Goal: Task Accomplishment & Management: Use online tool/utility

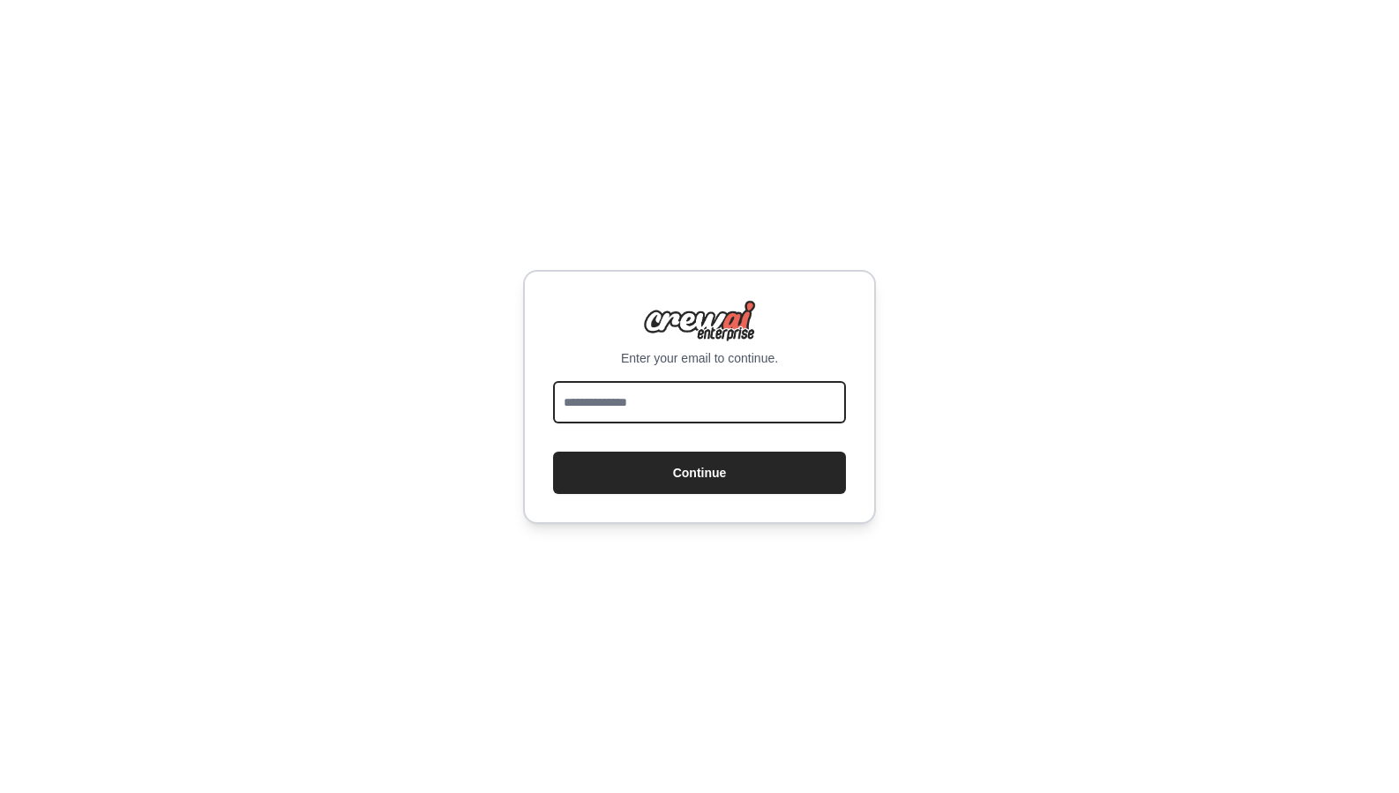
click at [609, 404] on input "email" at bounding box center [699, 402] width 293 height 42
type input "**********"
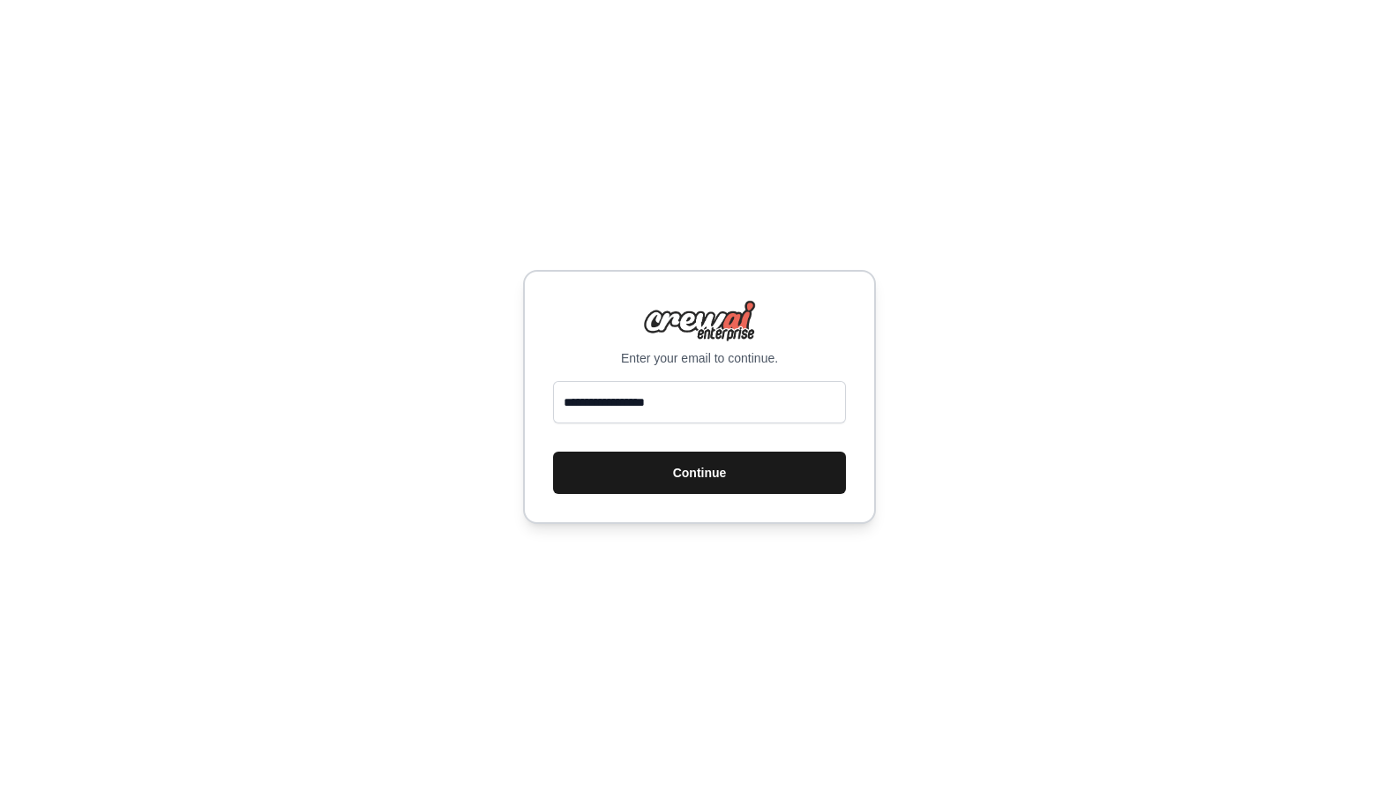
click at [631, 473] on button "Continue" at bounding box center [699, 473] width 293 height 42
click at [919, 415] on div "**********" at bounding box center [699, 396] width 1399 height 793
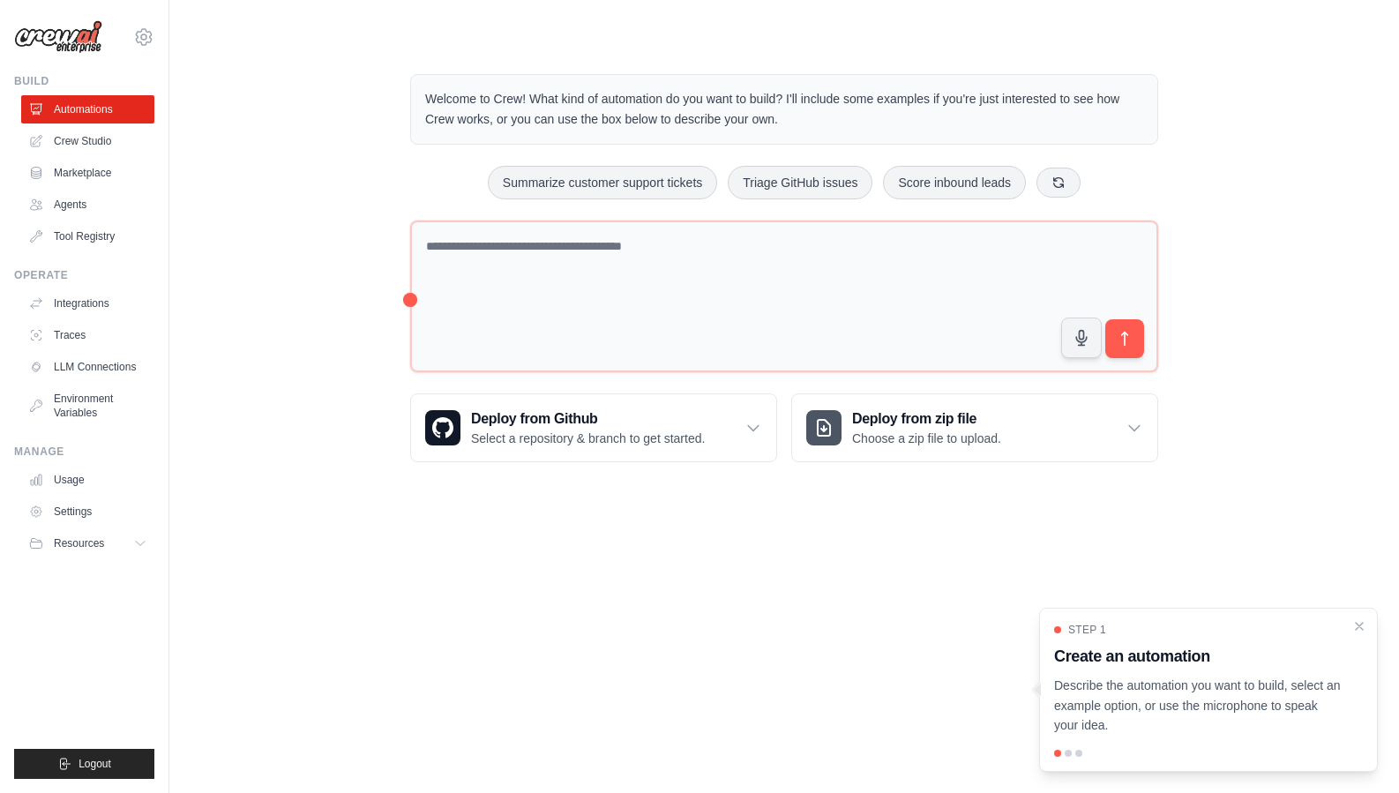
click at [294, 398] on div "Welcome to Crew! What kind of automation do you want to build? I'll include som…" at bounding box center [784, 268] width 1173 height 445
click at [296, 366] on div "Welcome to Crew! What kind of automation do you want to build? I'll include som…" at bounding box center [784, 268] width 1173 height 445
click at [318, 593] on body "nathansn@adobe.com Settings Build Automations Crew Studio" at bounding box center [699, 396] width 1399 height 793
click at [348, 596] on body "nathansn@adobe.com Settings Build Automations Crew Studio" at bounding box center [699, 396] width 1399 height 793
click at [1291, 186] on div "Welcome to Crew! What kind of automation do you want to build? I'll include som…" at bounding box center [784, 268] width 1173 height 445
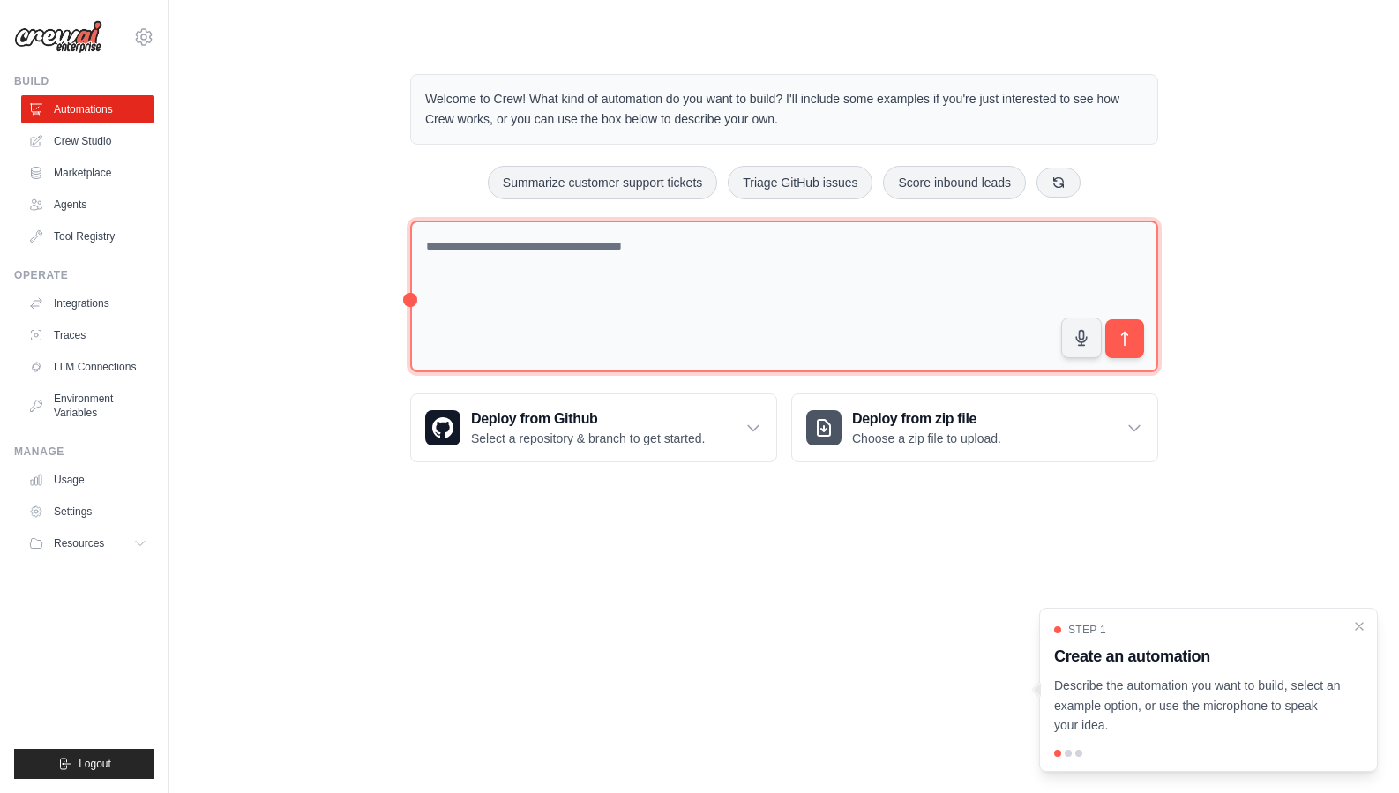
click at [740, 321] on textarea at bounding box center [784, 296] width 748 height 153
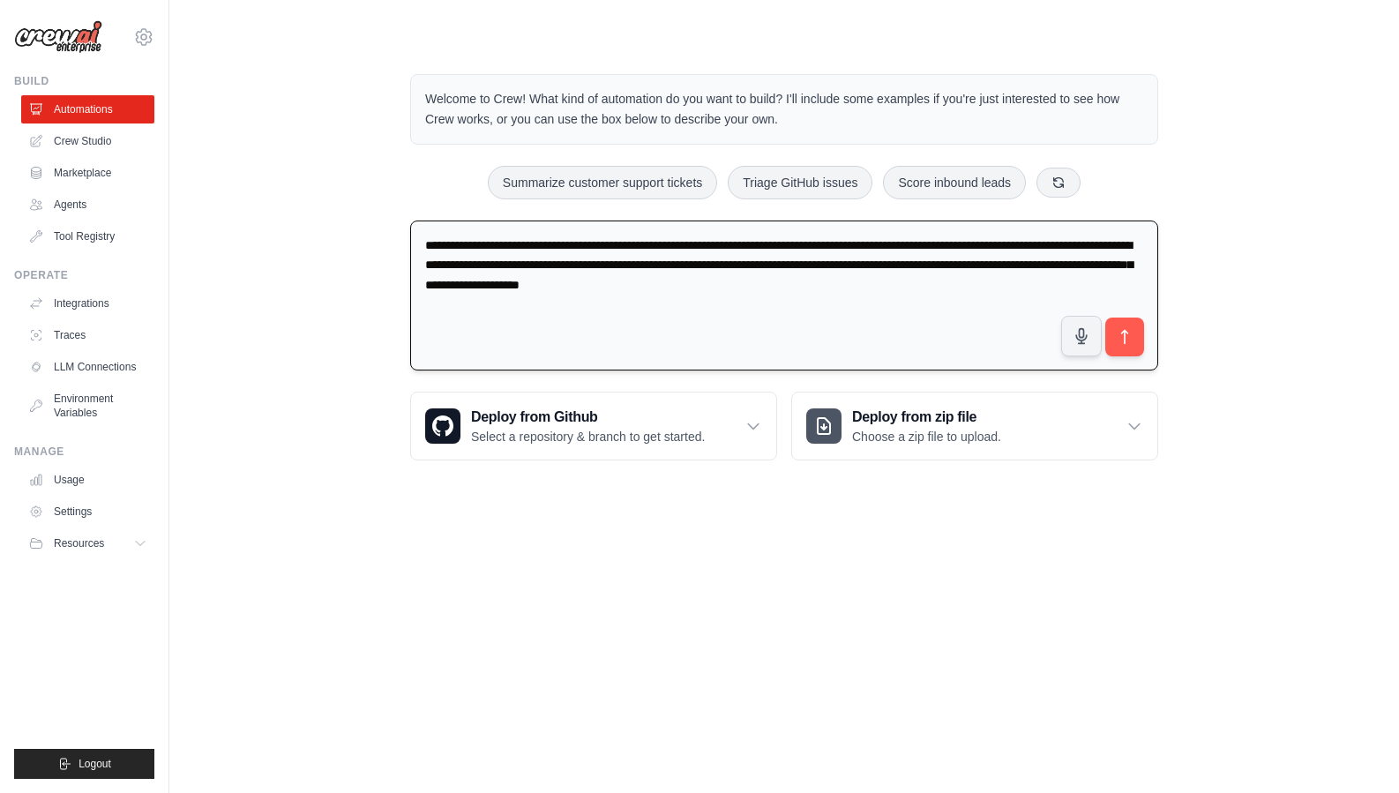
click at [964, 277] on textarea "**********" at bounding box center [784, 295] width 748 height 151
click at [1148, 333] on textarea "**********" at bounding box center [784, 295] width 748 height 151
type textarea "**********"
click at [1133, 338] on button "submit" at bounding box center [1124, 337] width 41 height 41
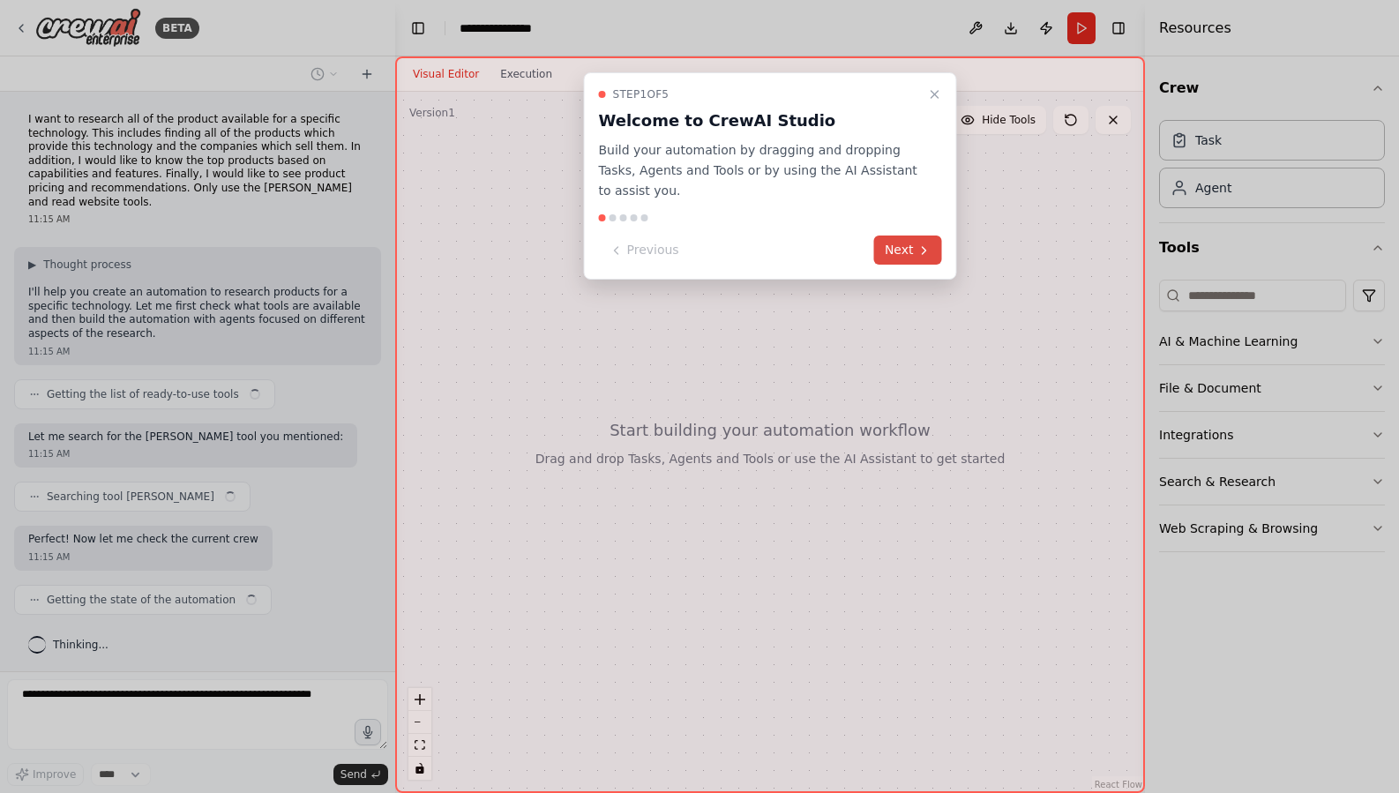
scroll to position [2, 0]
click at [903, 255] on button "Next" at bounding box center [908, 249] width 68 height 29
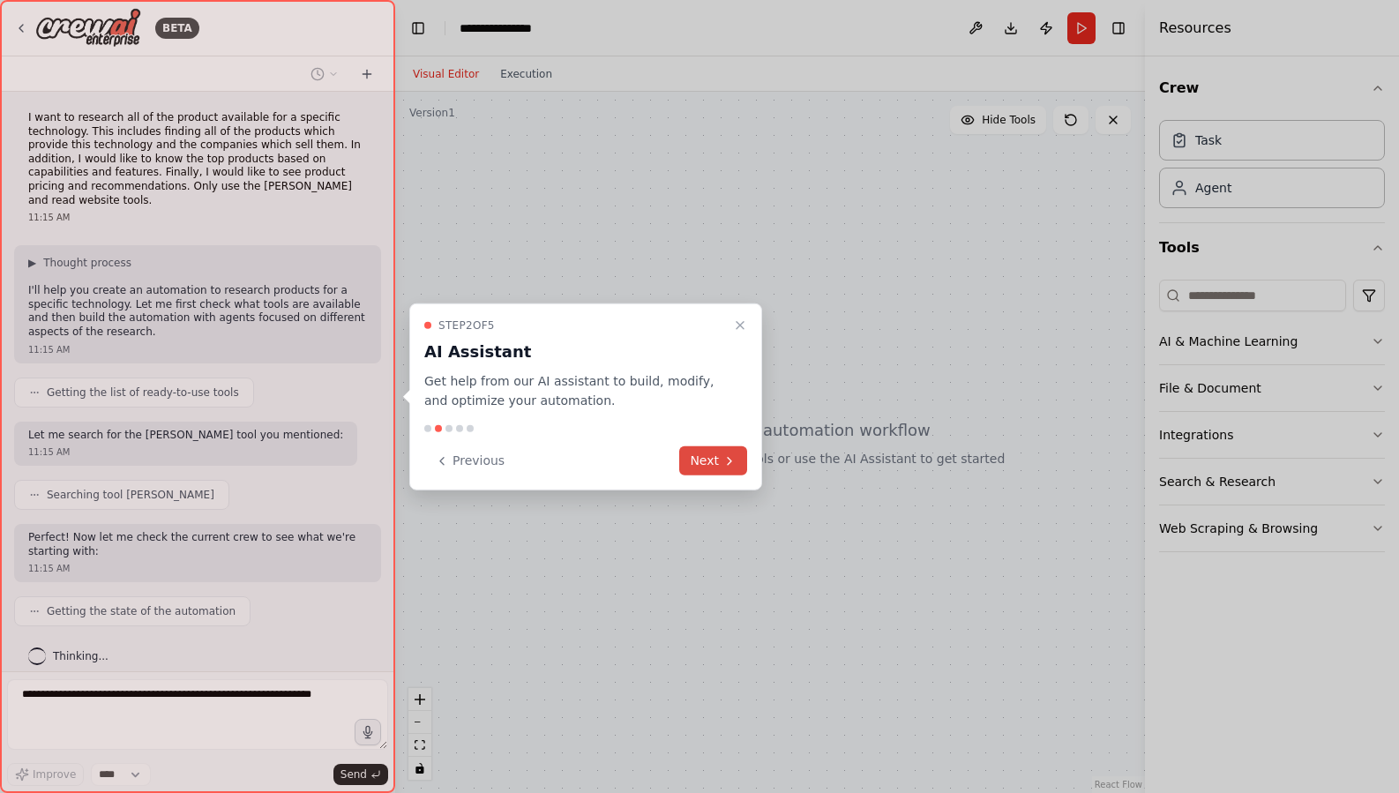
click at [703, 458] on button "Next" at bounding box center [713, 460] width 68 height 29
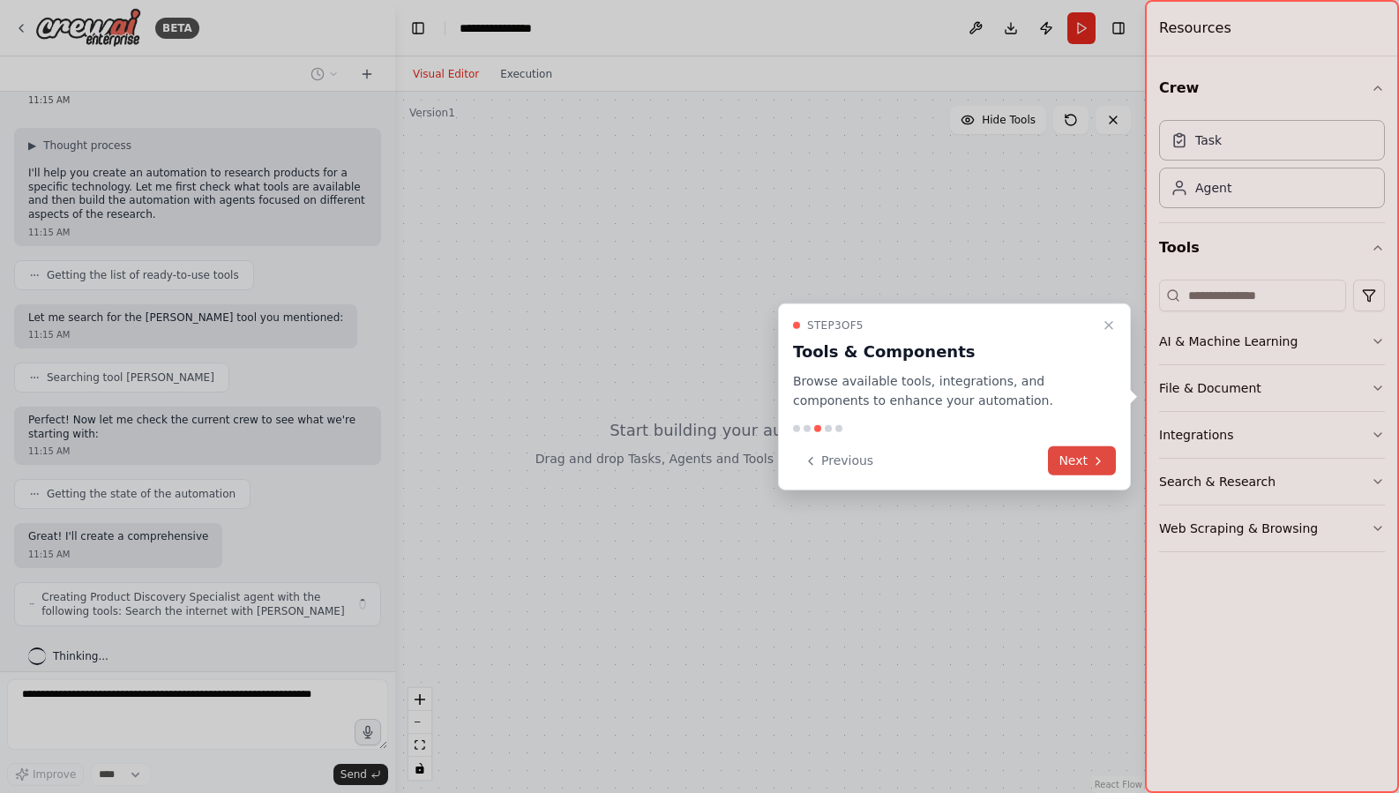
scroll to position [133, 0]
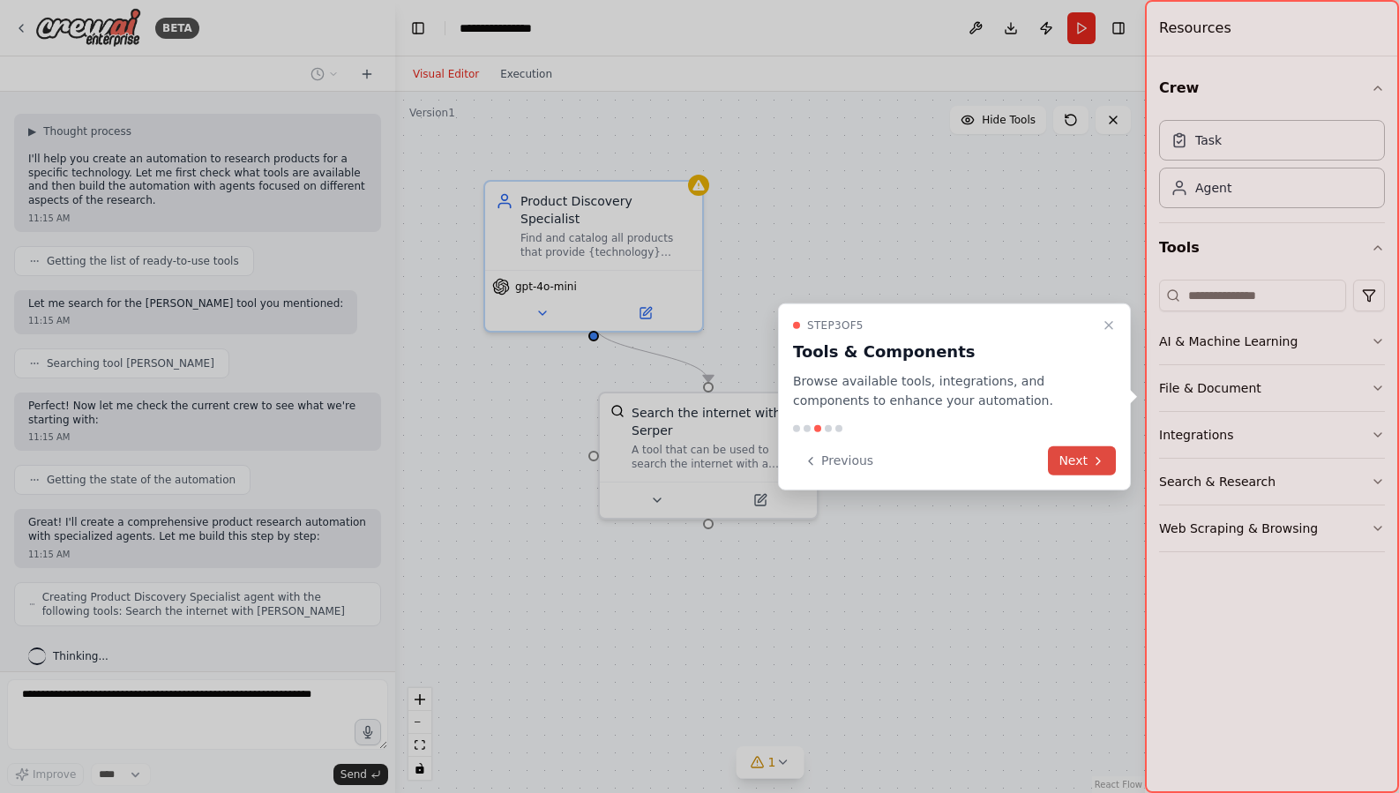
click at [1084, 464] on button "Next" at bounding box center [1082, 460] width 68 height 29
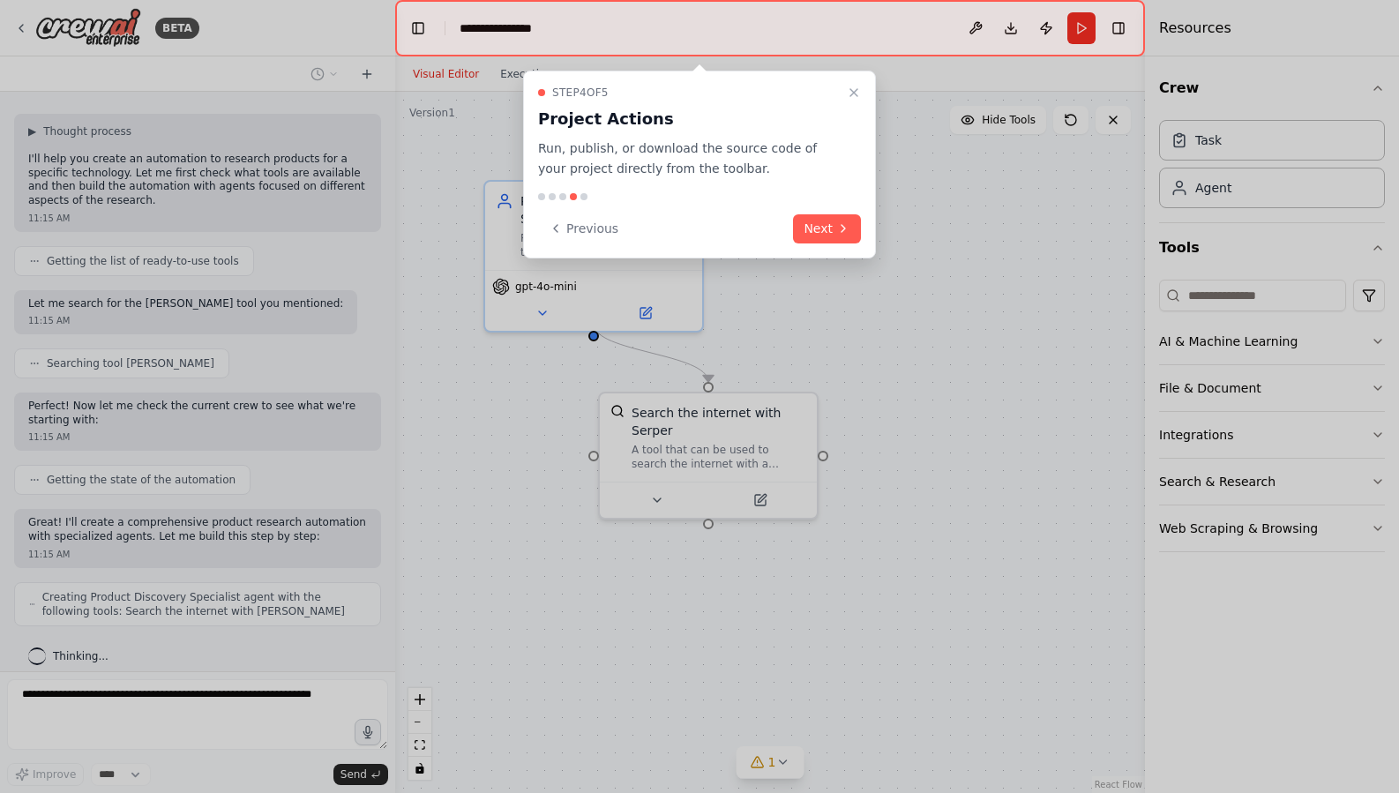
click at [824, 247] on div "Step 4 of 5 Project Actions Run, publish, or download the source code of your p…" at bounding box center [699, 165] width 353 height 188
click at [824, 232] on button "Next" at bounding box center [827, 228] width 68 height 29
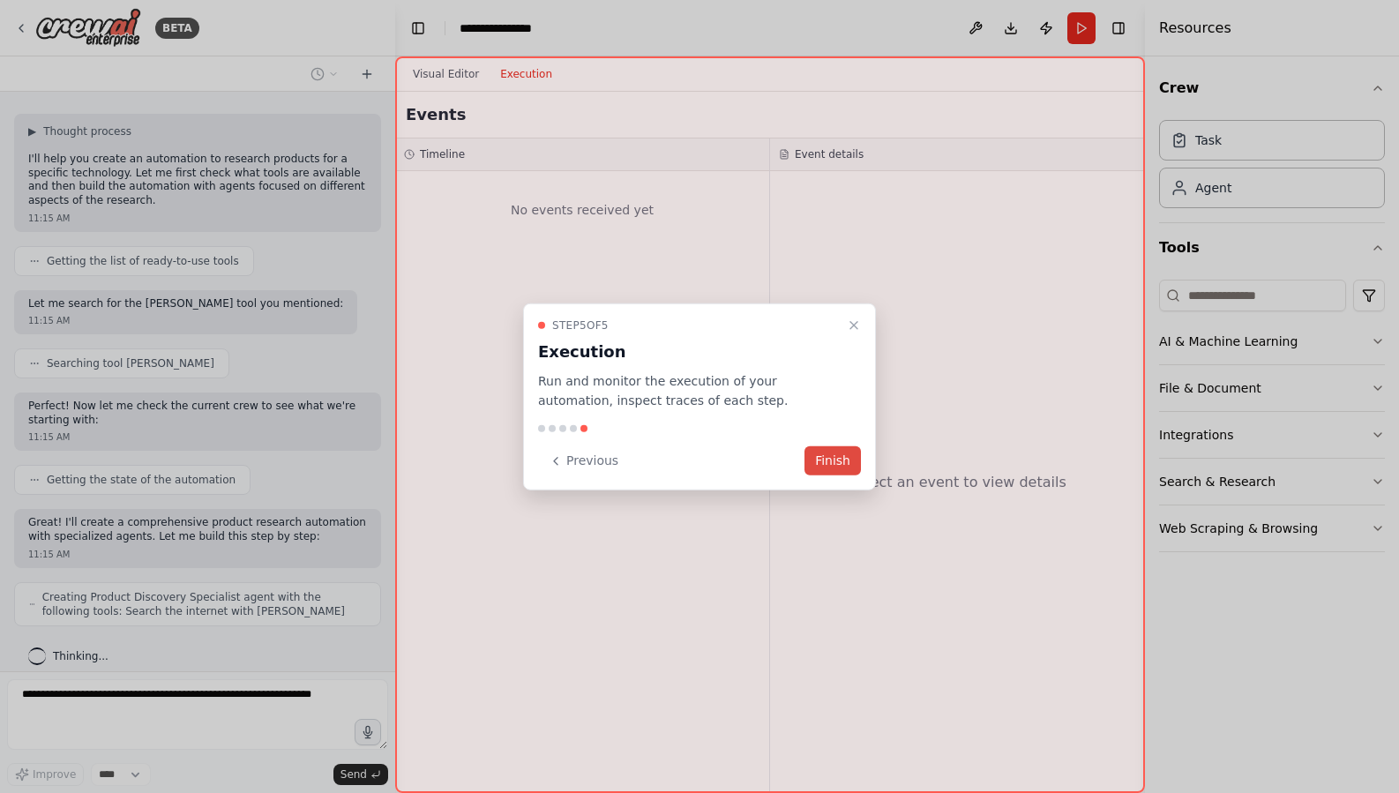
scroll to position [191, 0]
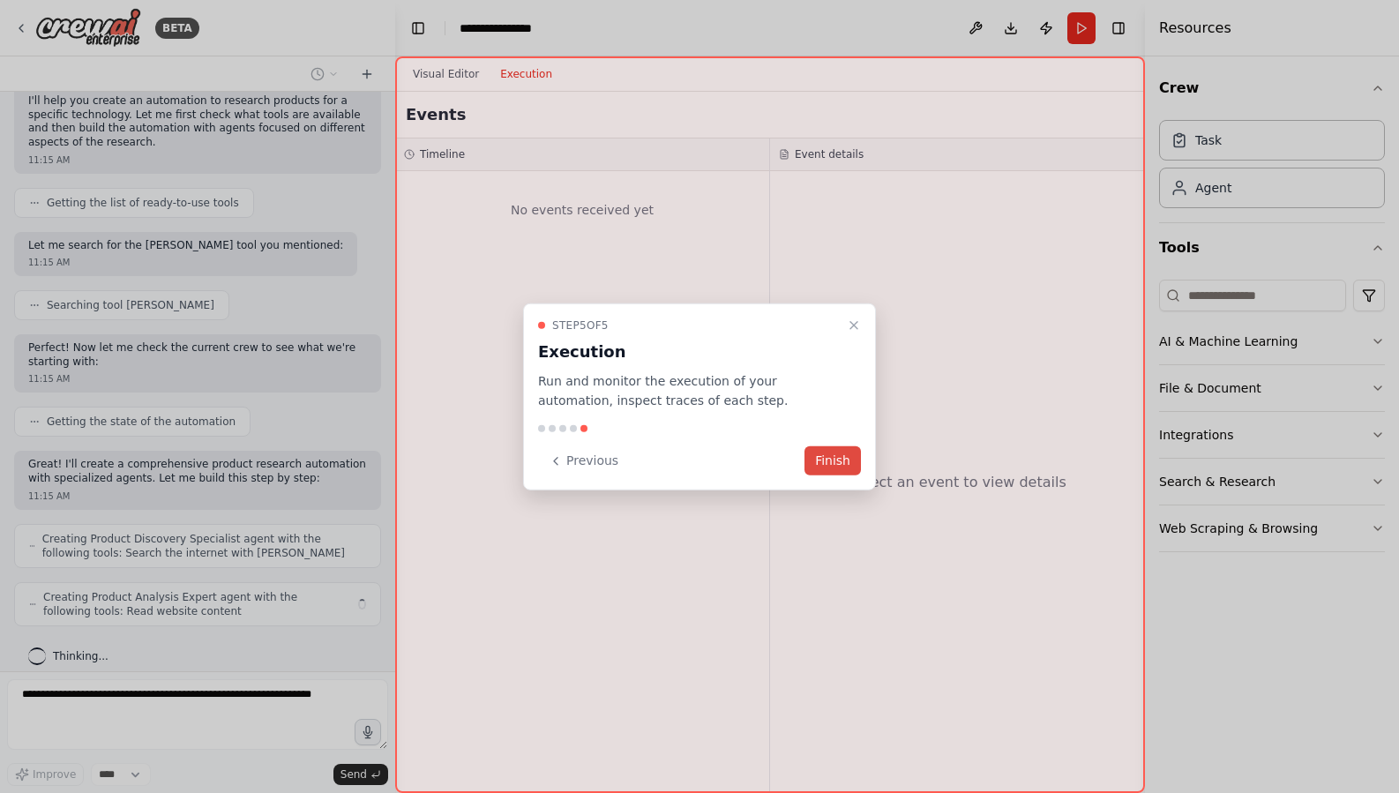
click at [834, 460] on button "Finish" at bounding box center [832, 460] width 56 height 29
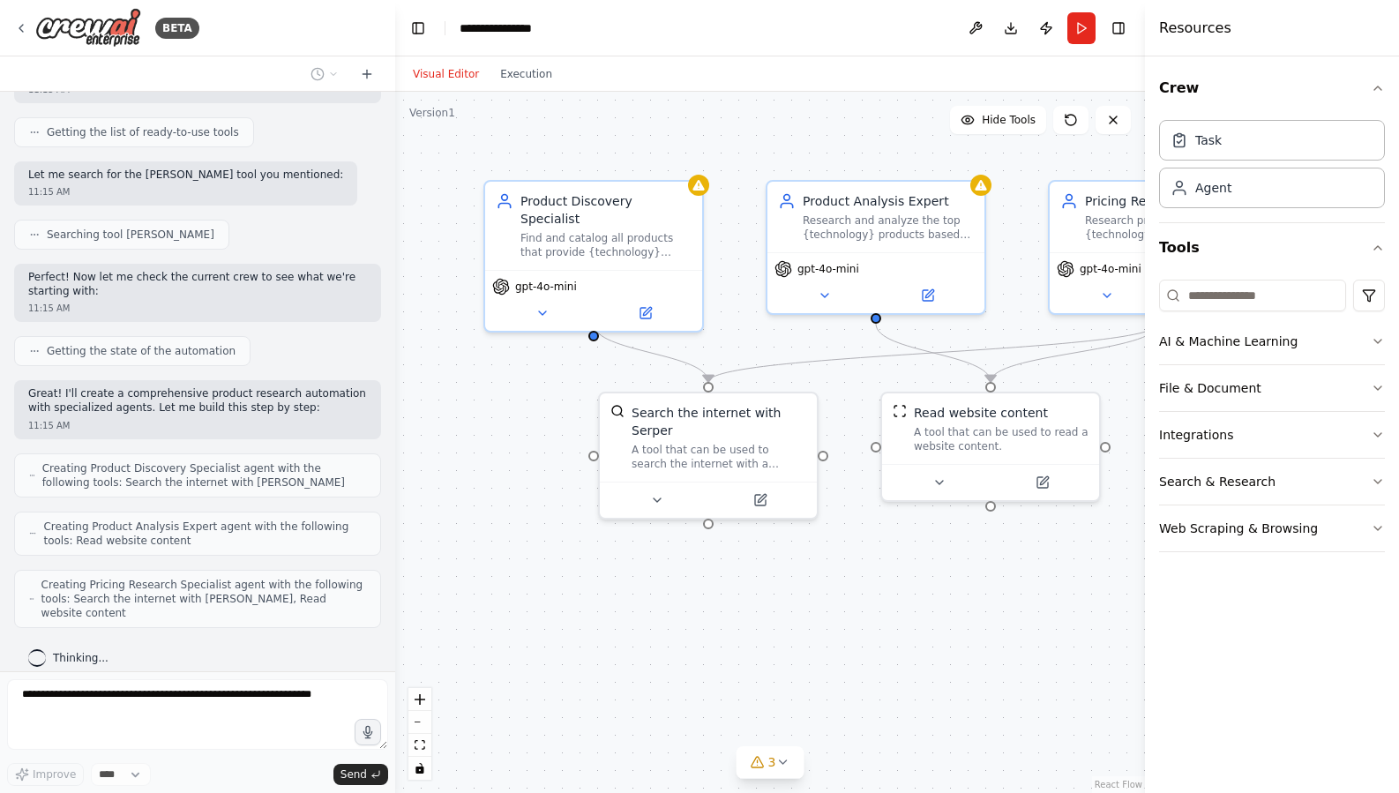
scroll to position [352, 0]
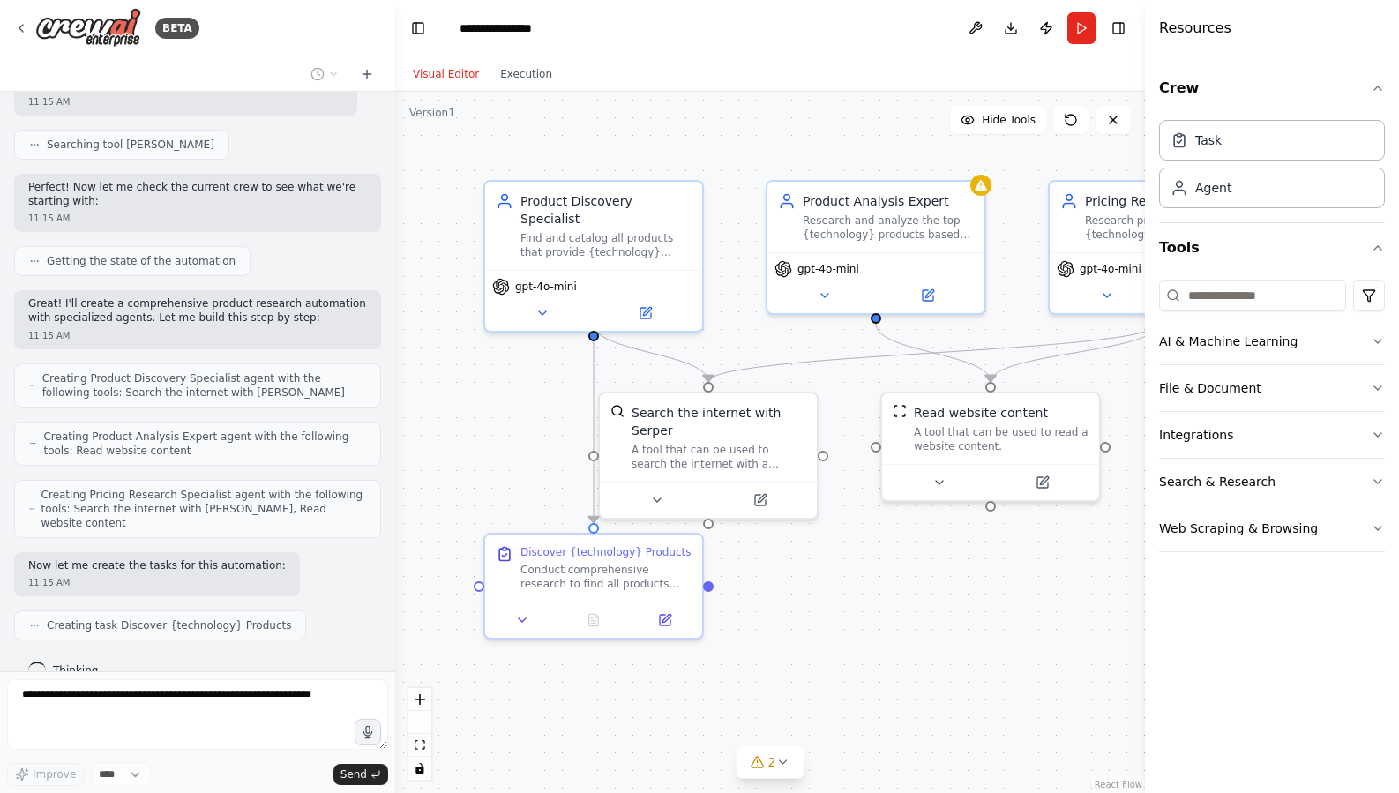
click at [1210, 684] on div "Crew Task Agent Tools AI & Machine Learning File & Document Integrations Search…" at bounding box center [1272, 424] width 254 height 736
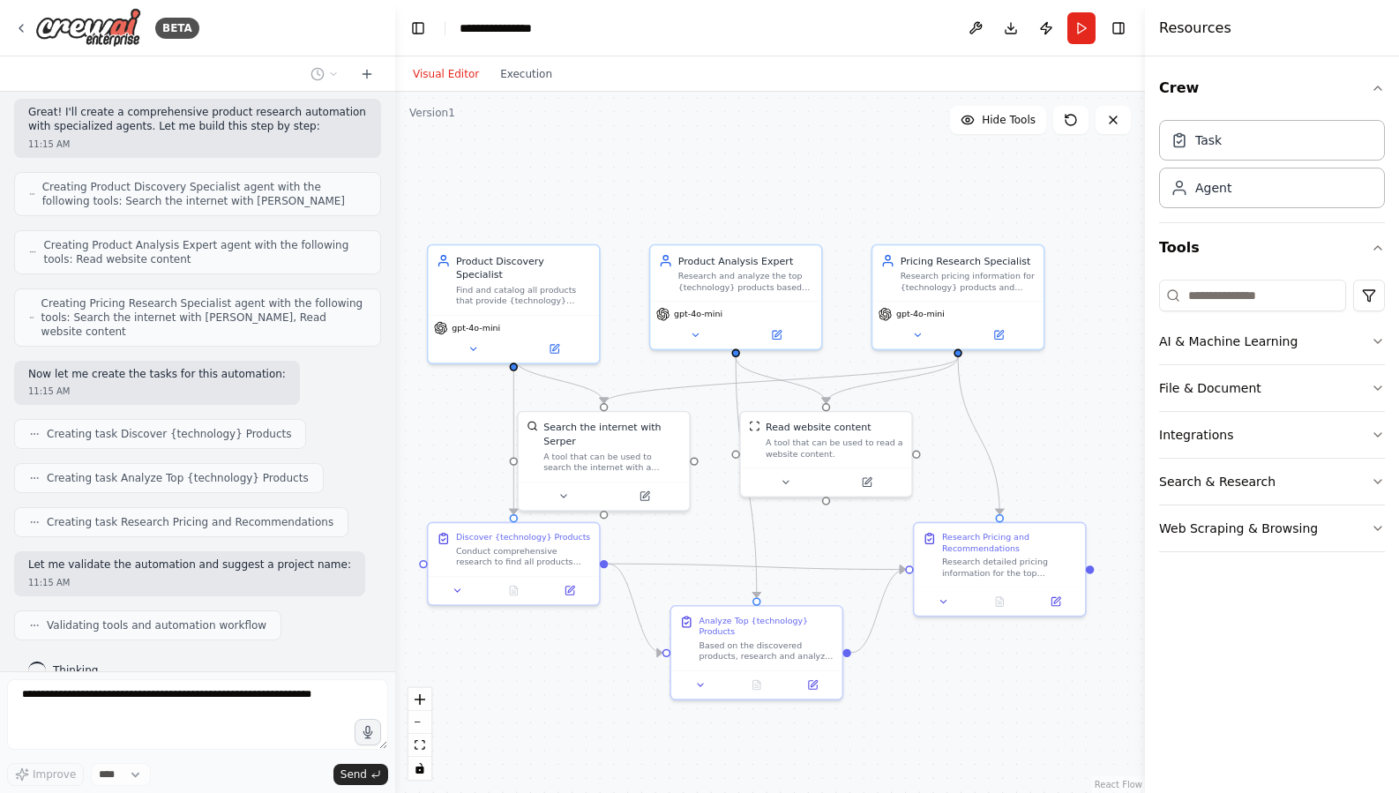
scroll to position [602, 0]
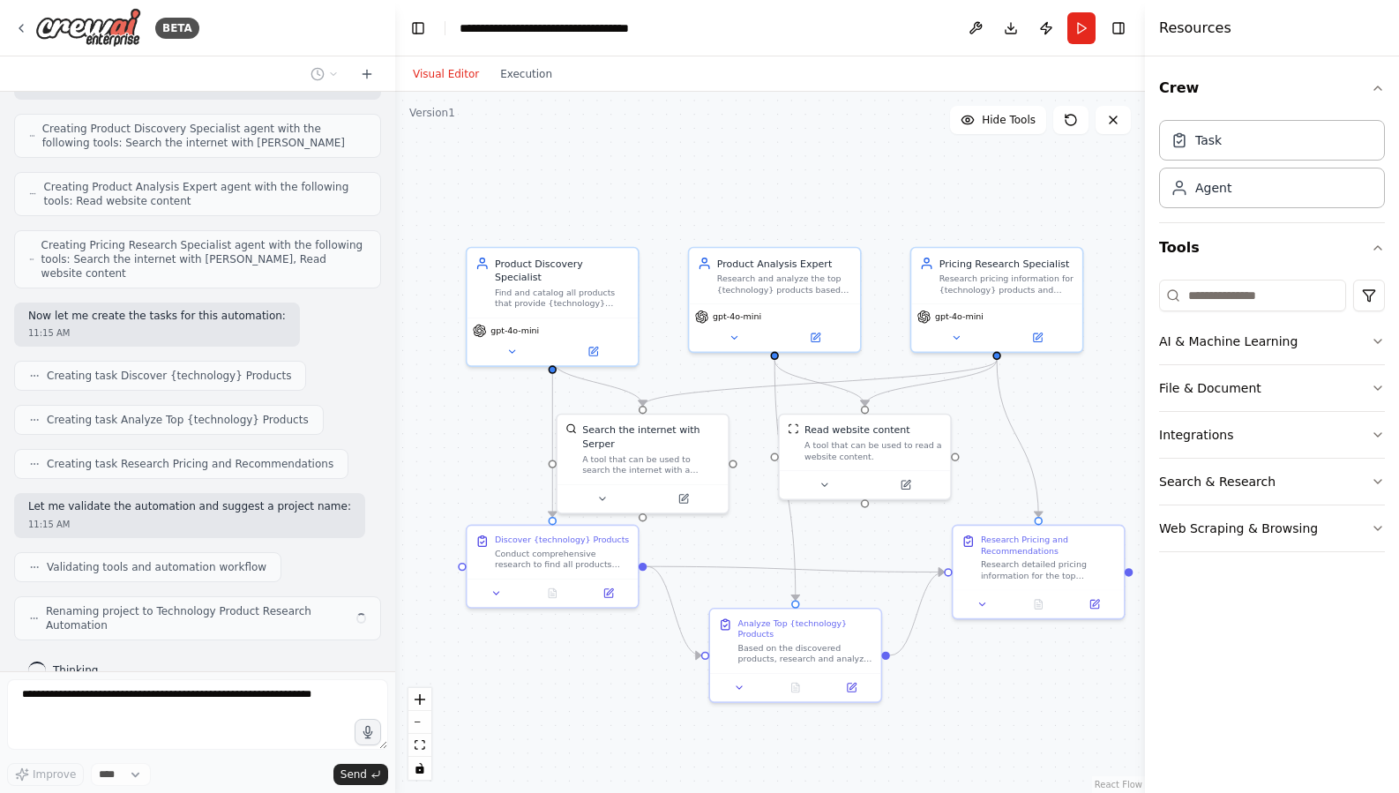
drag, startPoint x: 858, startPoint y: 517, endPoint x: 765, endPoint y: 519, distance: 93.5
click at [765, 519] on div ".deletable-edge-delete-btn { width: 20px; height: 20px; border: 0px solid #ffff…" at bounding box center [770, 442] width 750 height 701
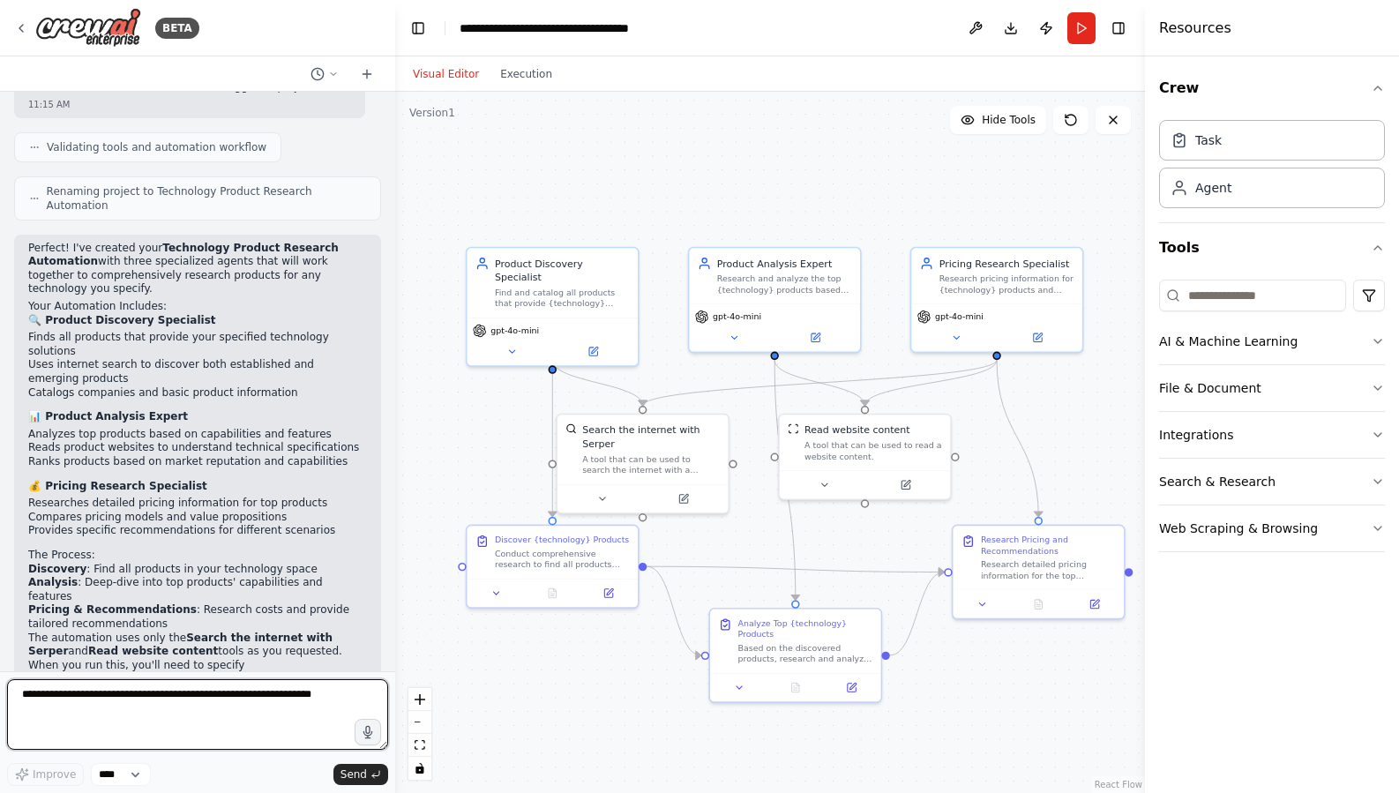
scroll to position [1035, 0]
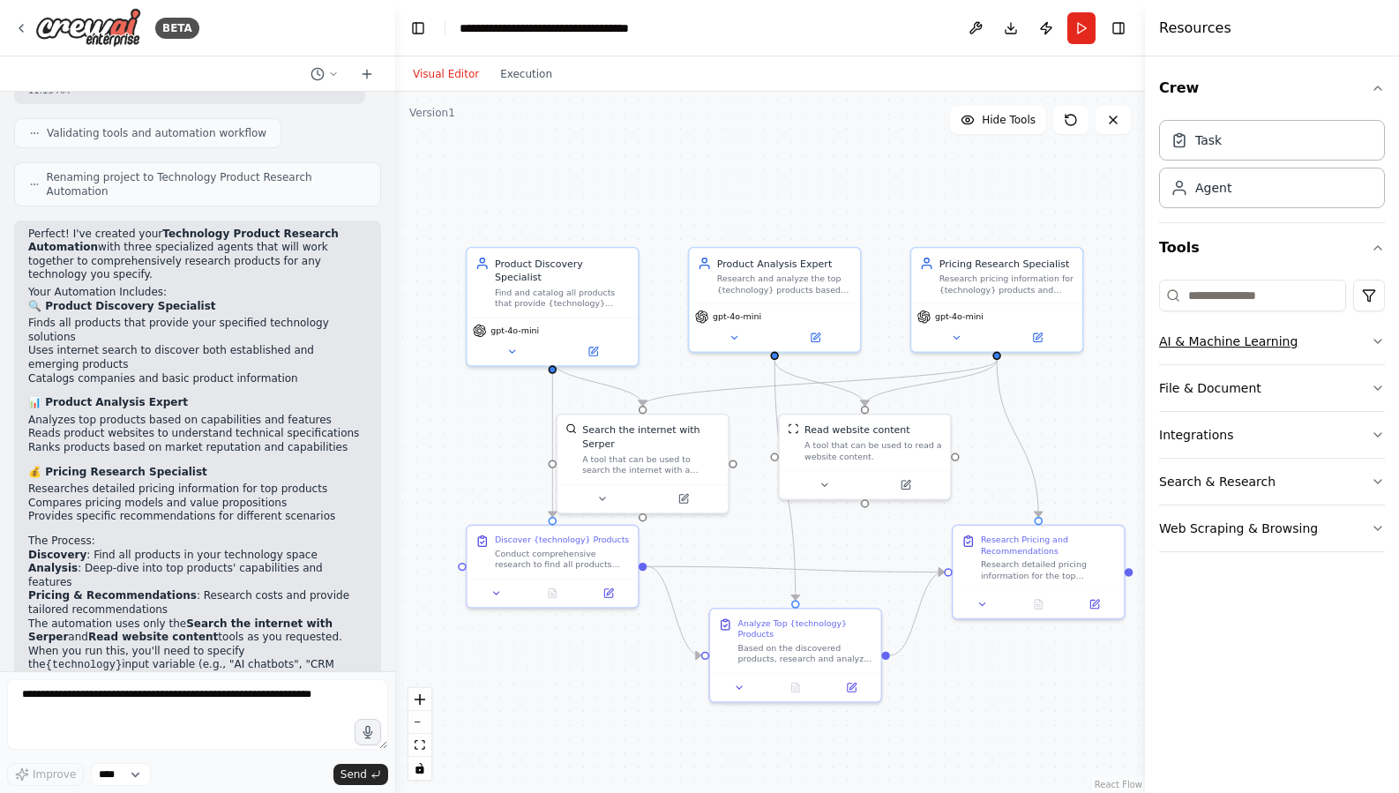
click at [1374, 346] on icon "button" at bounding box center [1378, 341] width 14 height 14
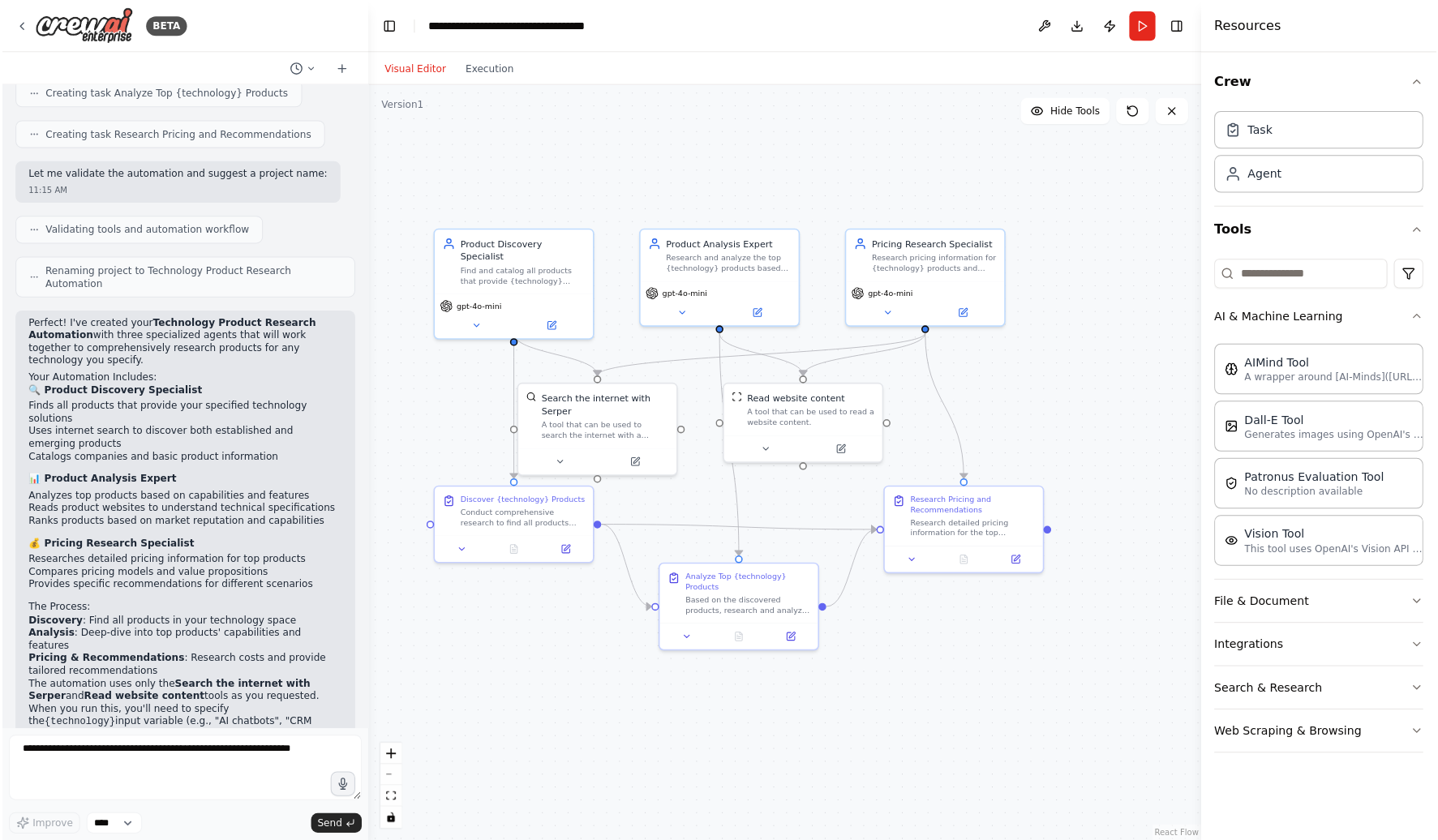
scroll to position [841, 0]
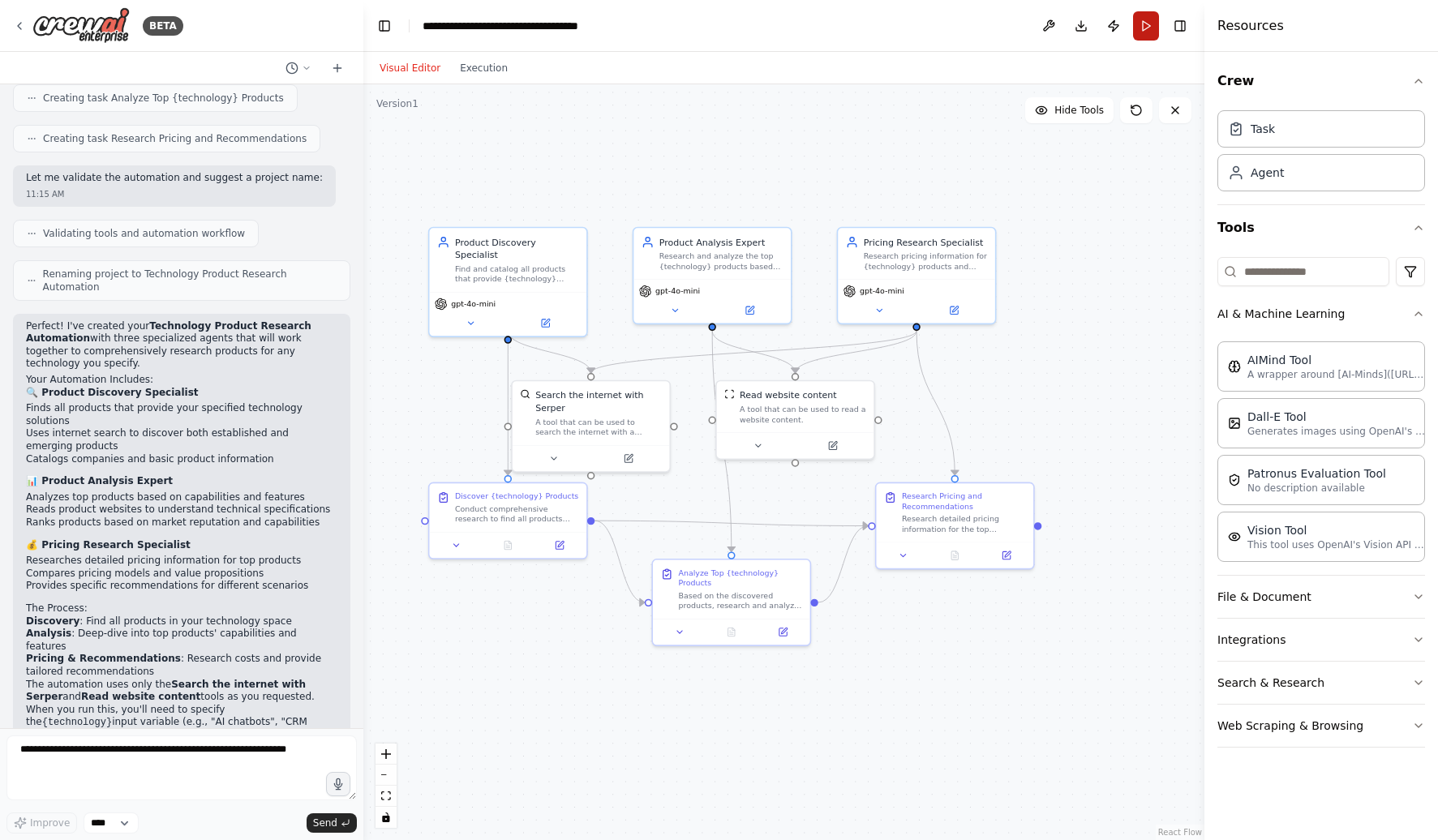
click at [1157, 27] on button "Run" at bounding box center [1146, 26] width 26 height 29
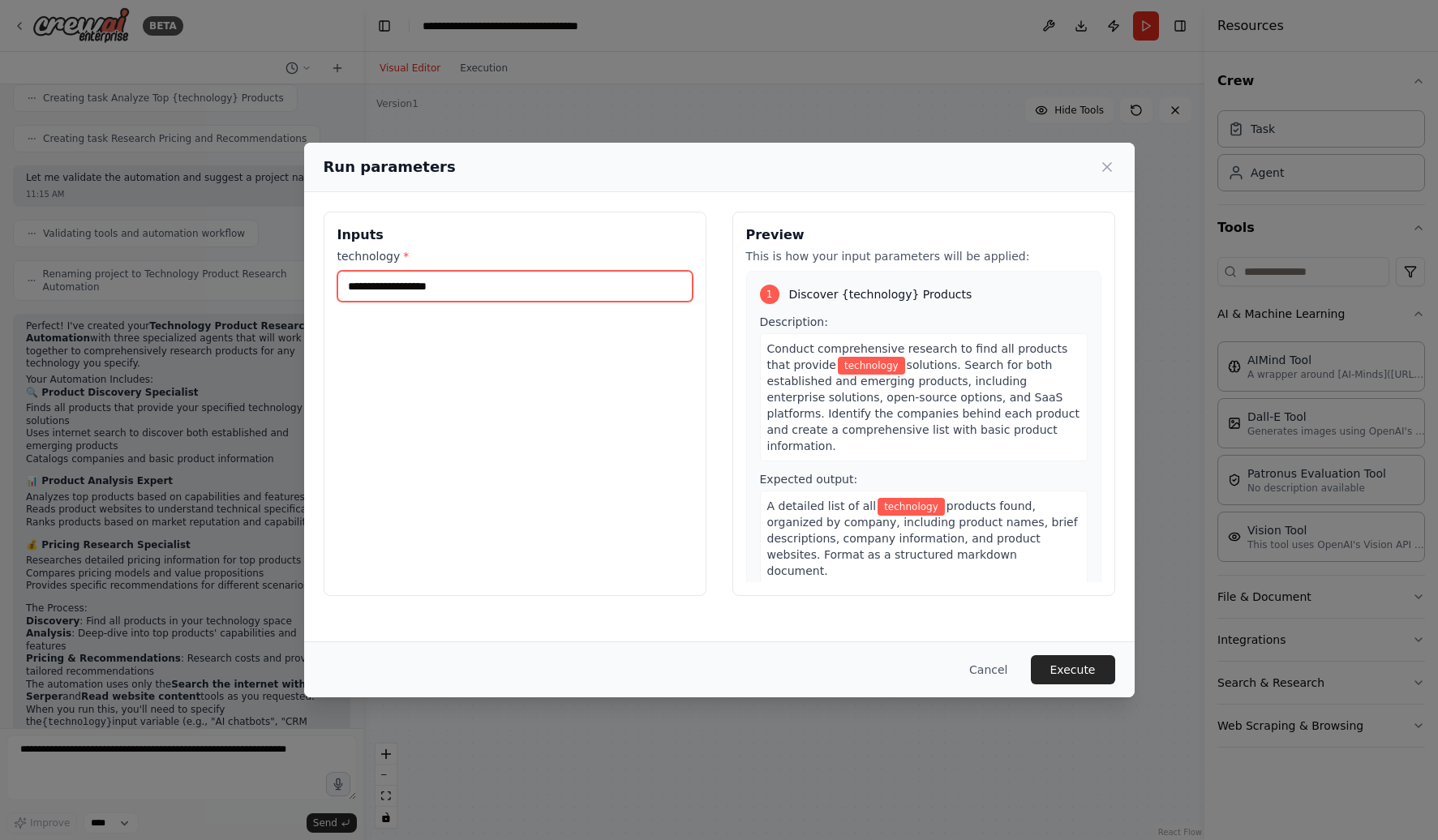
click at [457, 293] on input "technology *" at bounding box center [515, 287] width 355 height 31
type input "**********"
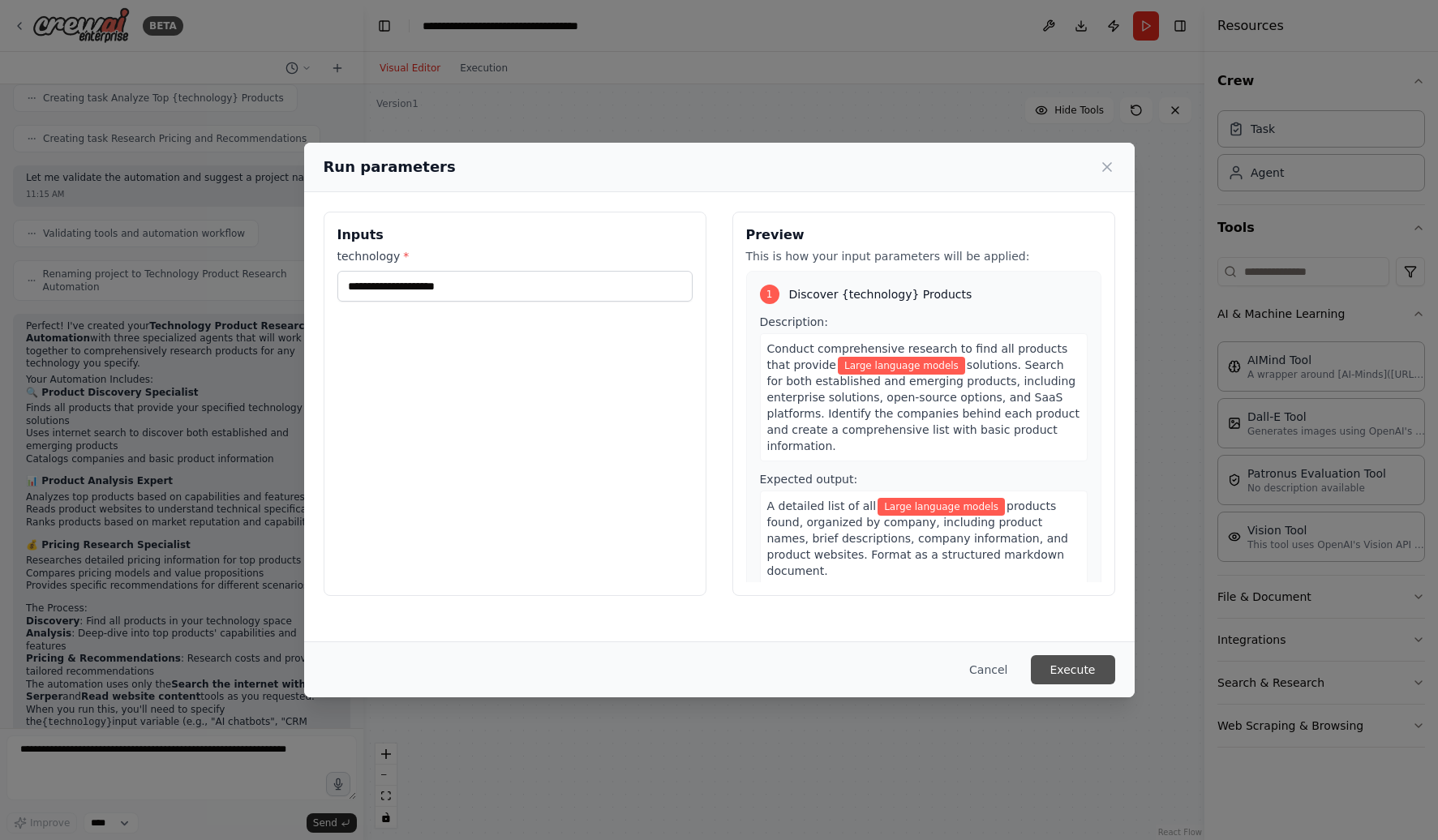
click at [1075, 664] on button "Execute" at bounding box center [1073, 670] width 85 height 29
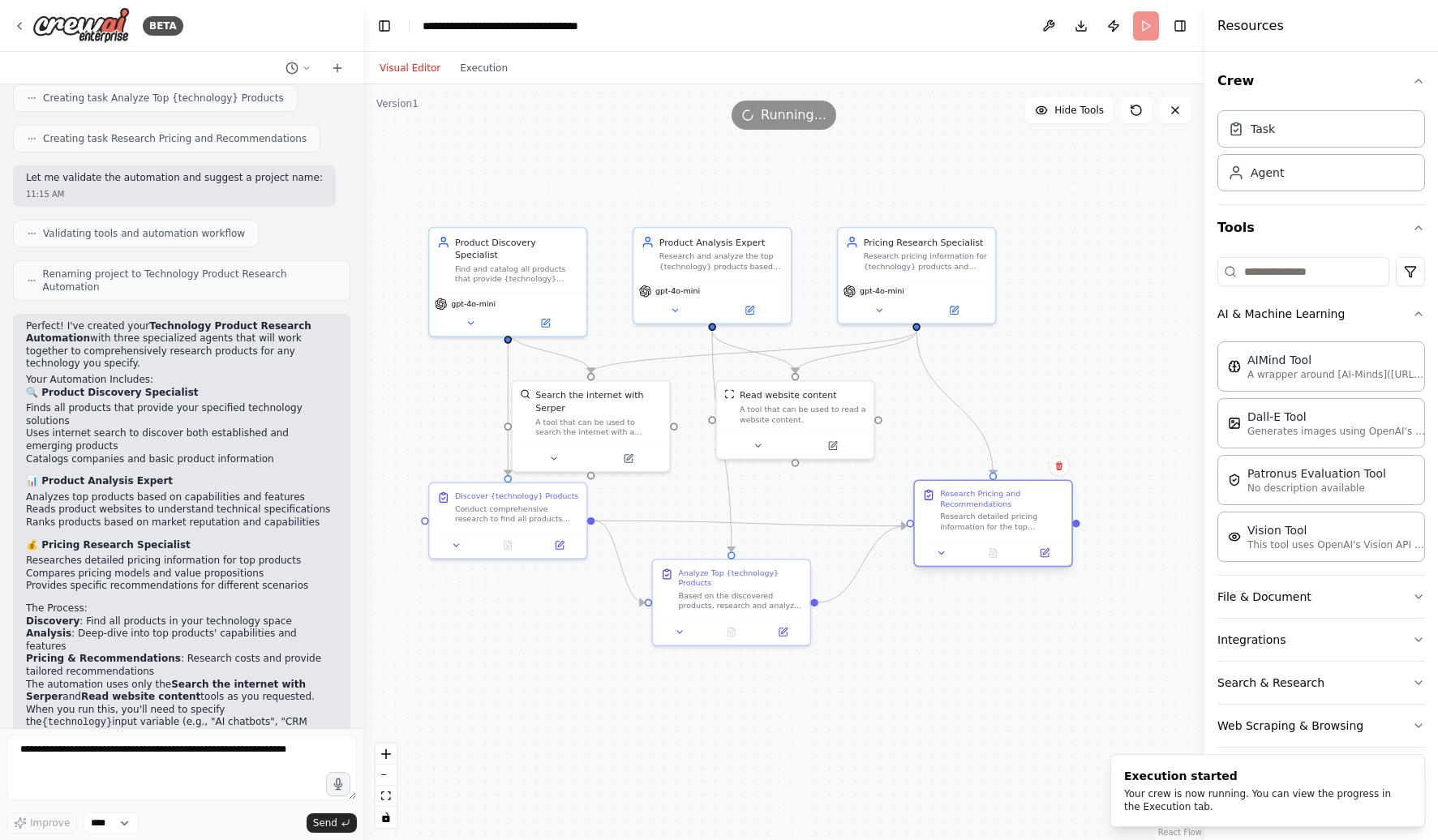
drag, startPoint x: 942, startPoint y: 515, endPoint x: 979, endPoint y: 514, distance: 37.0
click at [979, 514] on div "Research detailed pricing information for the top {technology} products identif…" at bounding box center [1001, 522] width 124 height 20
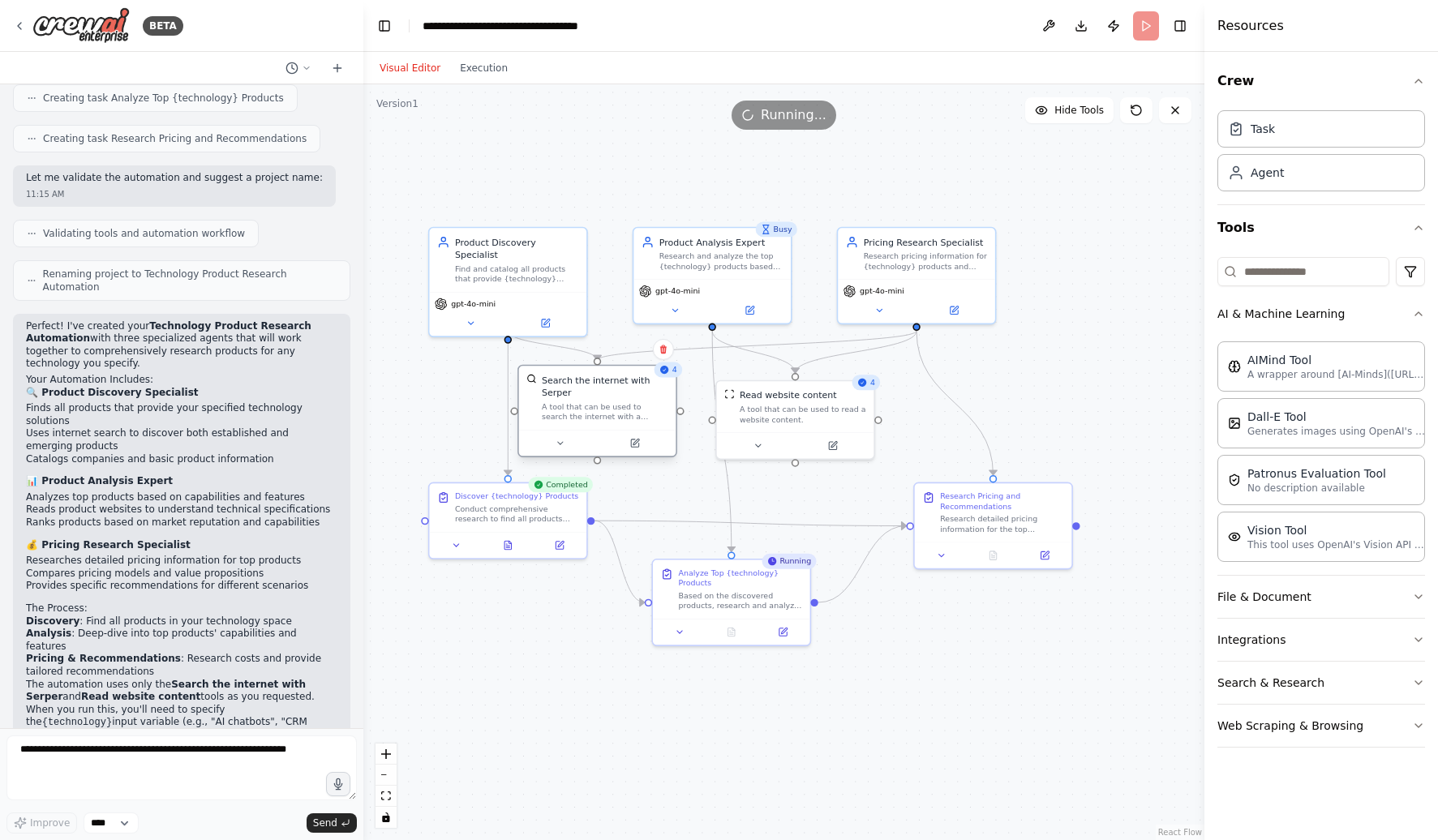
drag, startPoint x: 591, startPoint y: 419, endPoint x: 601, endPoint y: 402, distance: 19.7
click at [601, 402] on div "A tool that can be used to search the internet with a search_query. Supports di…" at bounding box center [605, 412] width 127 height 20
drag, startPoint x: 538, startPoint y: 517, endPoint x: 519, endPoint y: 533, distance: 24.8
click at [521, 539] on div "Conduct comprehensive research to find all products that provide {technology} s…" at bounding box center [504, 537] width 124 height 20
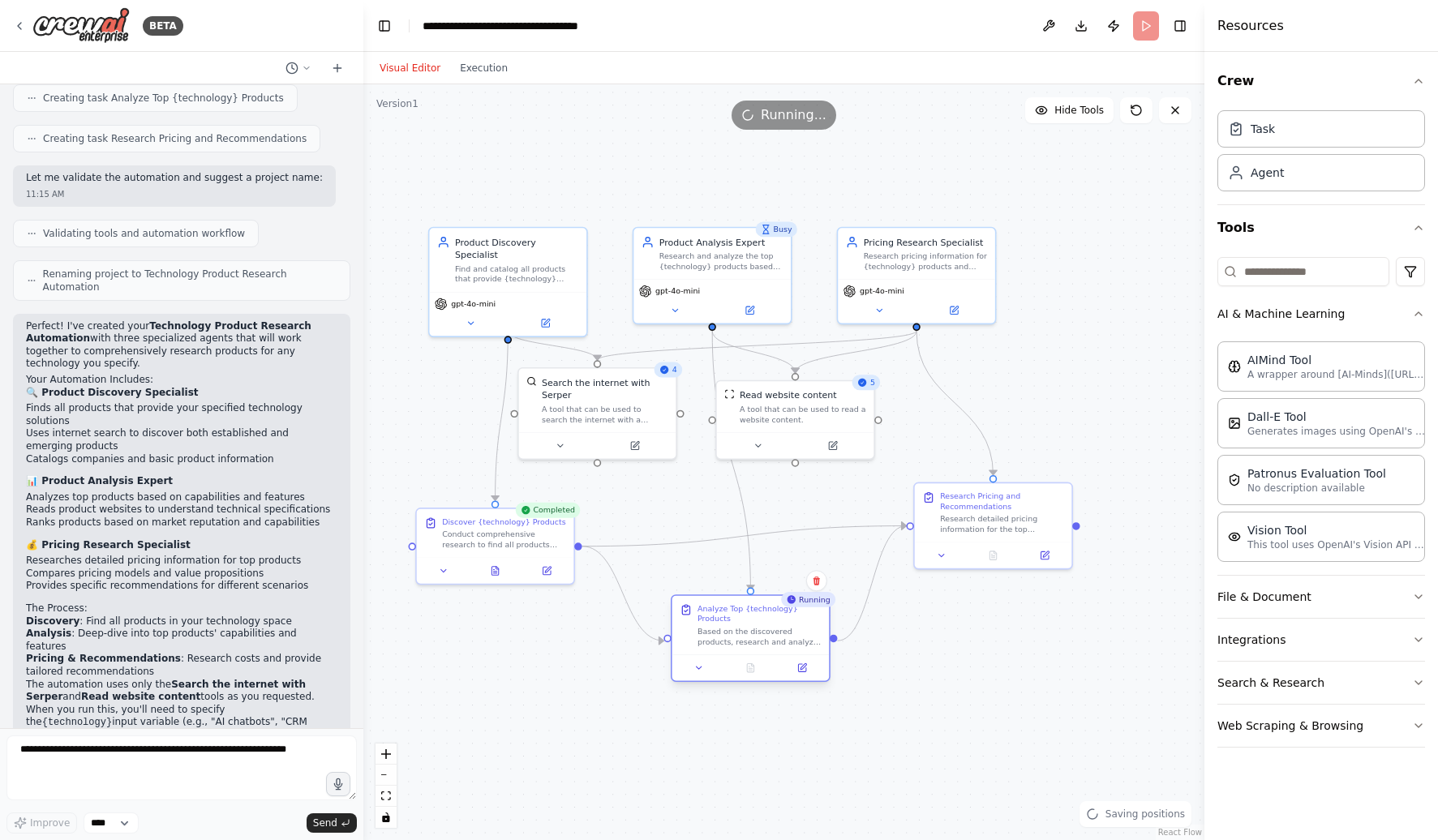
drag, startPoint x: 718, startPoint y: 602, endPoint x: 733, endPoint y: 635, distance: 36.2
click at [733, 637] on div "Based on the discovered products, research and analyze the top {technology} sol…" at bounding box center [759, 636] width 124 height 20
drag, startPoint x: 1003, startPoint y: 528, endPoint x: 1023, endPoint y: 548, distance: 28.3
click at [1023, 548] on div "Research detailed pricing information for the top {technology} products identif…" at bounding box center [1027, 547] width 124 height 20
click at [1078, 380] on div ".deletable-edge-delete-btn { width: 20px; height: 20px; border: 0px solid #ffff…" at bounding box center [783, 462] width 841 height 755
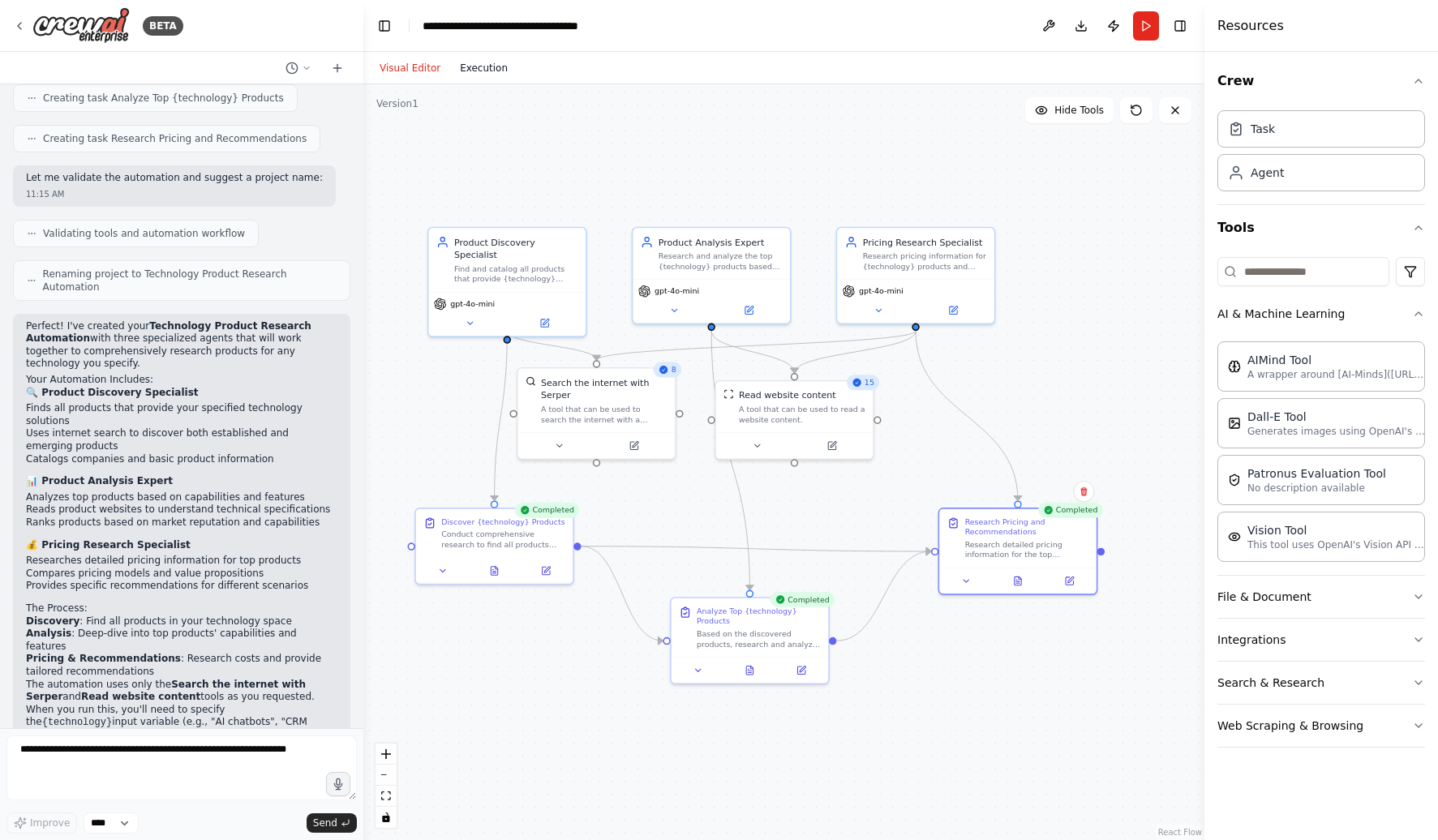
click at [482, 71] on button "Execution" at bounding box center [483, 68] width 67 height 19
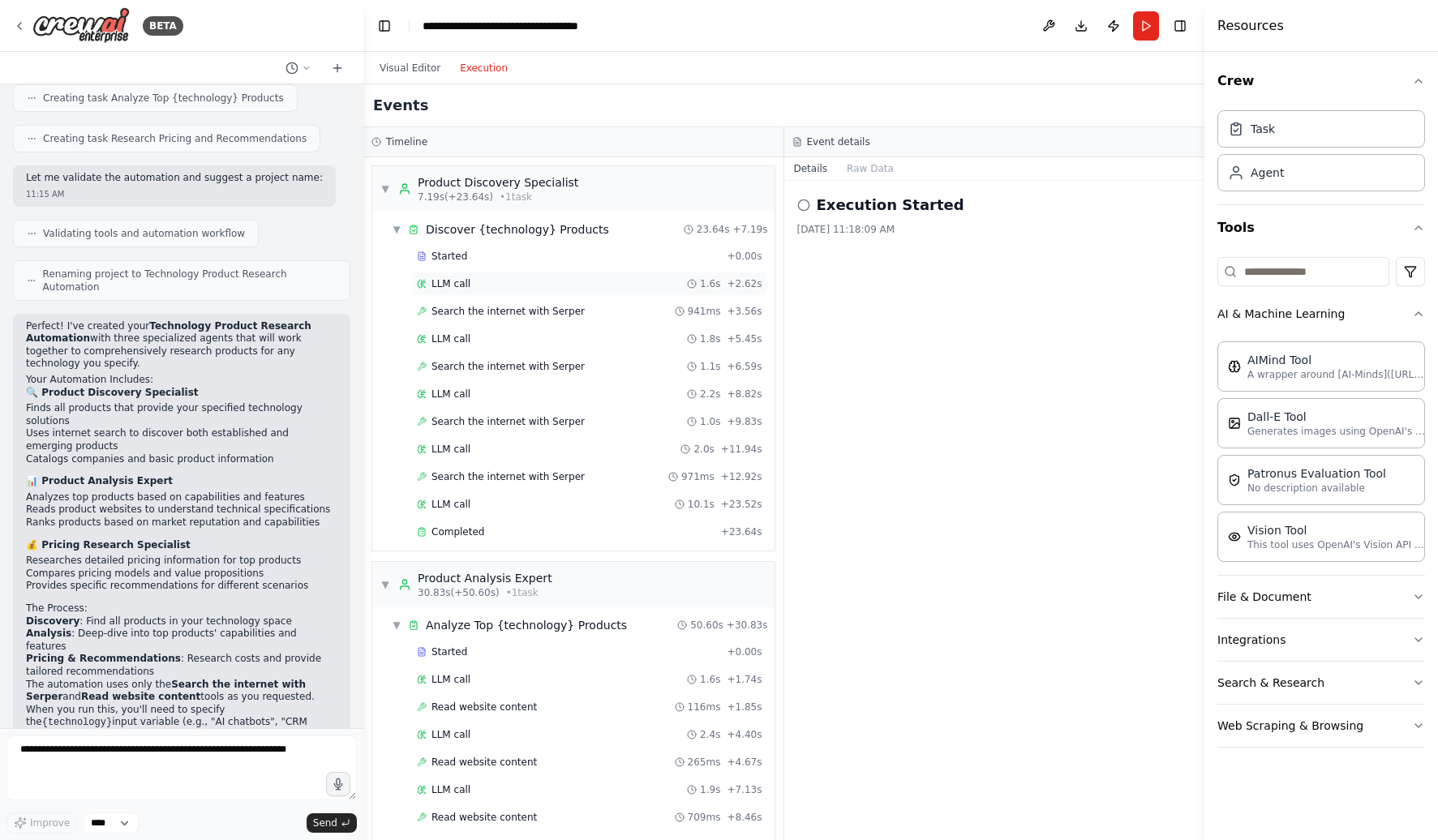
click at [462, 285] on span "LLM call" at bounding box center [451, 284] width 39 height 13
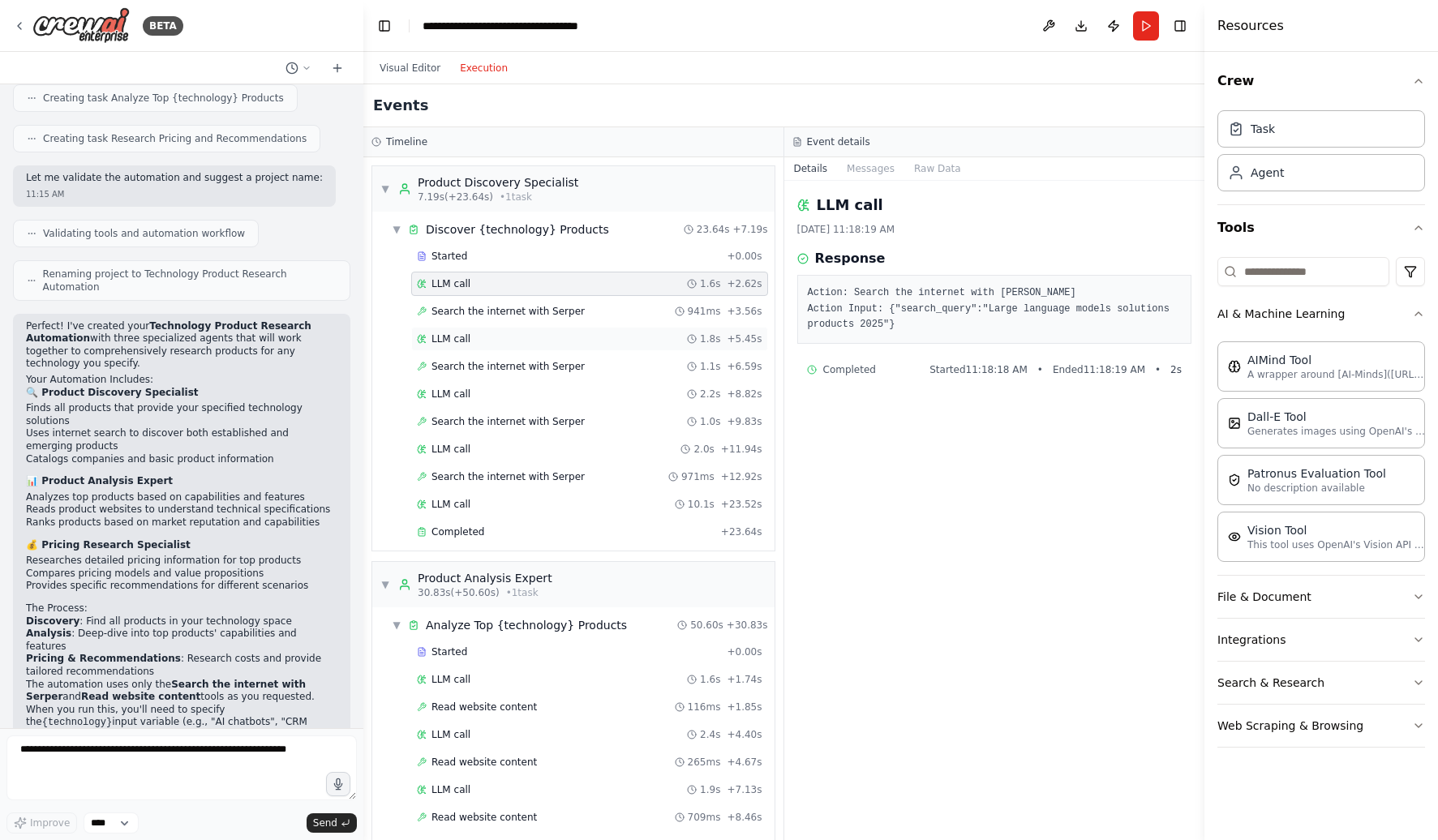
click at [463, 340] on span "LLM call" at bounding box center [451, 339] width 39 height 13
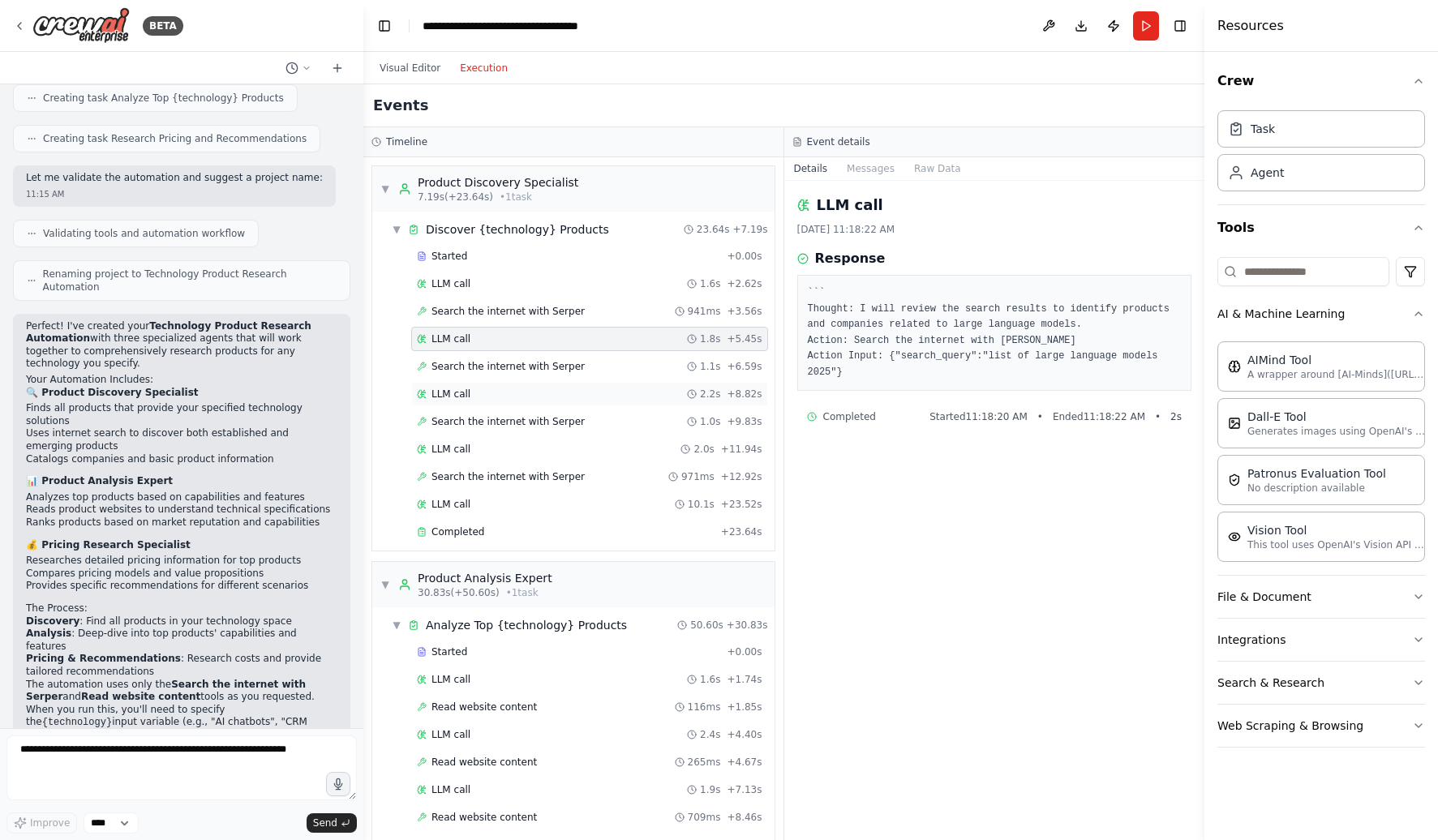
click at [466, 392] on span "LLM call" at bounding box center [451, 394] width 39 height 13
click at [473, 339] on div "LLM call 1.8s + 5.45s" at bounding box center [589, 339] width 346 height 13
click at [473, 386] on div "LLM call 2.2s + 8.82s" at bounding box center [589, 393] width 357 height 24
click at [497, 446] on div "LLM call 2.0s + 11.94s" at bounding box center [589, 449] width 346 height 13
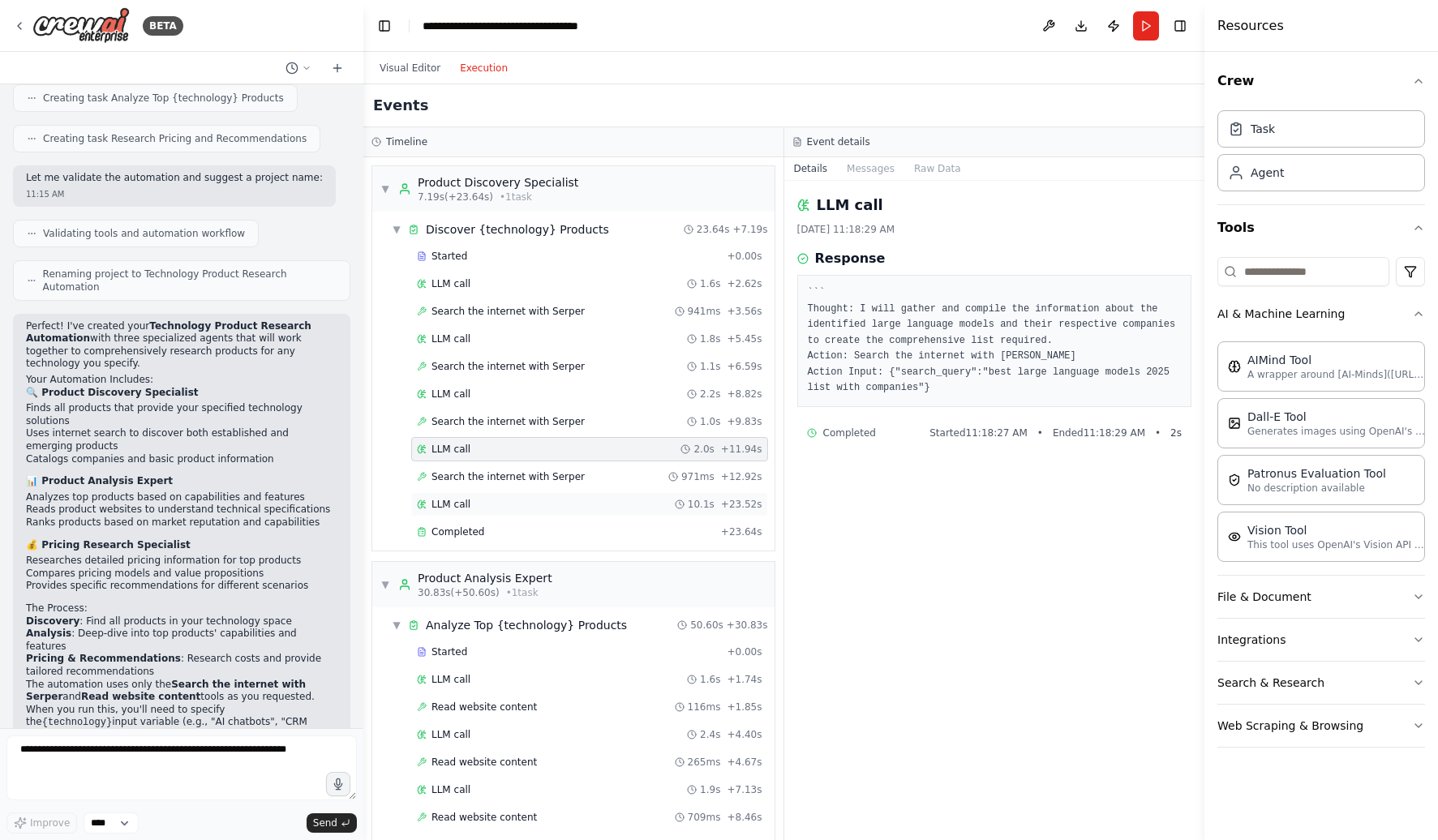
click at [476, 505] on div "LLM call 10.1s + 23.52s" at bounding box center [589, 505] width 346 height 13
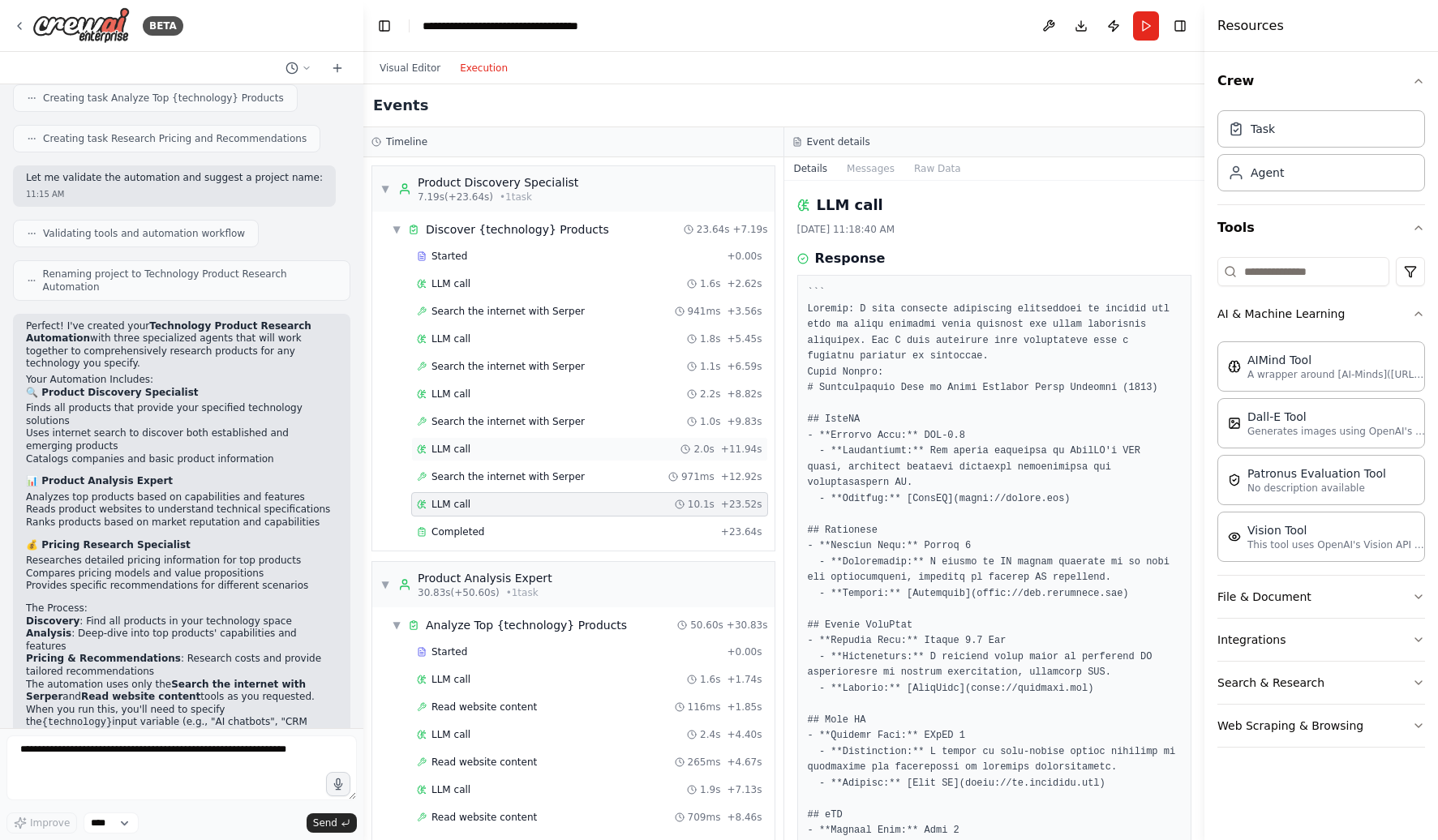
click at [482, 449] on div "LLM call 2.0s + 11.94s" at bounding box center [589, 449] width 346 height 13
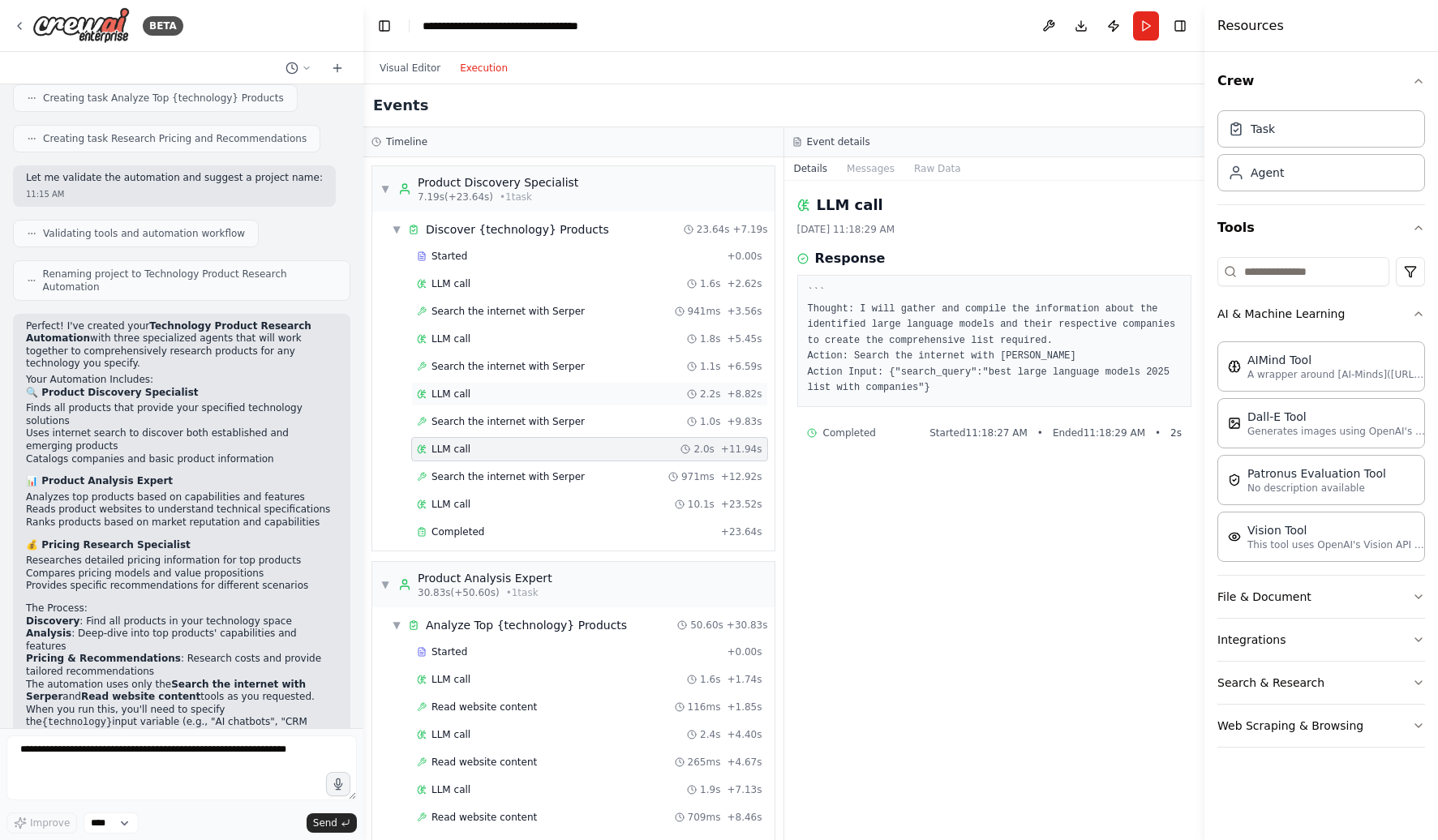
click at [484, 394] on div "LLM call 2.2s + 8.82s" at bounding box center [589, 394] width 346 height 13
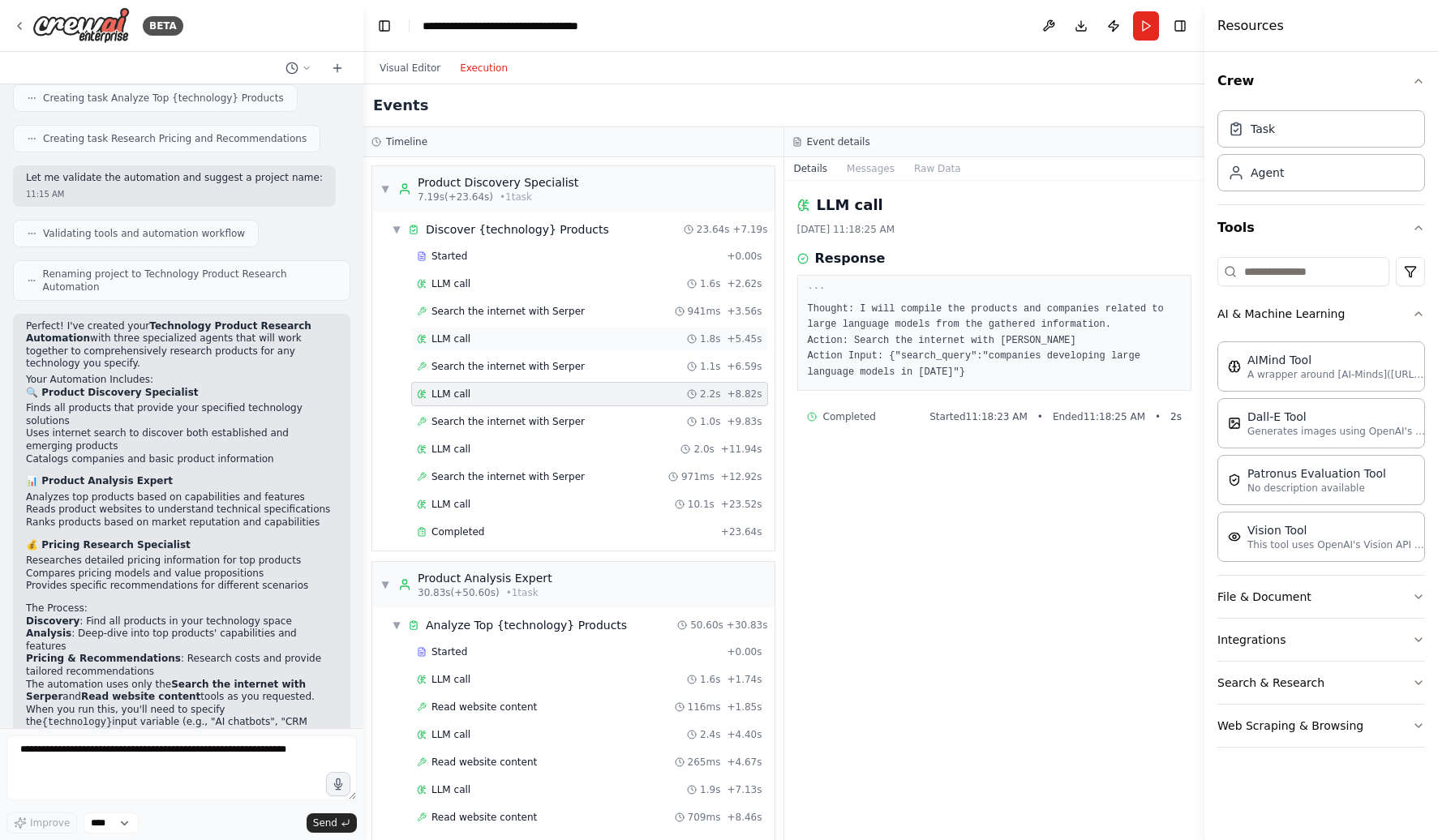
click at [480, 339] on div "LLM call 1.8s + 5.45s" at bounding box center [589, 339] width 346 height 13
click at [481, 285] on div "LLM call 1.6s + 2.62s" at bounding box center [589, 284] width 346 height 13
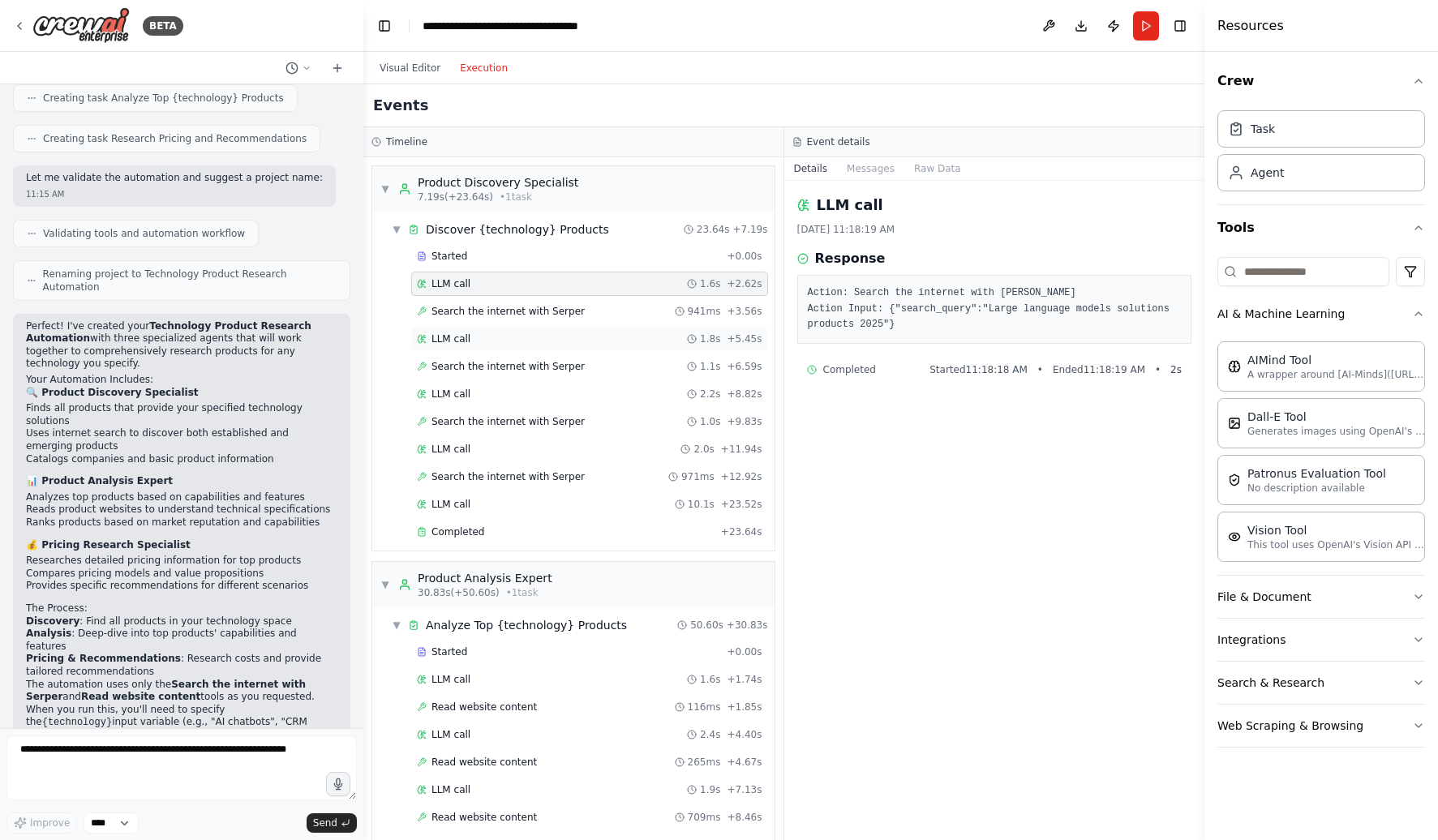
click at [481, 334] on div "LLM call 1.8s + 5.45s" at bounding box center [589, 339] width 346 height 13
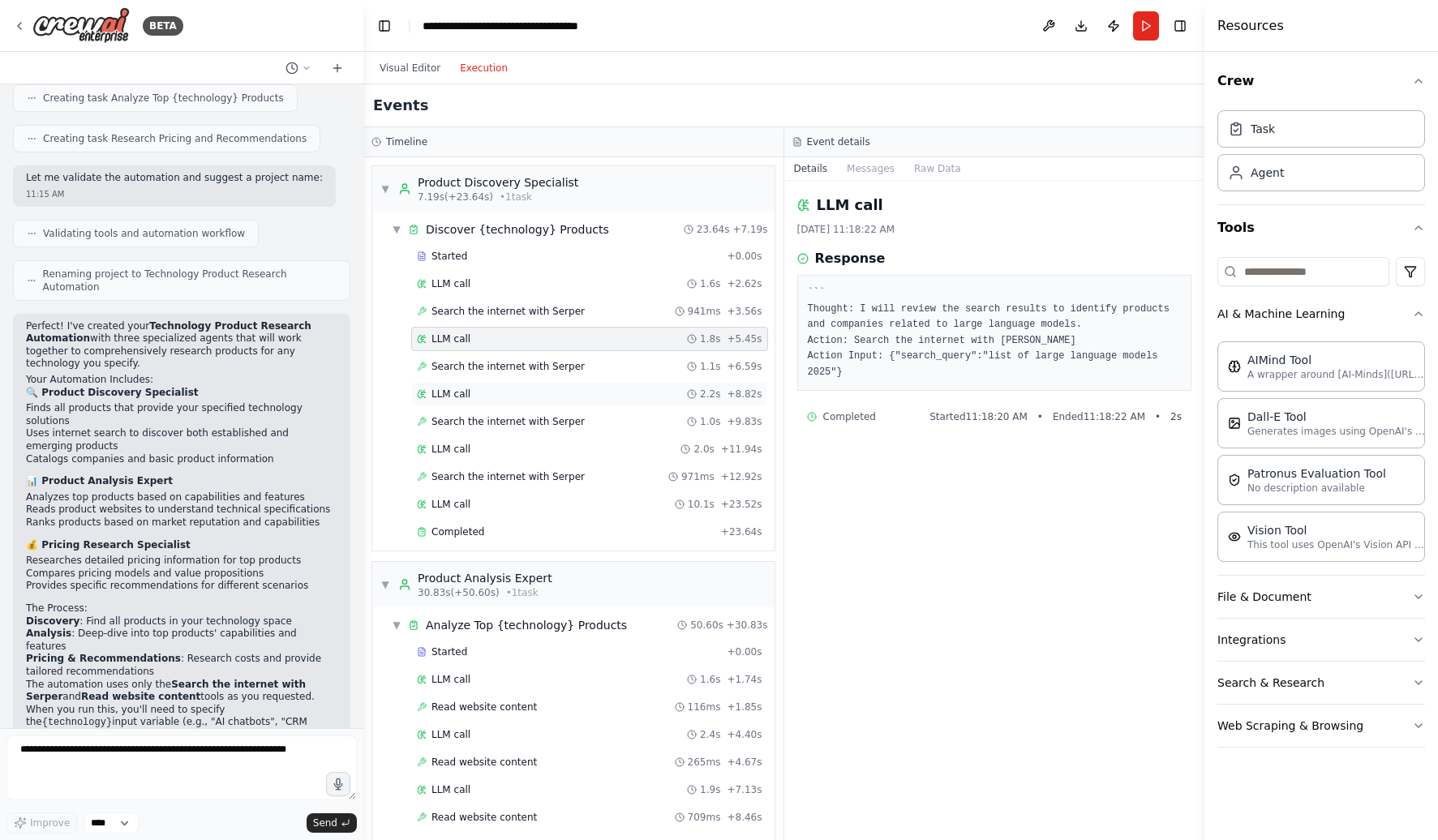
click at [487, 399] on div "LLM call 2.2s + 8.82s" at bounding box center [589, 394] width 346 height 13
click at [493, 445] on div "LLM call 2.0s + 11.94s" at bounding box center [589, 449] width 346 height 13
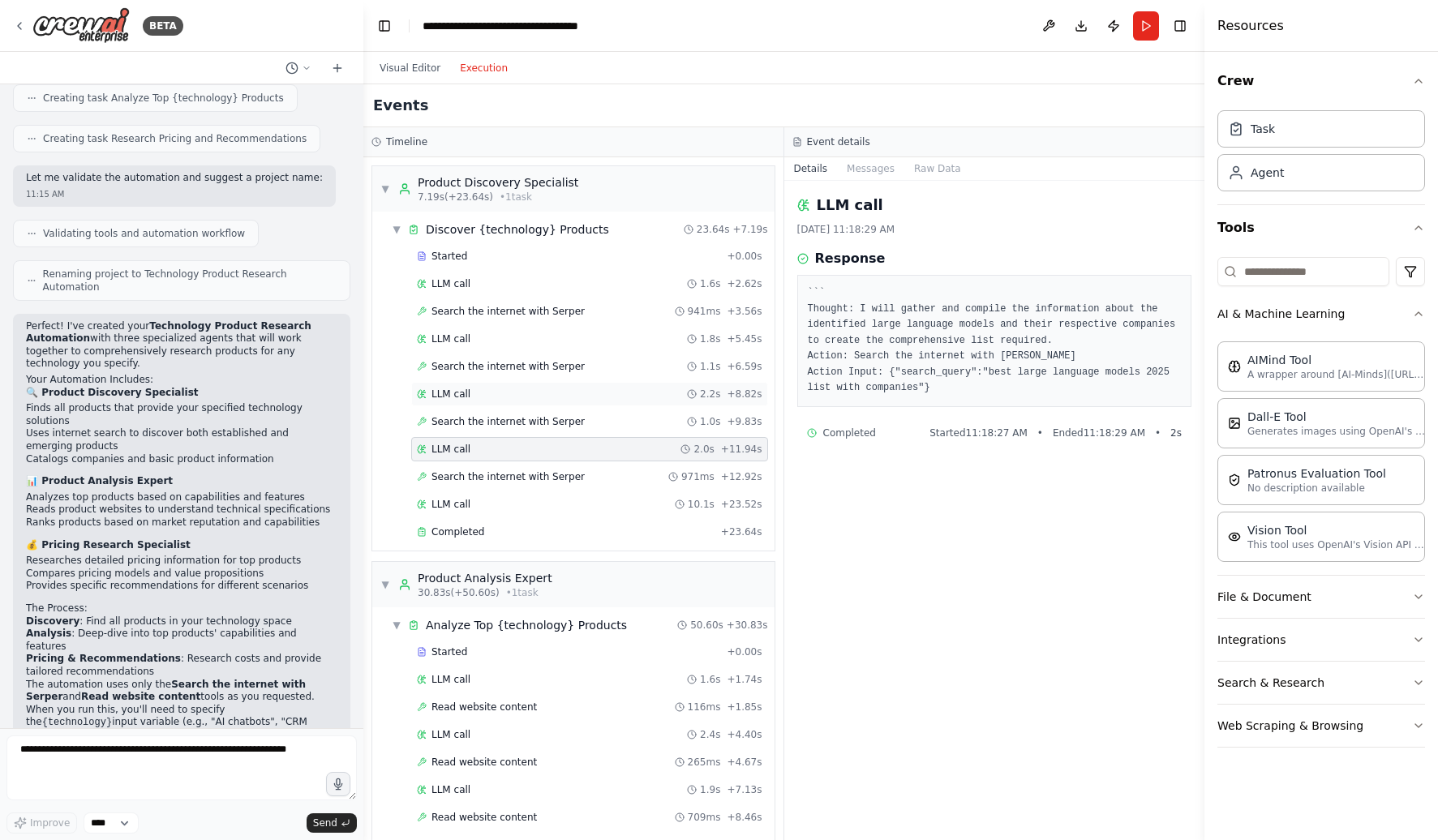
click at [492, 396] on div "LLM call 2.2s + 8.82s" at bounding box center [589, 394] width 346 height 13
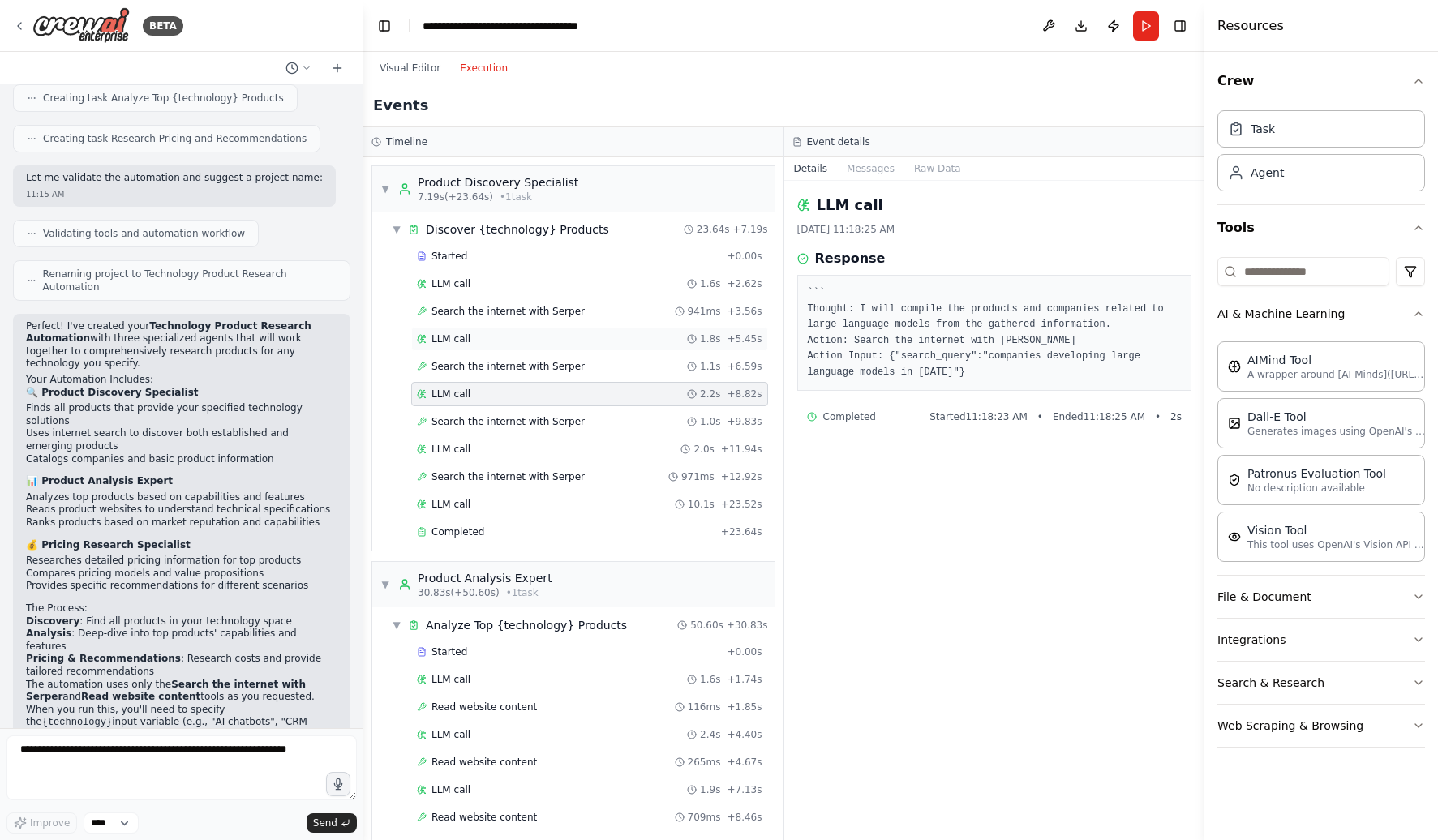
click at [493, 343] on div "LLM call 1.8s + 5.45s" at bounding box center [589, 339] width 346 height 13
click at [488, 285] on div "LLM call 1.6s + 2.62s" at bounding box center [589, 284] width 346 height 13
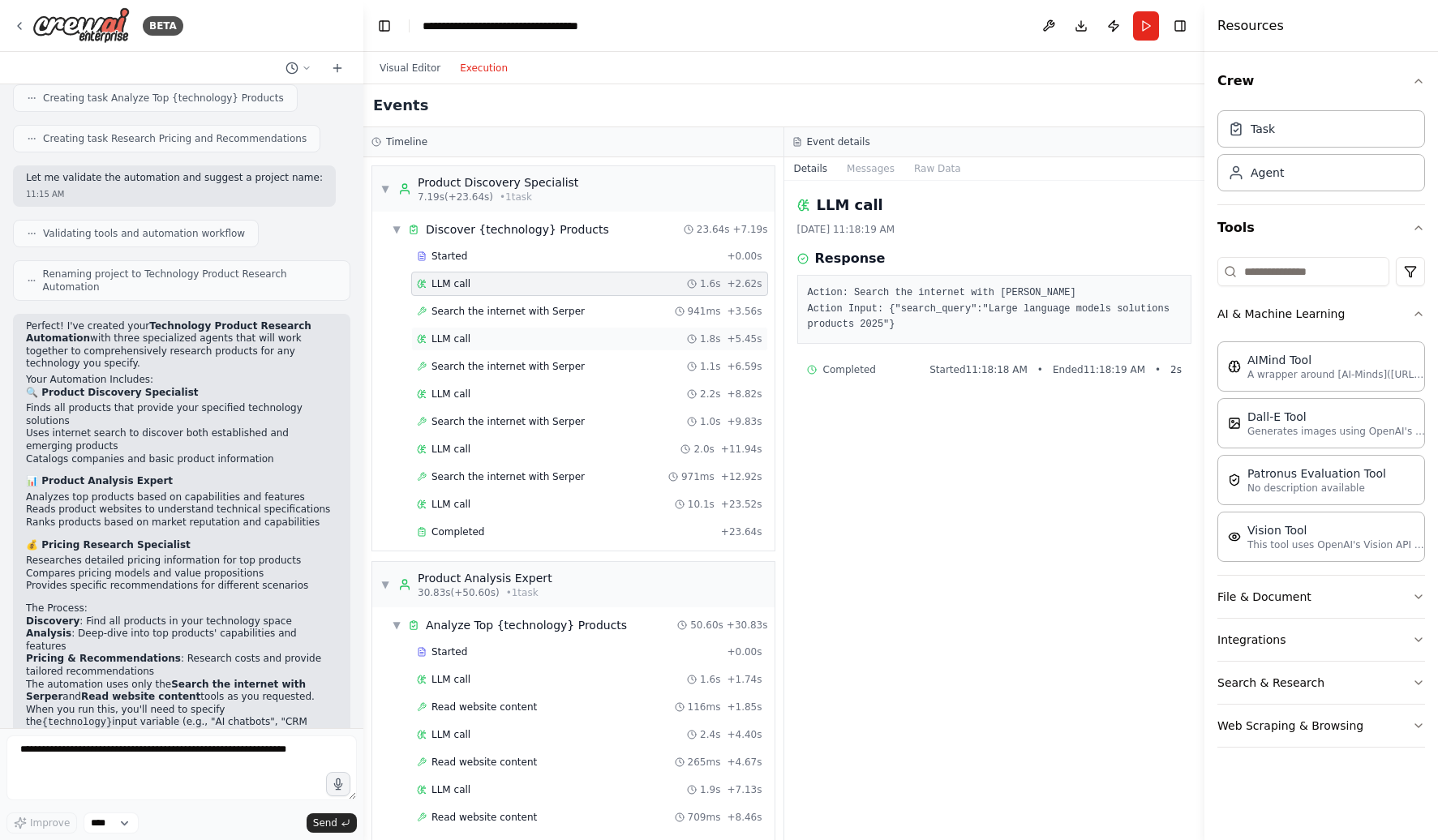
click at [487, 337] on div "LLM call 1.8s + 5.45s" at bounding box center [589, 339] width 346 height 13
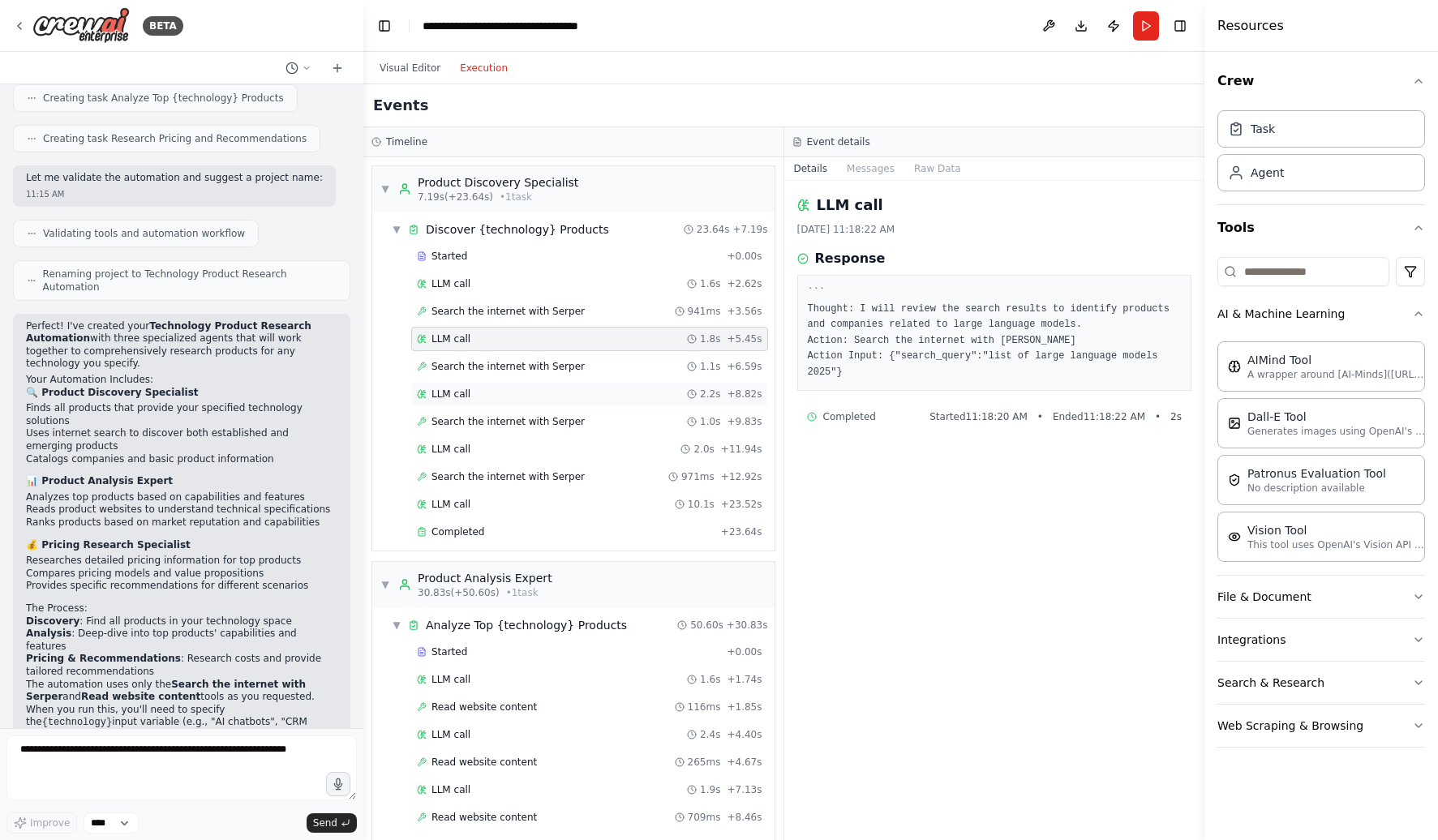
click at [487, 386] on div "LLM call 2.2s + 8.82s" at bounding box center [589, 393] width 357 height 24
click at [491, 448] on div "LLM call 2.0s + 11.94s" at bounding box center [589, 449] width 346 height 13
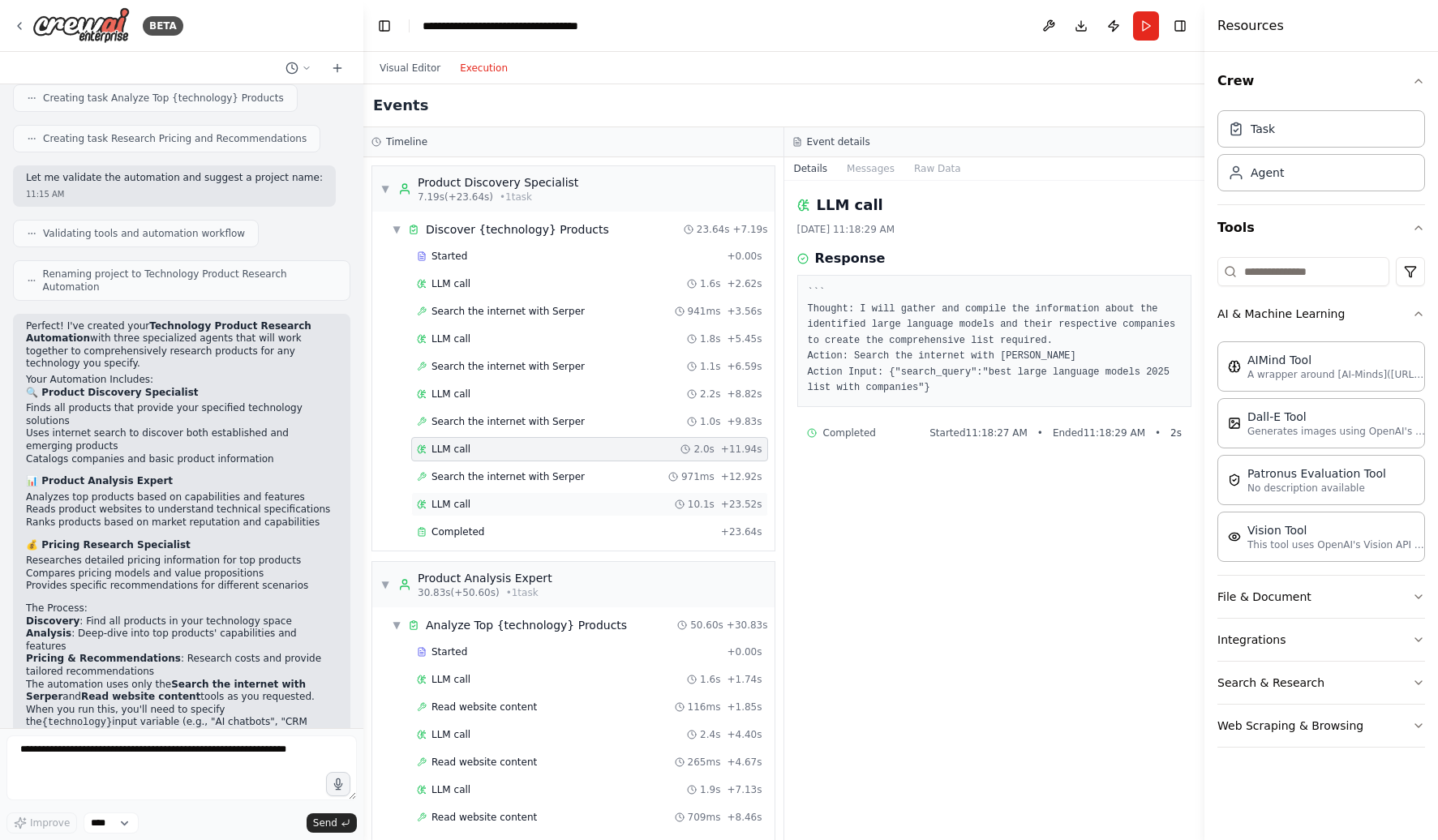
click at [493, 500] on div "LLM call 10.1s + 23.52s" at bounding box center [589, 505] width 346 height 13
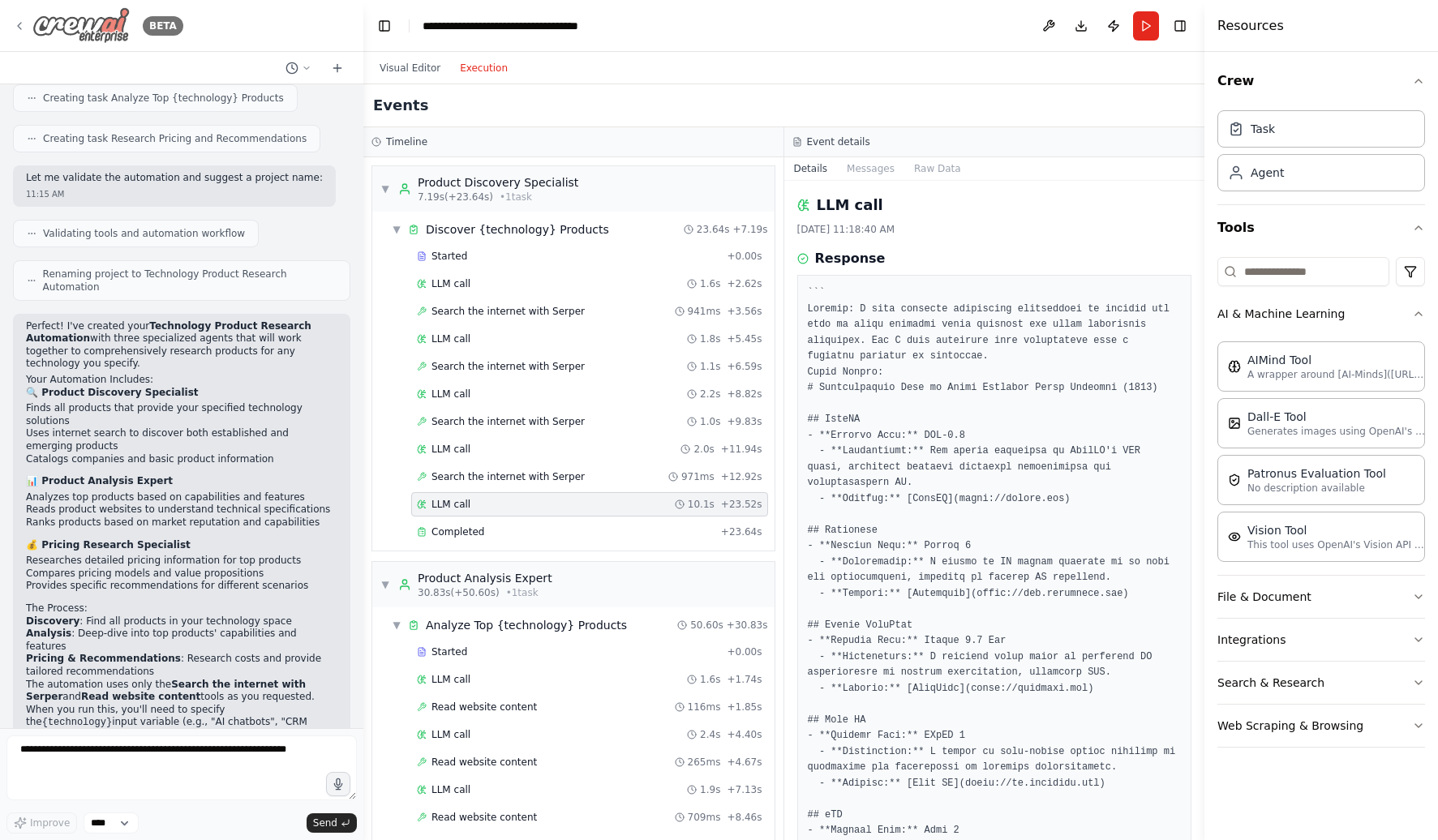
click at [18, 26] on icon at bounding box center [19, 26] width 4 height 6
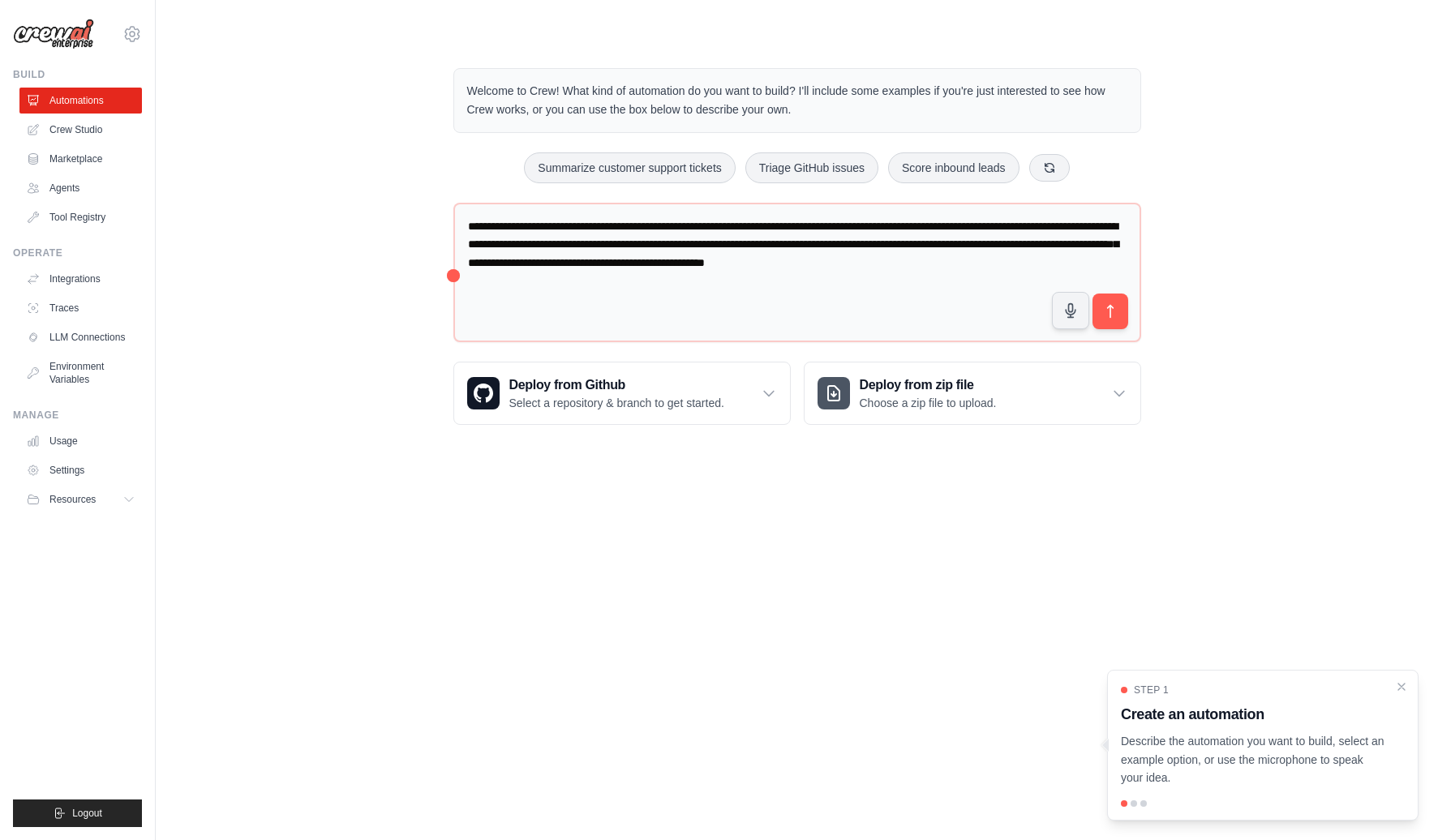
click at [380, 303] on div "Welcome to Crew! What kind of automation do you want to build? I'll include som…" at bounding box center [797, 246] width 1230 height 409
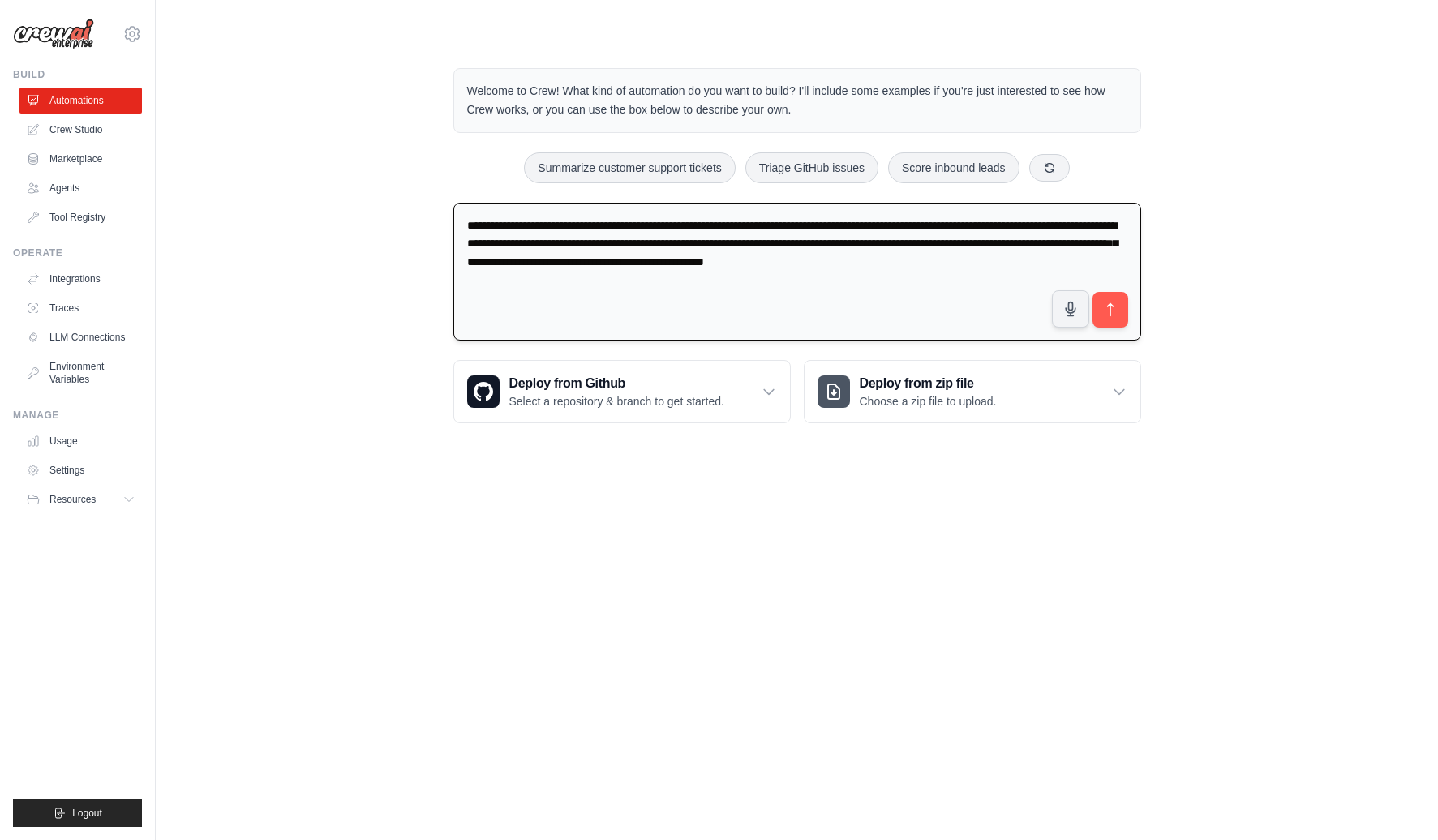
click at [707, 273] on textarea "**********" at bounding box center [797, 271] width 688 height 139
click at [65, 123] on link "Crew Studio" at bounding box center [82, 130] width 122 height 26
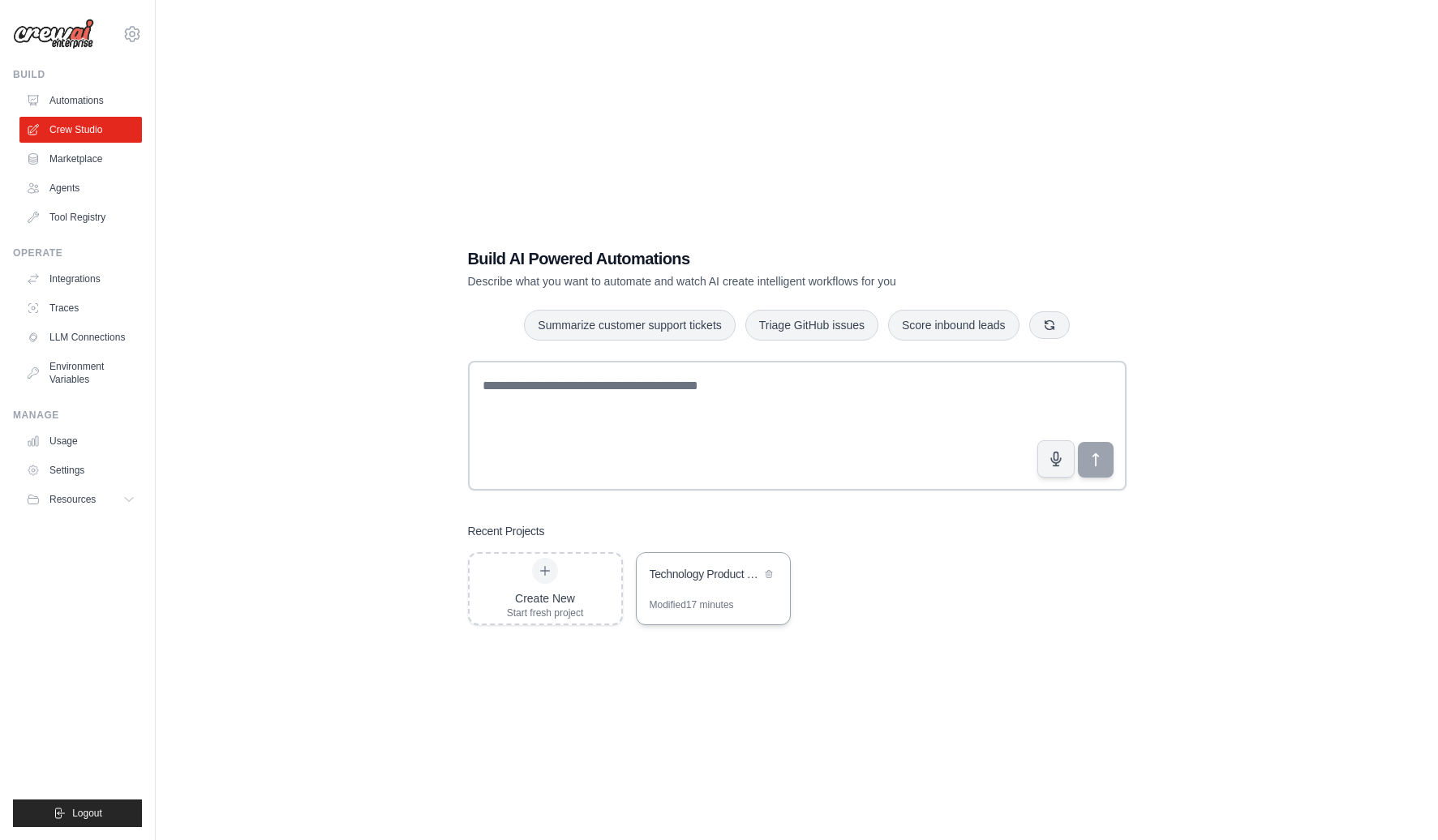
click at [668, 603] on div "Modified 17 minutes" at bounding box center [691, 605] width 85 height 13
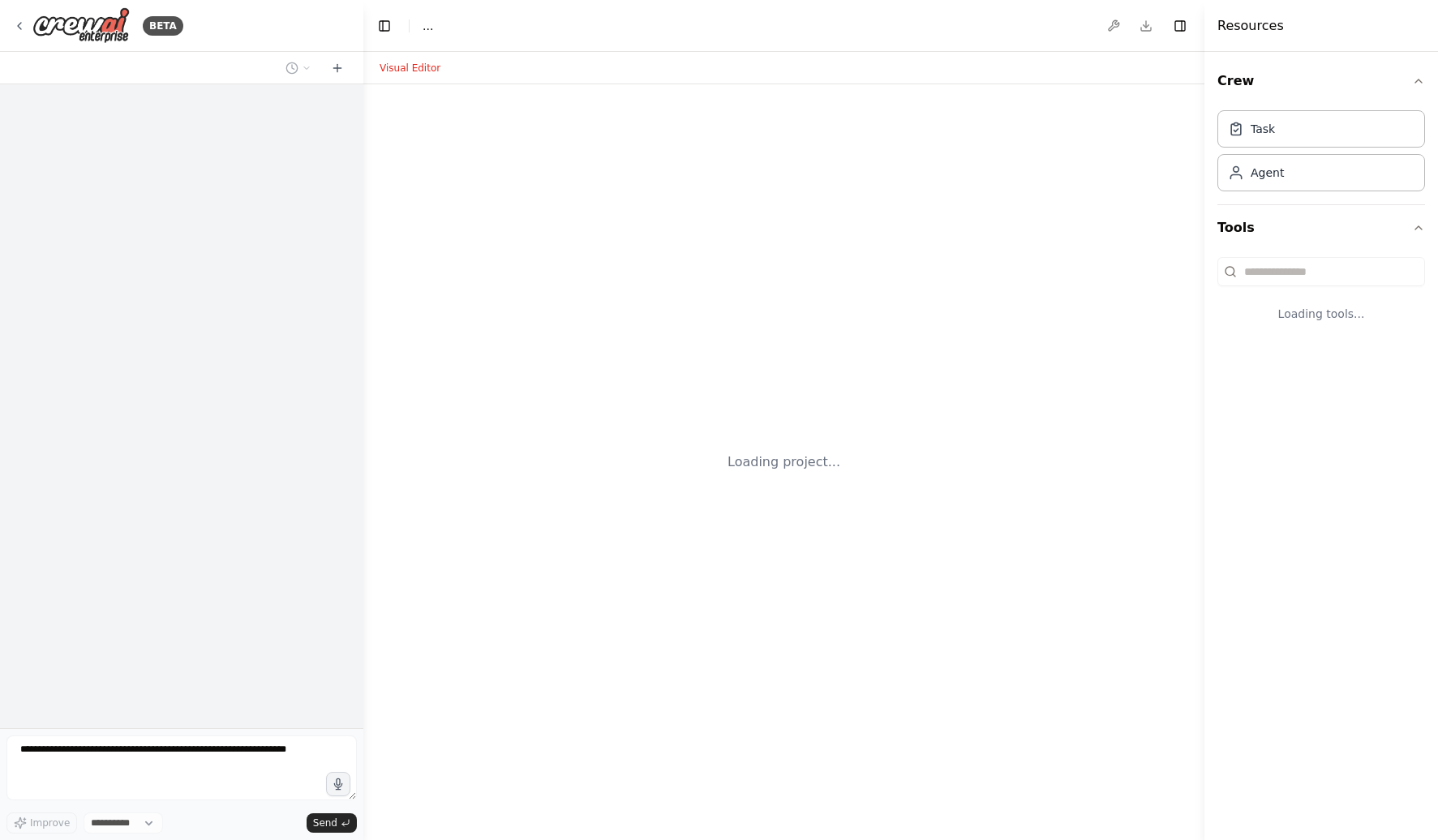
select select "****"
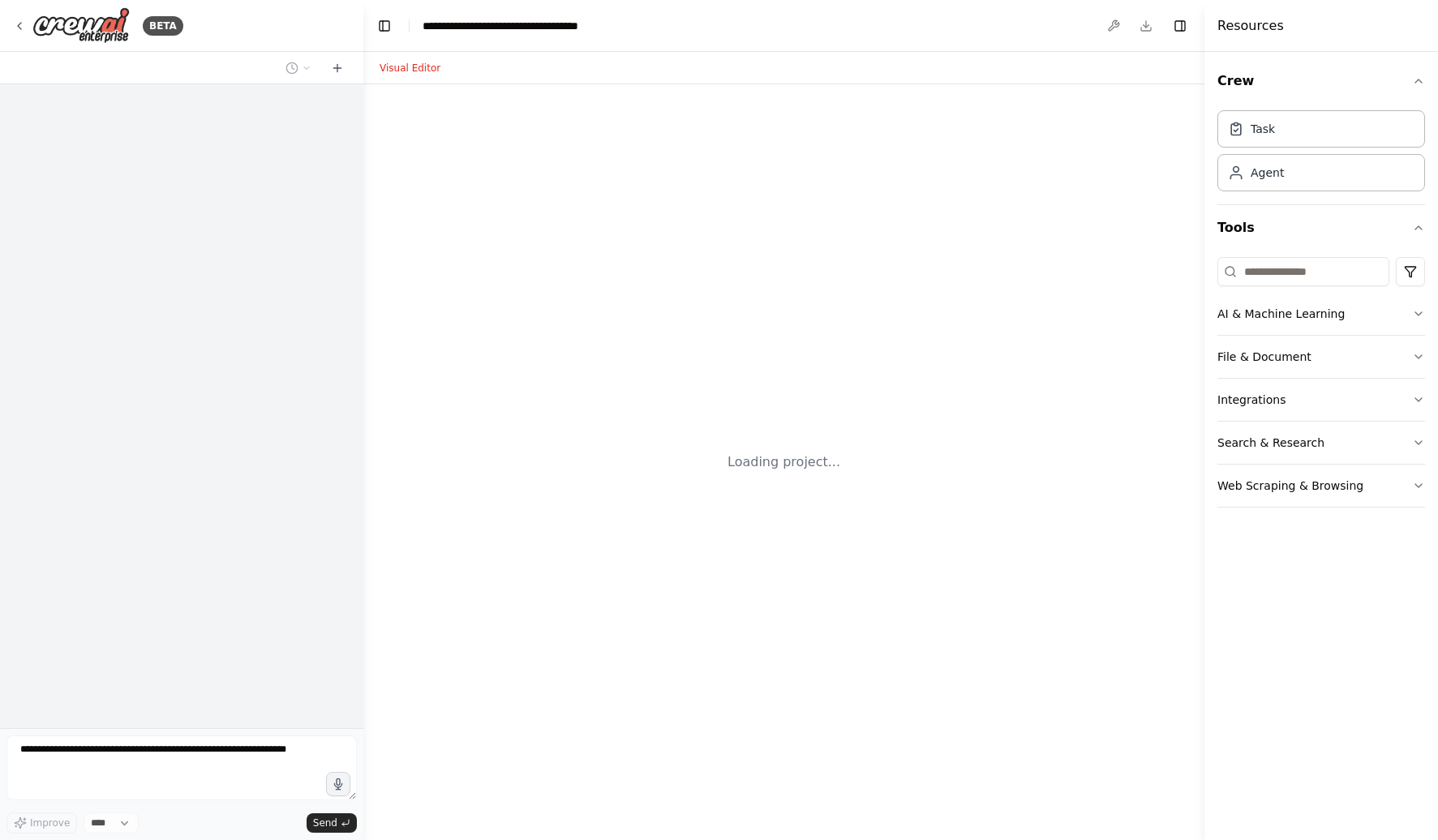
scroll to position [365, 0]
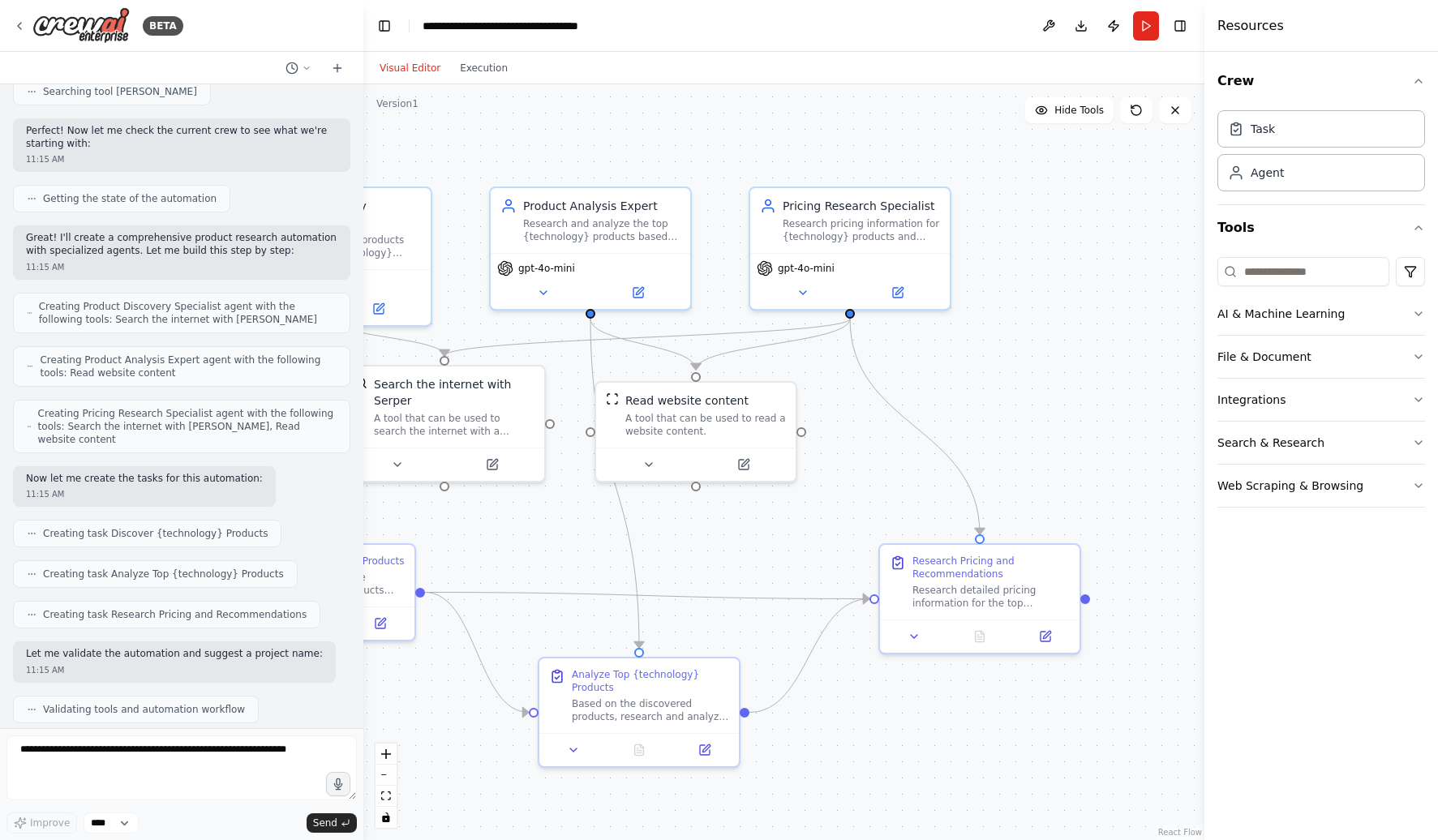
drag, startPoint x: 1188, startPoint y: 362, endPoint x: 972, endPoint y: 383, distance: 217.0
click at [972, 383] on div ".deletable-edge-delete-btn { width: 20px; height: 20px; border: 0px solid #ffff…" at bounding box center [783, 462] width 841 height 755
click at [1274, 218] on button "Tools" at bounding box center [1321, 227] width 208 height 45
click at [1412, 227] on icon "button" at bounding box center [1419, 228] width 13 height 13
click at [1401, 314] on button "AI & Machine Learning" at bounding box center [1321, 313] width 208 height 42
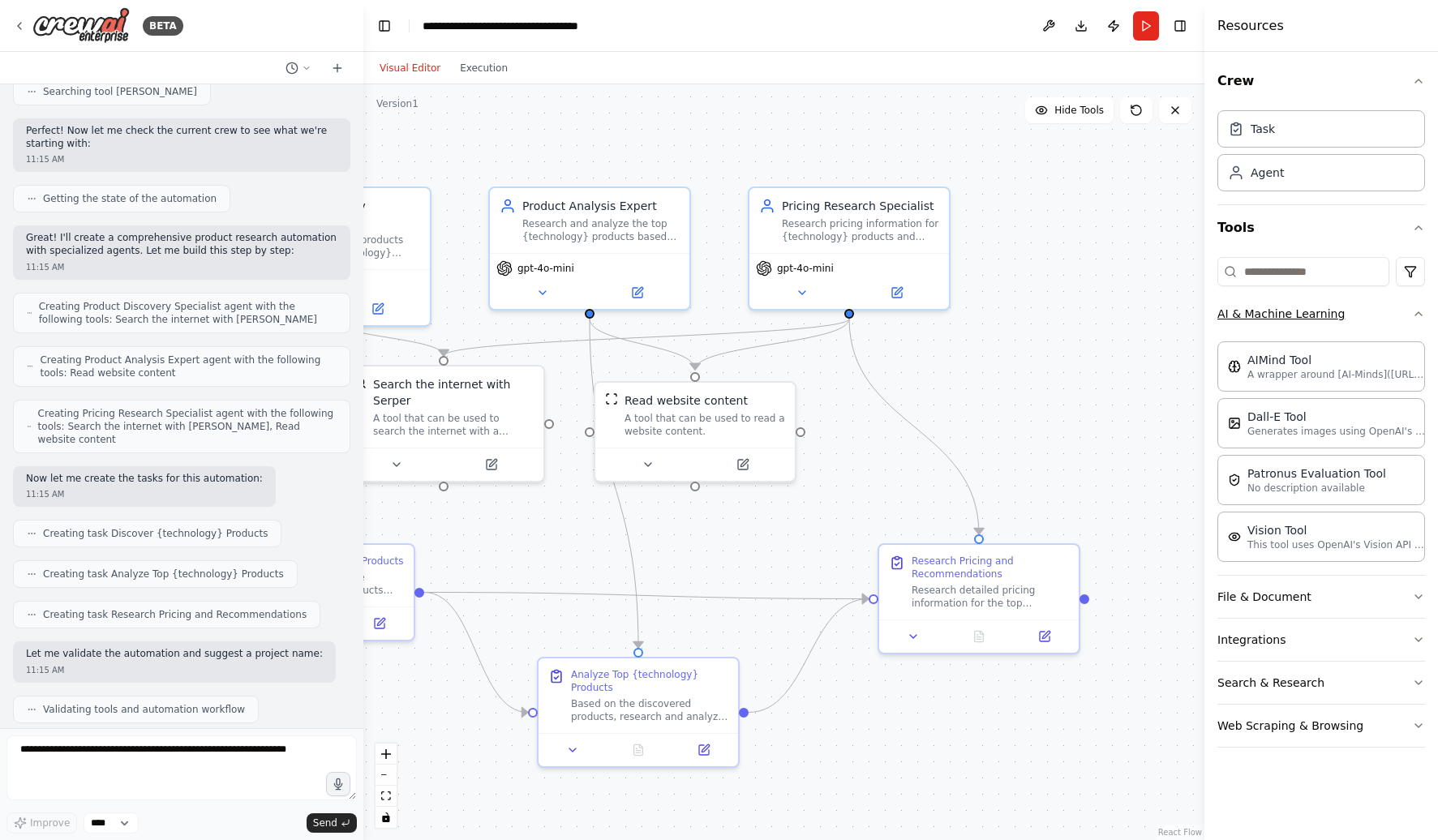
click at [1401, 314] on button "AI & Machine Learning" at bounding box center [1321, 313] width 208 height 42
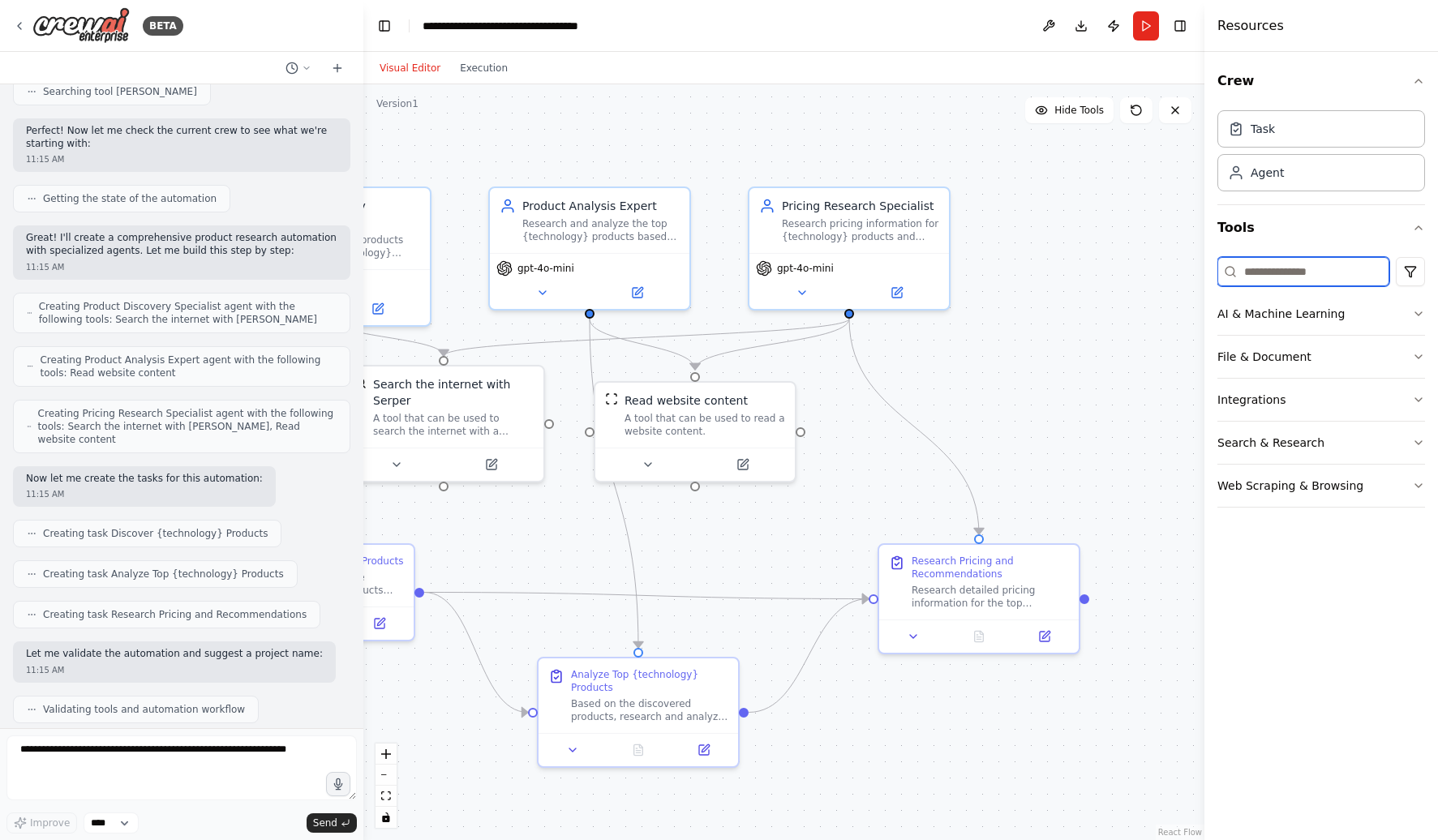
click at [1346, 269] on input at bounding box center [1303, 272] width 172 height 29
type input "*****"
click at [1329, 281] on input "*****" at bounding box center [1303, 272] width 172 height 29
click at [1382, 288] on div "AI & Machine Learning File & Document Integrations Search & Research Web Scrapi…" at bounding box center [1321, 380] width 208 height 257
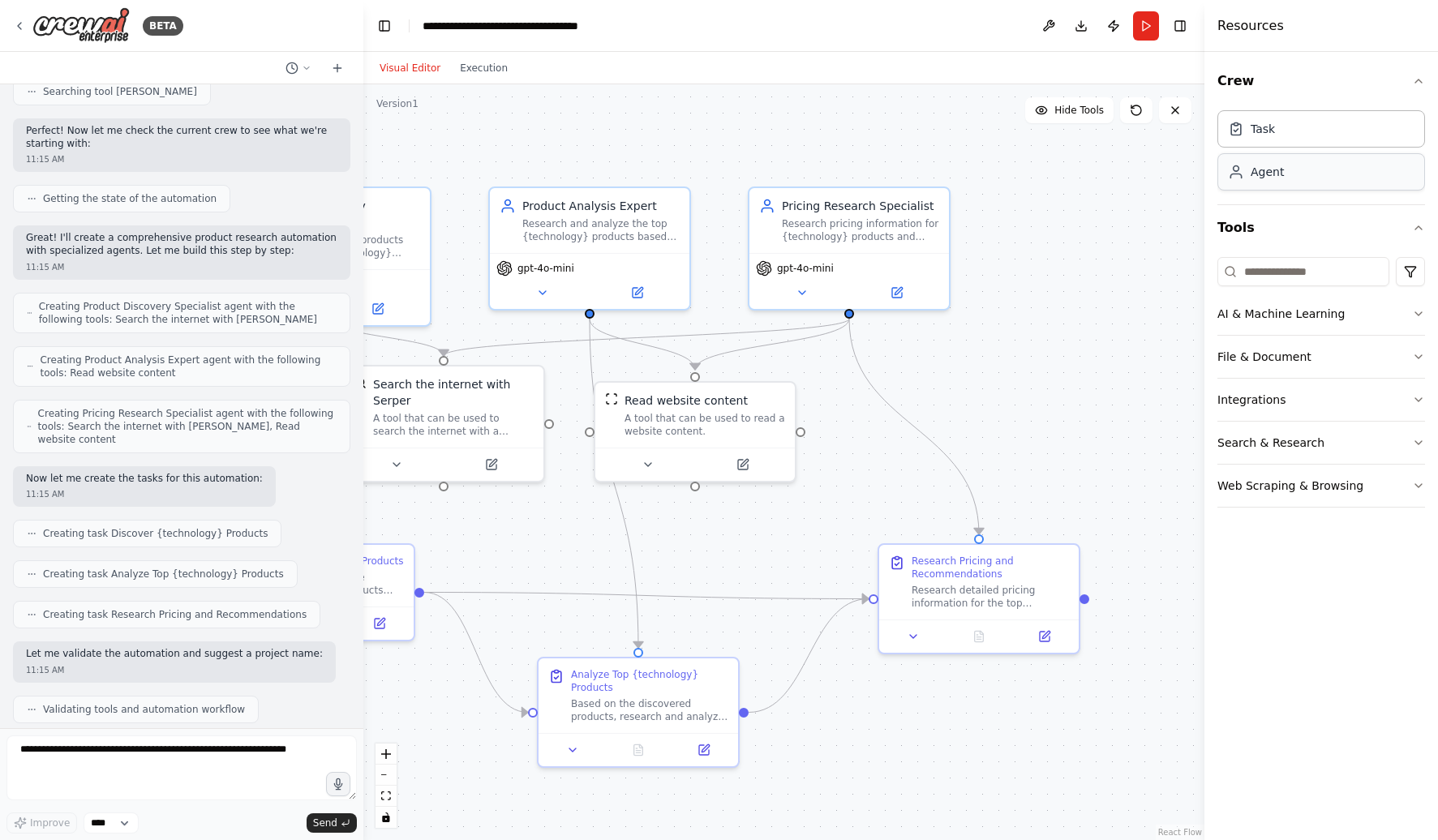
click at [1354, 175] on div "Agent" at bounding box center [1321, 172] width 208 height 38
click at [1318, 131] on div "Task" at bounding box center [1321, 128] width 208 height 38
click at [1295, 268] on input at bounding box center [1303, 272] width 172 height 29
type input "*****"
click at [1290, 273] on input "*****" at bounding box center [1303, 272] width 172 height 29
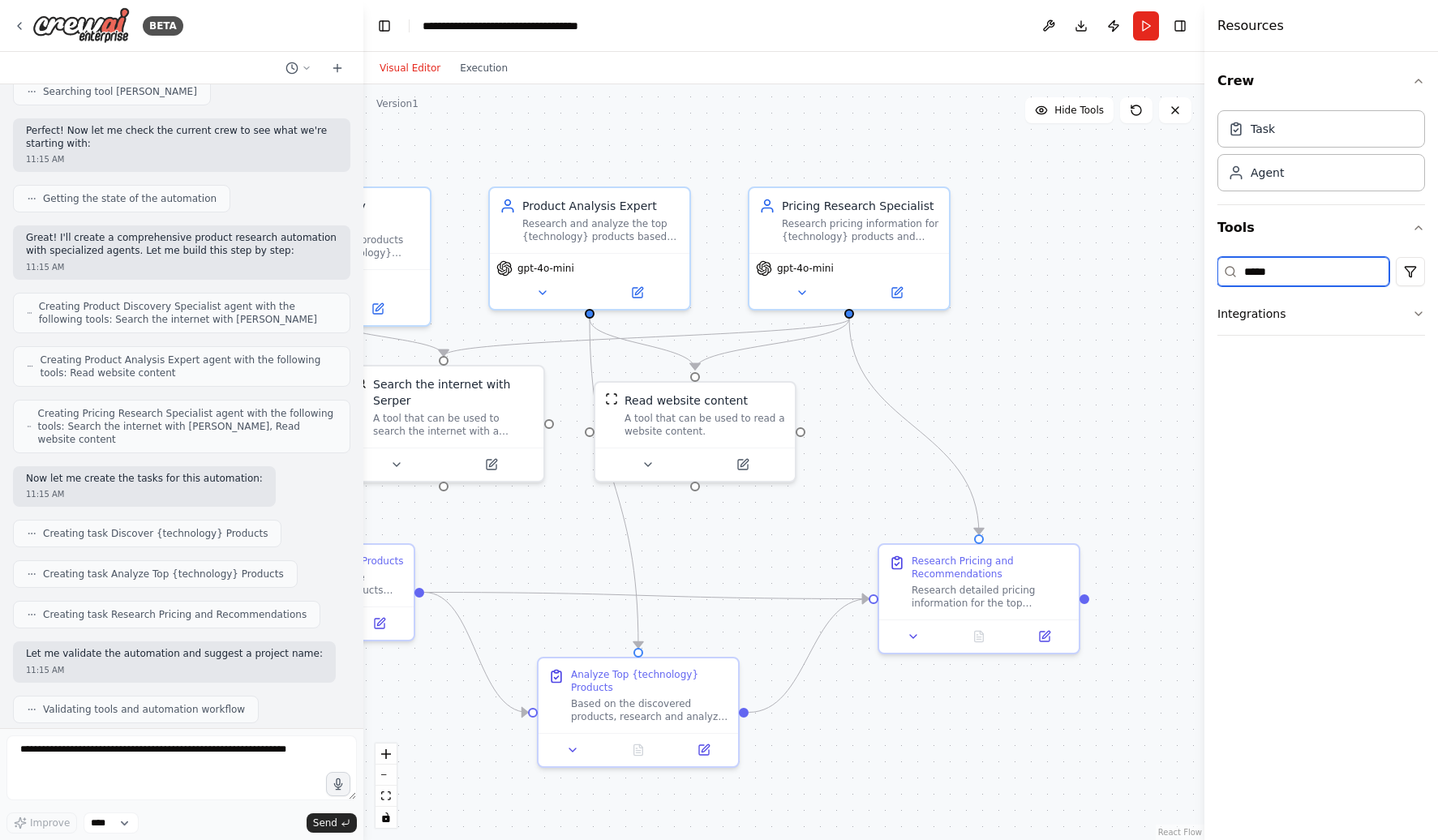
click at [1290, 273] on input "*****" at bounding box center [1303, 272] width 172 height 29
click at [1307, 275] on input "*****" at bounding box center [1303, 272] width 172 height 29
click at [1376, 328] on button "Integrations" at bounding box center [1321, 313] width 208 height 42
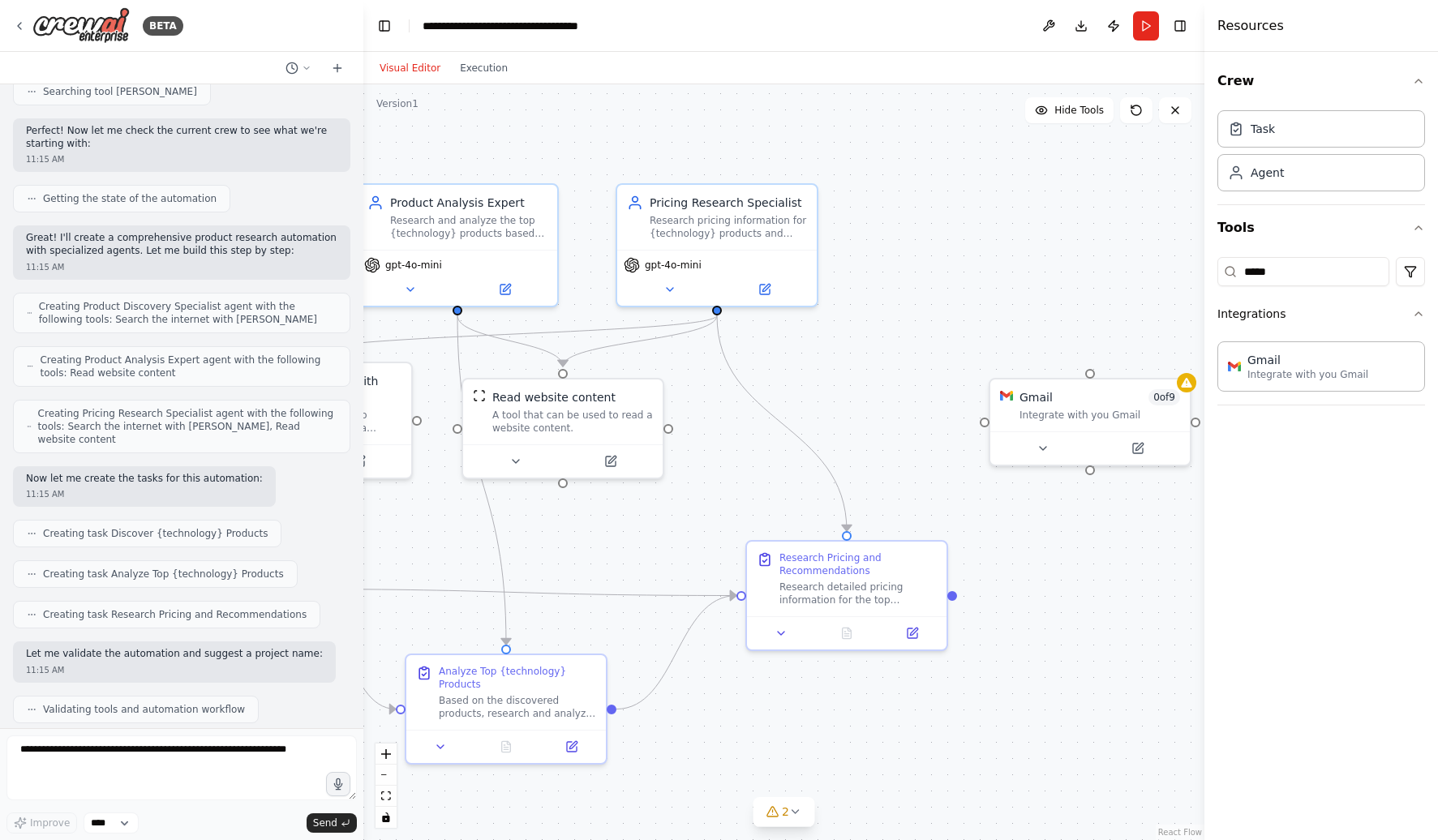
drag, startPoint x: 1067, startPoint y: 382, endPoint x: 931, endPoint y: 376, distance: 136.1
click at [931, 376] on div ".deletable-edge-delete-btn { width: 20px; height: 20px; border: 0px solid #ffff…" at bounding box center [783, 462] width 841 height 755
drag, startPoint x: 1009, startPoint y: 401, endPoint x: 955, endPoint y: 387, distance: 55.8
click at [955, 388] on div "Gmail 0 of 9 Integrate with you Gmail" at bounding box center [1039, 384] width 180 height 32
click at [1006, 393] on div "Integrate with you Gmail" at bounding box center [1048, 394] width 161 height 13
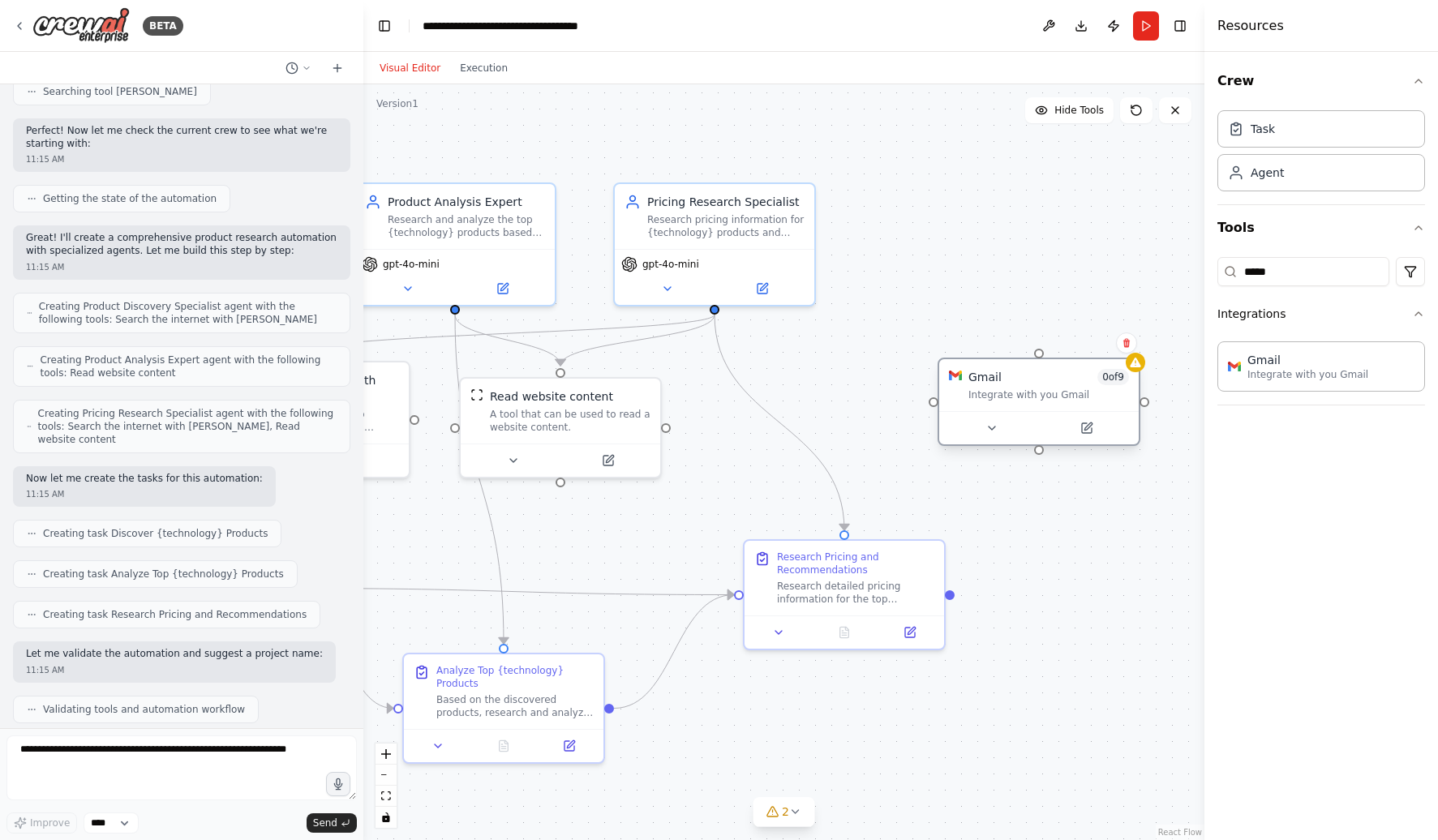
click at [1006, 394] on div "Integrate with you Gmail" at bounding box center [1048, 394] width 161 height 13
click at [1138, 366] on icon at bounding box center [1135, 362] width 10 height 10
click at [1132, 366] on icon at bounding box center [1135, 362] width 10 height 10
click at [1001, 421] on button at bounding box center [991, 427] width 92 height 19
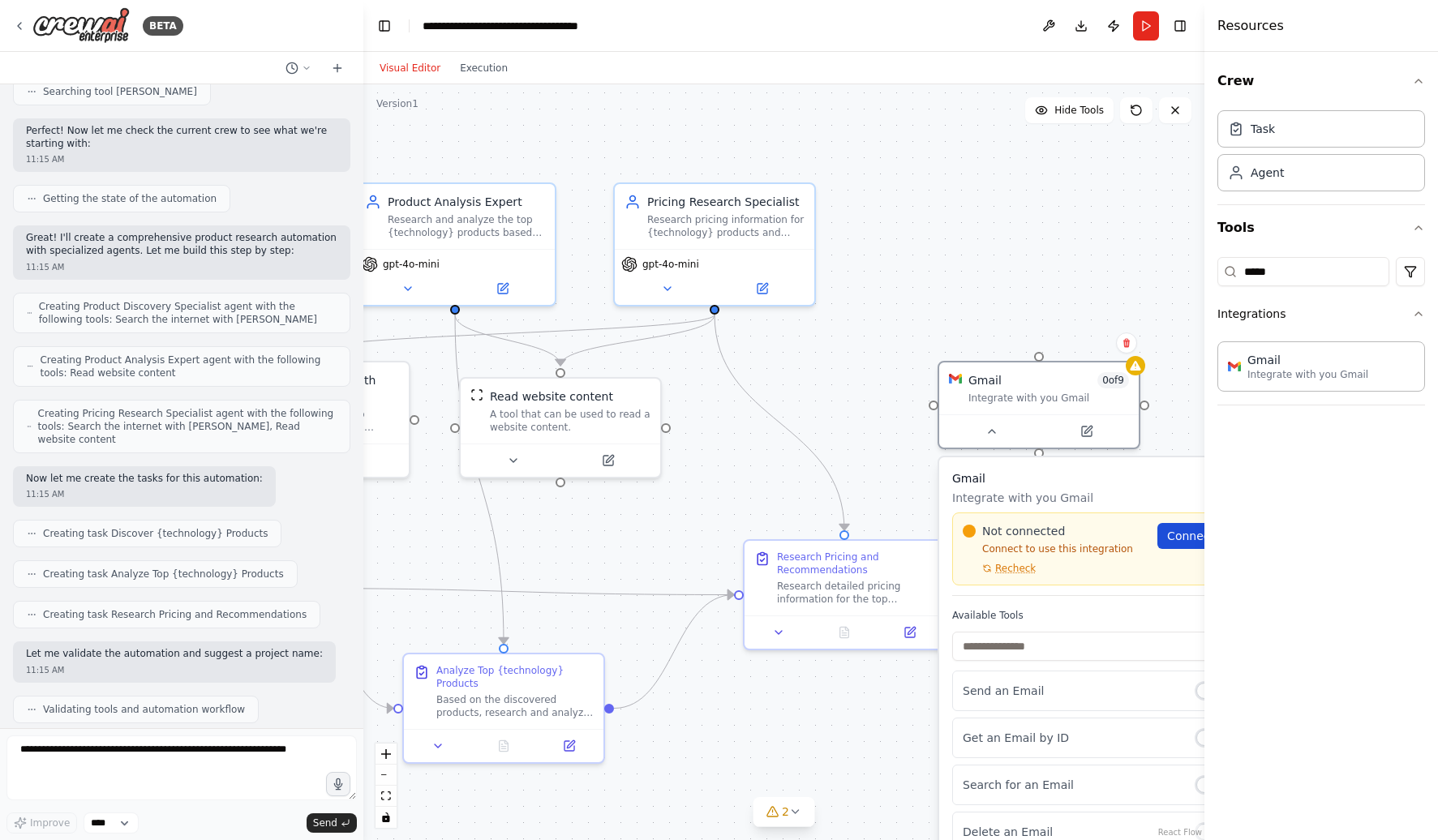
click at [1177, 543] on span "Connect" at bounding box center [1190, 536] width 47 height 17
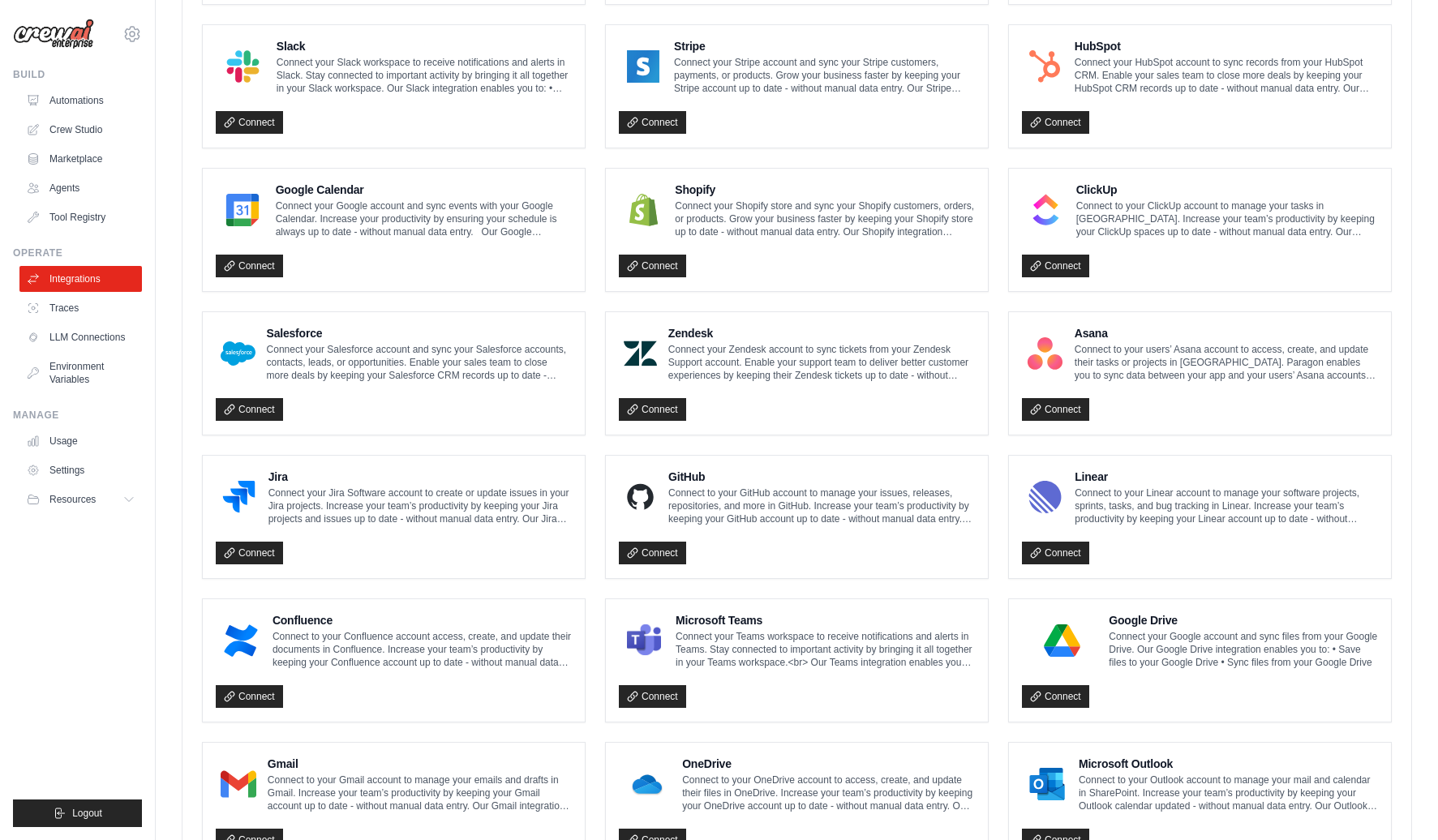
scroll to position [681, 0]
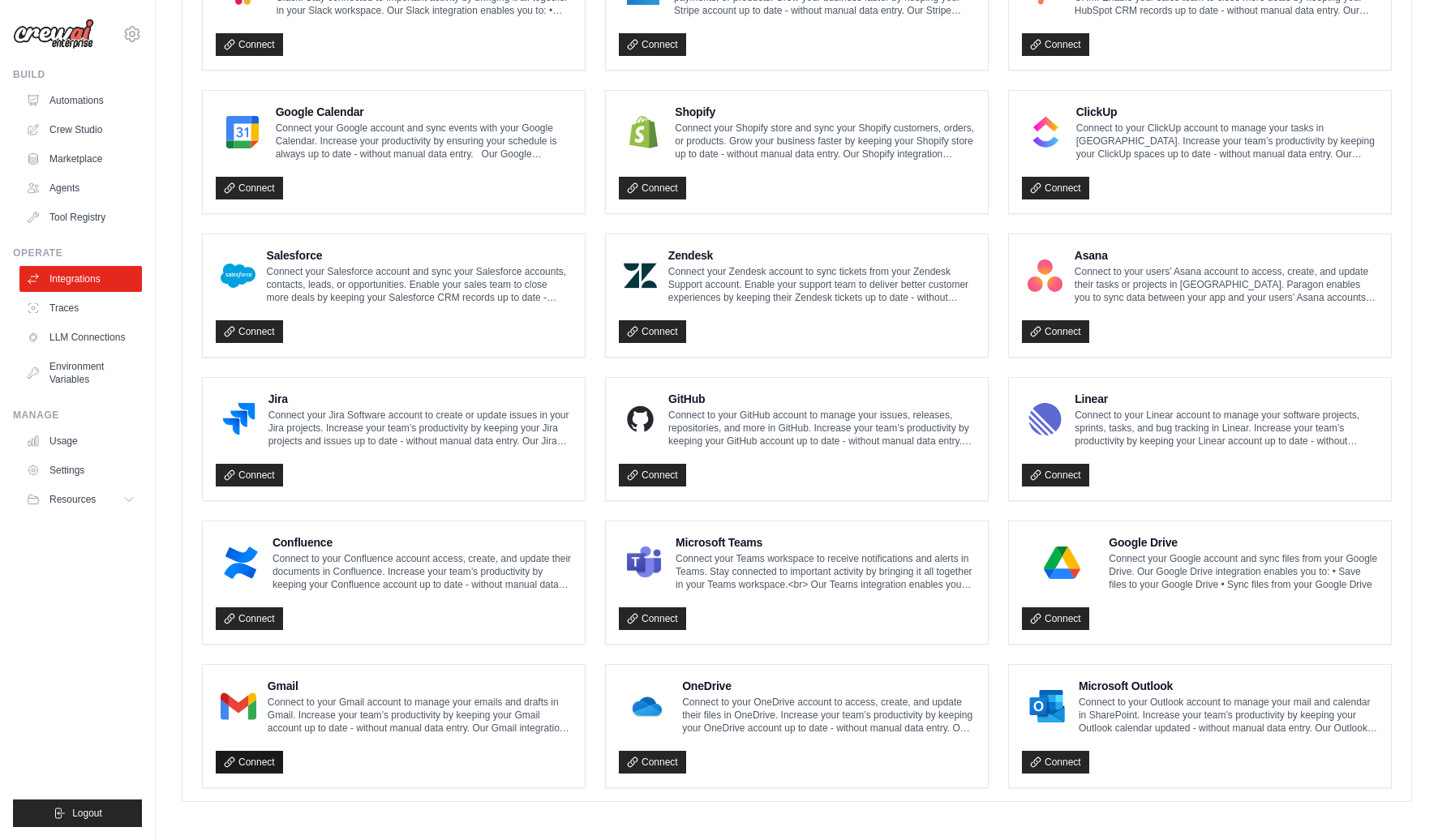
click at [240, 758] on link "Connect" at bounding box center [249, 762] width 67 height 23
click at [246, 755] on link "Connect" at bounding box center [249, 762] width 67 height 23
click at [319, 725] on p "Connect to your Gmail account to manage your emails and drafts in Gmail. Increa…" at bounding box center [419, 715] width 304 height 39
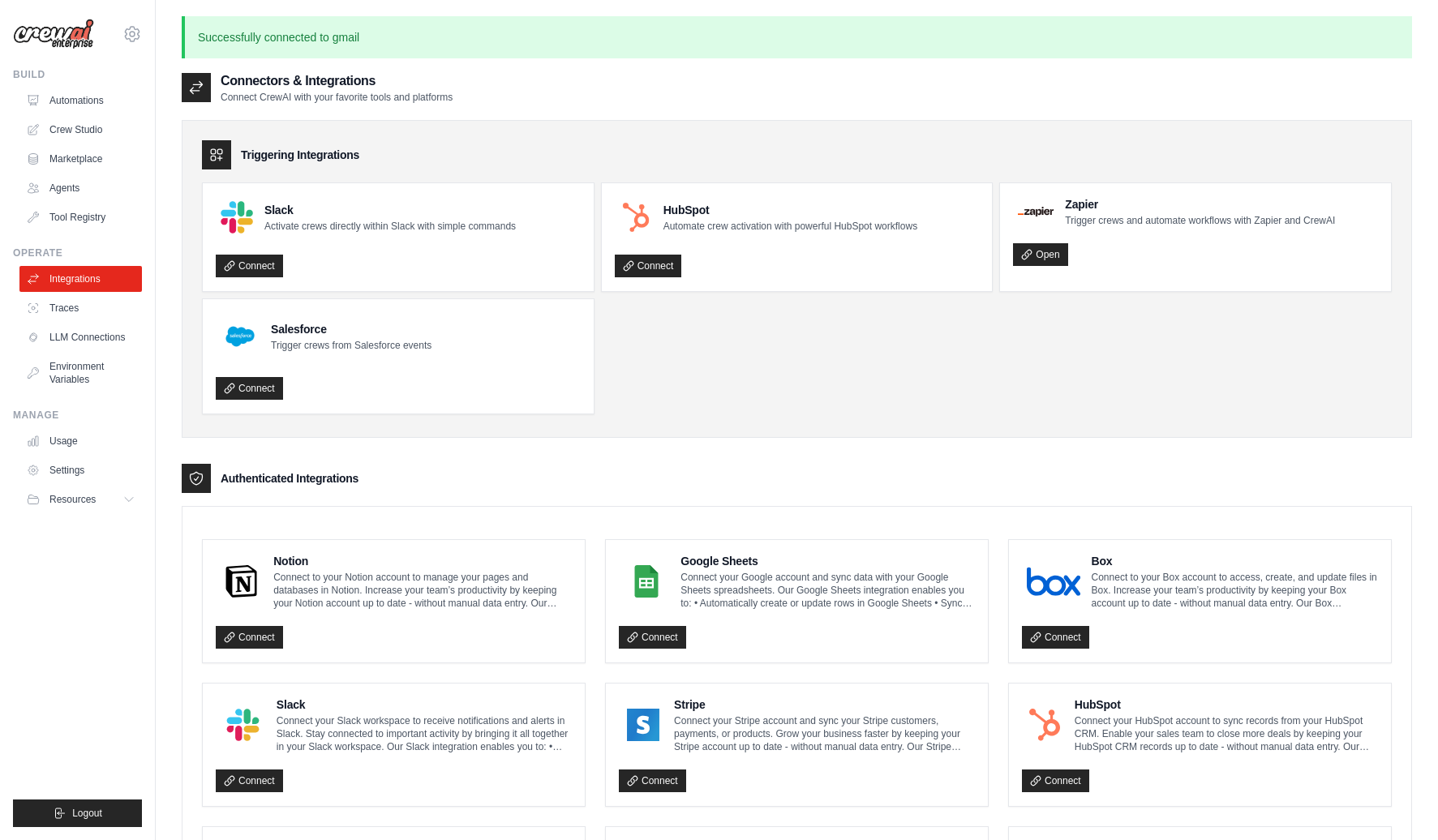
click at [325, 720] on p "Connect your Slack workspace to receive notifications and alerts in Slack. Stay…" at bounding box center [424, 733] width 295 height 39
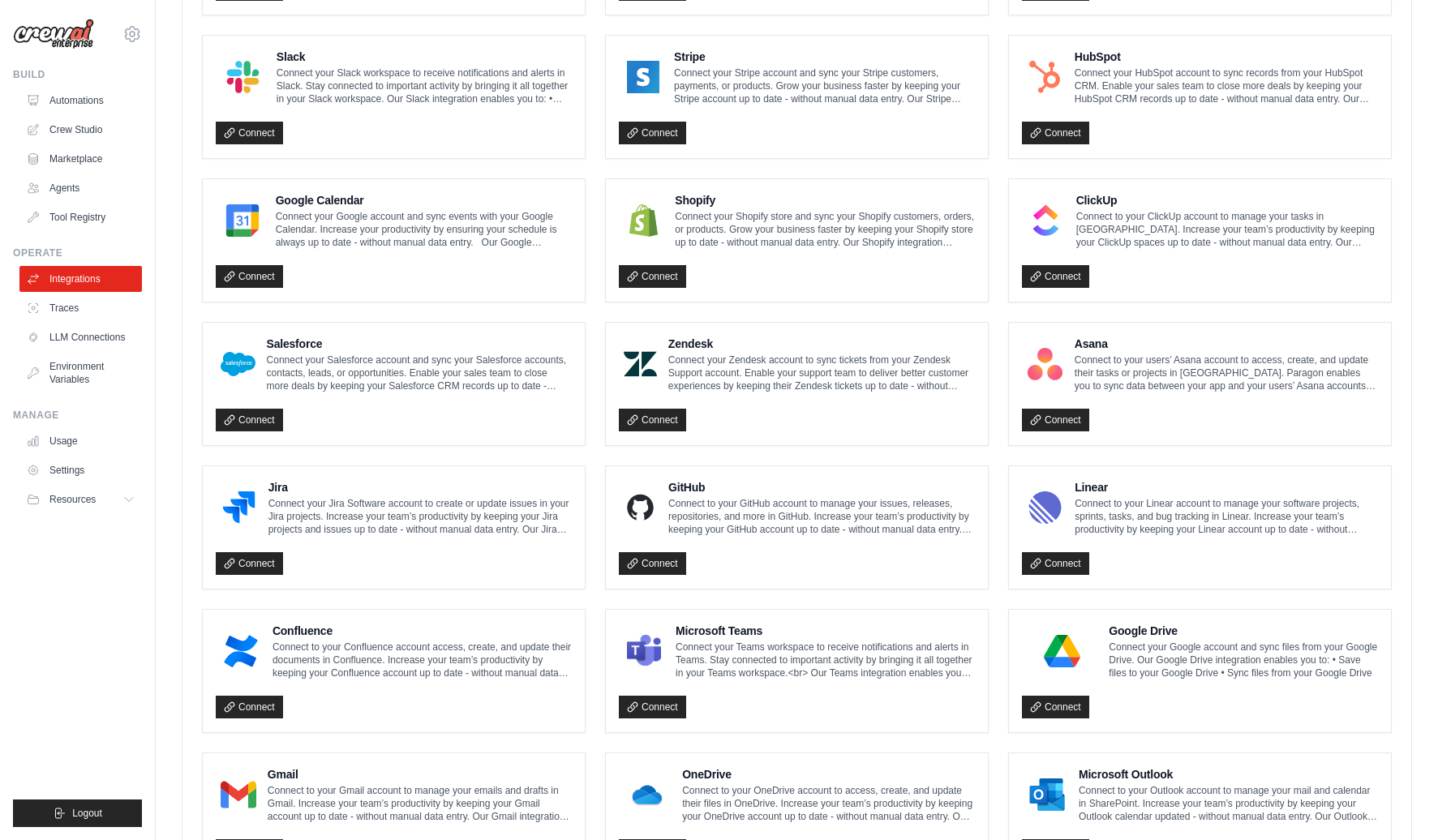
scroll to position [736, 0]
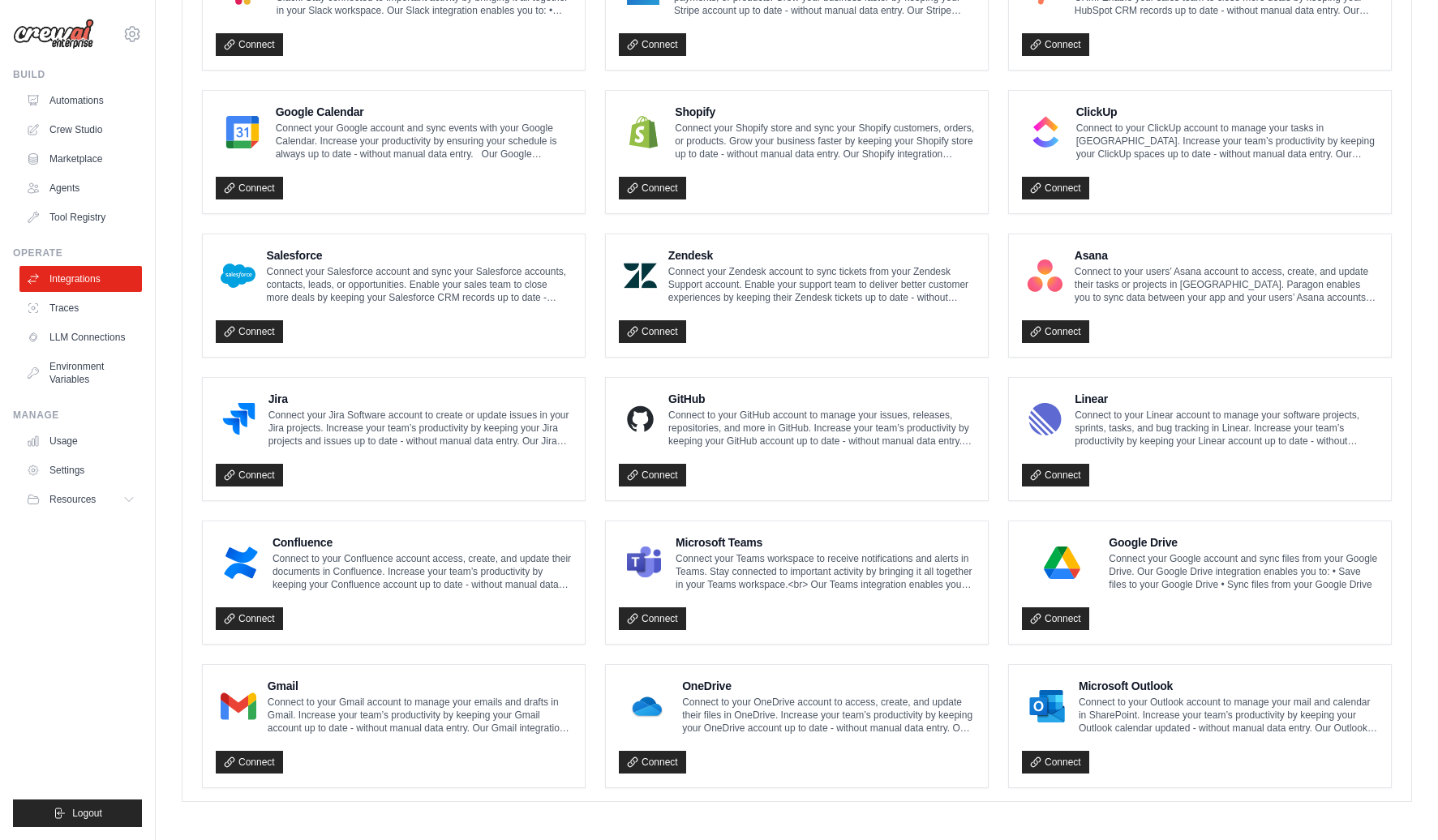
click at [322, 717] on p "Connect to your Gmail account to manage your emails and drafts in Gmail. Increa…" at bounding box center [419, 715] width 304 height 39
click at [281, 707] on p "Connect to your Gmail account to manage your emails and drafts in Gmail. Increa…" at bounding box center [419, 715] width 304 height 39
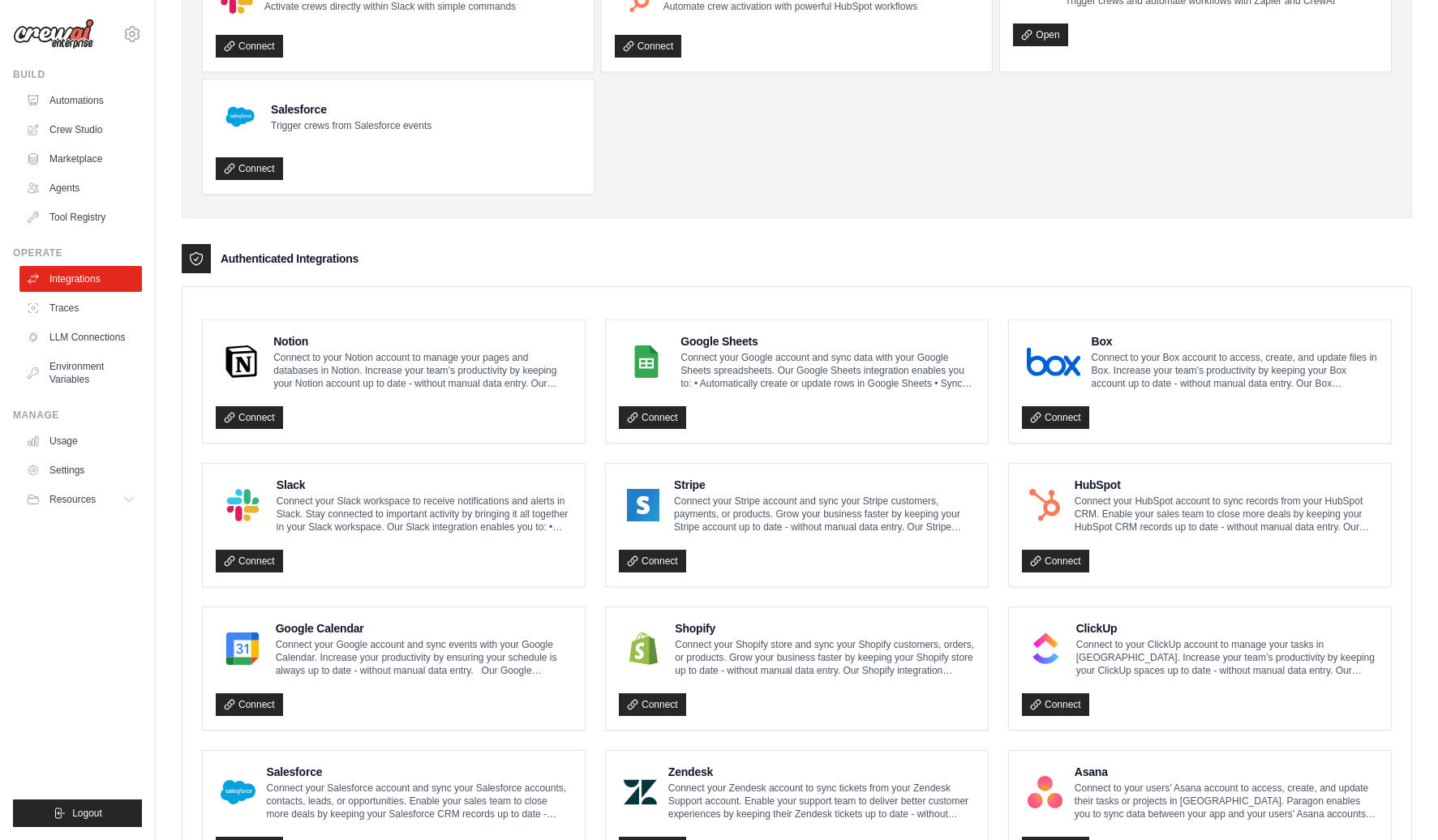
scroll to position [0, 0]
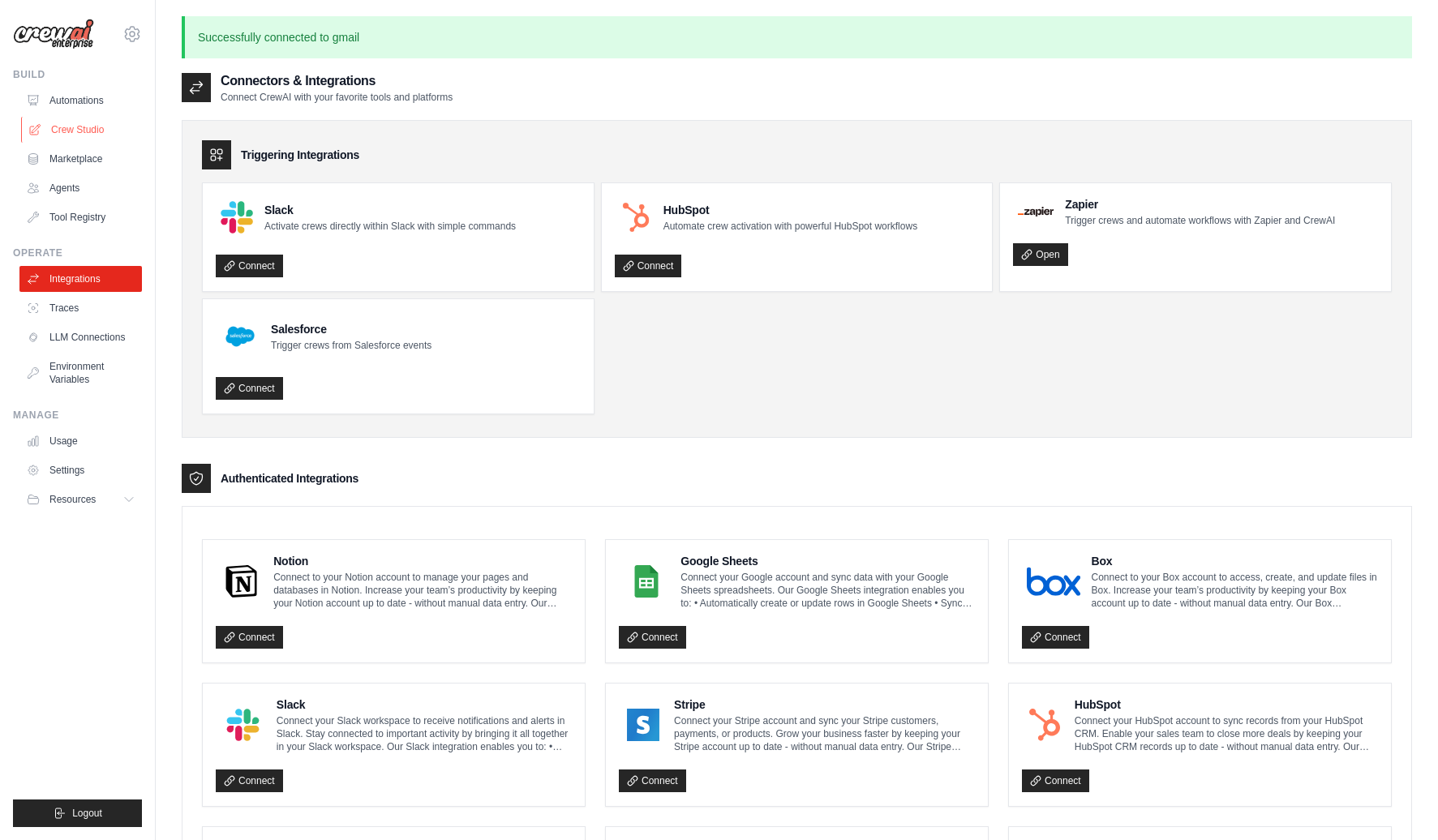
click at [85, 130] on link "Crew Studio" at bounding box center [82, 130] width 122 height 26
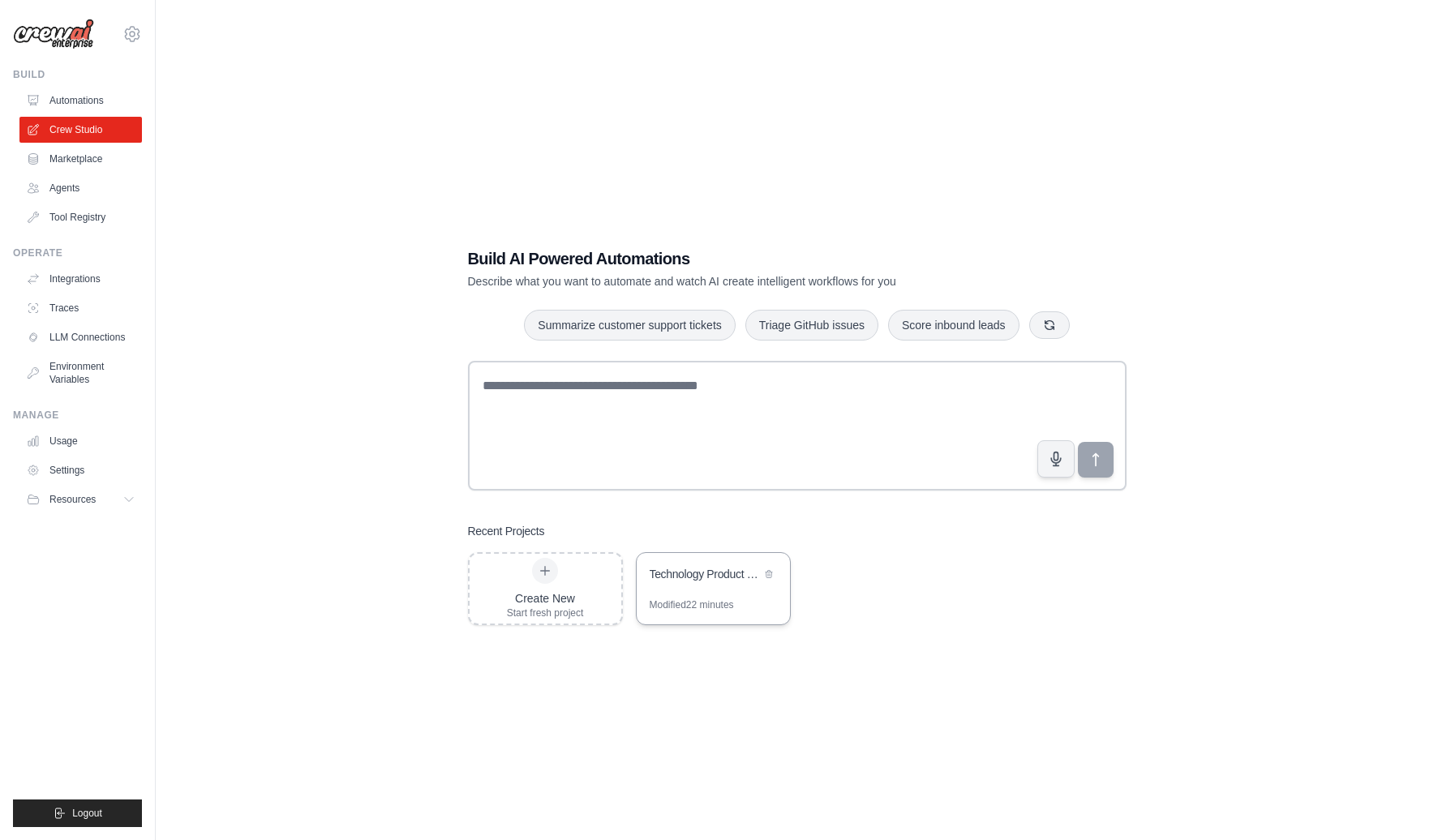
click at [697, 585] on div "Technology Product Research Automation" at bounding box center [704, 575] width 111 height 19
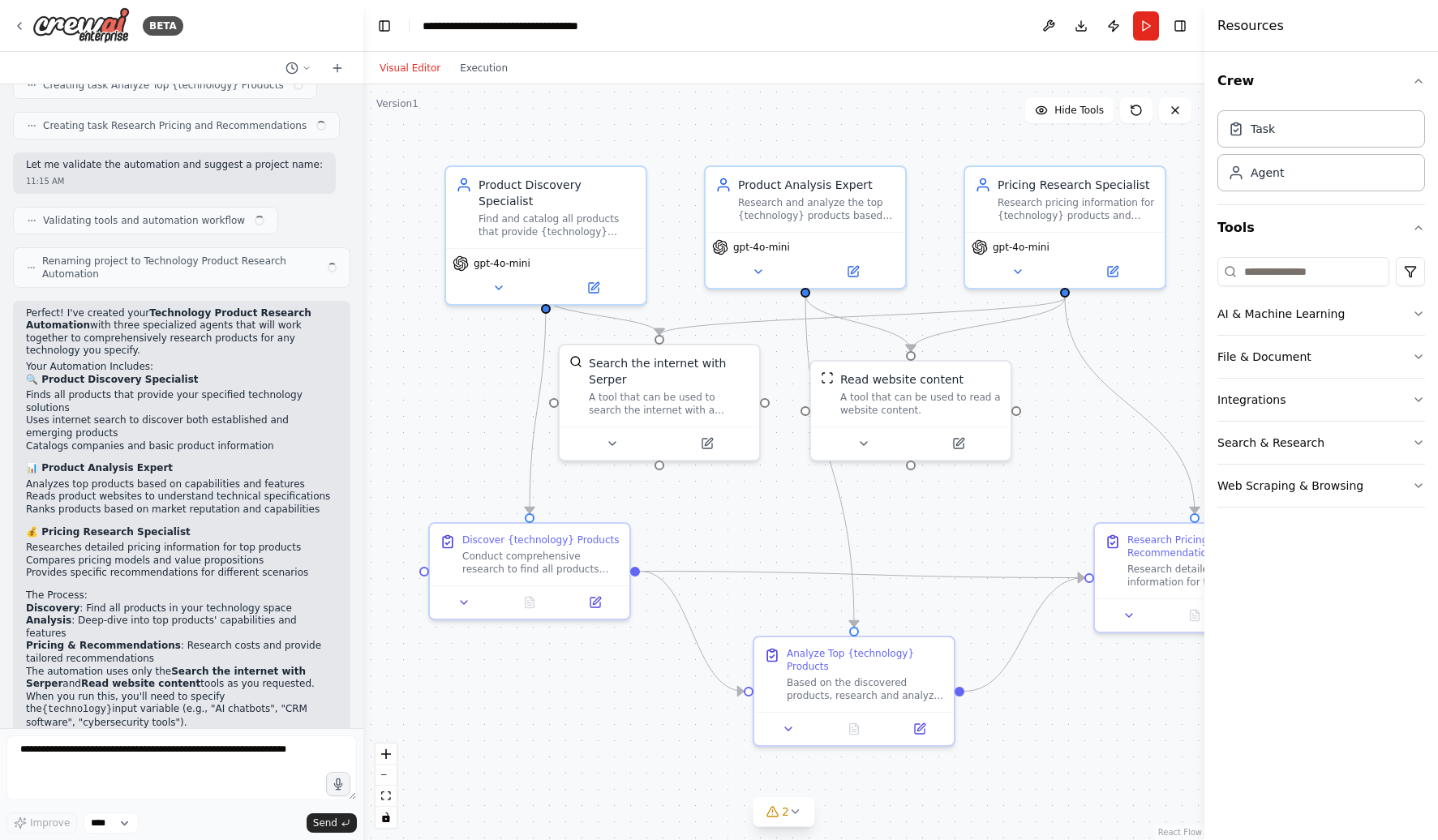
scroll to position [841, 0]
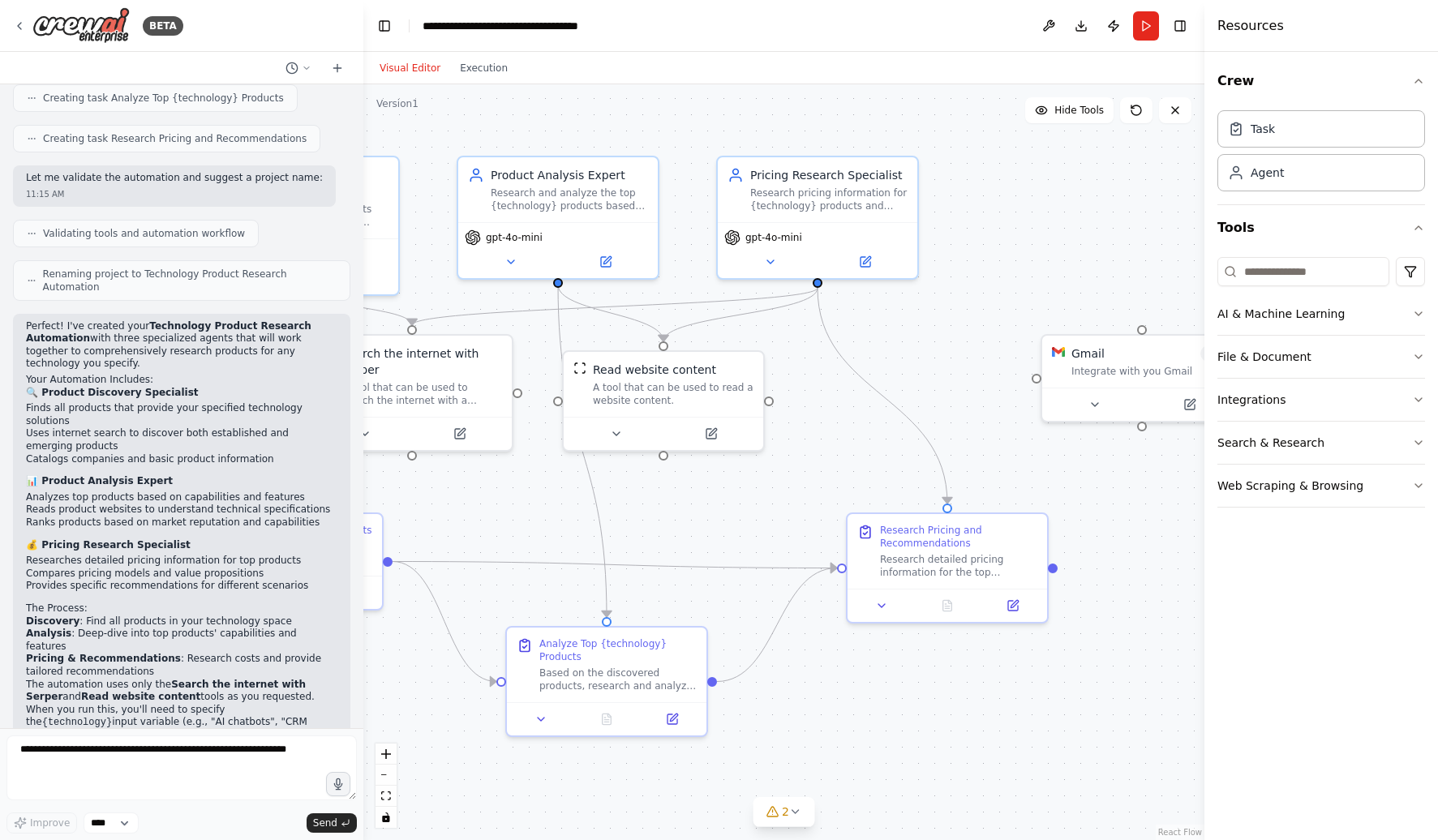
drag, startPoint x: 1066, startPoint y: 392, endPoint x: 818, endPoint y: 380, distance: 248.3
click at [818, 380] on div ".deletable-edge-delete-btn { width: 20px; height: 20px; border: 0px solid #ffff…" at bounding box center [783, 462] width 841 height 755
drag, startPoint x: 1080, startPoint y: 370, endPoint x: 1013, endPoint y: 346, distance: 71.2
click at [1013, 346] on div "Integrate with you Gmail" at bounding box center [1087, 351] width 161 height 13
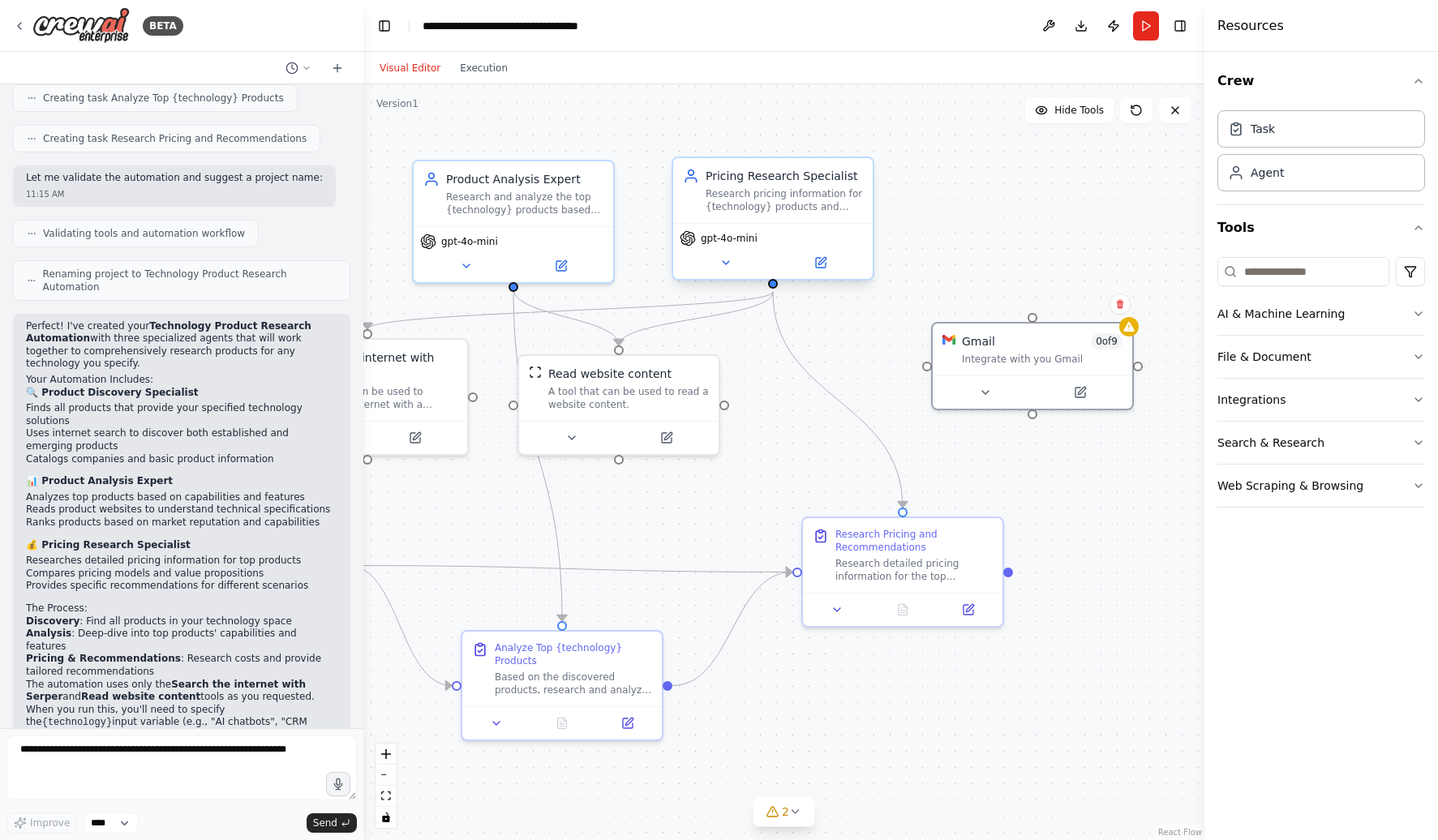
drag, startPoint x: 818, startPoint y: 285, endPoint x: 772, endPoint y: 290, distance: 46.3
click at [772, 290] on div ".deletable-edge-delete-btn { width: 20px; height: 20px; border: 0px solid #ffff…" at bounding box center [783, 462] width 841 height 755
click at [737, 267] on button at bounding box center [724, 262] width 92 height 19
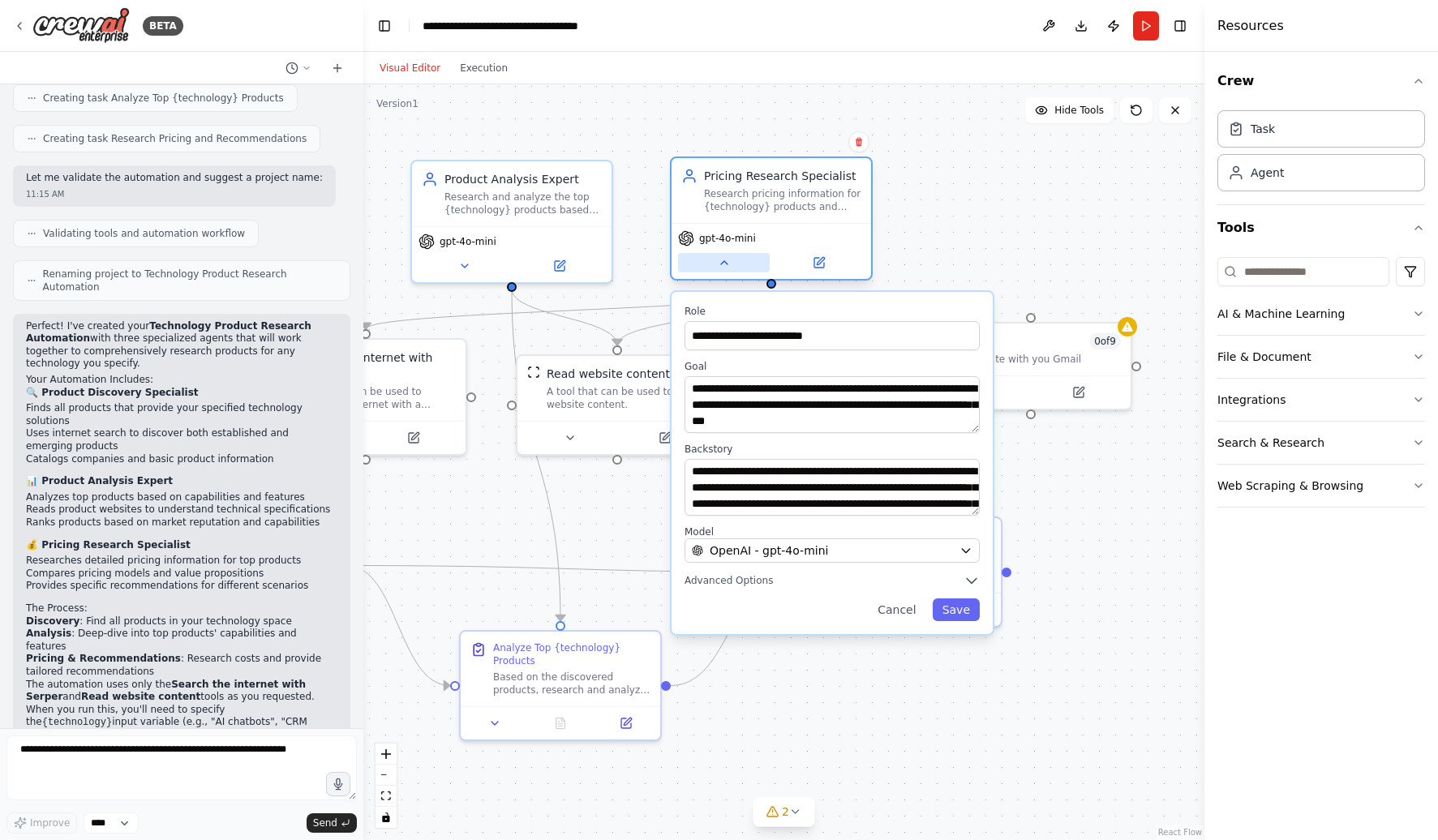
click at [737, 267] on button at bounding box center [724, 262] width 92 height 19
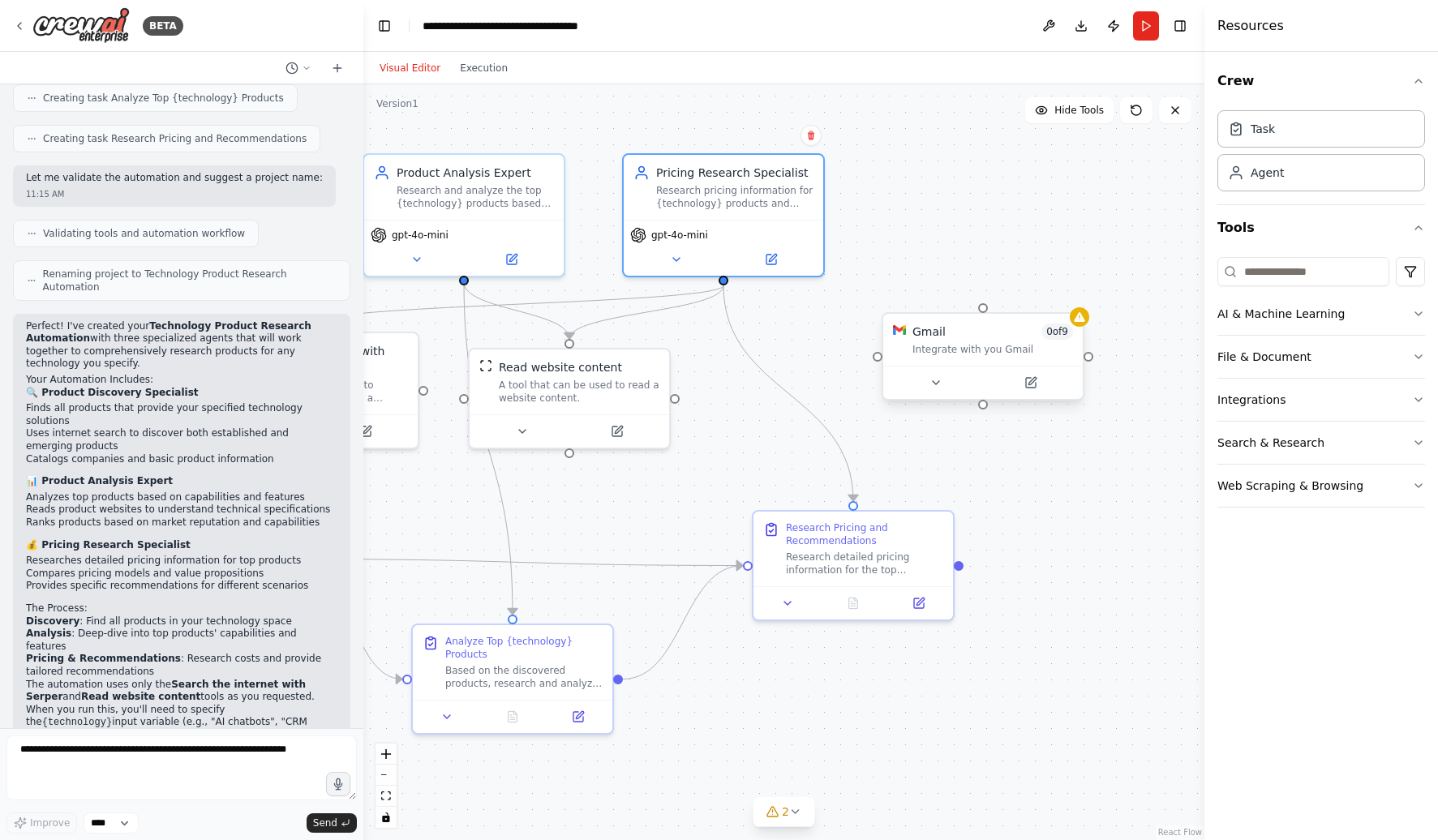
drag, startPoint x: 921, startPoint y: 368, endPoint x: 864, endPoint y: 360, distance: 57.6
click at [864, 360] on div ".deletable-edge-delete-btn { width: 20px; height: 20px; border: 0px solid #ffff…" at bounding box center [783, 462] width 841 height 755
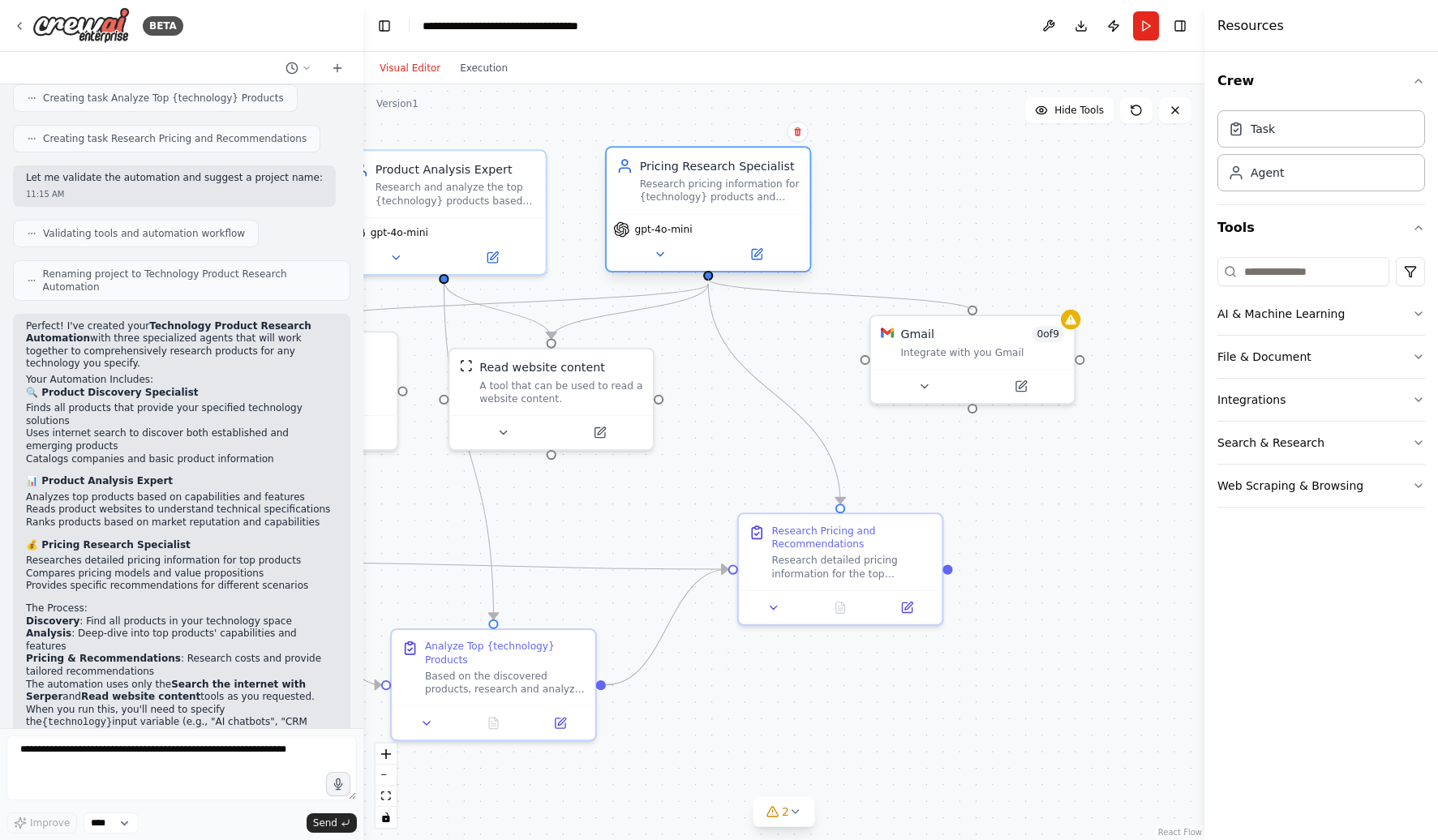
drag, startPoint x: 866, startPoint y: 357, endPoint x: 707, endPoint y: 280, distance: 176.7
click at [707, 280] on div ".deletable-edge-delete-btn { width: 20px; height: 20px; border: 0px solid #ffff…" at bounding box center [783, 462] width 841 height 755
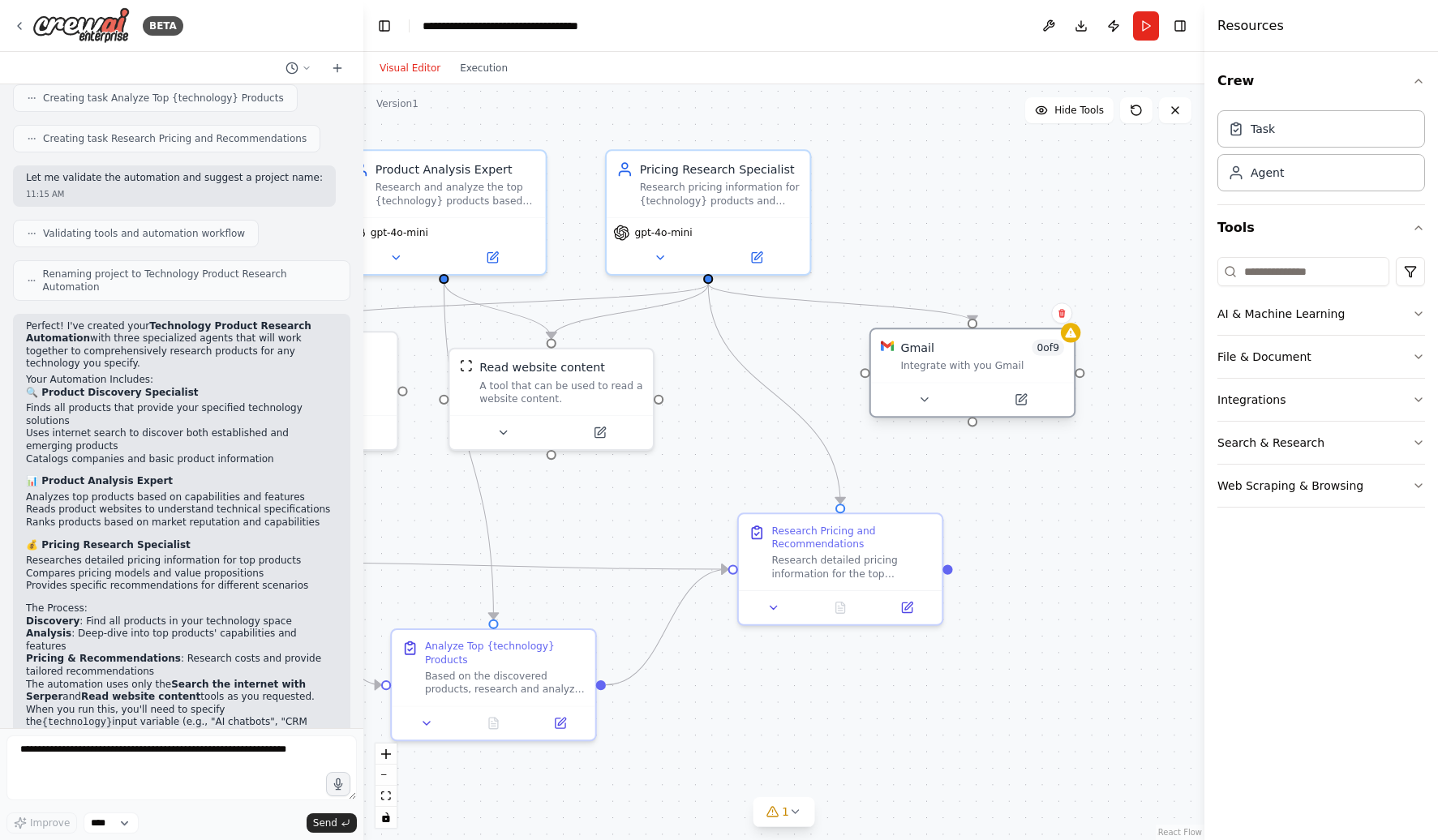
drag, startPoint x: 1003, startPoint y: 351, endPoint x: 1003, endPoint y: 368, distance: 17.0
click at [1003, 368] on div "Integrate with you Gmail" at bounding box center [982, 366] width 164 height 13
click at [1071, 338] on icon at bounding box center [1070, 333] width 13 height 13
click at [971, 367] on div "Integrate with you Gmail" at bounding box center [982, 366] width 164 height 13
click at [936, 390] on button at bounding box center [923, 399] width 93 height 19
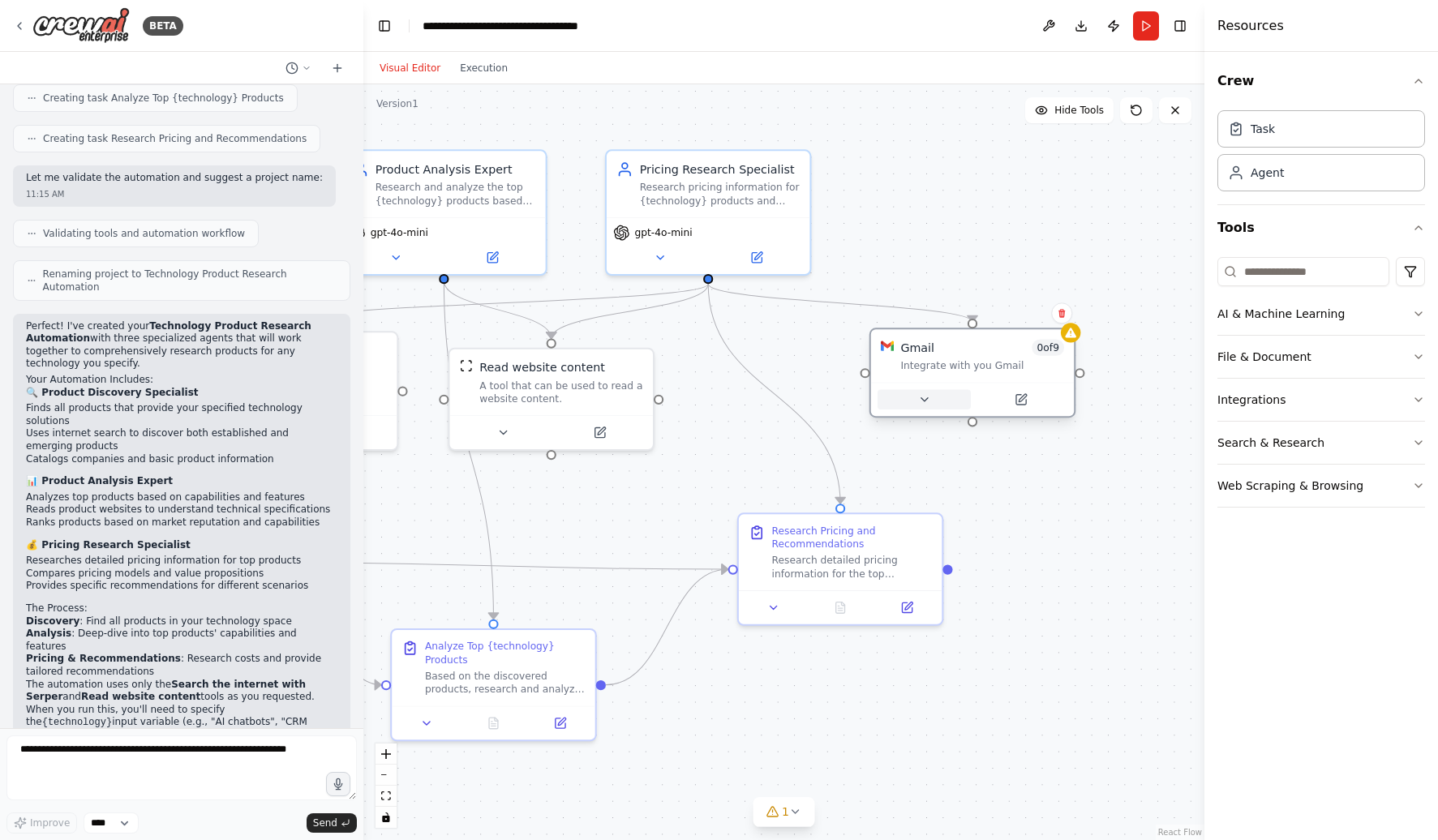
click at [921, 407] on button at bounding box center [923, 399] width 93 height 19
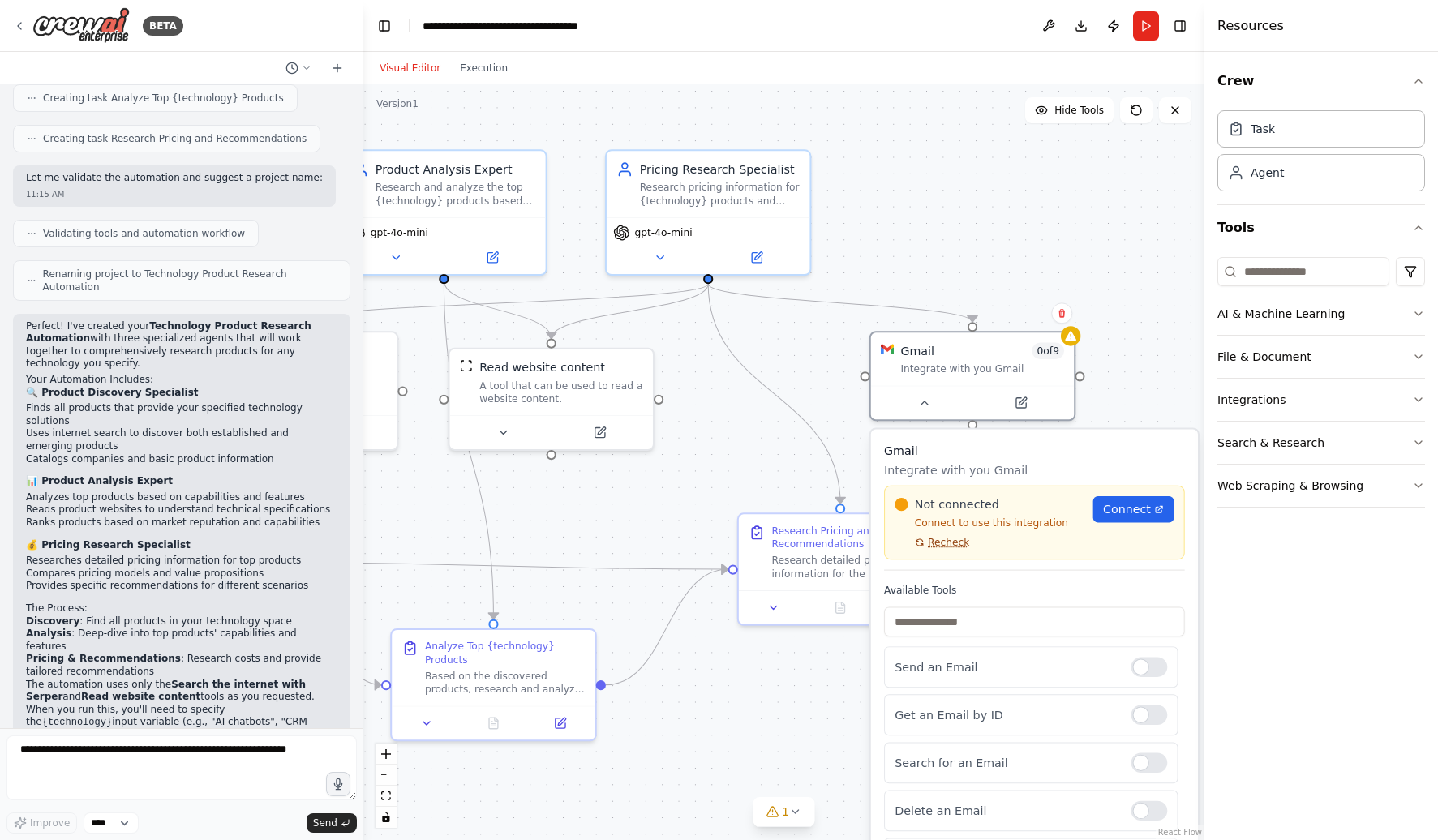
click at [960, 544] on span "Recheck" at bounding box center [948, 542] width 41 height 13
click at [945, 539] on span "Recheck" at bounding box center [948, 542] width 41 height 13
click at [1119, 516] on span "Connect" at bounding box center [1126, 509] width 48 height 17
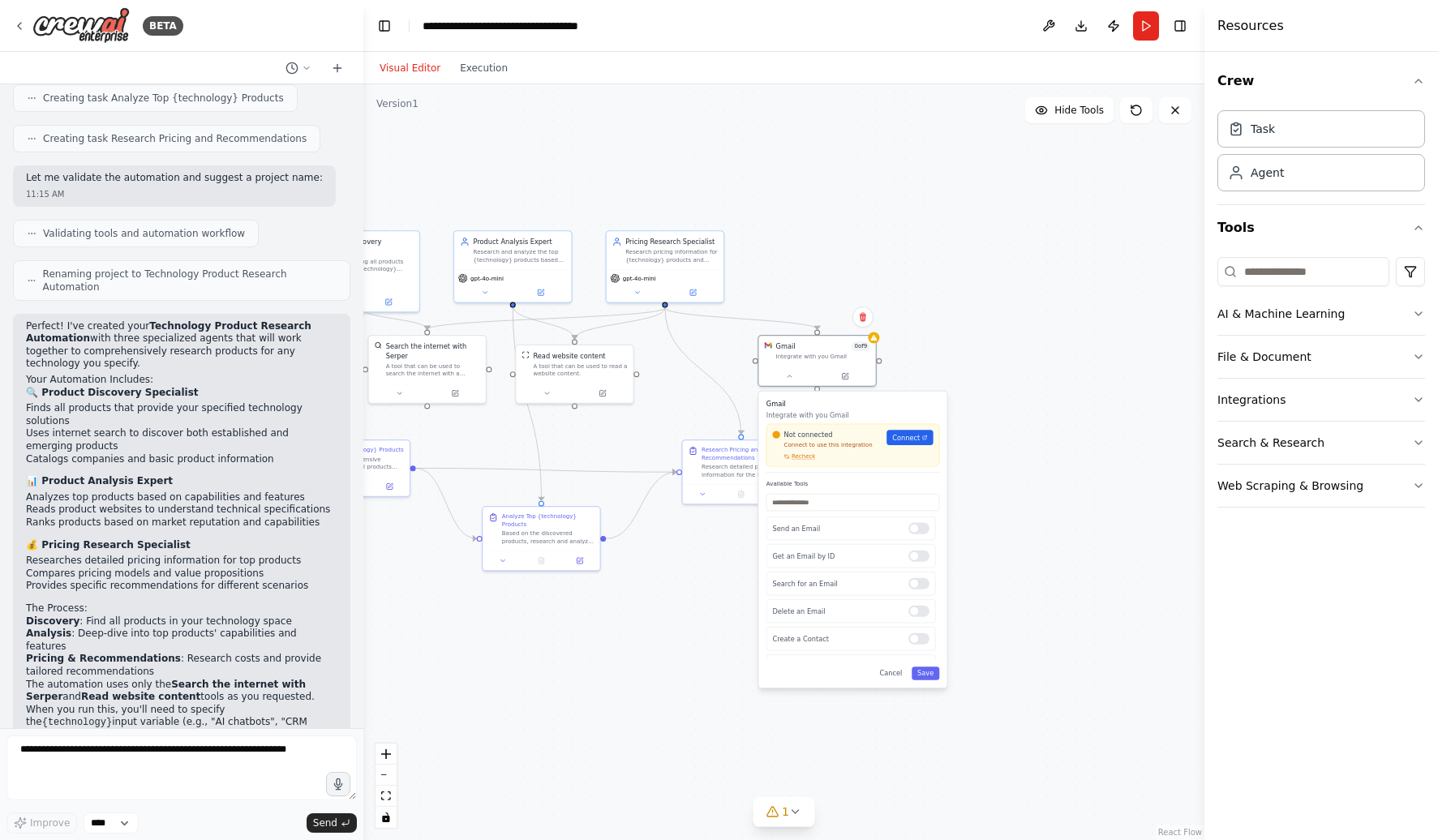
drag, startPoint x: 884, startPoint y: 697, endPoint x: 676, endPoint y: 609, distance: 225.8
click at [676, 609] on div ".deletable-edge-delete-btn { width: 20px; height: 20px; border: 0px solid #ffff…" at bounding box center [783, 462] width 841 height 755
click at [906, 437] on span "Connect" at bounding box center [906, 437] width 28 height 10
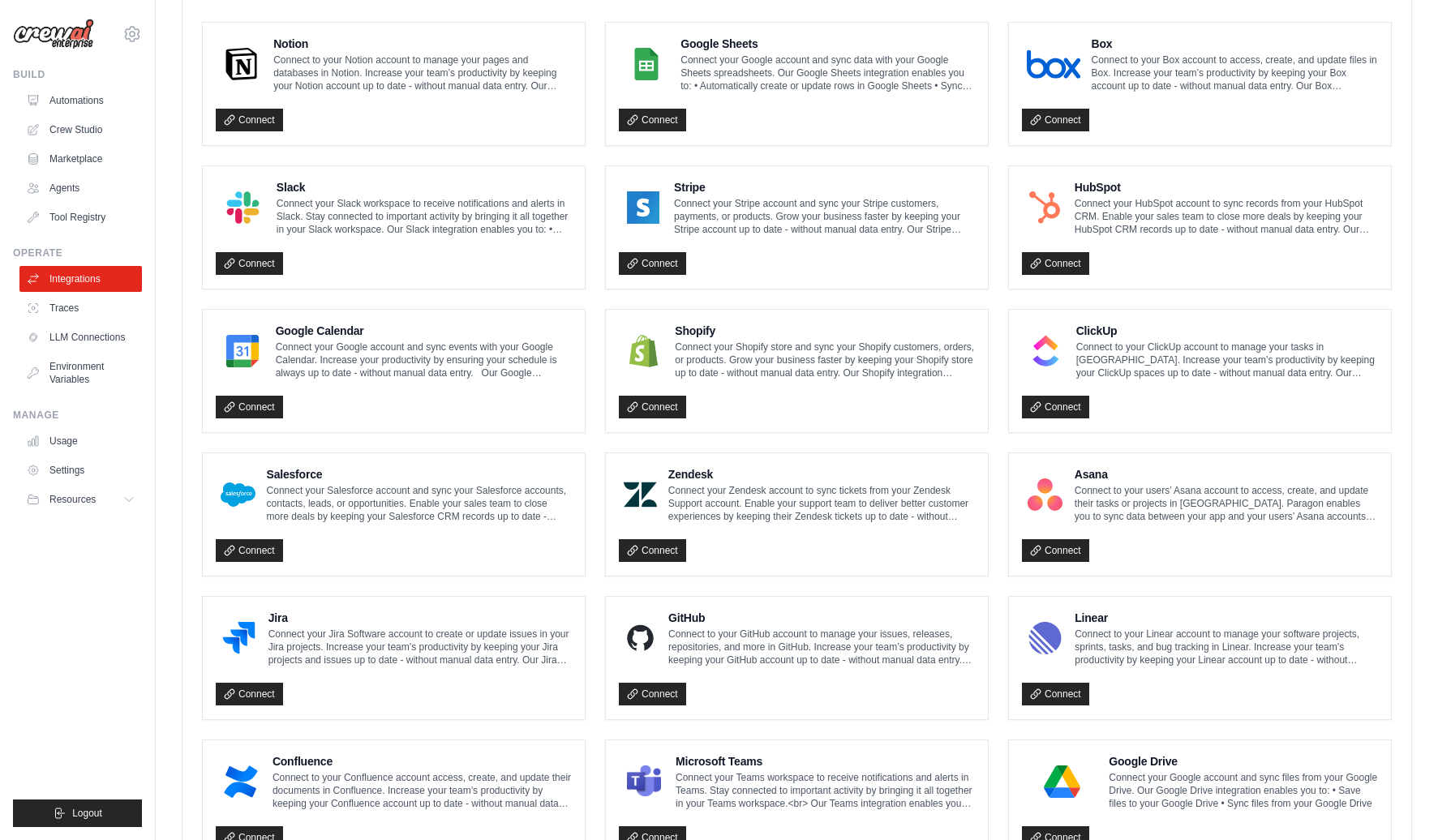
scroll to position [681, 0]
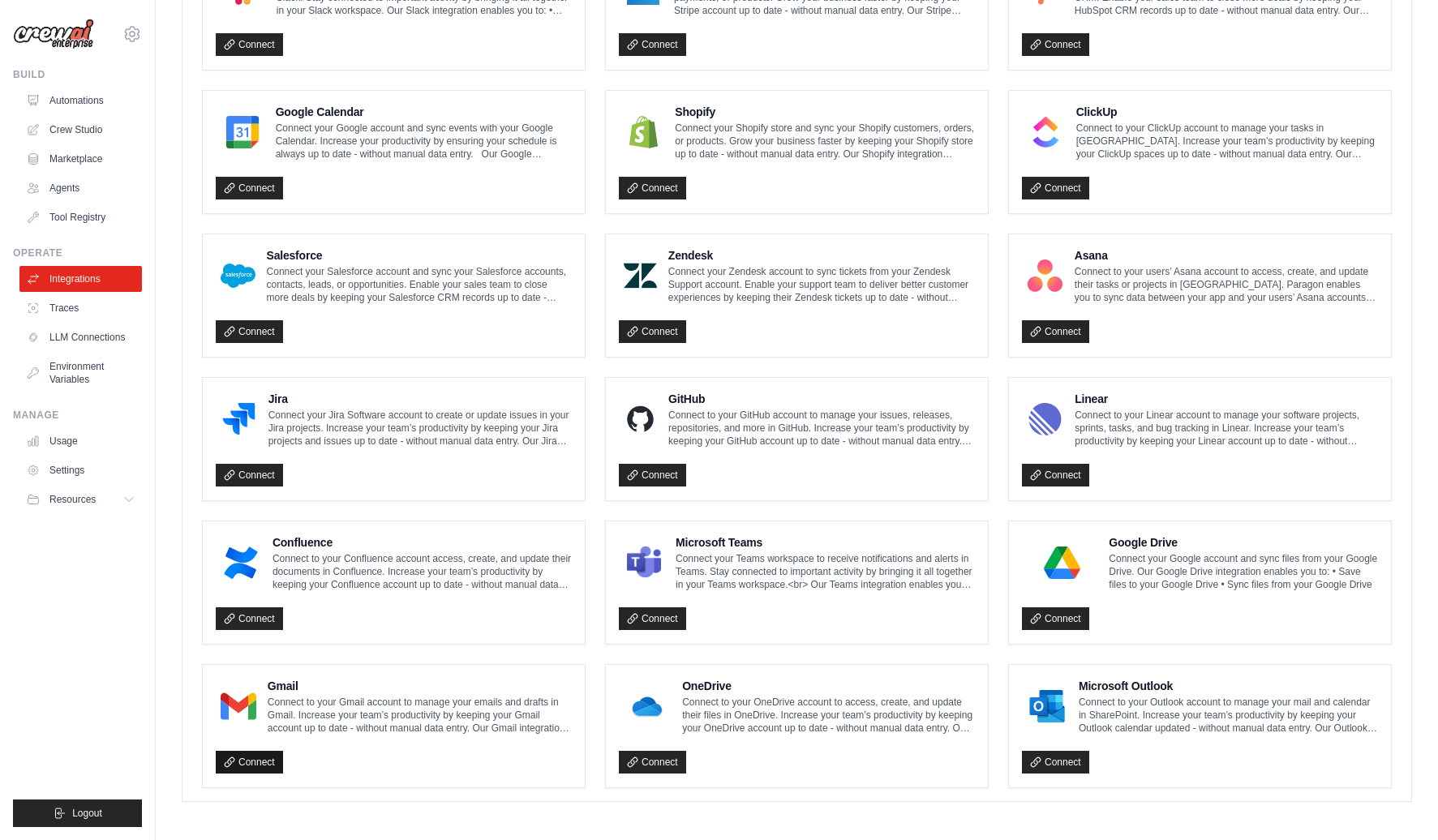
click at [243, 760] on link "Connect" at bounding box center [249, 762] width 67 height 23
click at [255, 756] on link "Connect" at bounding box center [249, 762] width 67 height 23
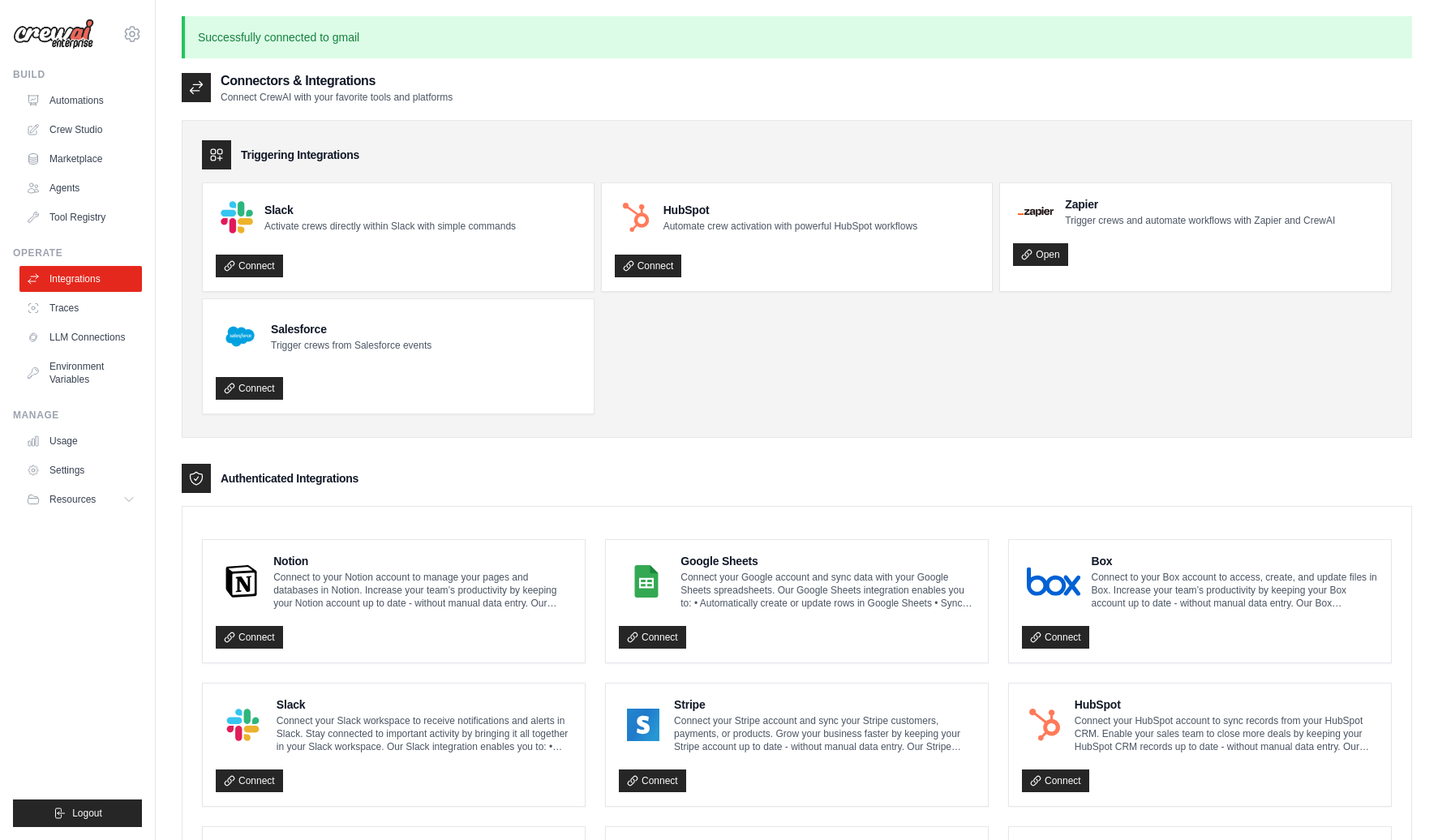
scroll to position [736, 0]
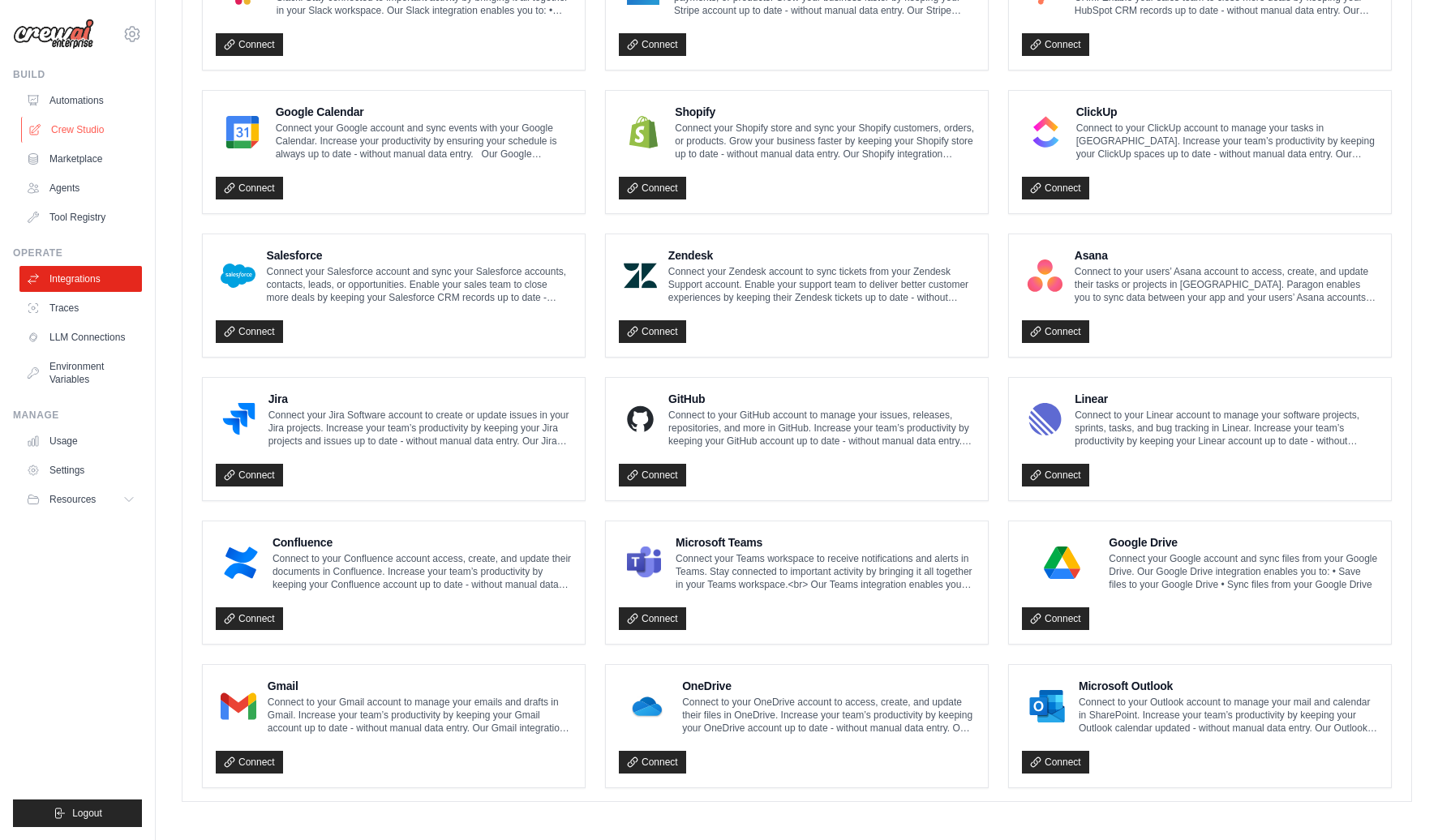
click at [84, 124] on link "Crew Studio" at bounding box center [82, 130] width 122 height 26
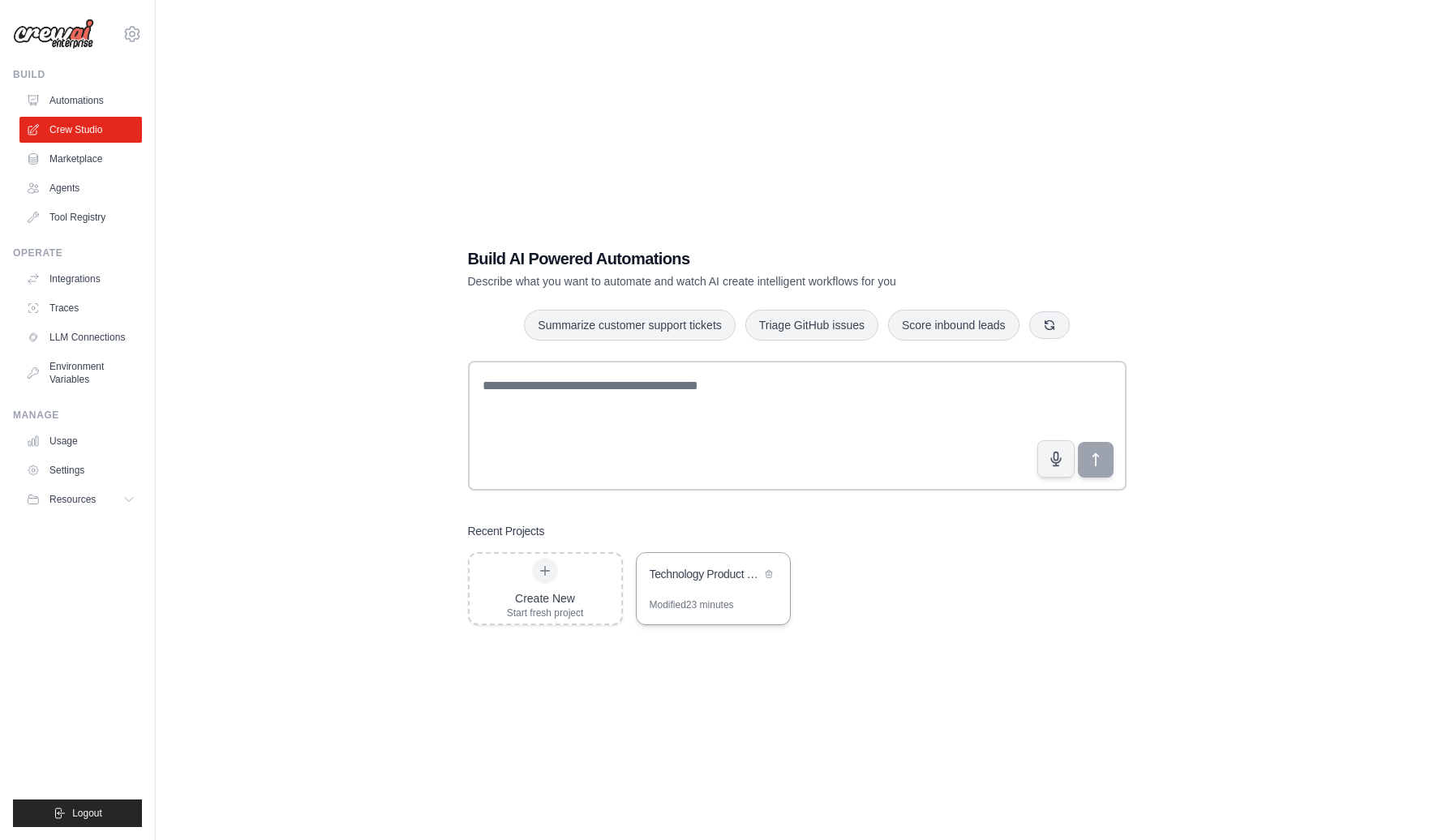
click at [684, 594] on div "Technology Product Research Automation" at bounding box center [713, 575] width 154 height 45
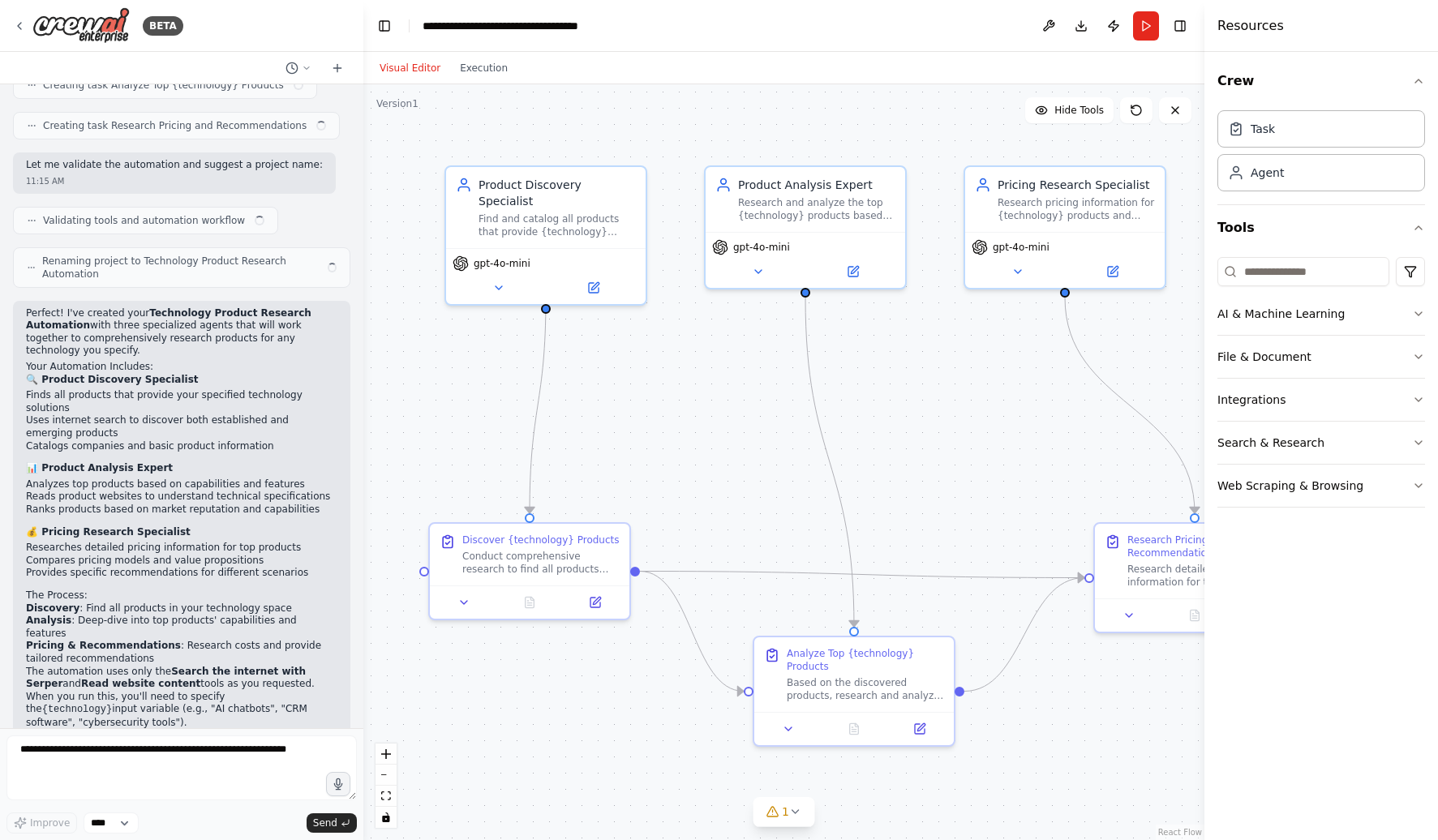
scroll to position [841, 0]
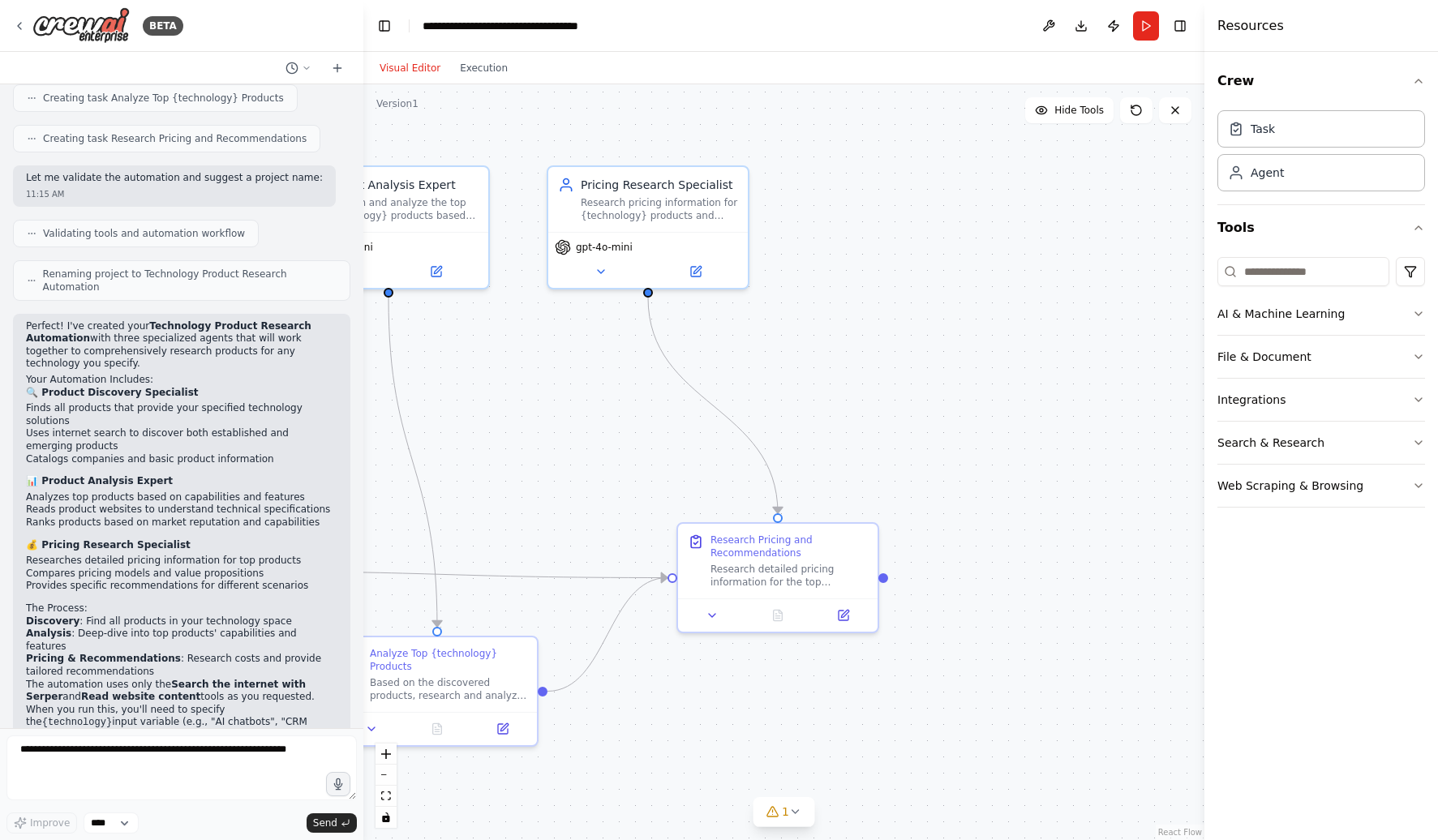
drag, startPoint x: 904, startPoint y: 543, endPoint x: 485, endPoint y: 546, distance: 419.0
click at [484, 545] on div ".deletable-edge-delete-btn { width: 20px; height: 20px; border: 0px solid #ffff…" at bounding box center [783, 462] width 841 height 755
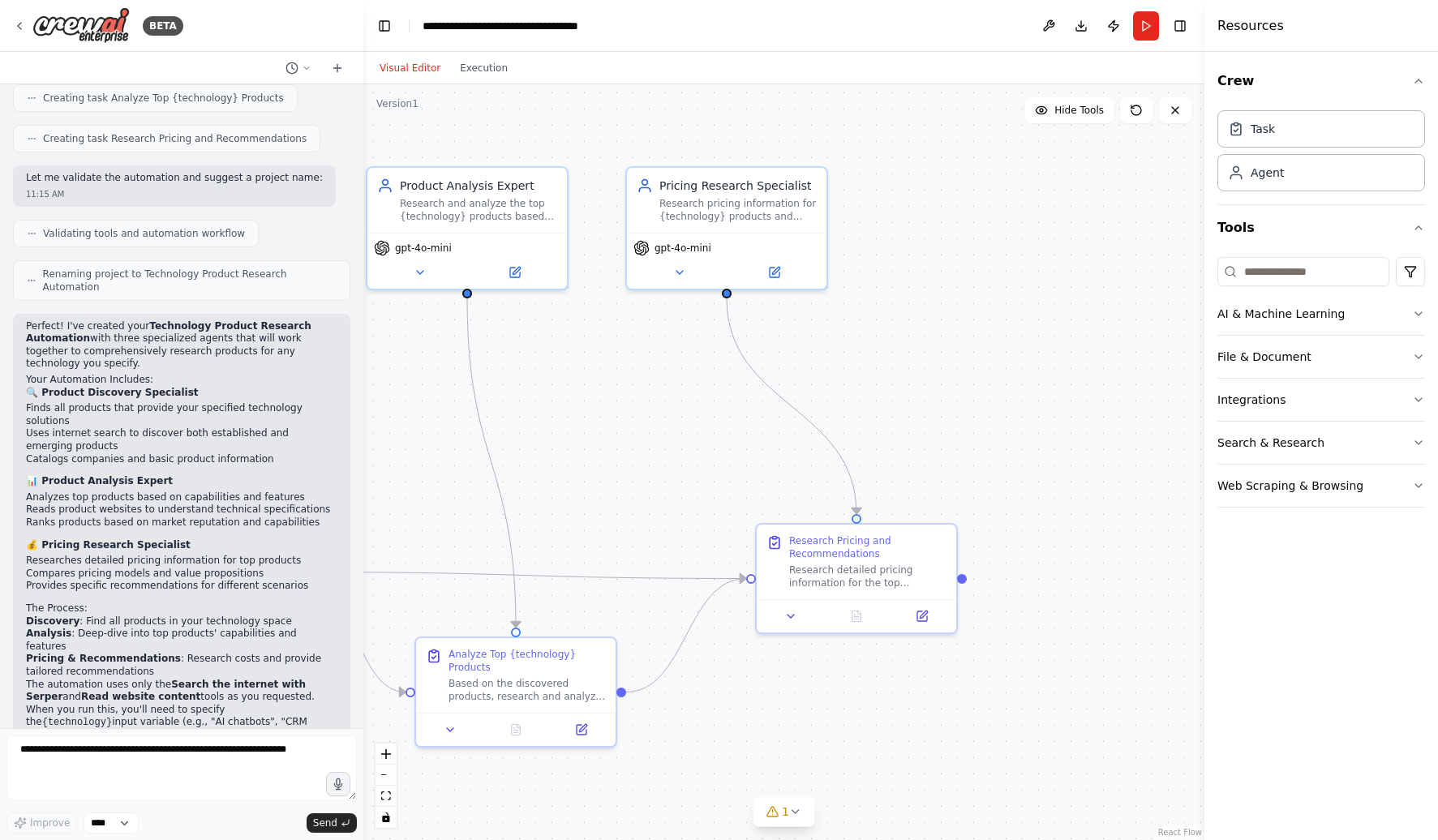
drag, startPoint x: 561, startPoint y: 517, endPoint x: 656, endPoint y: 516, distance: 95.0
click at [656, 516] on div ".deletable-edge-delete-btn { width: 20px; height: 20px; border: 0px solid #ffff…" at bounding box center [783, 462] width 841 height 755
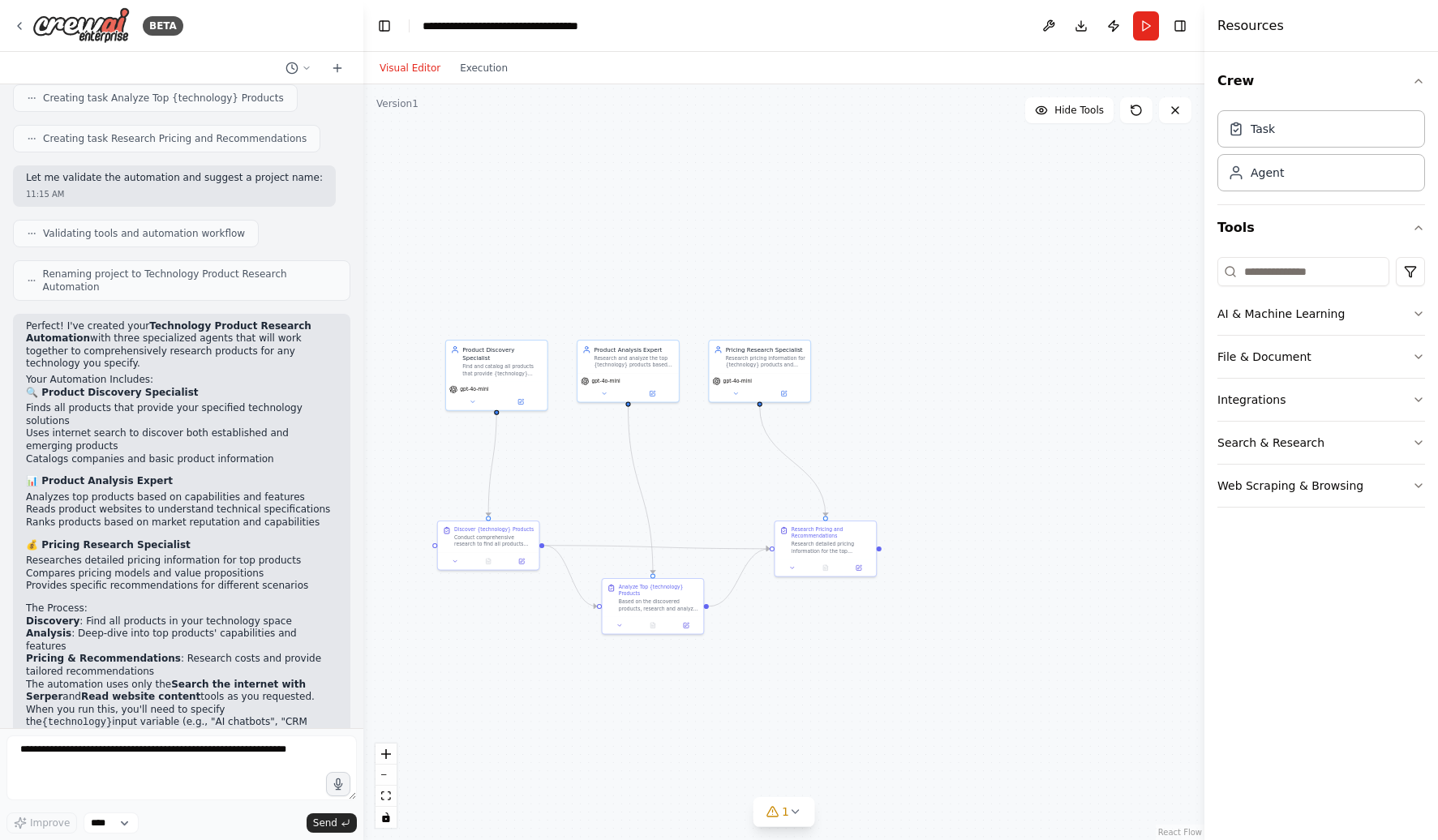
drag, startPoint x: 635, startPoint y: 516, endPoint x: 702, endPoint y: 517, distance: 67.0
click at [702, 517] on div ".deletable-edge-delete-btn { width: 20px; height: 20px; border: 0px solid #ffff…" at bounding box center [783, 462] width 841 height 755
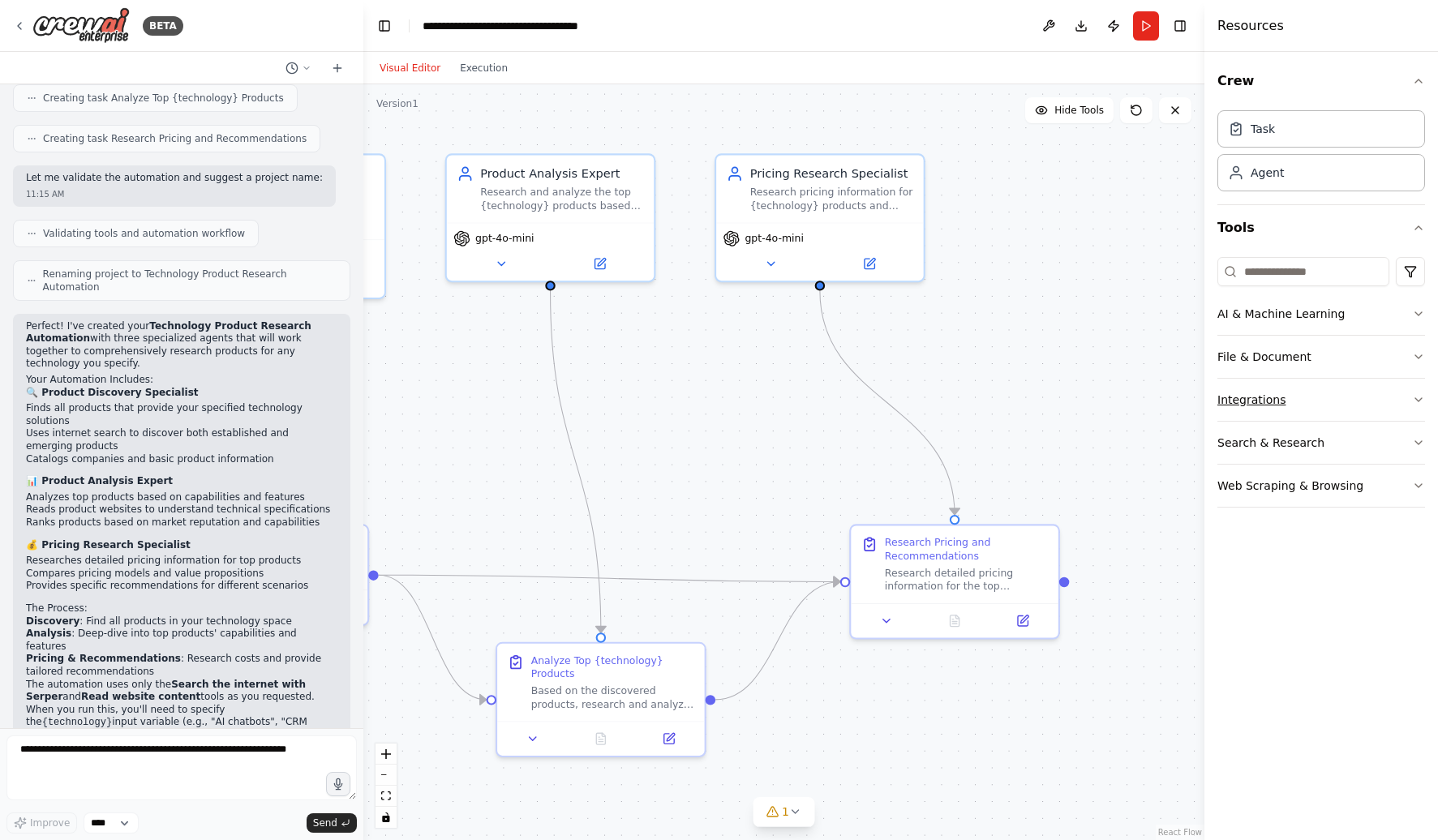
click at [1244, 396] on button "Integrations" at bounding box center [1321, 400] width 208 height 42
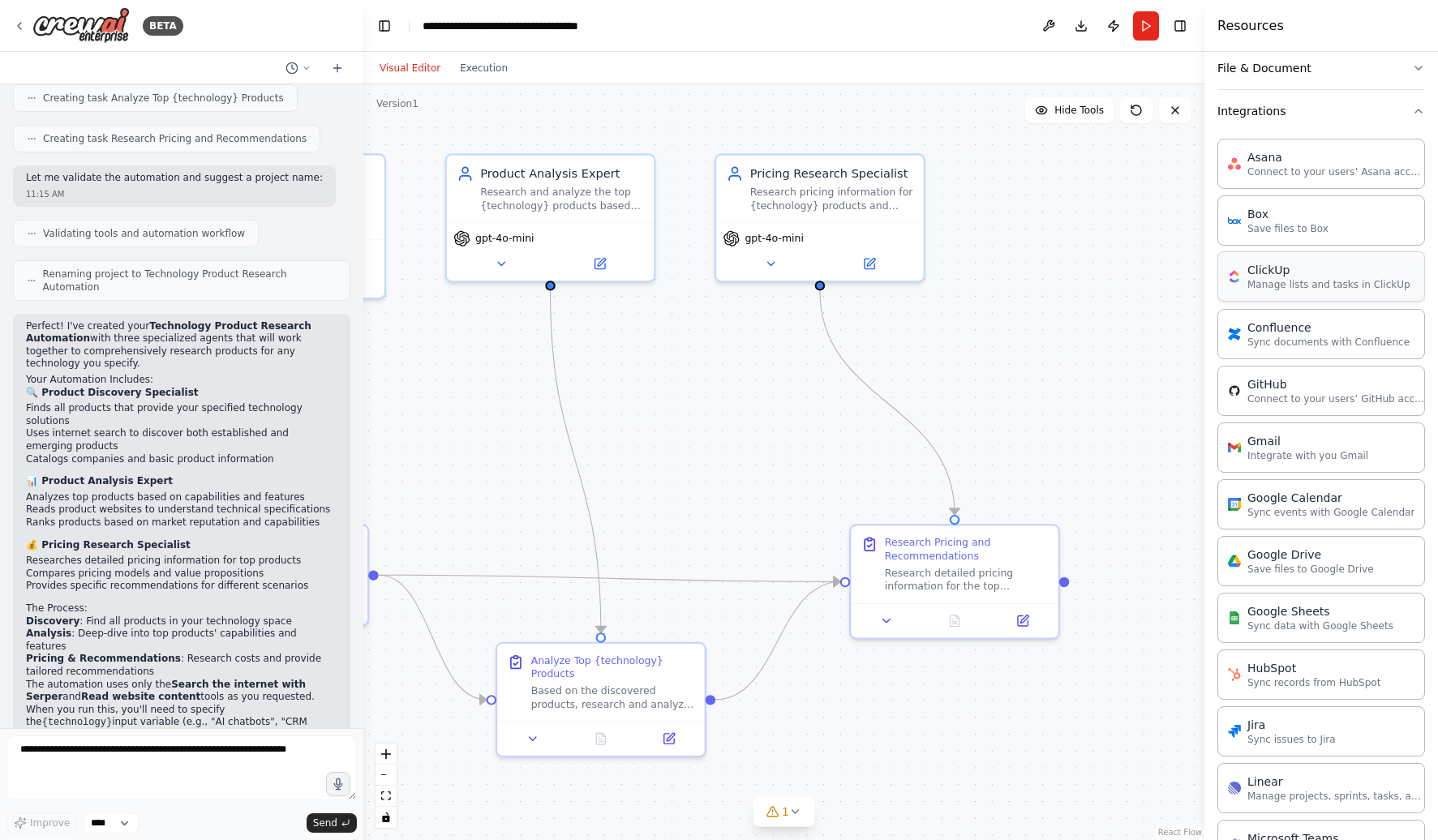
scroll to position [334, 0]
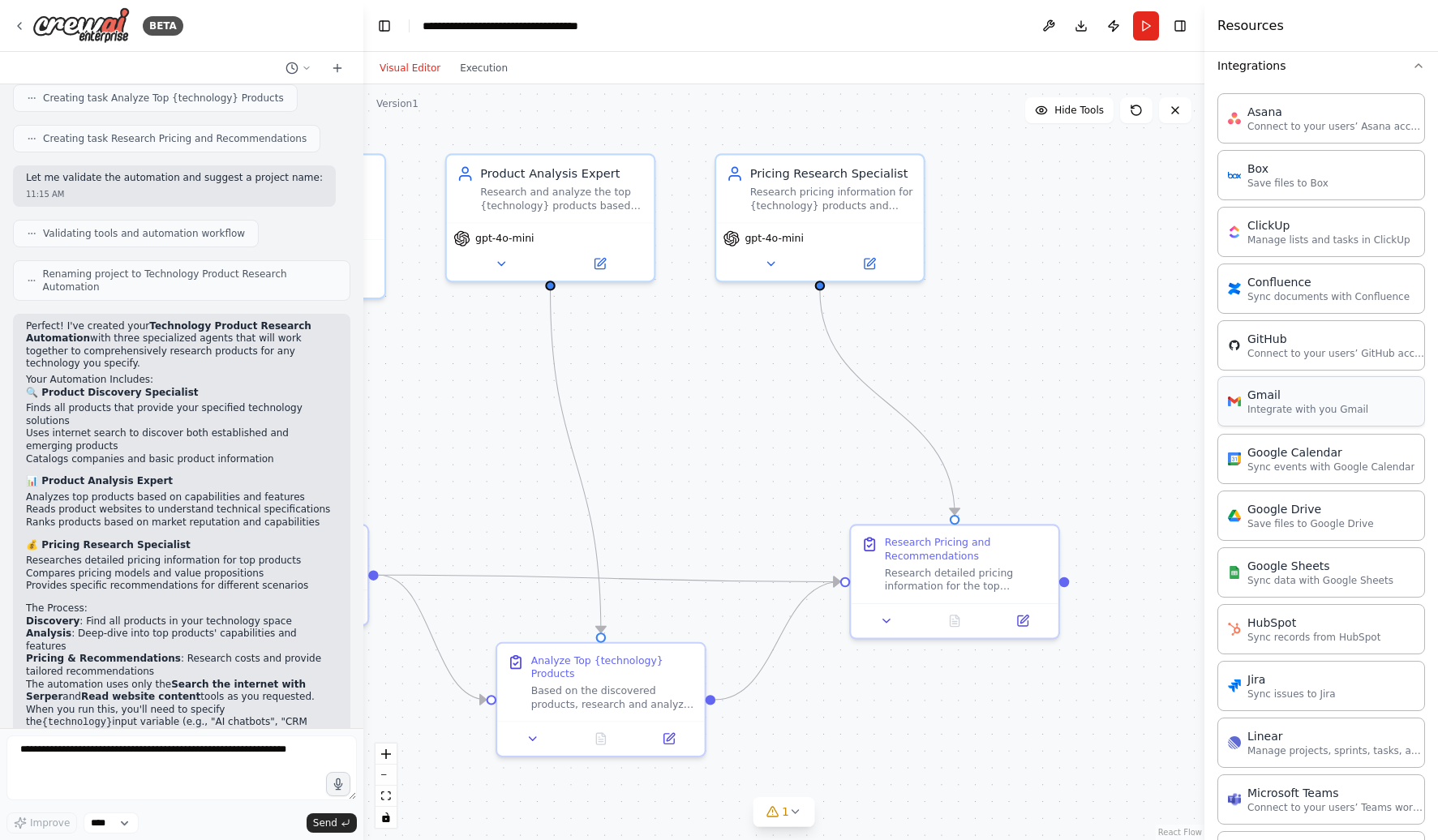
click at [1316, 396] on div "Gmail" at bounding box center [1307, 395] width 120 height 17
drag, startPoint x: 1089, startPoint y: 364, endPoint x: 822, endPoint y: 287, distance: 277.9
click at [822, 287] on div ".deletable-edge-delete-btn { width: 20px; height: 20px; border: 0px solid #ffff…" at bounding box center [783, 462] width 841 height 755
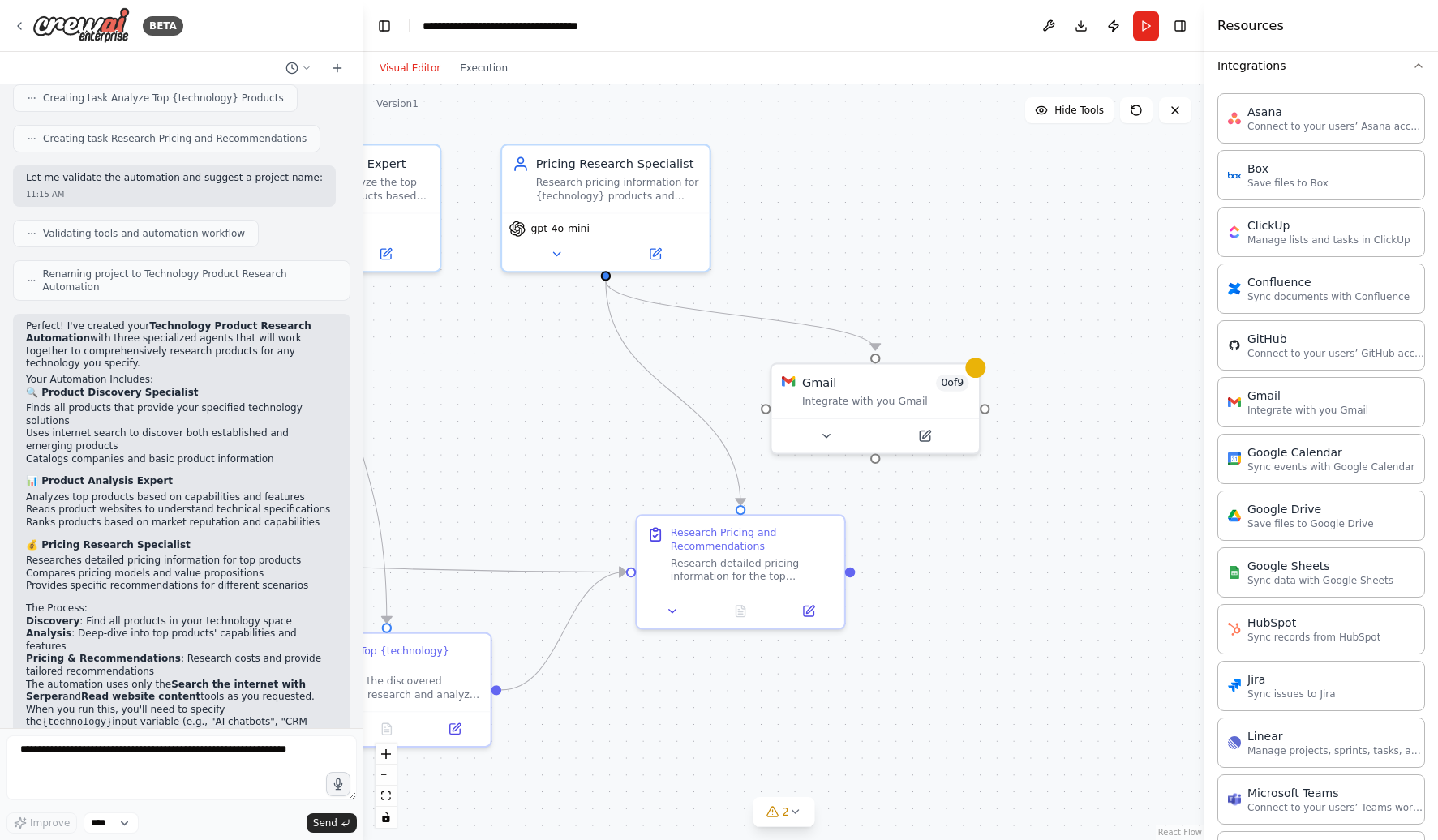
drag, startPoint x: 1076, startPoint y: 264, endPoint x: 862, endPoint y: 254, distance: 214.2
click at [862, 254] on div ".deletable-edge-delete-btn { width: 20px; height: 20px; border: 0px solid #ffff…" at bounding box center [783, 462] width 841 height 755
click at [1036, 299] on div ".deletable-edge-delete-btn { width: 20px; height: 20px; border: 0px solid #ffff…" at bounding box center [783, 462] width 841 height 755
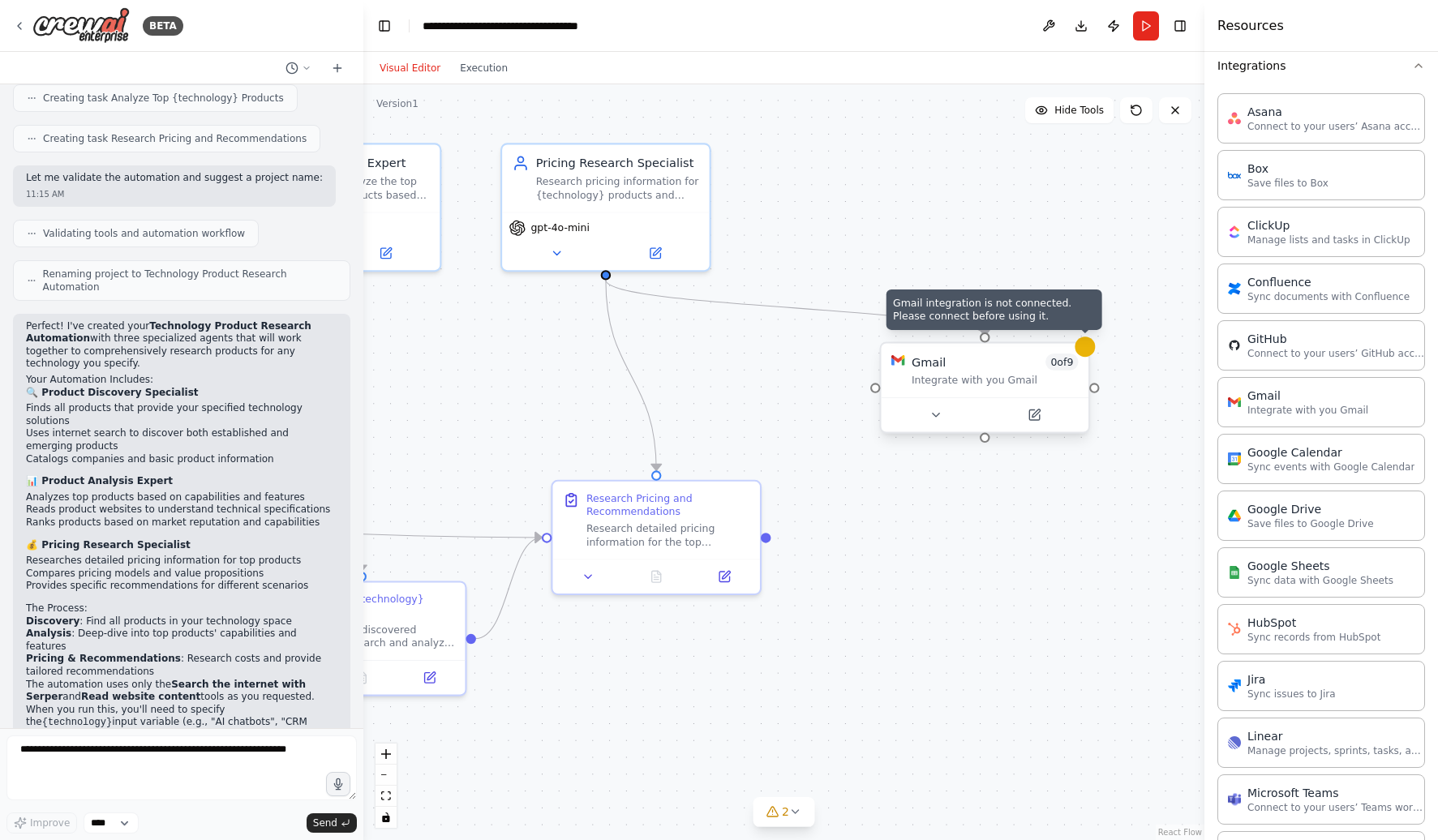
click at [1086, 346] on icon at bounding box center [1085, 346] width 11 height 10
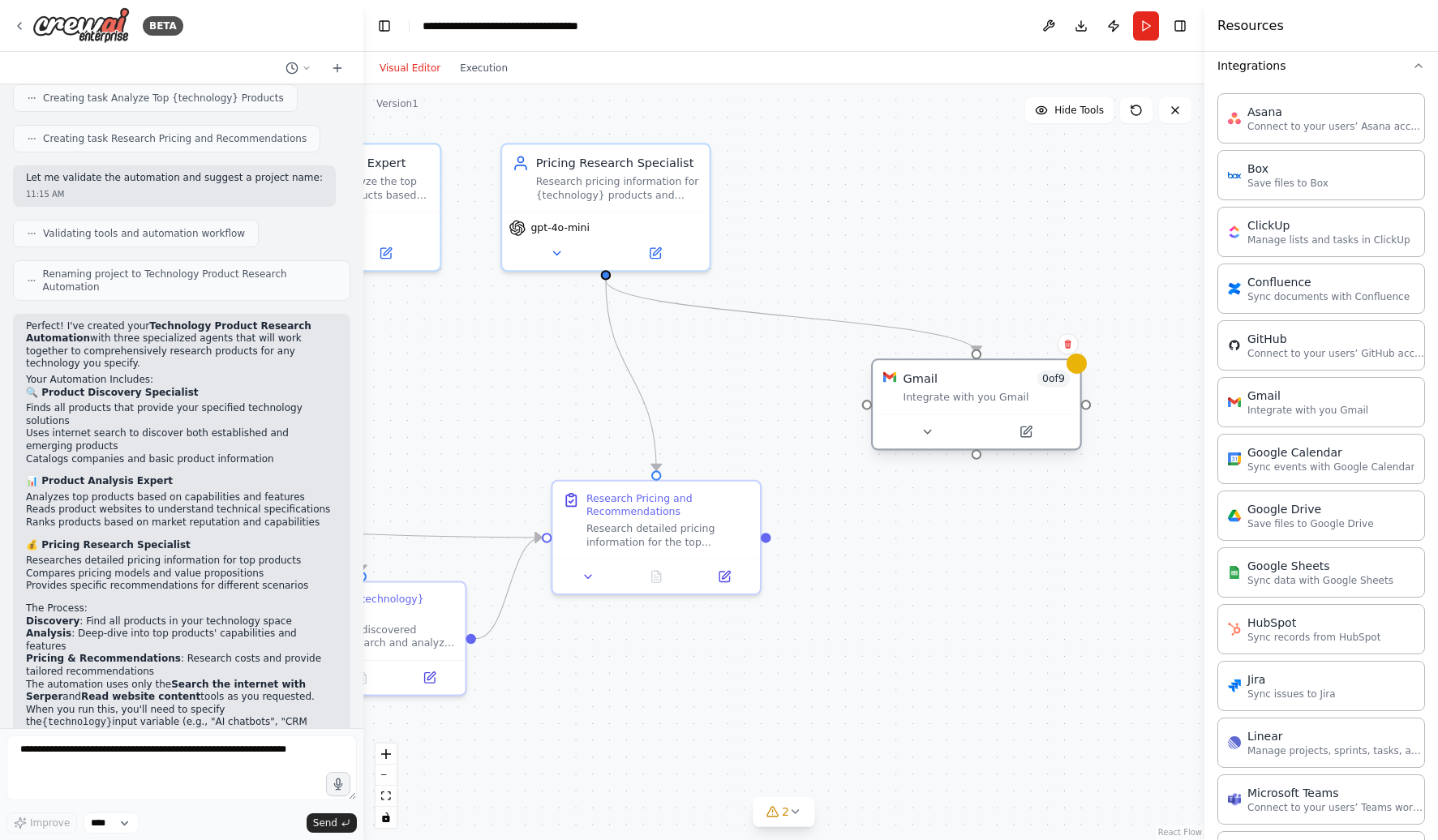
drag, startPoint x: 992, startPoint y: 372, endPoint x: 973, endPoint y: 387, distance: 24.2
click at [973, 387] on div "Gmail 0 of 9 Integrate with you Gmail" at bounding box center [987, 387] width 167 height 34
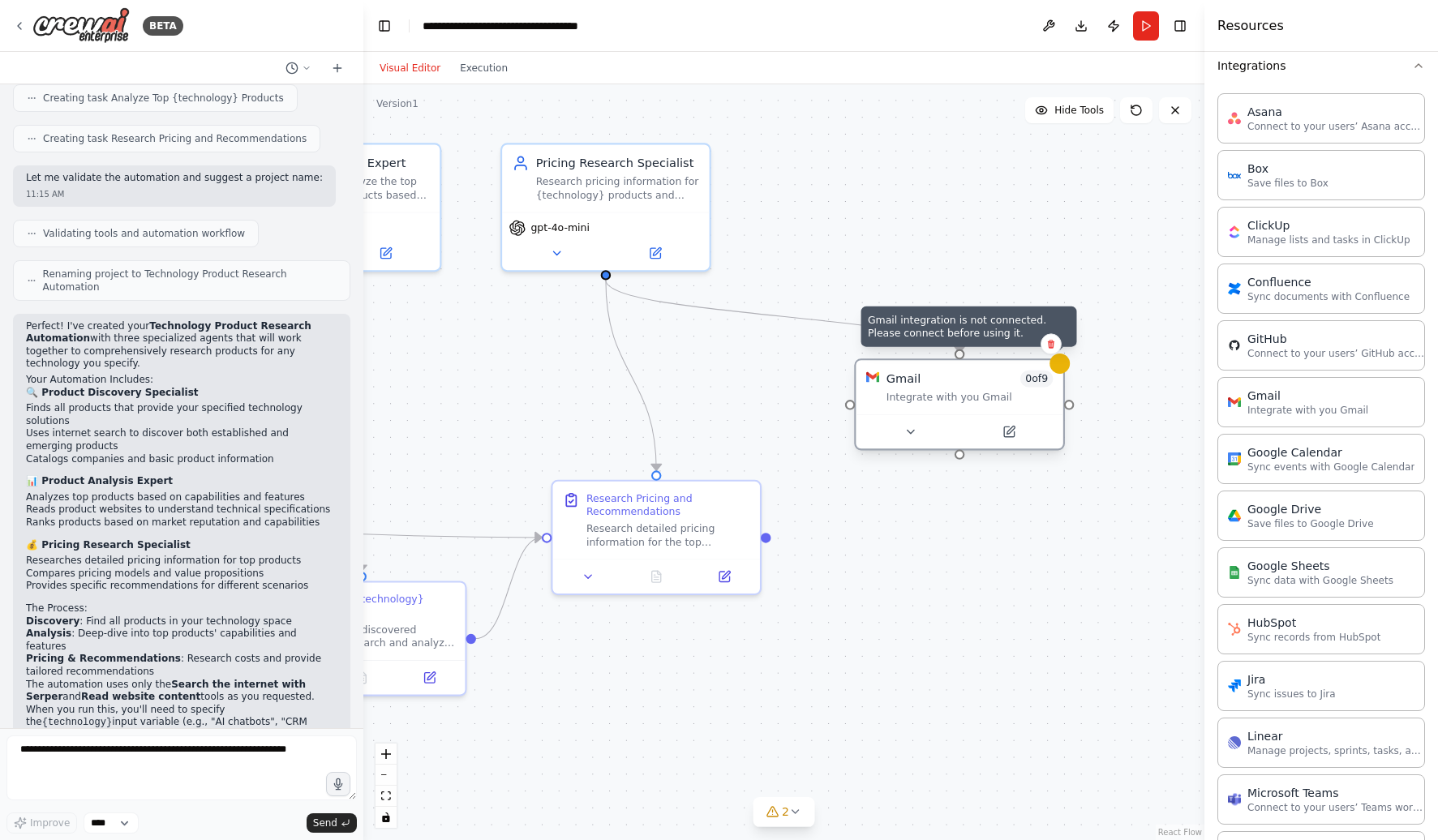
click at [1064, 364] on icon at bounding box center [1059, 363] width 14 height 14
click at [959, 407] on div "Gmail 0 of 9 Integrate with you Gmail" at bounding box center [958, 387] width 207 height 53
click at [918, 431] on button at bounding box center [909, 432] width 95 height 20
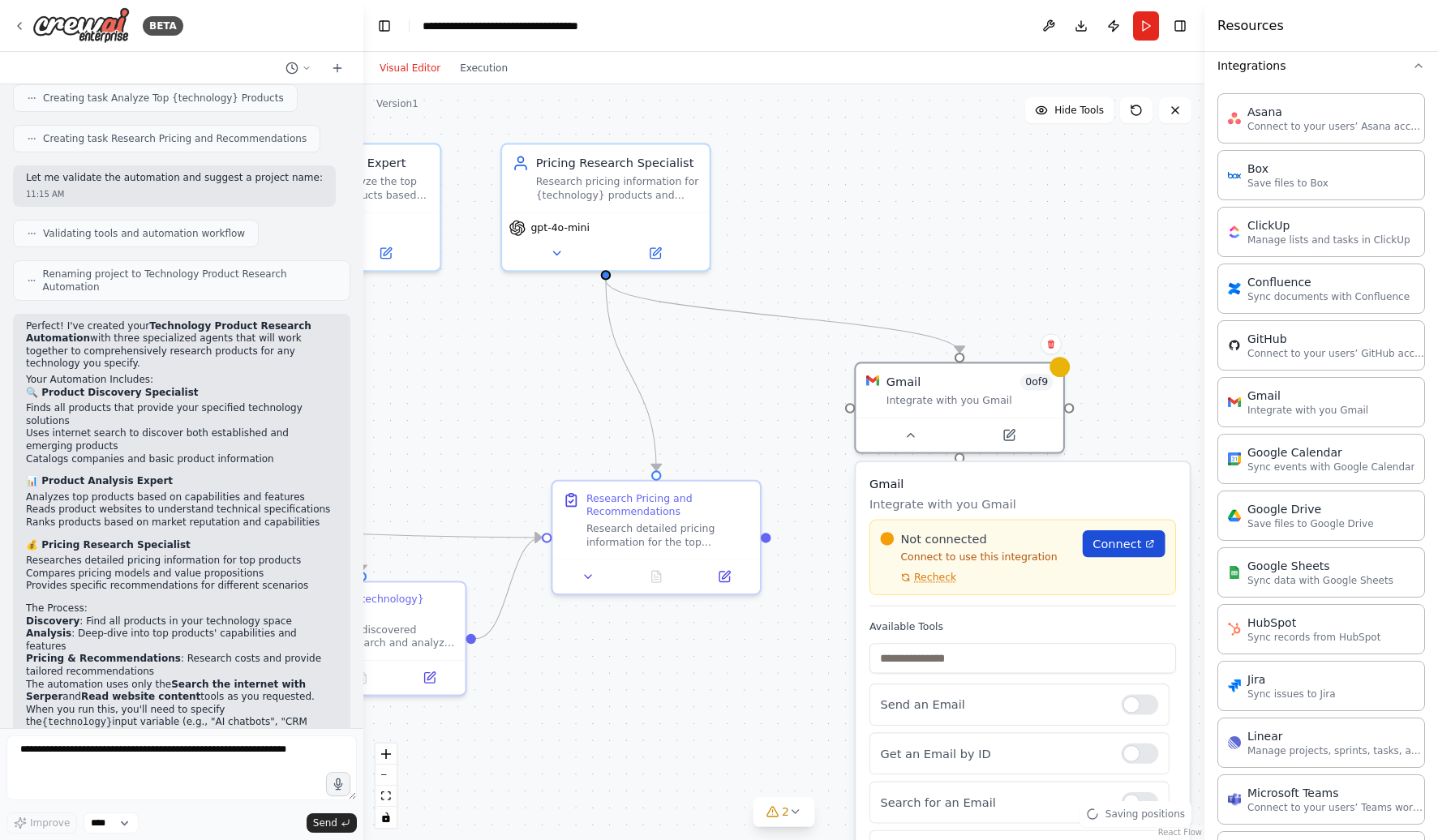
click at [1125, 542] on span "Connect" at bounding box center [1116, 543] width 49 height 17
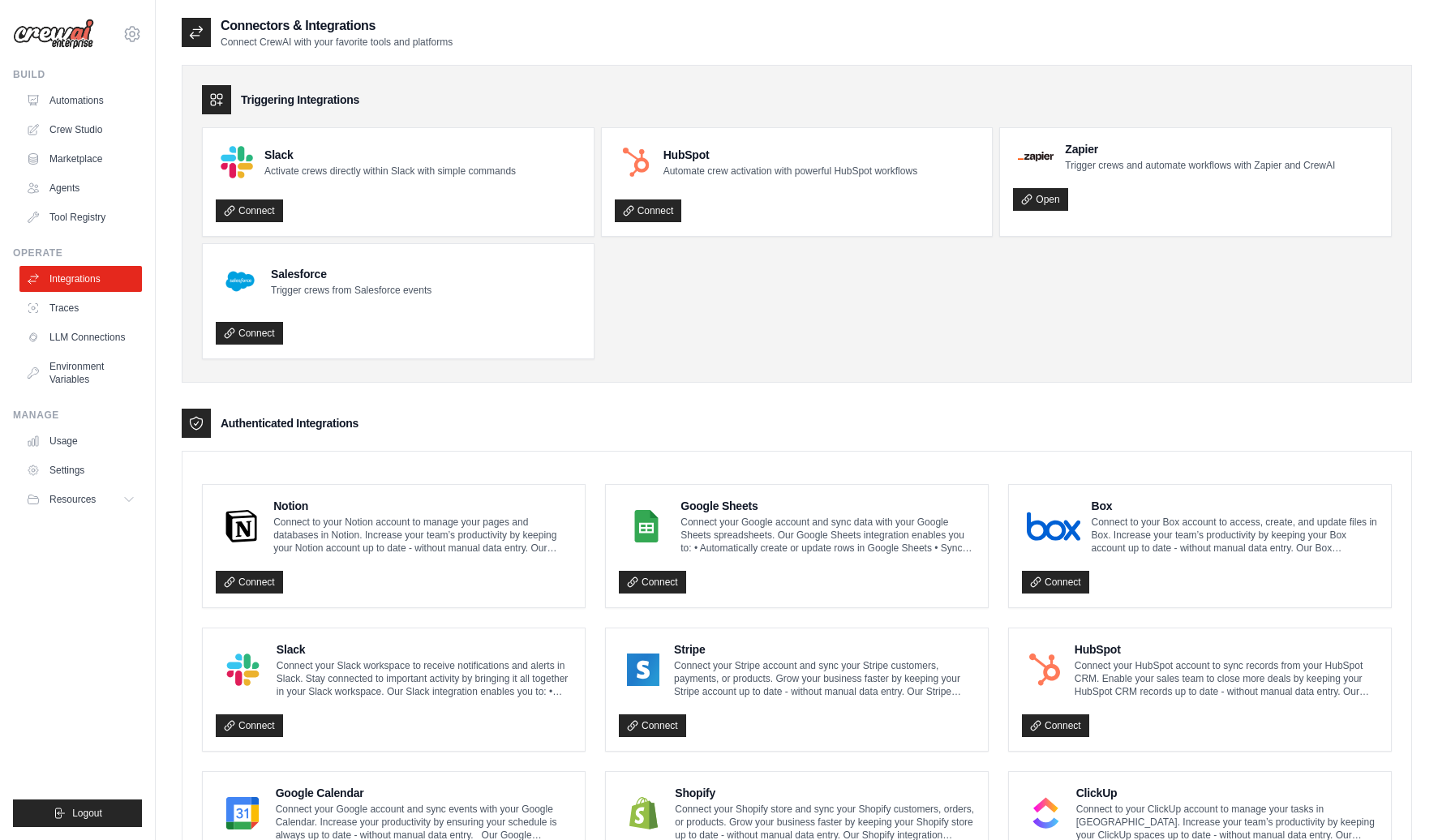
scroll to position [681, 0]
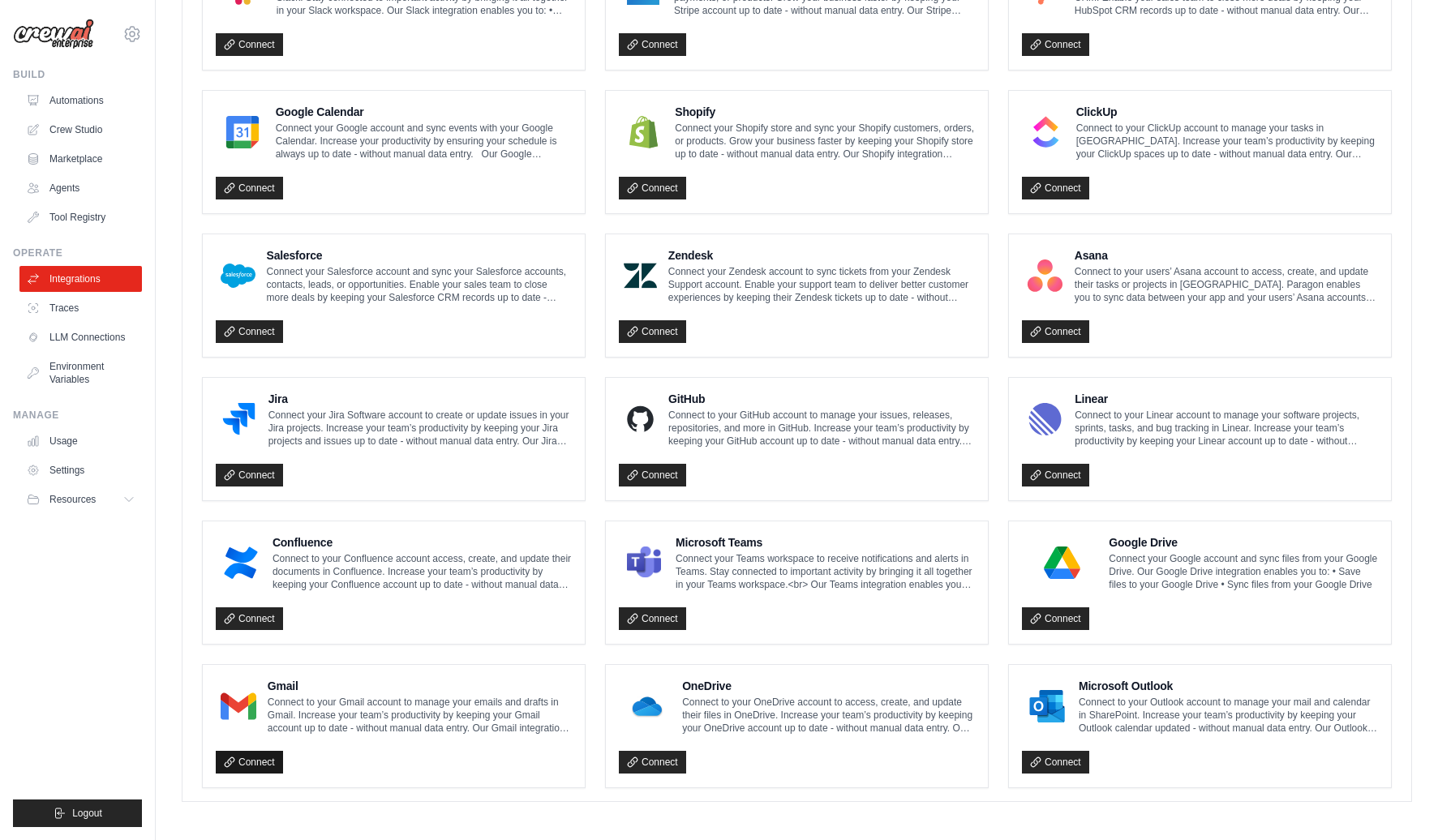
click at [252, 759] on link "Connect" at bounding box center [249, 762] width 67 height 23
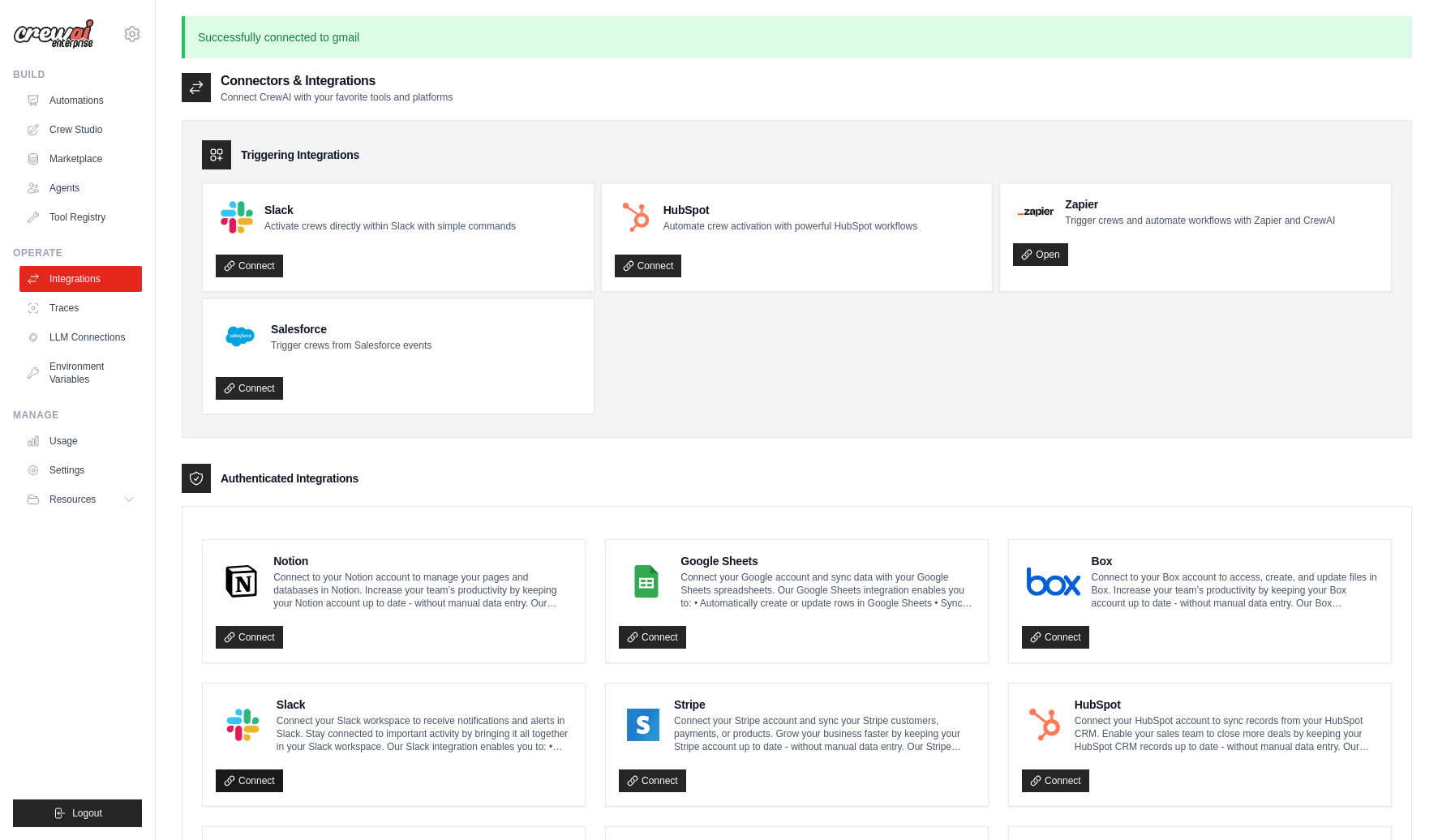
click at [258, 778] on link "Connect" at bounding box center [249, 780] width 67 height 23
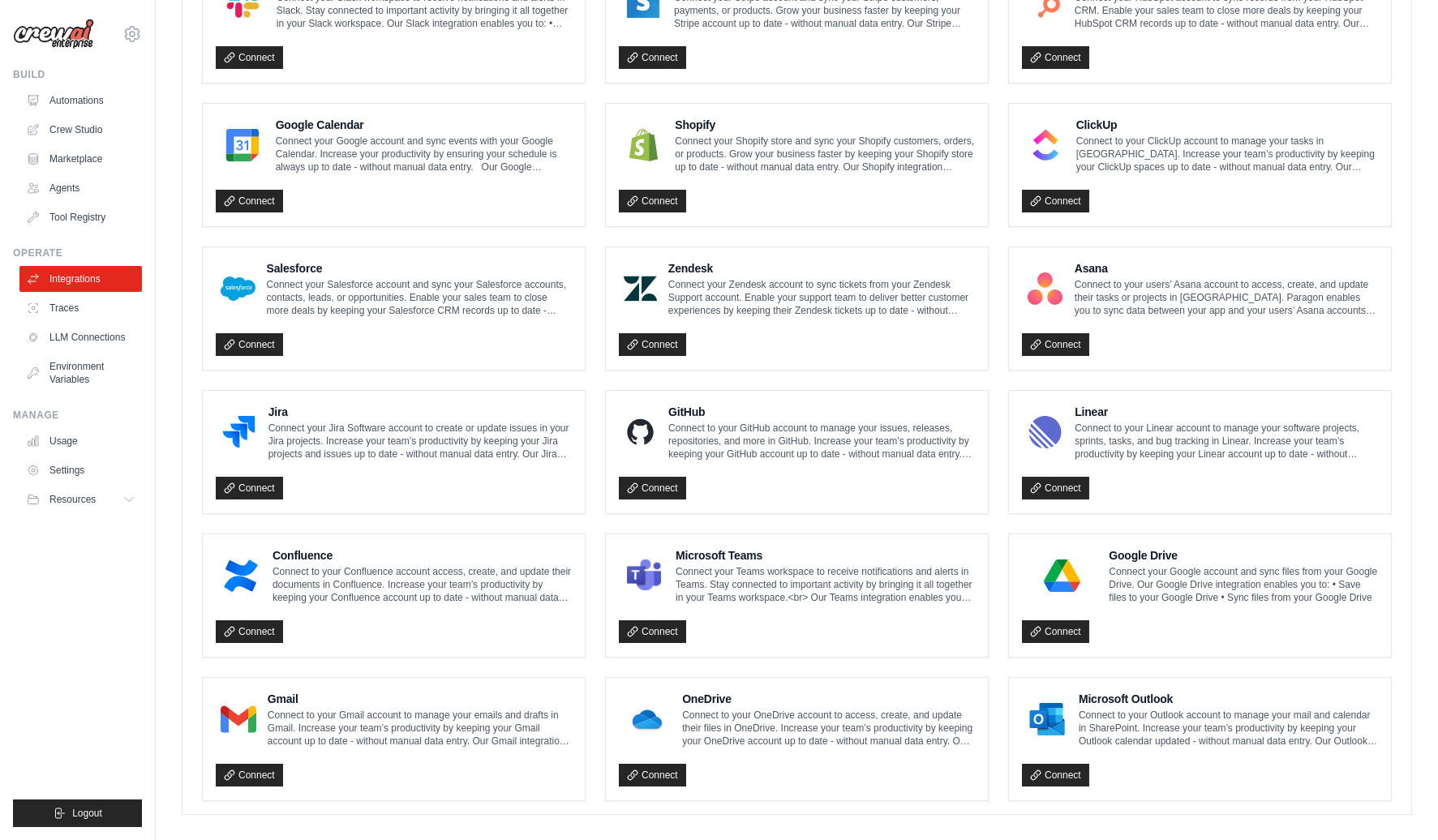
scroll to position [736, 0]
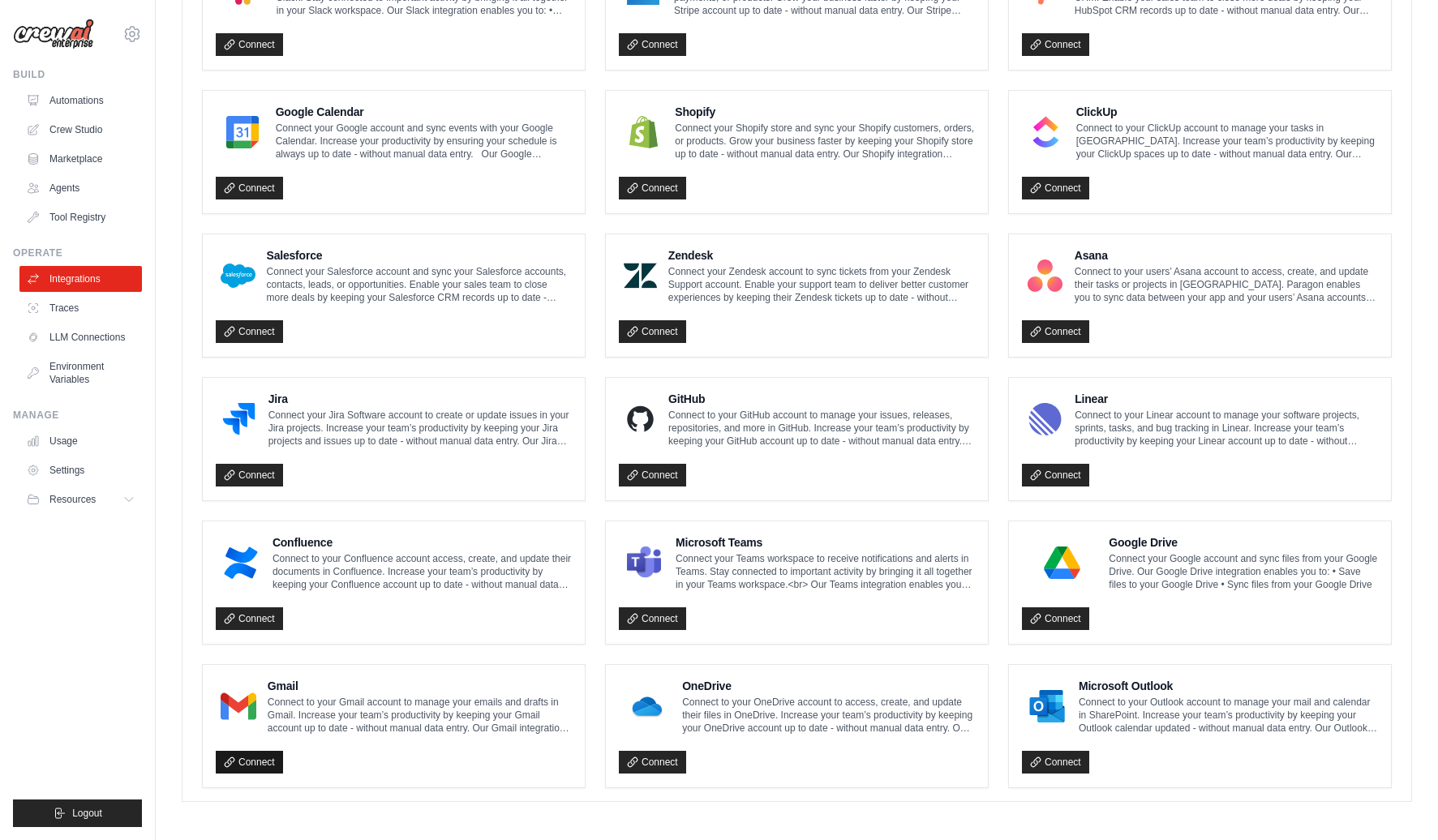
click at [253, 755] on link "Connect" at bounding box center [249, 762] width 67 height 23
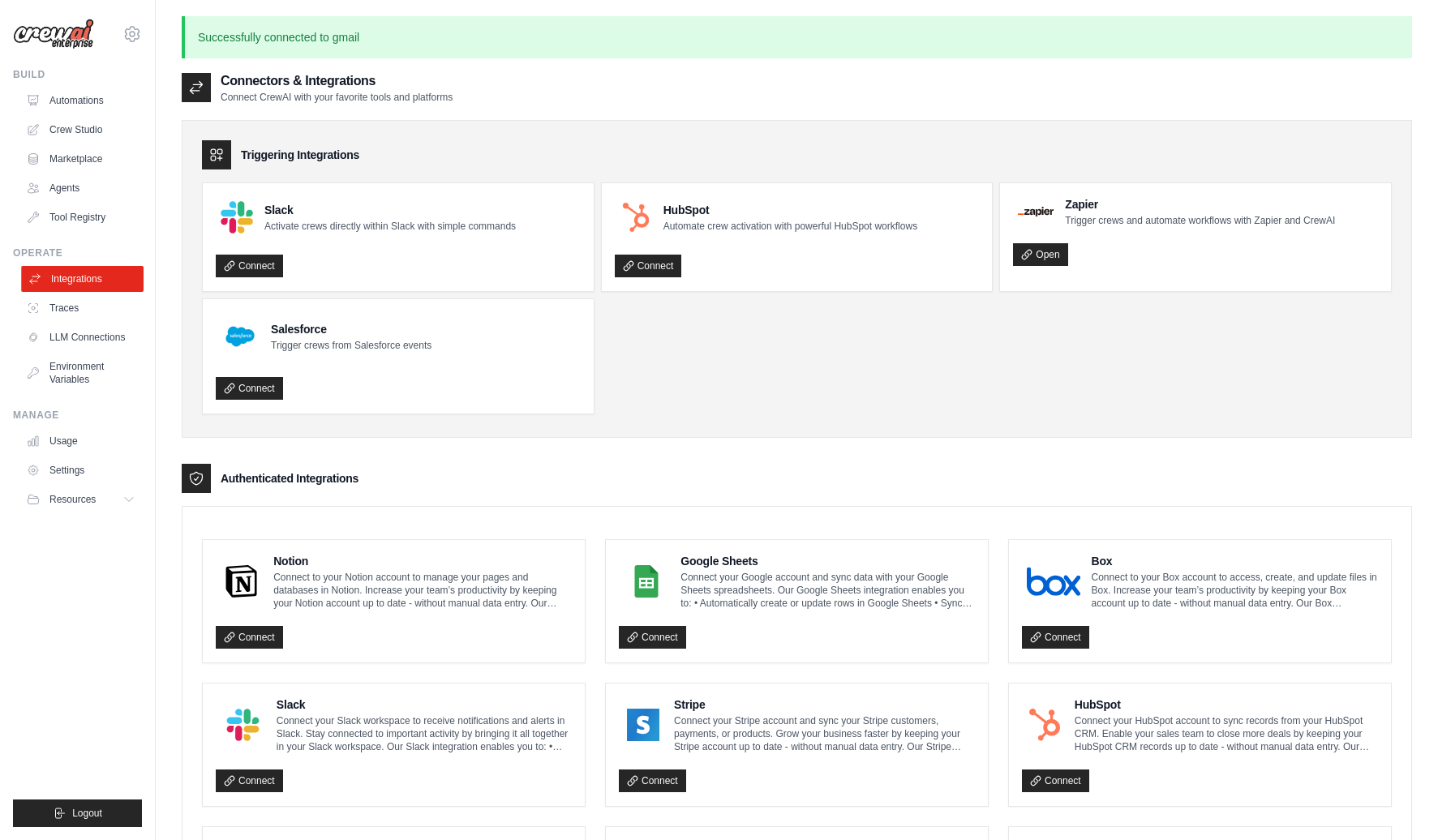
click at [62, 277] on link "Integrations" at bounding box center [82, 278] width 122 height 26
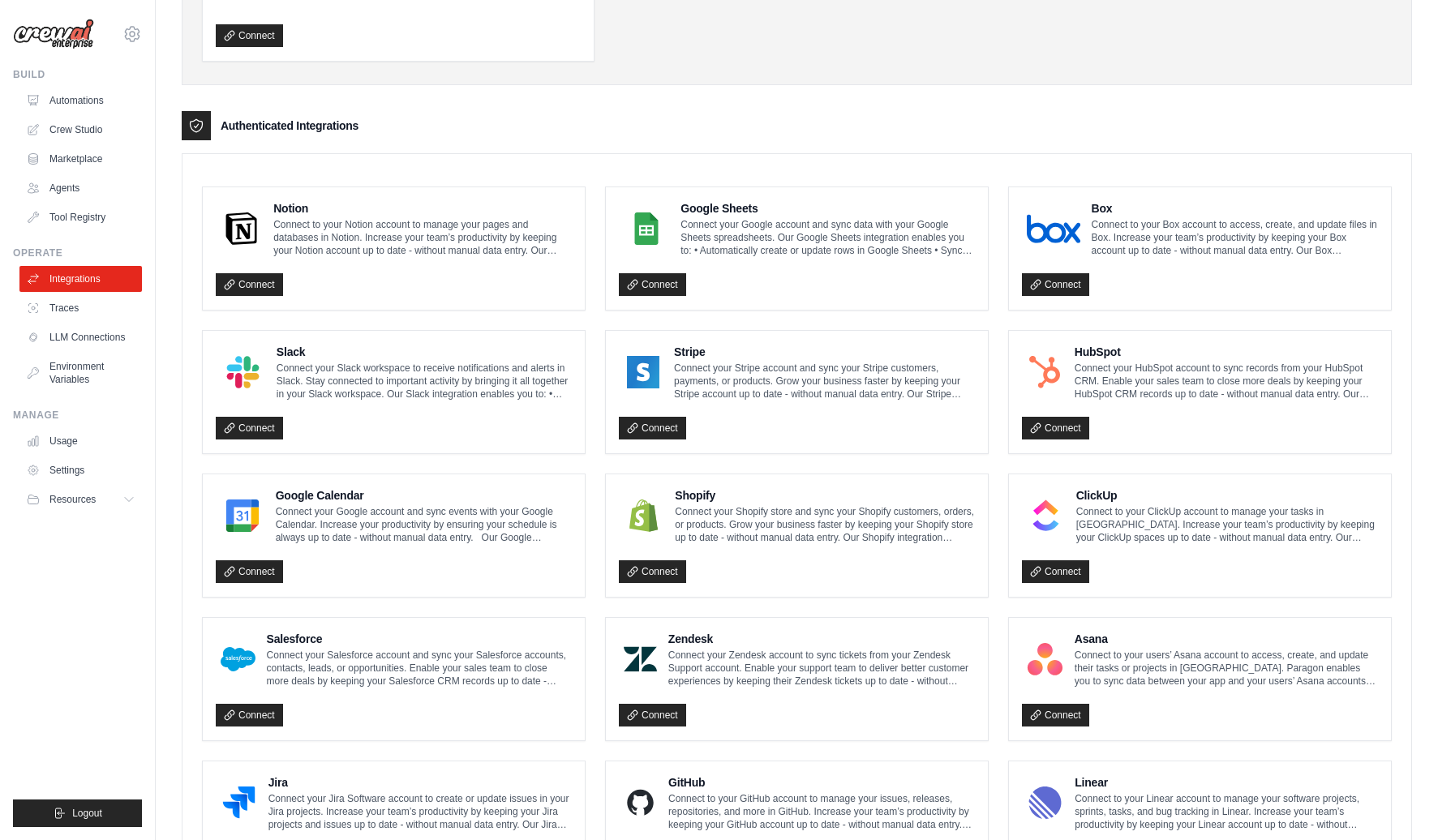
scroll to position [681, 0]
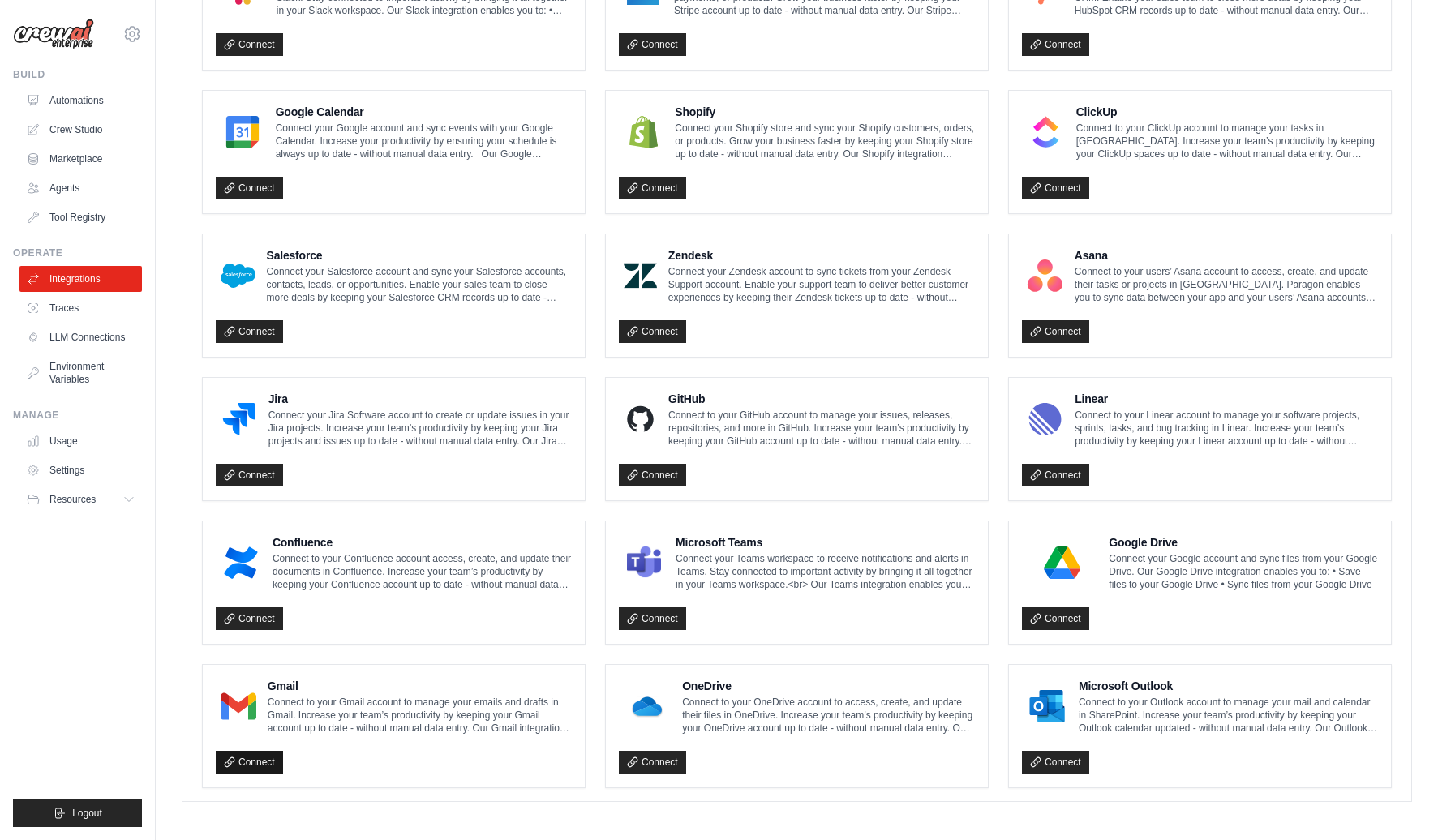
click at [257, 757] on link "Connect" at bounding box center [249, 762] width 67 height 23
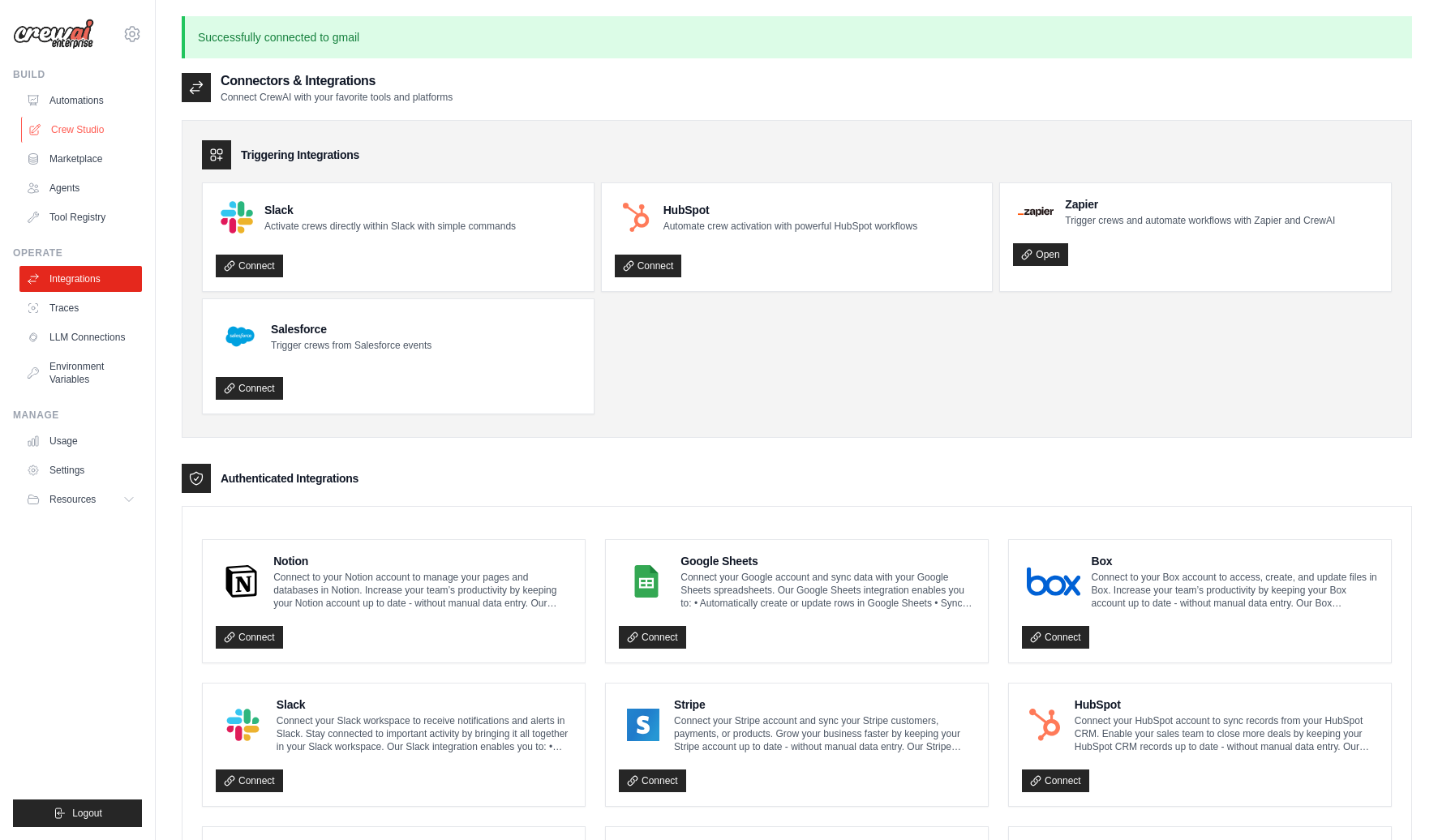
click at [79, 125] on link "Crew Studio" at bounding box center [82, 130] width 122 height 26
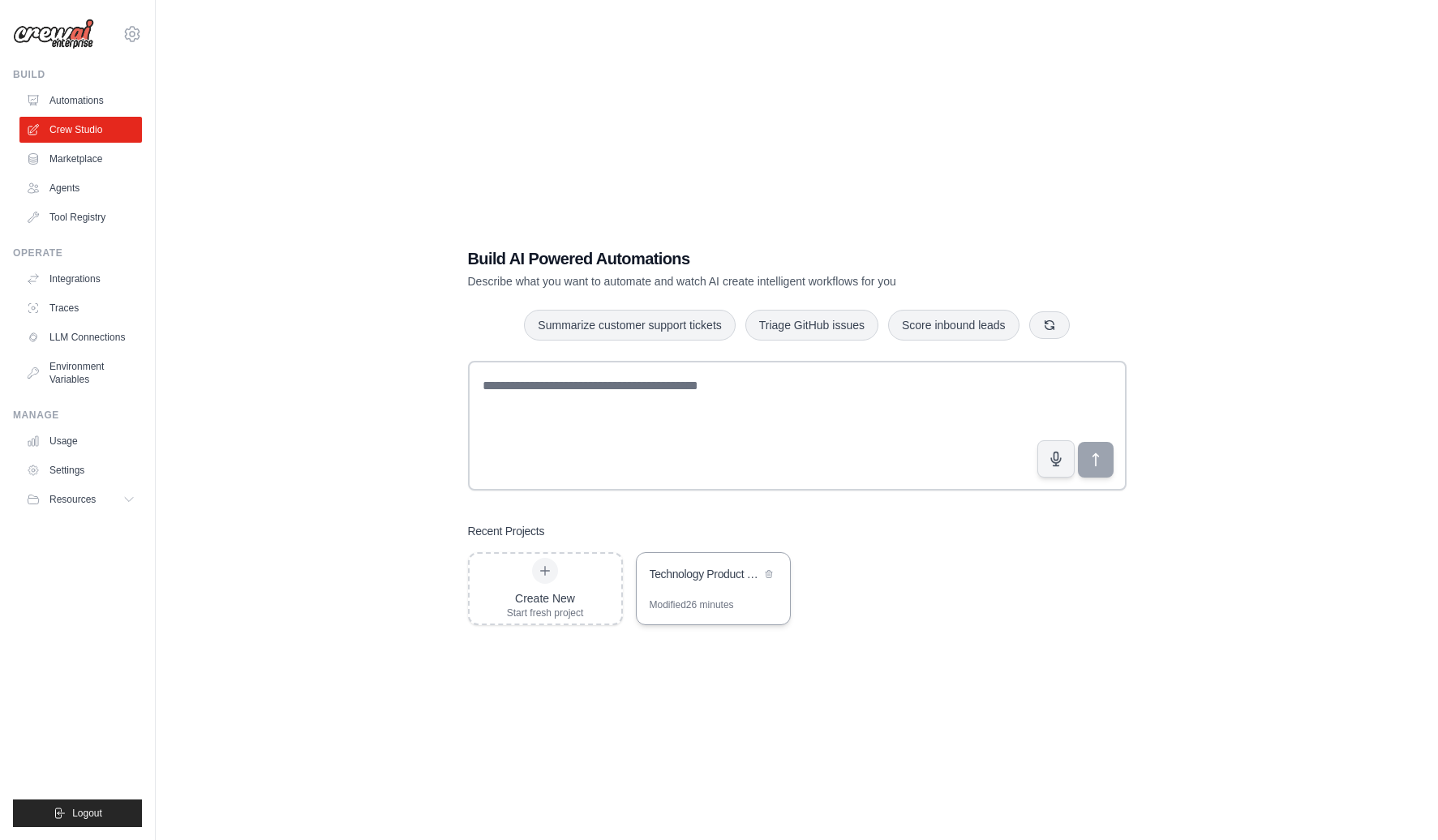
click at [685, 598] on div "Modified 26 minutes" at bounding box center [691, 605] width 85 height 13
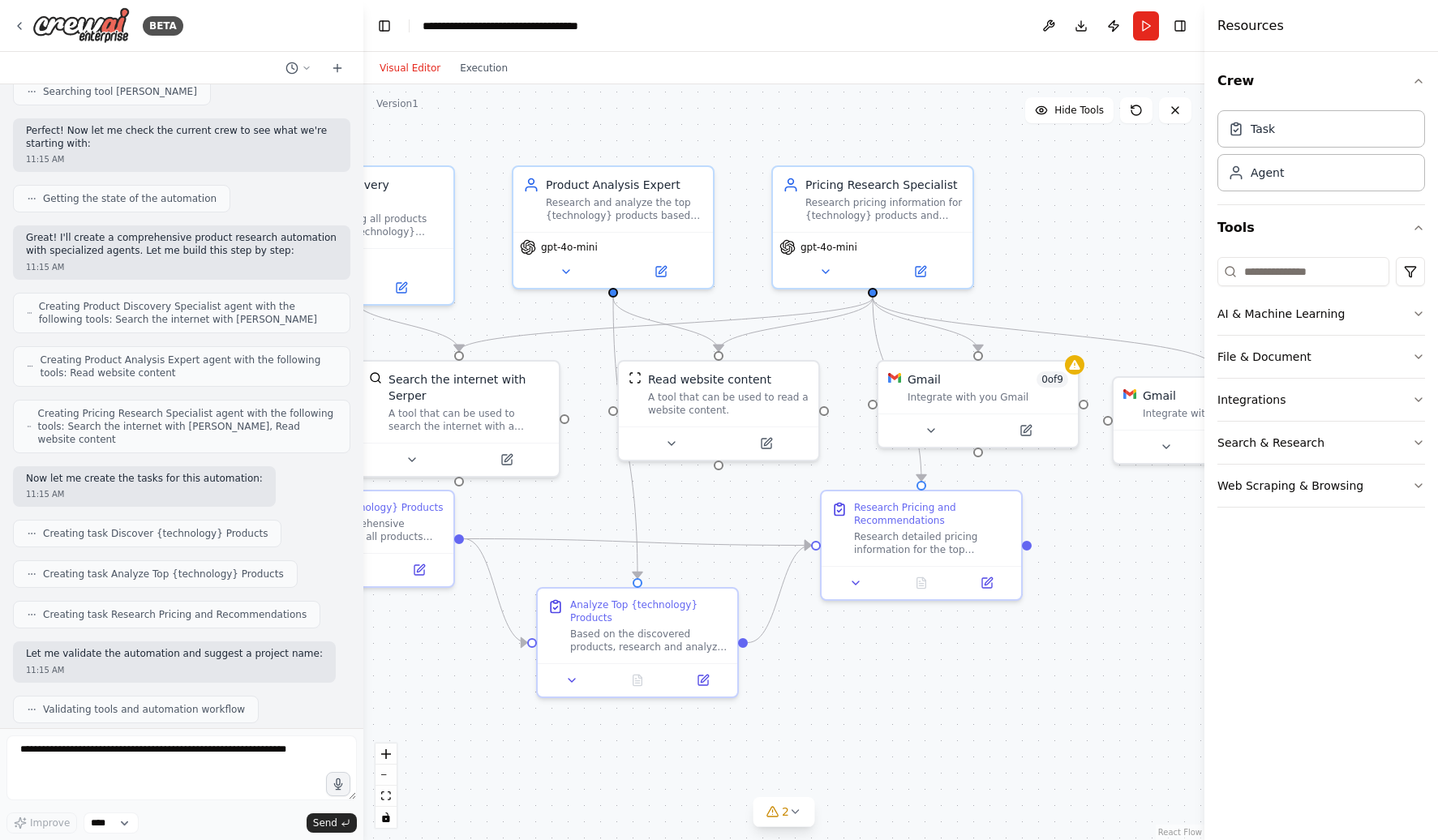
drag, startPoint x: 958, startPoint y: 523, endPoint x: 766, endPoint y: 523, distance: 192.0
click at [766, 523] on div ".deletable-edge-delete-btn { width: 20px; height: 20px; border: 0px solid #ffff…" at bounding box center [783, 462] width 841 height 755
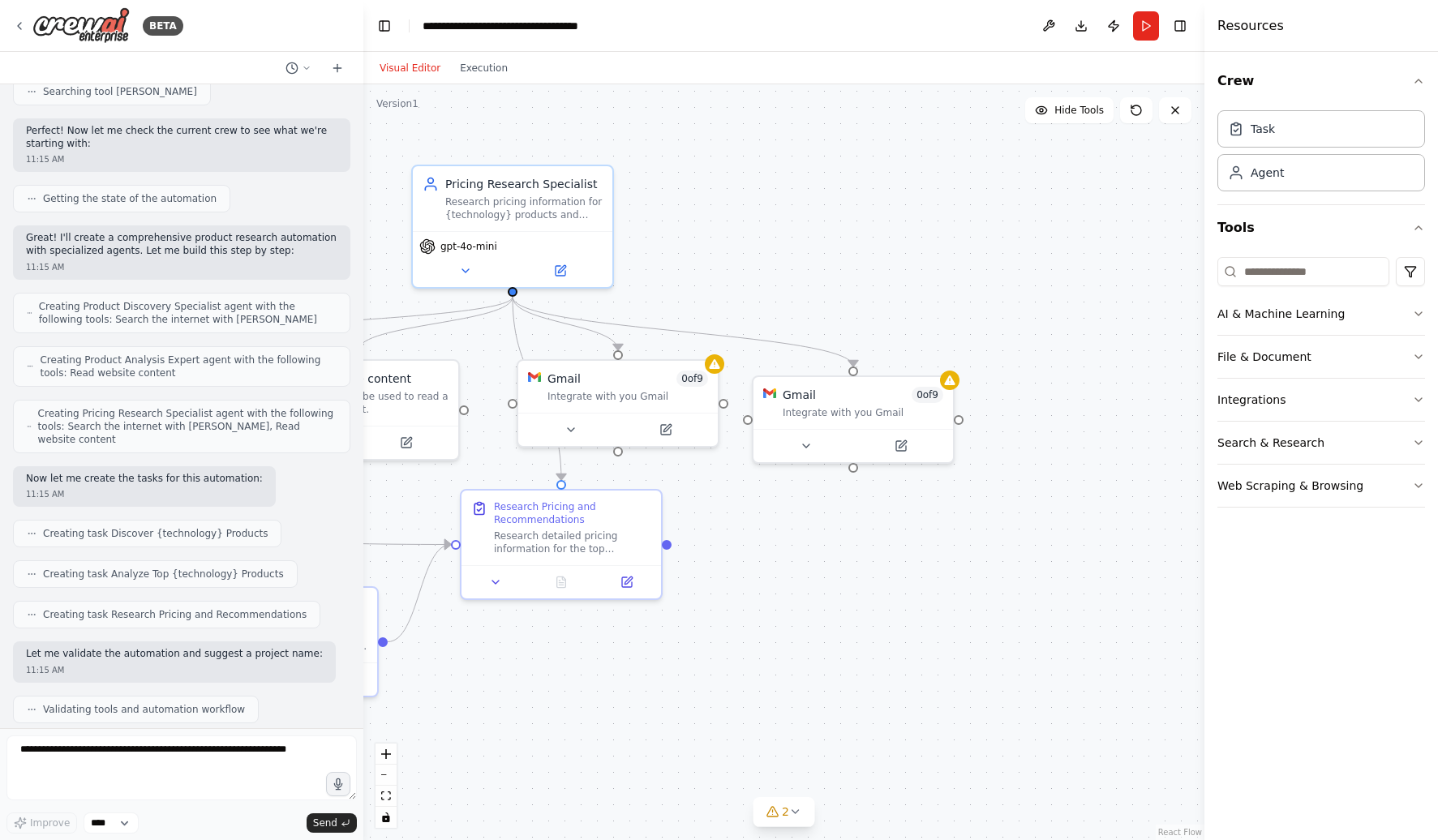
drag, startPoint x: 1115, startPoint y: 497, endPoint x: 752, endPoint y: 500, distance: 363.0
click at [752, 500] on div ".deletable-edge-delete-btn { width: 20px; height: 20px; border: 0px solid #ffff…" at bounding box center [783, 462] width 841 height 755
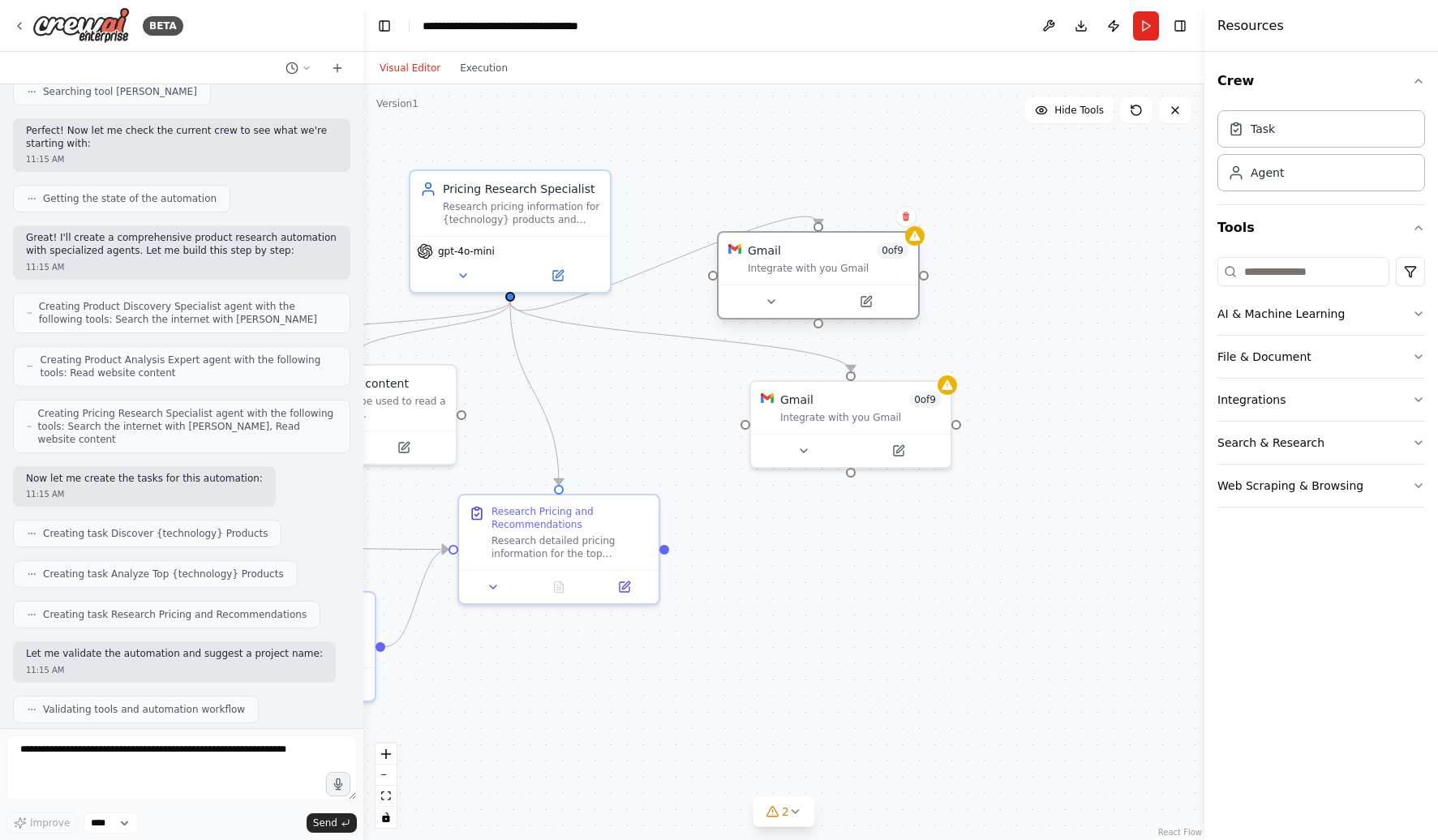
drag, startPoint x: 663, startPoint y: 416, endPoint x: 871, endPoint y: 279, distance: 249.1
click at [871, 279] on div "Gmail 0 of 9 Integrate with you [PERSON_NAME]" at bounding box center [818, 275] width 202 height 88
click at [861, 262] on div "Integrate with you Gmail" at bounding box center [827, 268] width 161 height 13
click at [950, 382] on icon at bounding box center [946, 381] width 10 height 10
click at [1284, 134] on div "Task" at bounding box center [1321, 128] width 208 height 38
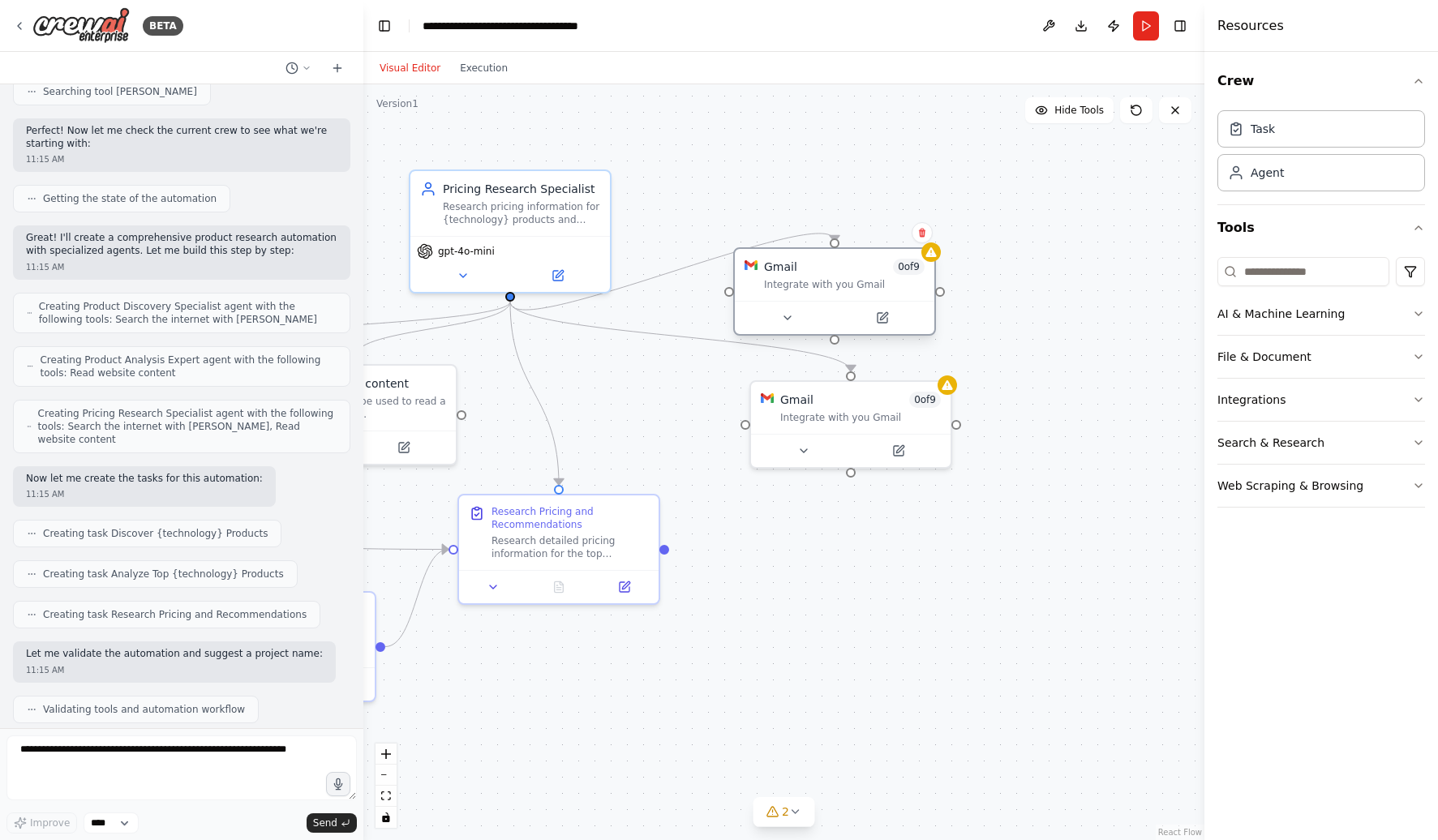
drag, startPoint x: 789, startPoint y: 273, endPoint x: 809, endPoint y: 287, distance: 24.4
click at [809, 287] on div "Integrate with you Gmail" at bounding box center [844, 285] width 161 height 13
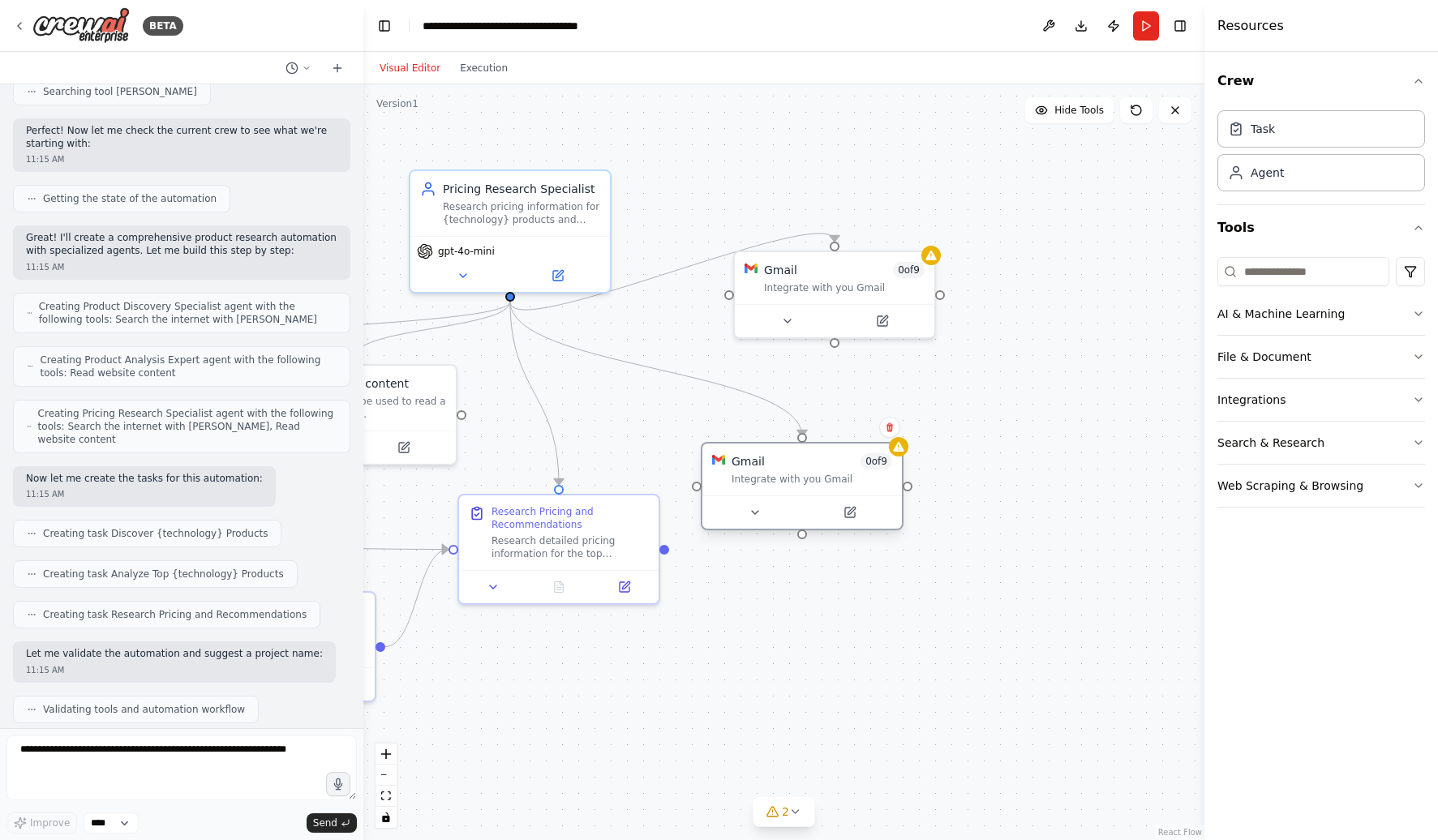
drag, startPoint x: 807, startPoint y: 418, endPoint x: 752, endPoint y: 474, distance: 78.5
click at [752, 474] on div "Integrate with you Gmail" at bounding box center [812, 479] width 161 height 13
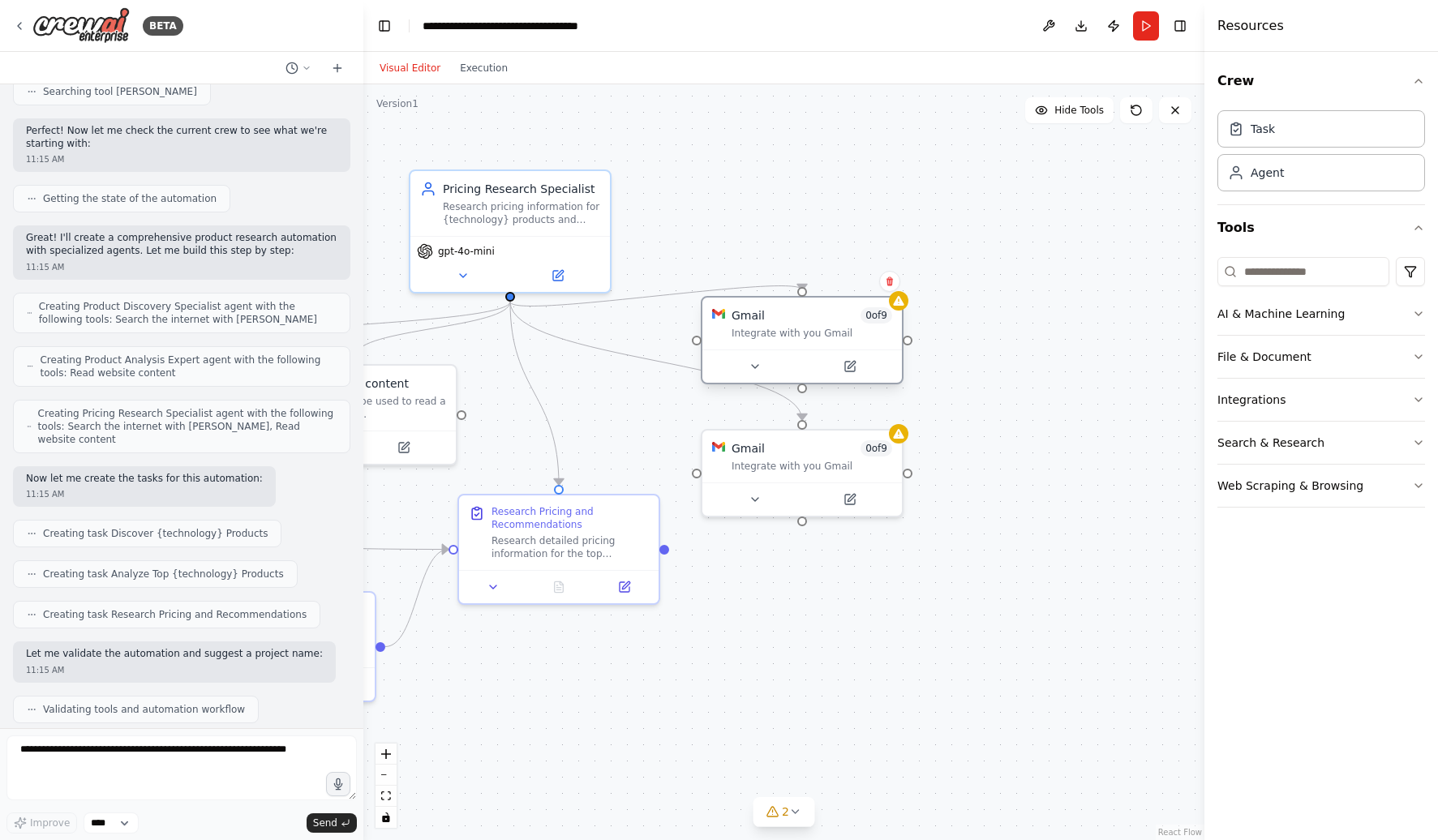
drag, startPoint x: 795, startPoint y: 289, endPoint x: 763, endPoint y: 338, distance: 58.5
click at [762, 339] on div "Integrate with you Gmail" at bounding box center [812, 333] width 161 height 13
click at [887, 278] on icon at bounding box center [889, 282] width 6 height 9
click at [848, 283] on button "Confirm" at bounding box center [843, 280] width 58 height 19
click at [837, 279] on button "Confirm" at bounding box center [843, 280] width 58 height 19
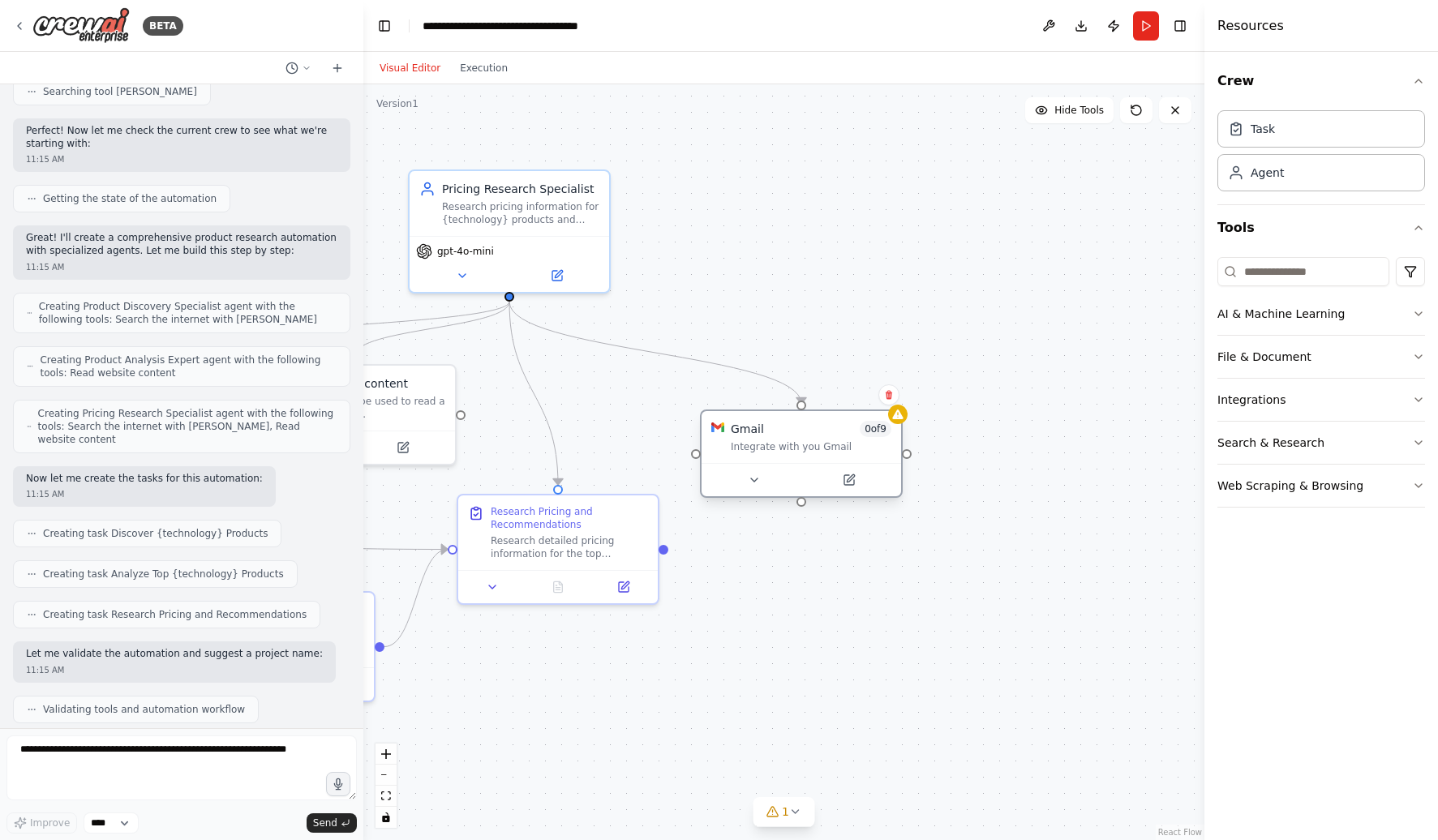
drag, startPoint x: 802, startPoint y: 461, endPoint x: 802, endPoint y: 442, distance: 19.0
click at [802, 442] on div "Integrate with you Gmail" at bounding box center [811, 447] width 161 height 13
click at [897, 415] on icon at bounding box center [896, 414] width 10 height 10
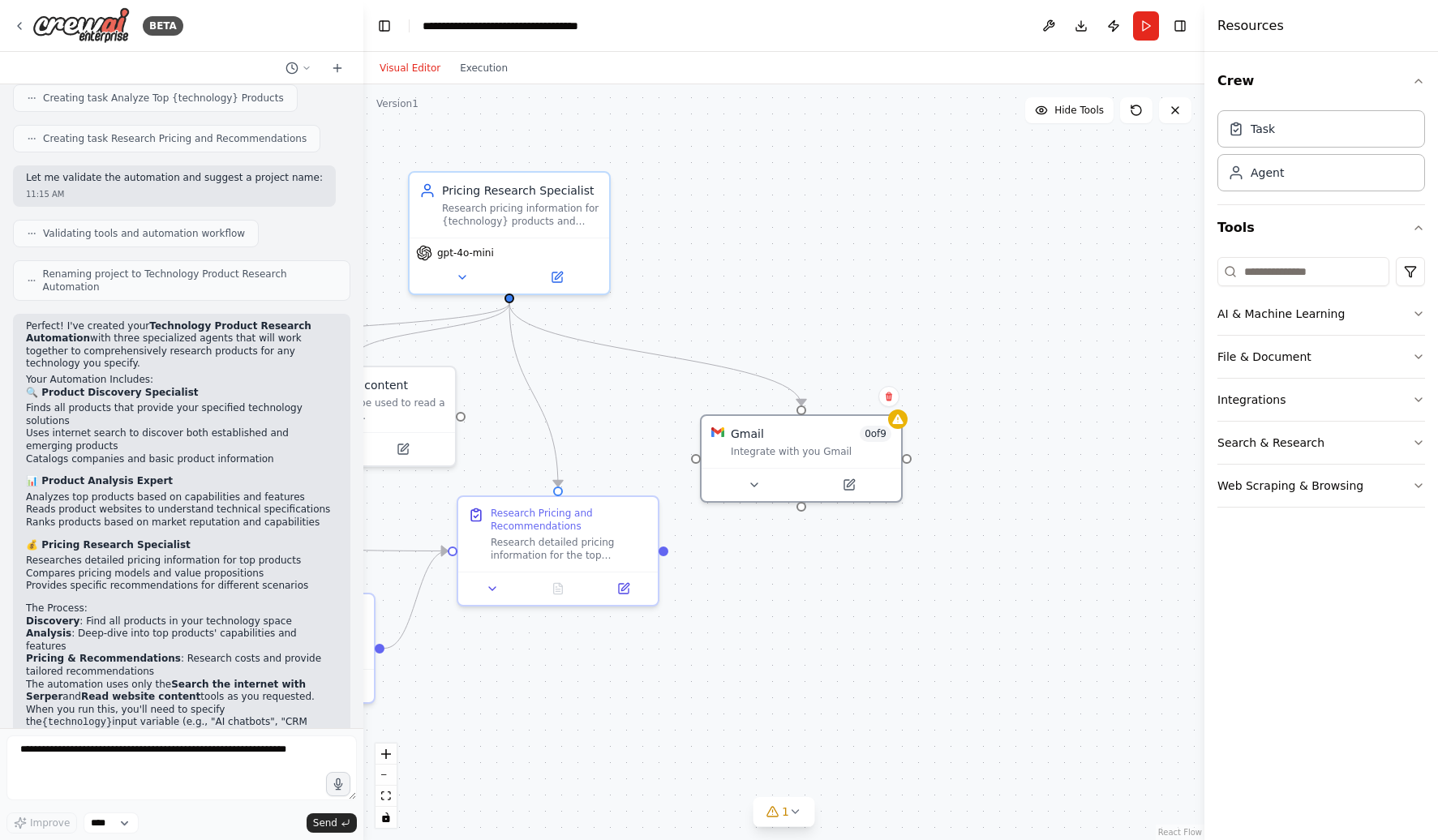
click at [1106, 162] on div ".deletable-edge-delete-btn { width: 20px; height: 20px; border: 0px solid #ffff…" at bounding box center [783, 462] width 841 height 755
click at [1136, 111] on icon at bounding box center [1136, 110] width 13 height 13
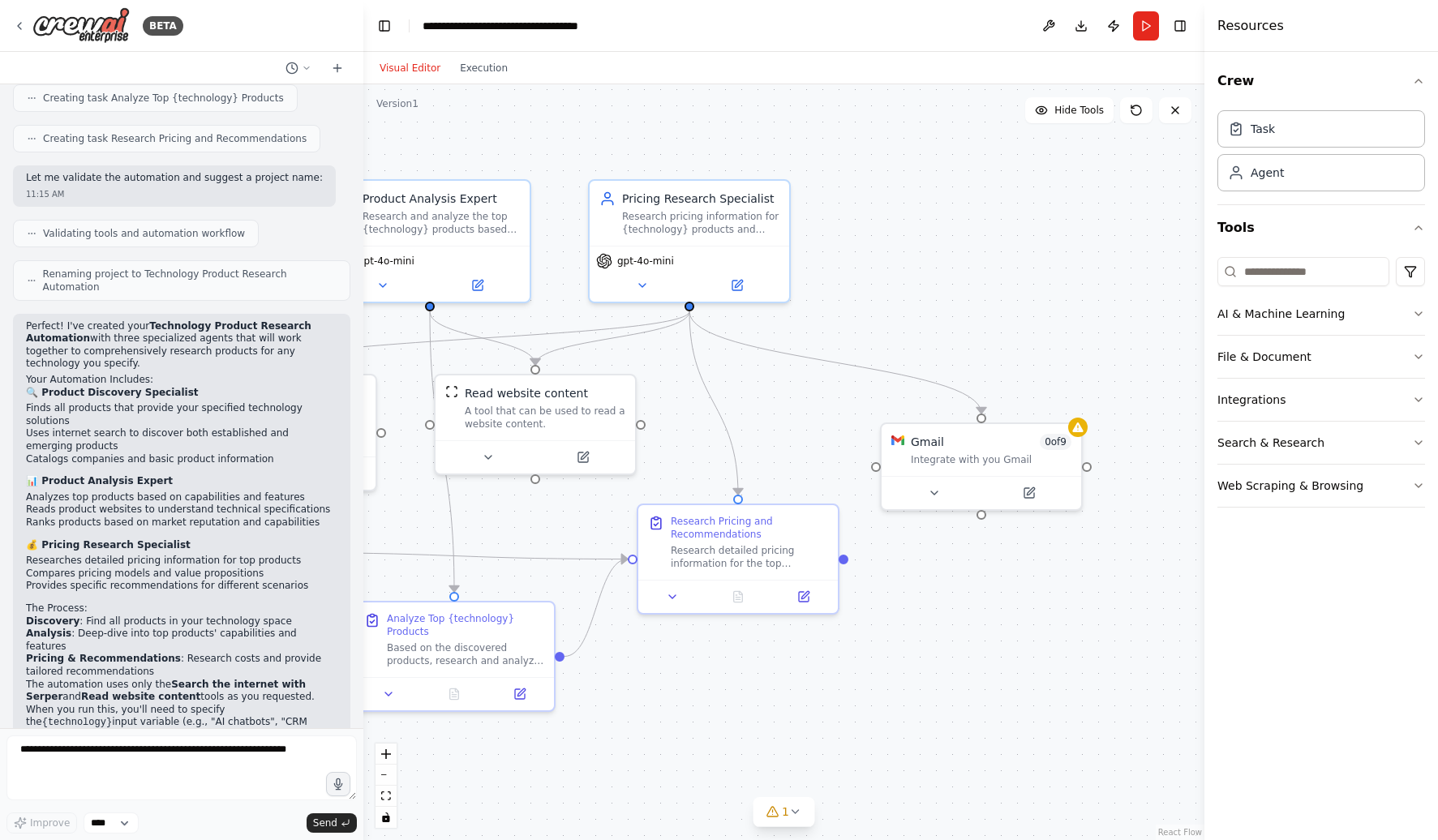
drag, startPoint x: 893, startPoint y: 317, endPoint x: 1073, endPoint y: 325, distance: 180.2
click at [1073, 325] on div ".deletable-edge-delete-btn { width: 20px; height: 20px; border: 0px solid #ffff…" at bounding box center [783, 462] width 841 height 755
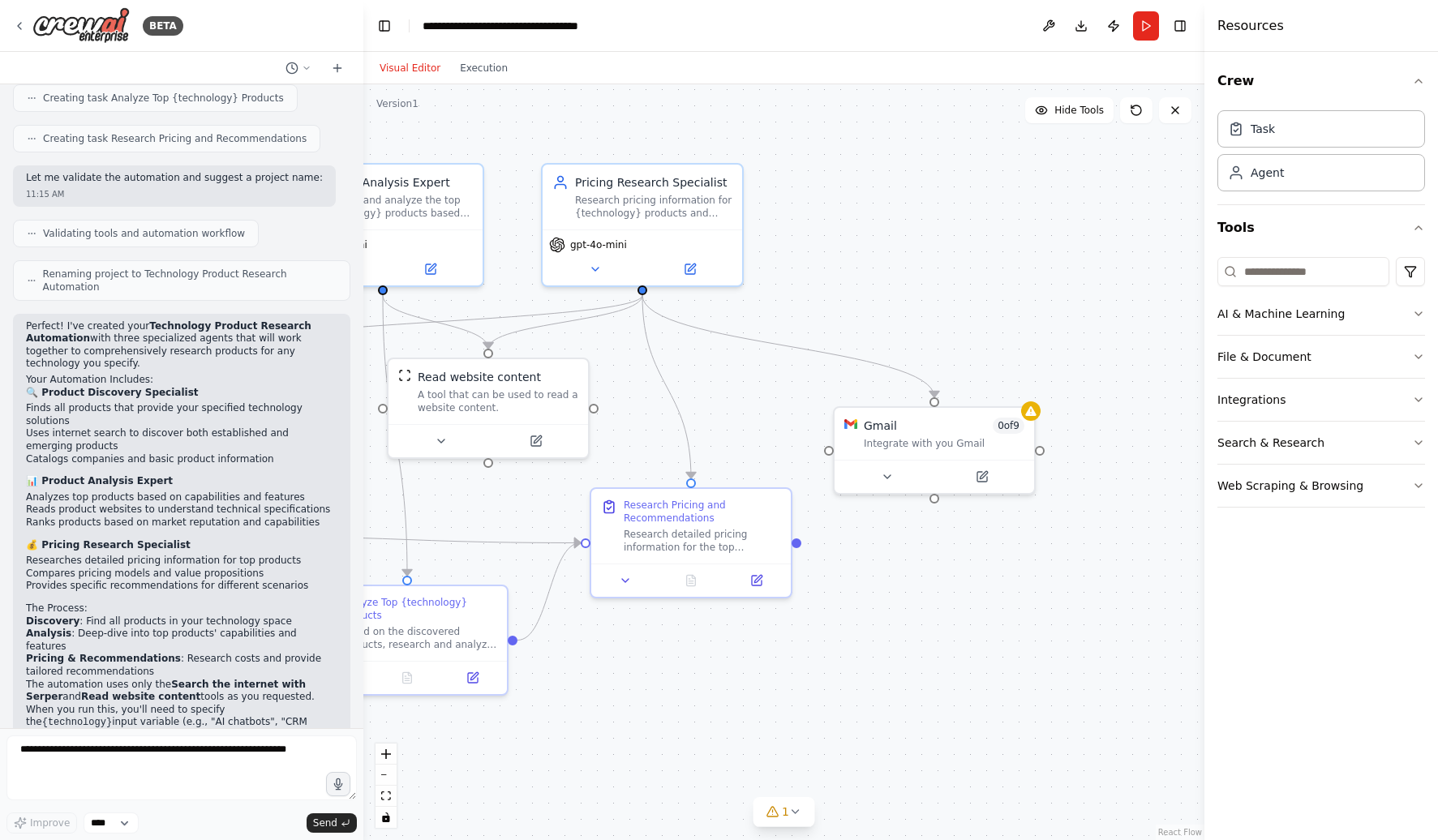
drag, startPoint x: 936, startPoint y: 539, endPoint x: 889, endPoint y: 521, distance: 50.3
click at [889, 521] on div ".deletable-edge-delete-btn { width: 20px; height: 20px; border: 0px solid #ffff…" at bounding box center [783, 462] width 841 height 755
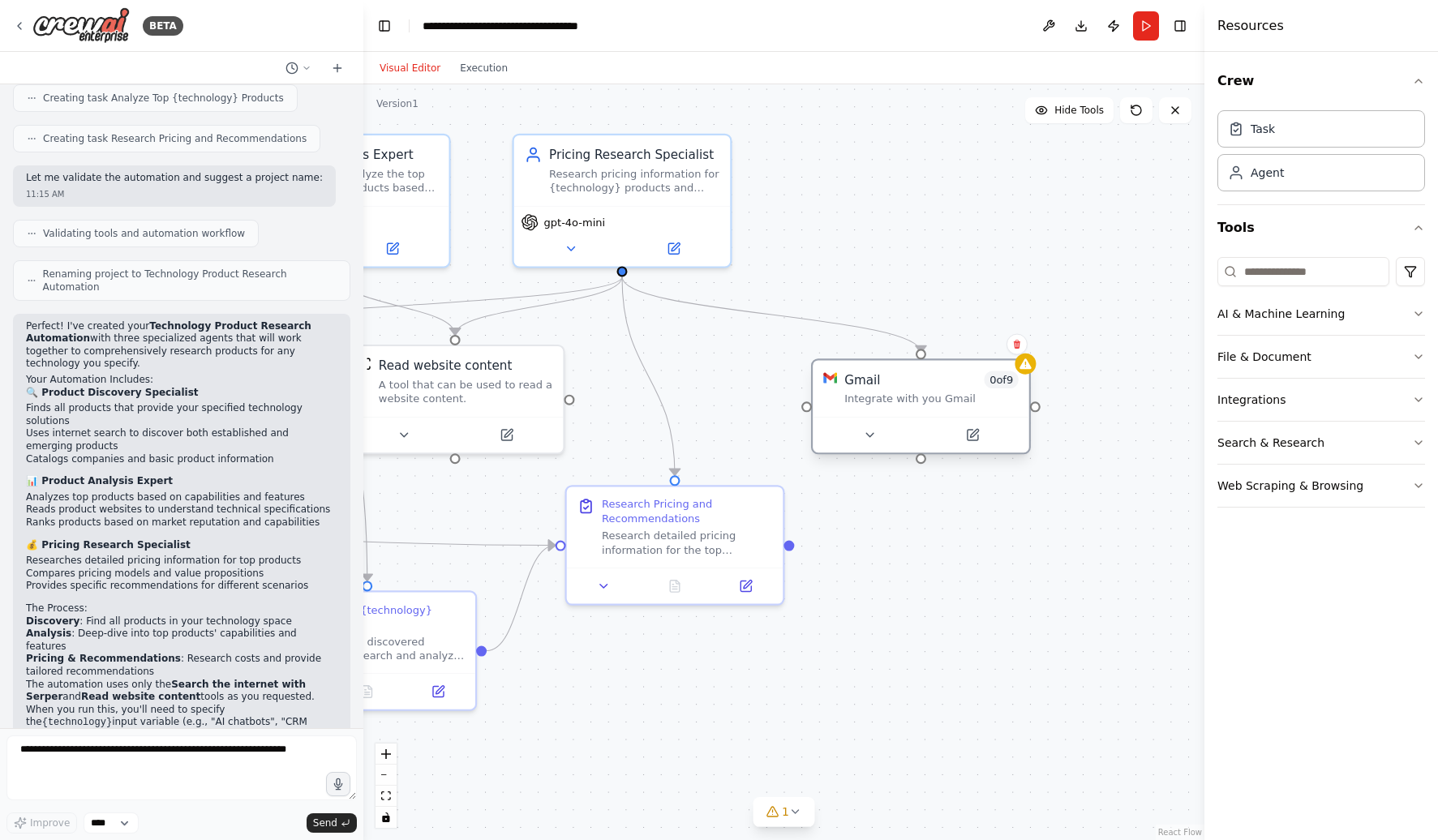
drag, startPoint x: 934, startPoint y: 436, endPoint x: 909, endPoint y: 407, distance: 38.3
click at [909, 407] on div "Gmail 0 of 9 Integrate with you Gmail" at bounding box center [920, 388] width 216 height 56
click at [1032, 362] on icon at bounding box center [1025, 363] width 14 height 14
click at [955, 406] on div "Gmail 0 of 9 Integrate with you Gmail" at bounding box center [920, 388] width 216 height 56
click at [1062, 280] on div ".deletable-edge-delete-btn { width: 20px; height: 20px; border: 0px solid #ffff…" at bounding box center [783, 462] width 841 height 755
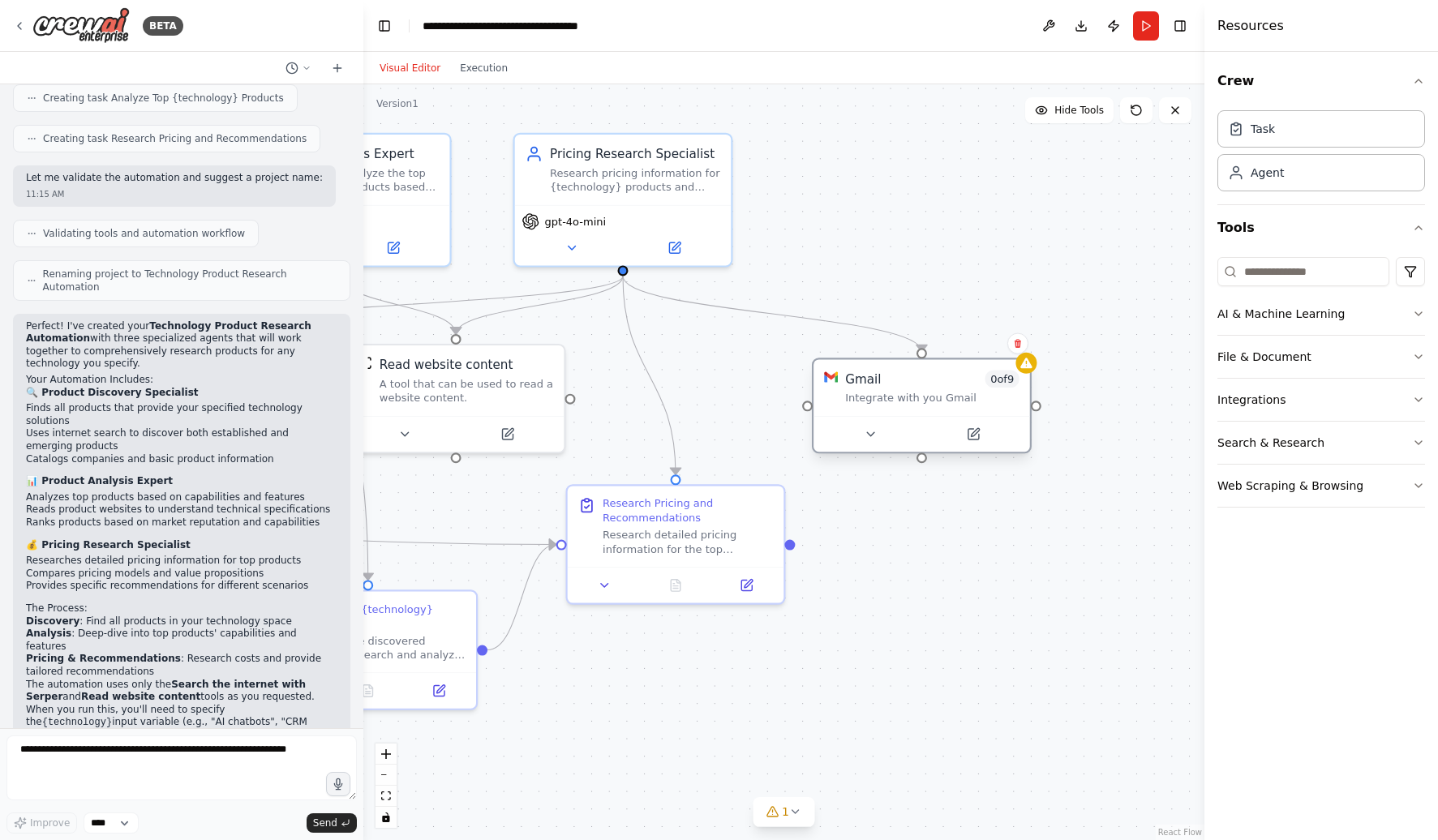
click at [927, 401] on div "Integrate with you Gmail" at bounding box center [932, 397] width 175 height 14
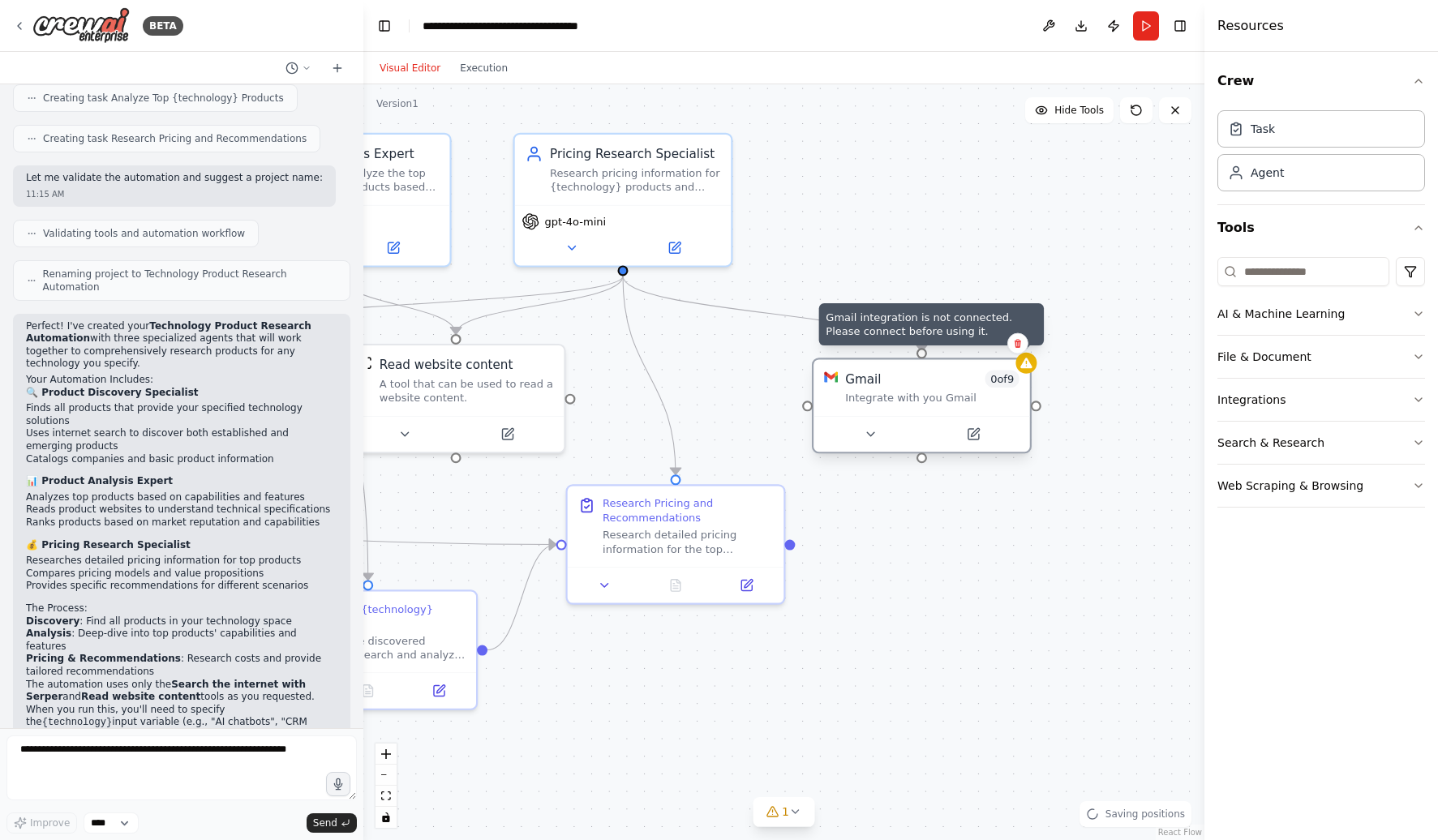
click at [1029, 366] on icon at bounding box center [1026, 362] width 11 height 10
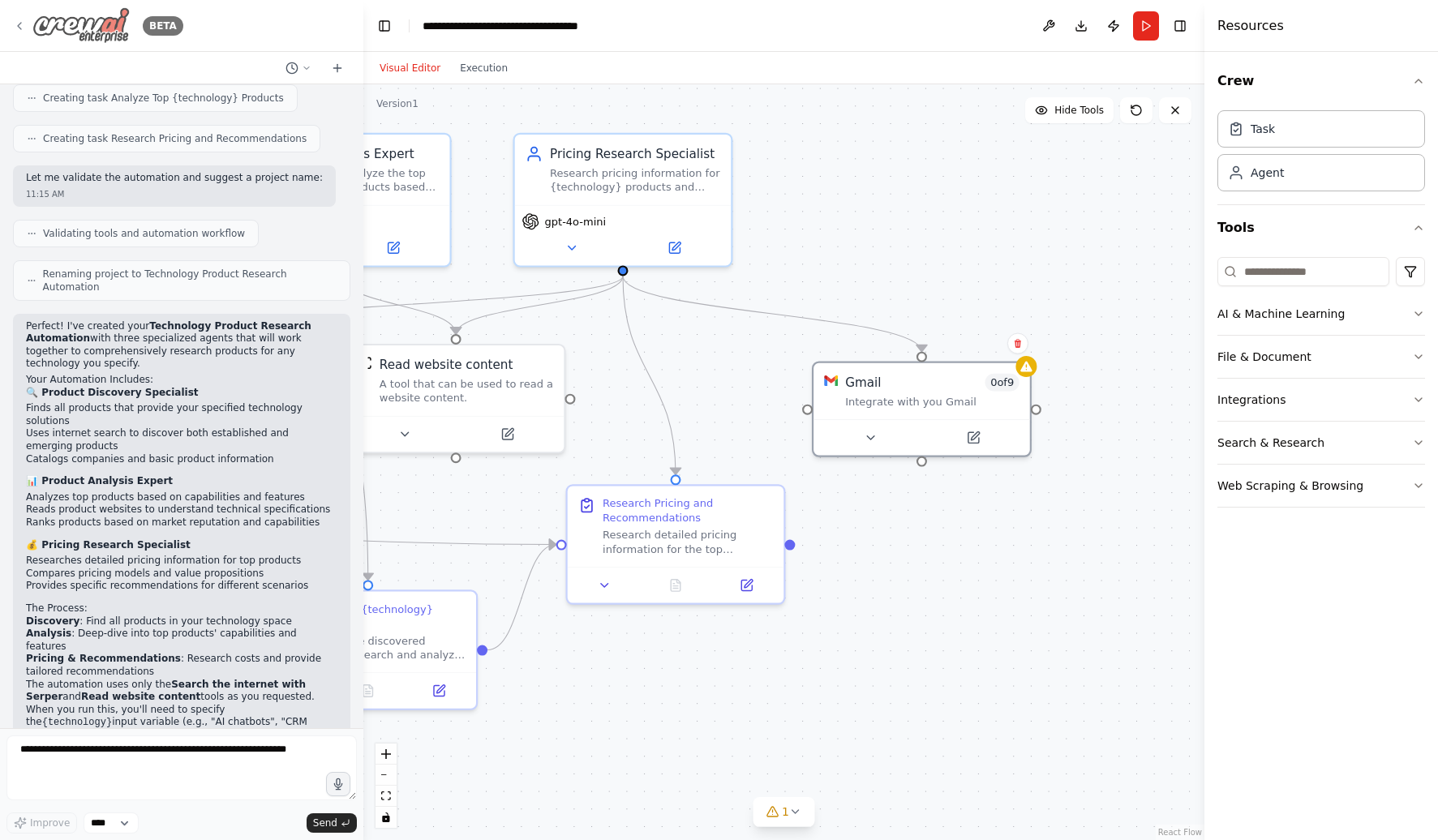
click at [17, 24] on icon at bounding box center [19, 26] width 13 height 13
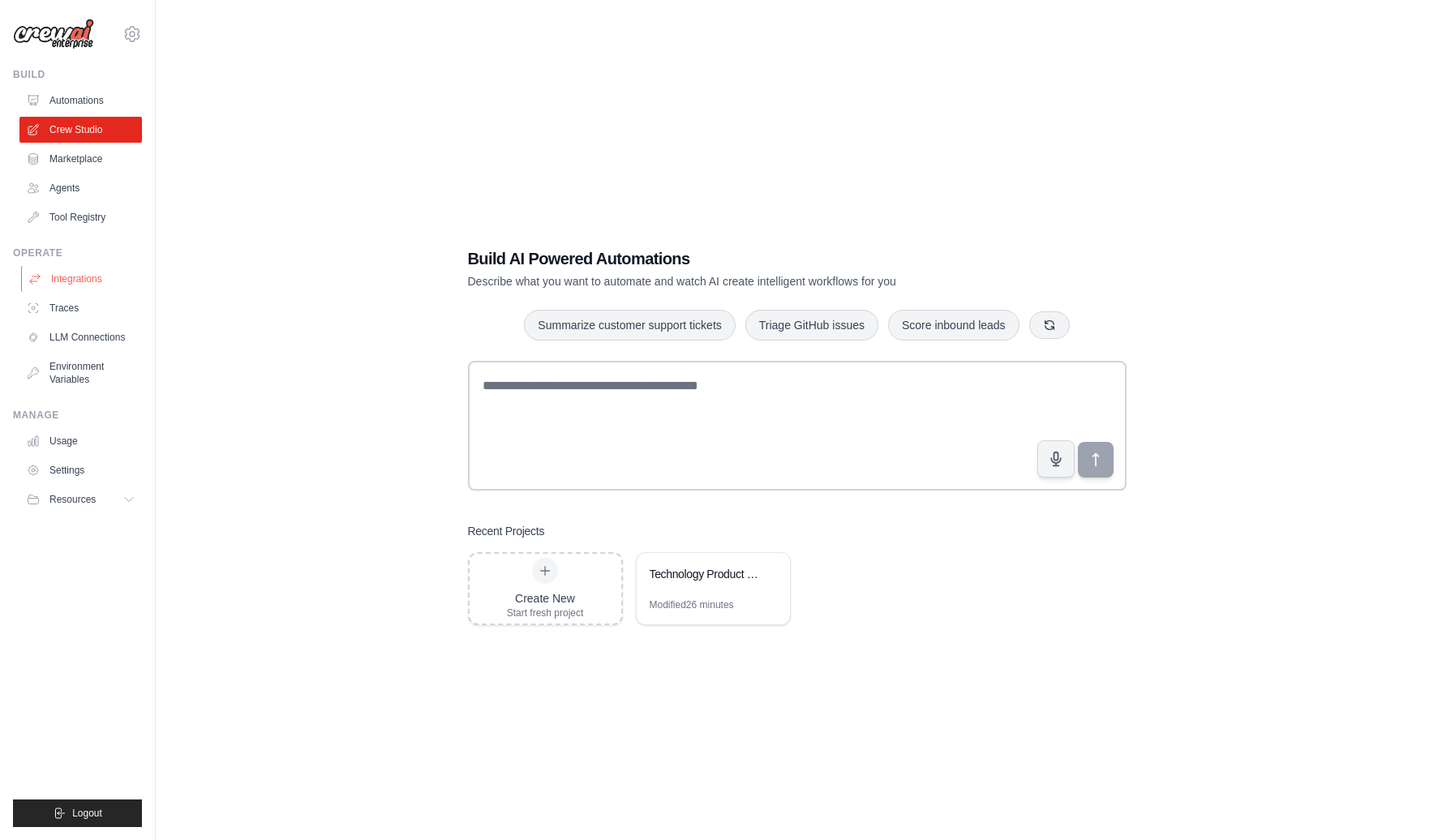
click at [85, 276] on link "Integrations" at bounding box center [82, 278] width 122 height 26
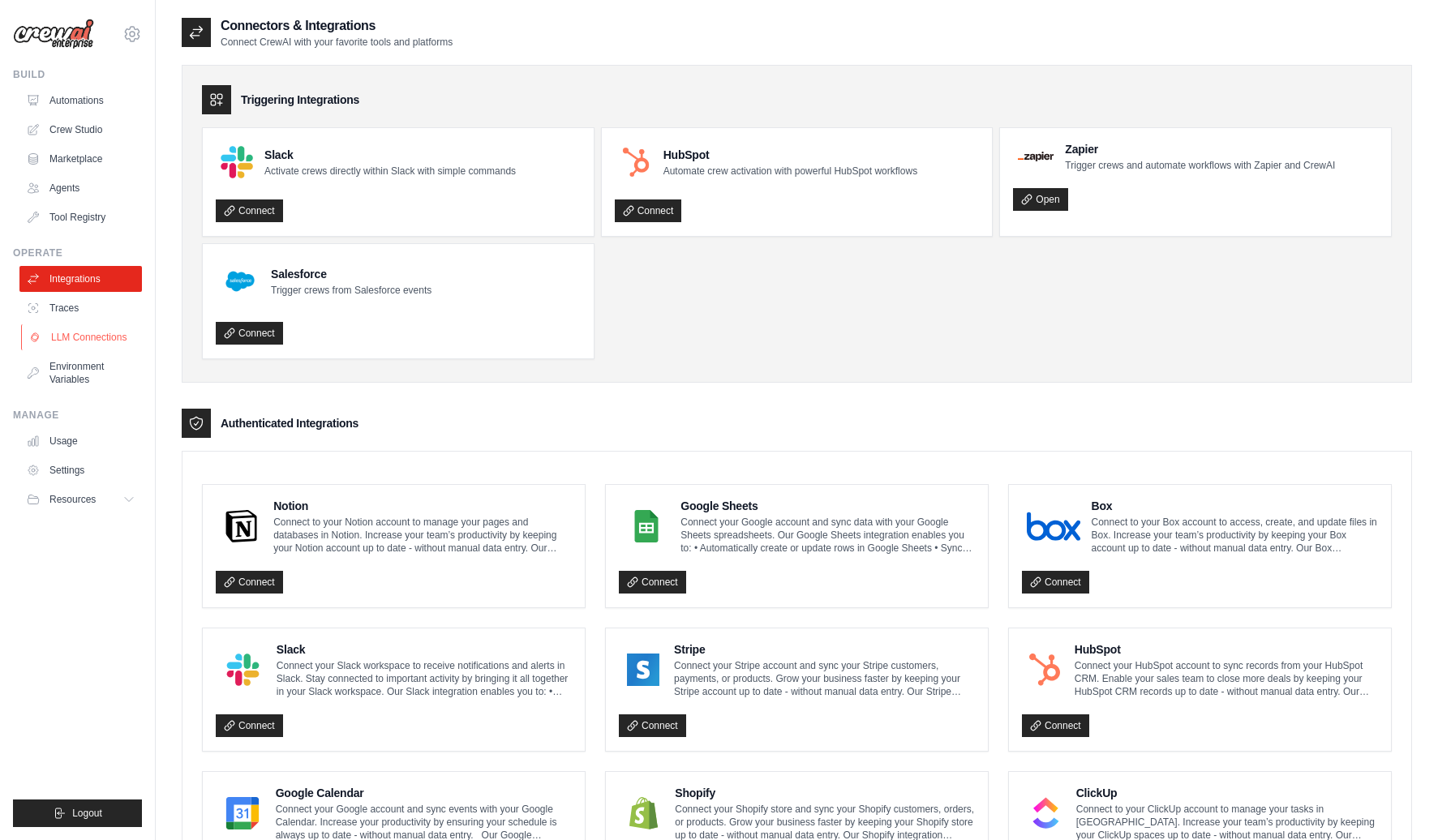
click at [104, 338] on link "LLM Connections" at bounding box center [82, 337] width 122 height 26
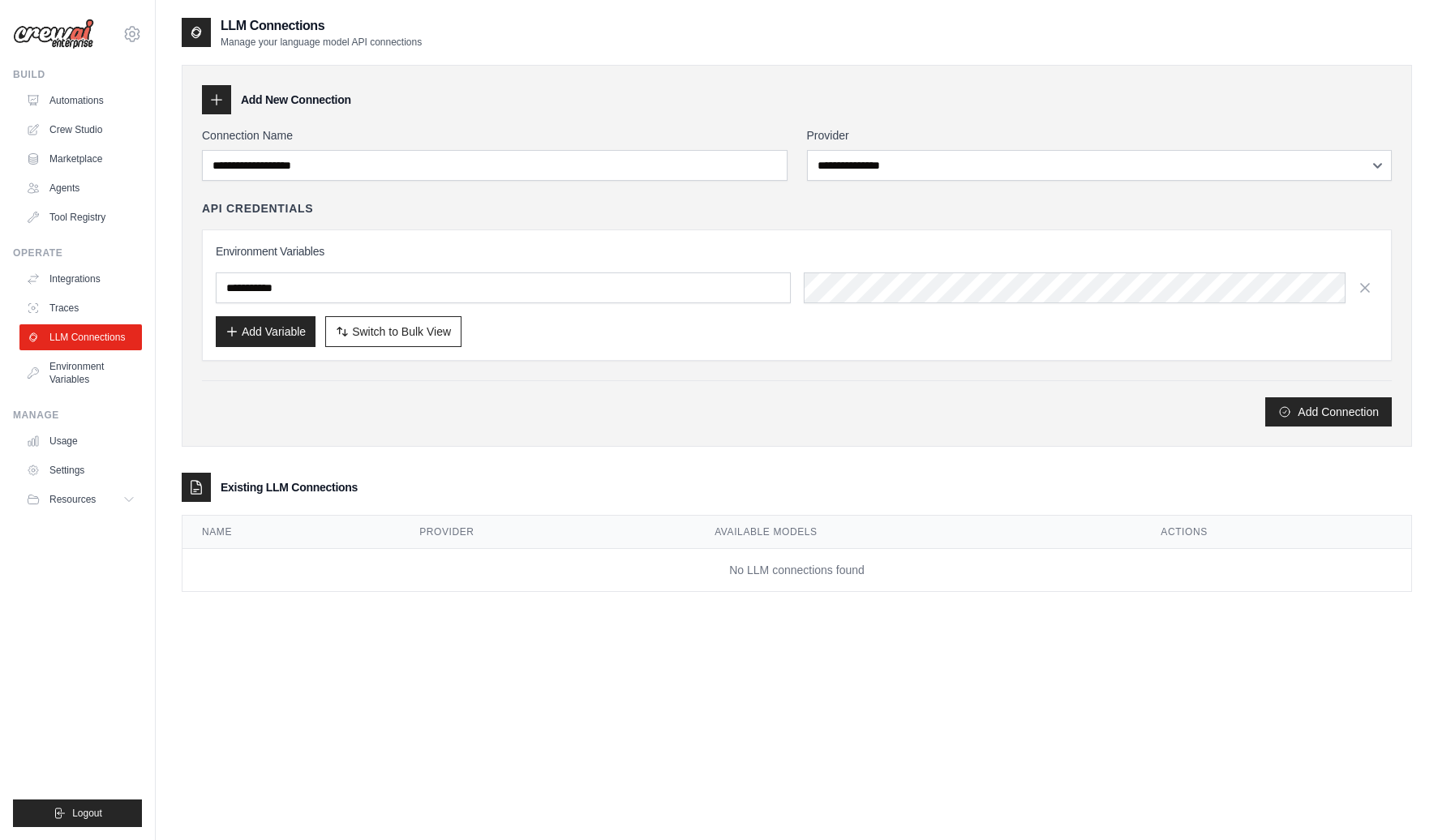
click at [723, 557] on td "No LLM connections found" at bounding box center [796, 570] width 1228 height 43
click at [684, 476] on div "Existing LLM Connections" at bounding box center [797, 487] width 1230 height 29
click at [165, 158] on div "**********" at bounding box center [796, 437] width 1282 height 840
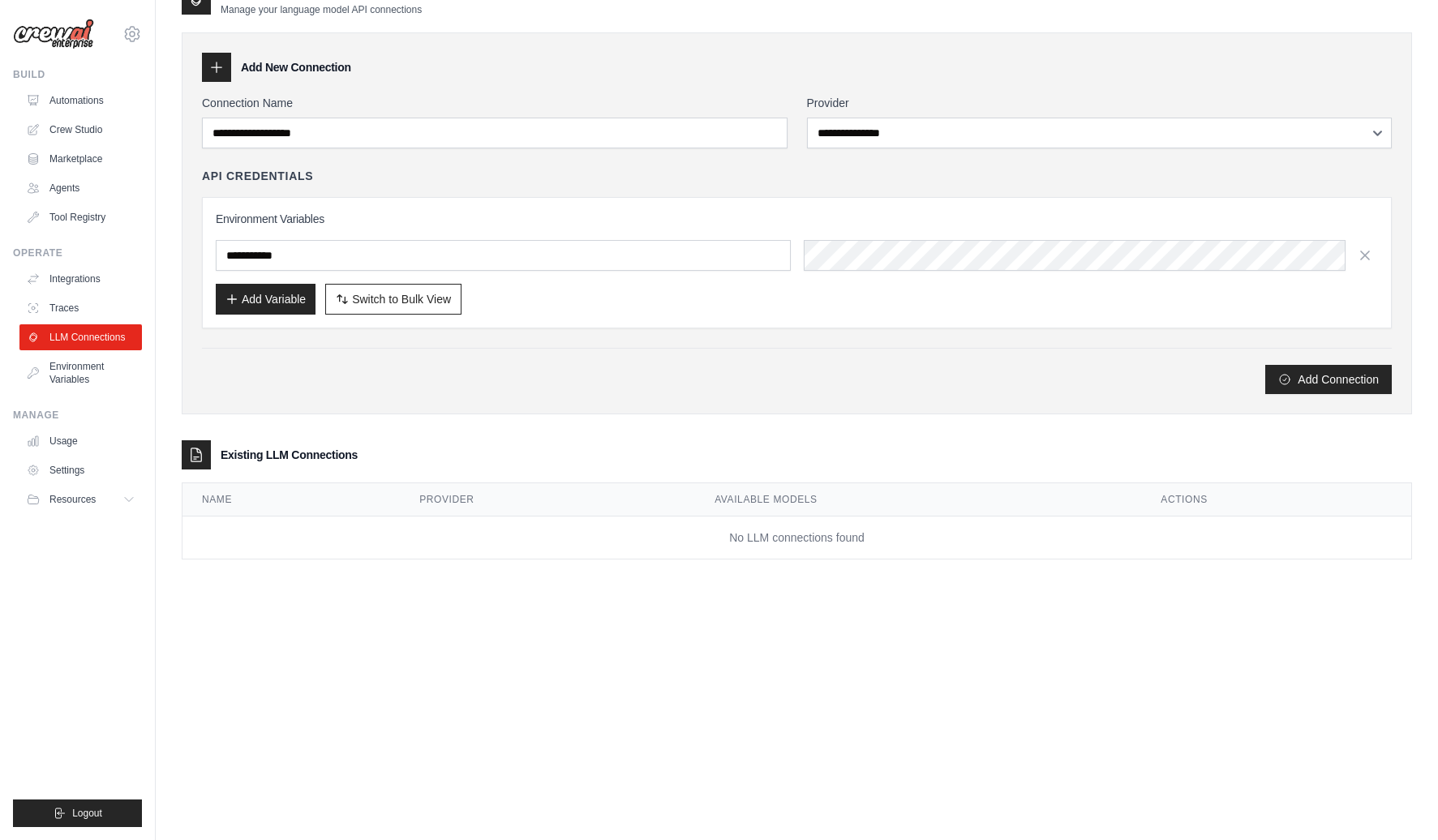
click at [70, 563] on ul "Build Automations Crew Studio Marketplace Agents" at bounding box center [77, 448] width 129 height 759
click at [481, 362] on div "Add Connection" at bounding box center [797, 370] width 1190 height 46
click at [415, 667] on div "**********" at bounding box center [797, 403] width 1230 height 840
click at [439, 372] on div "Add Connection" at bounding box center [797, 380] width 1190 height 29
click at [417, 577] on div "**********" at bounding box center [797, 284] width 1230 height 601
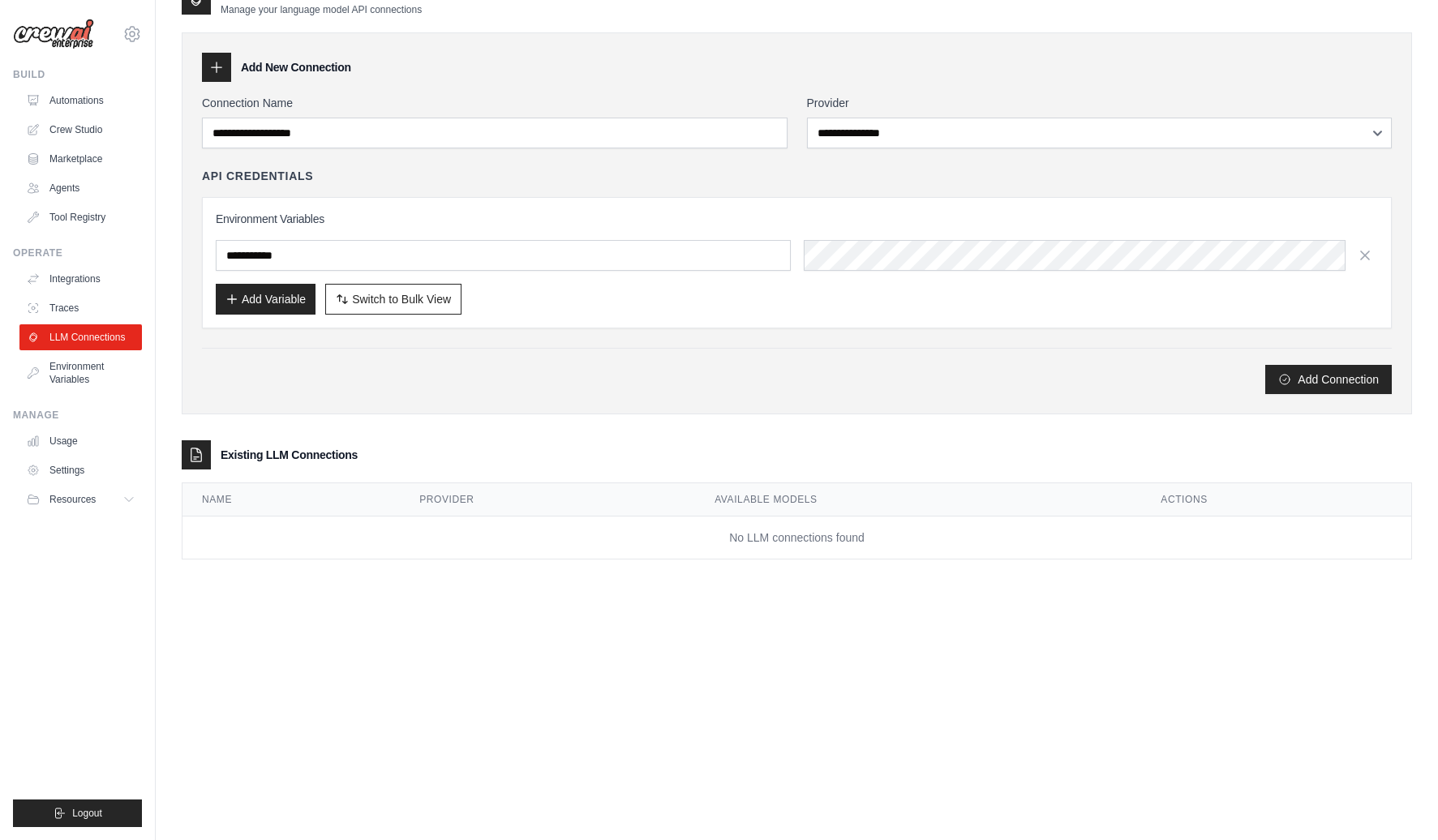
click at [441, 388] on div "Add Connection" at bounding box center [797, 380] width 1190 height 29
click at [412, 637] on div "**********" at bounding box center [797, 403] width 1230 height 840
click at [471, 350] on div "Add Connection" at bounding box center [797, 370] width 1190 height 46
click at [419, 682] on div "**********" at bounding box center [797, 403] width 1230 height 840
click at [450, 369] on div "Add Connection" at bounding box center [797, 380] width 1190 height 29
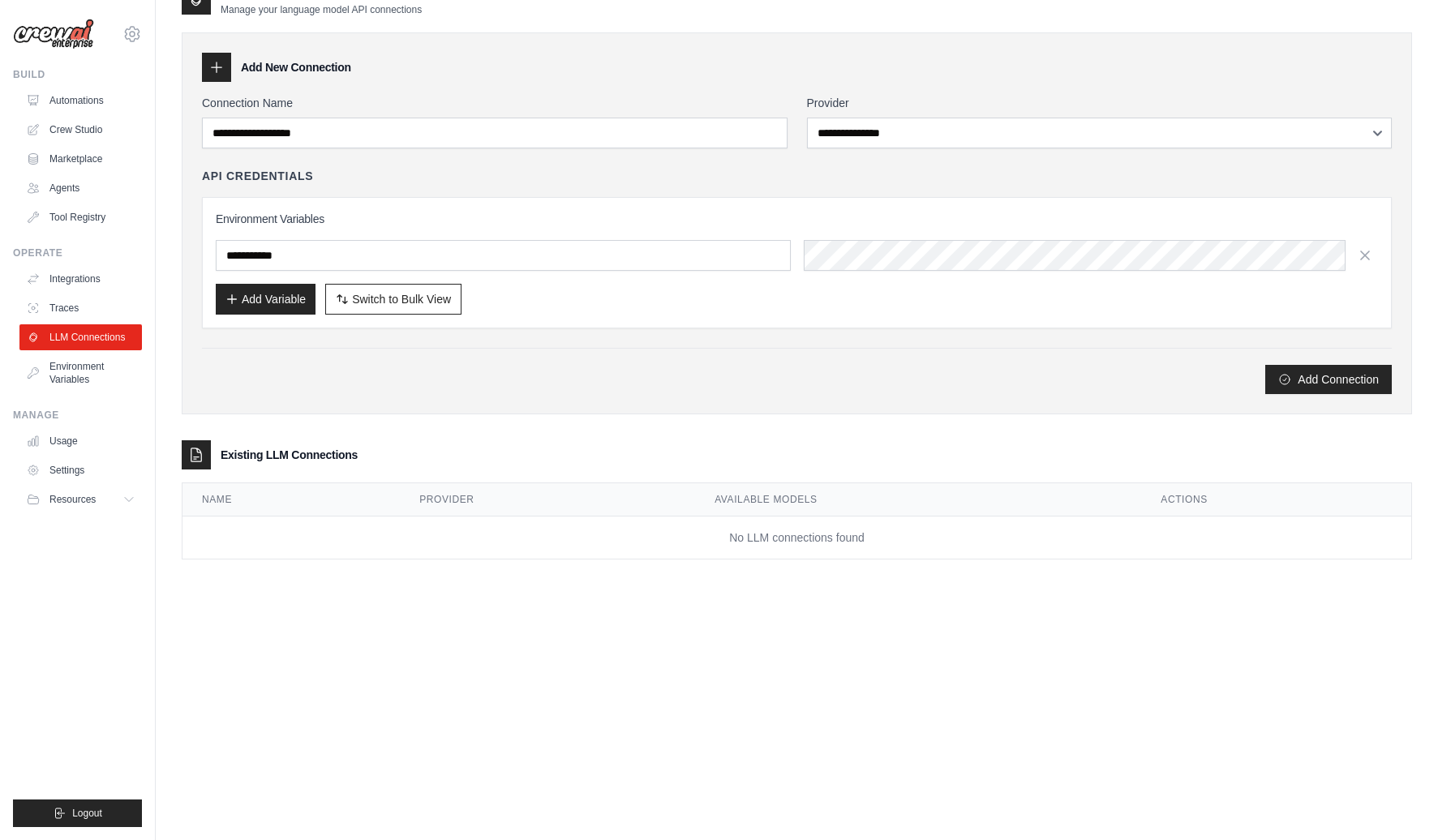
click at [420, 609] on div "**********" at bounding box center [797, 403] width 1230 height 840
click at [526, 371] on div "Add Connection" at bounding box center [797, 380] width 1190 height 29
click at [497, 600] on div "**********" at bounding box center [797, 403] width 1230 height 840
click at [683, 381] on div "Add Connection" at bounding box center [797, 380] width 1190 height 29
click at [571, 626] on div "**********" at bounding box center [797, 403] width 1230 height 840
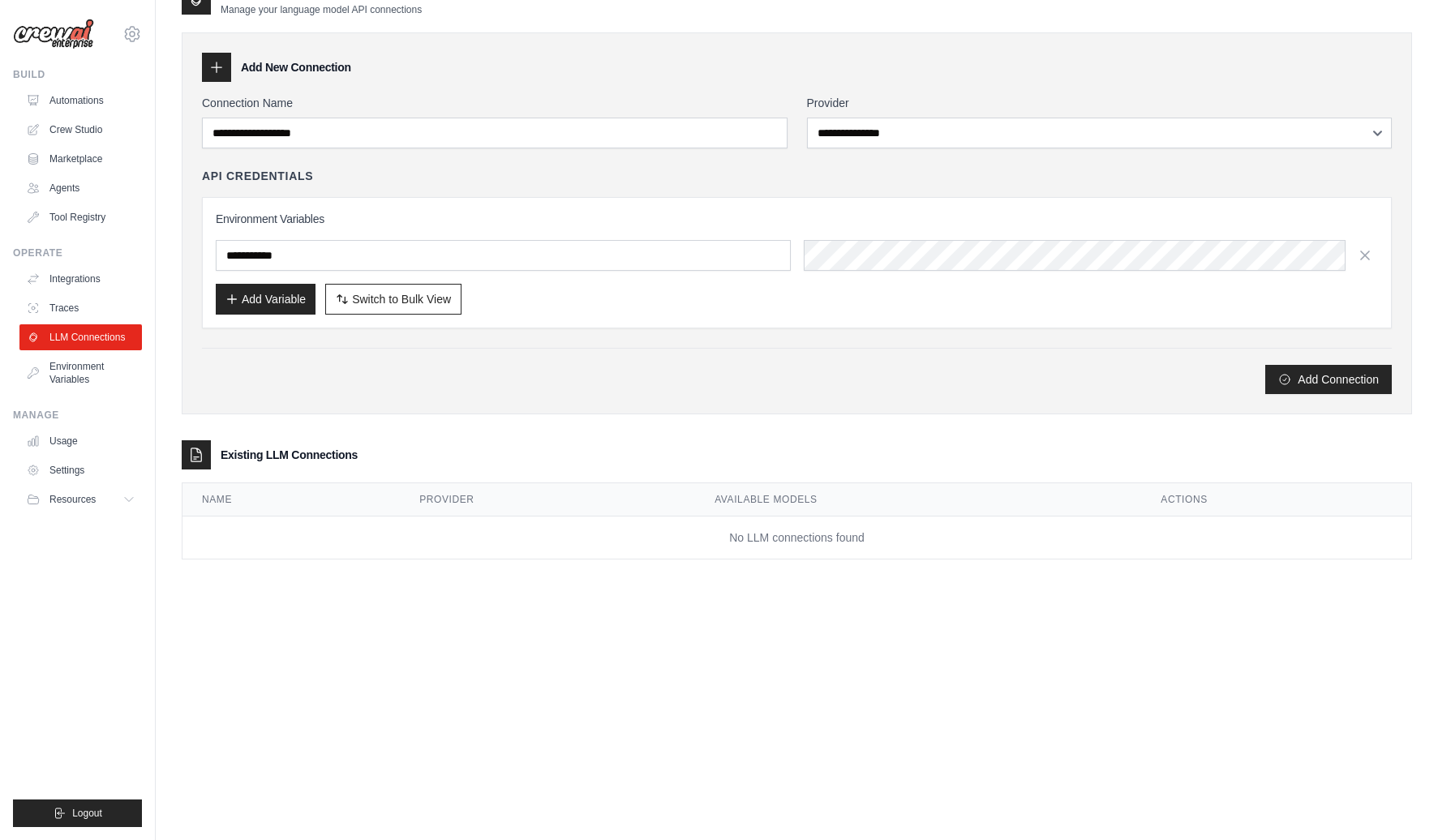
click at [704, 358] on div "Add Connection" at bounding box center [797, 370] width 1190 height 46
click at [586, 580] on div "**********" at bounding box center [797, 284] width 1230 height 601
click at [720, 371] on div "Add Connection" at bounding box center [797, 380] width 1190 height 29
drag, startPoint x: 598, startPoint y: 601, endPoint x: 832, endPoint y: 332, distance: 356.5
click at [598, 600] on div "**********" at bounding box center [797, 403] width 1230 height 840
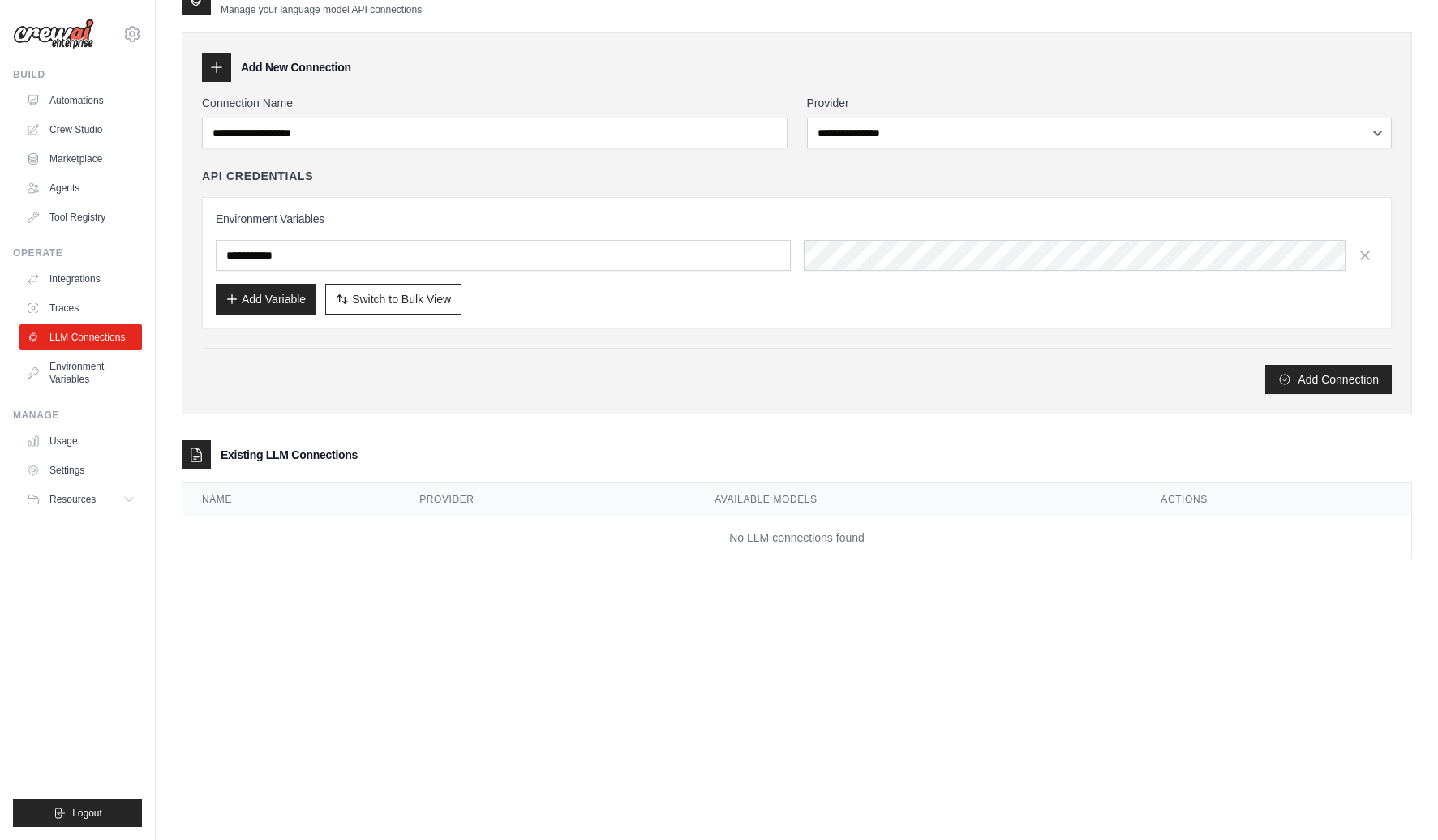
click at [1005, 394] on div "**********" at bounding box center [797, 222] width 1230 height 381
click at [910, 632] on div "**********" at bounding box center [797, 403] width 1230 height 840
click at [1008, 368] on div "Add Connection" at bounding box center [797, 380] width 1190 height 29
click at [560, 365] on div "Add Connection" at bounding box center [797, 380] width 1190 height 29
click at [600, 384] on div "Add Connection" at bounding box center [797, 380] width 1190 height 29
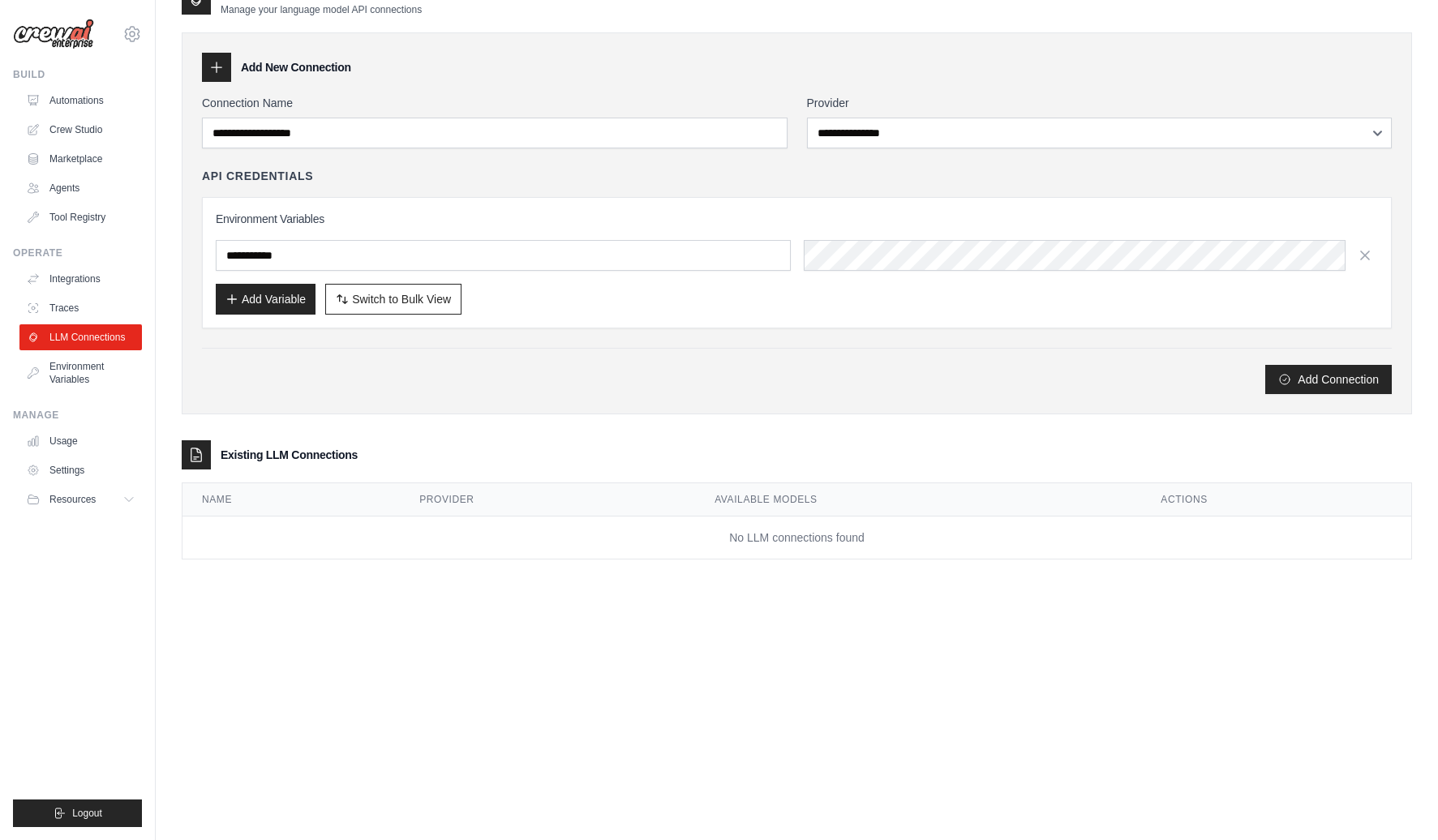
click at [575, 556] on td "No LLM connections found" at bounding box center [796, 538] width 1228 height 43
click at [594, 391] on div "Add Connection" at bounding box center [797, 380] width 1190 height 29
click at [656, 173] on div "API Credentials" at bounding box center [797, 176] width 1190 height 17
click at [588, 394] on div "**********" at bounding box center [797, 222] width 1230 height 381
click at [49, 381] on link "Environment Variables" at bounding box center [82, 373] width 122 height 39
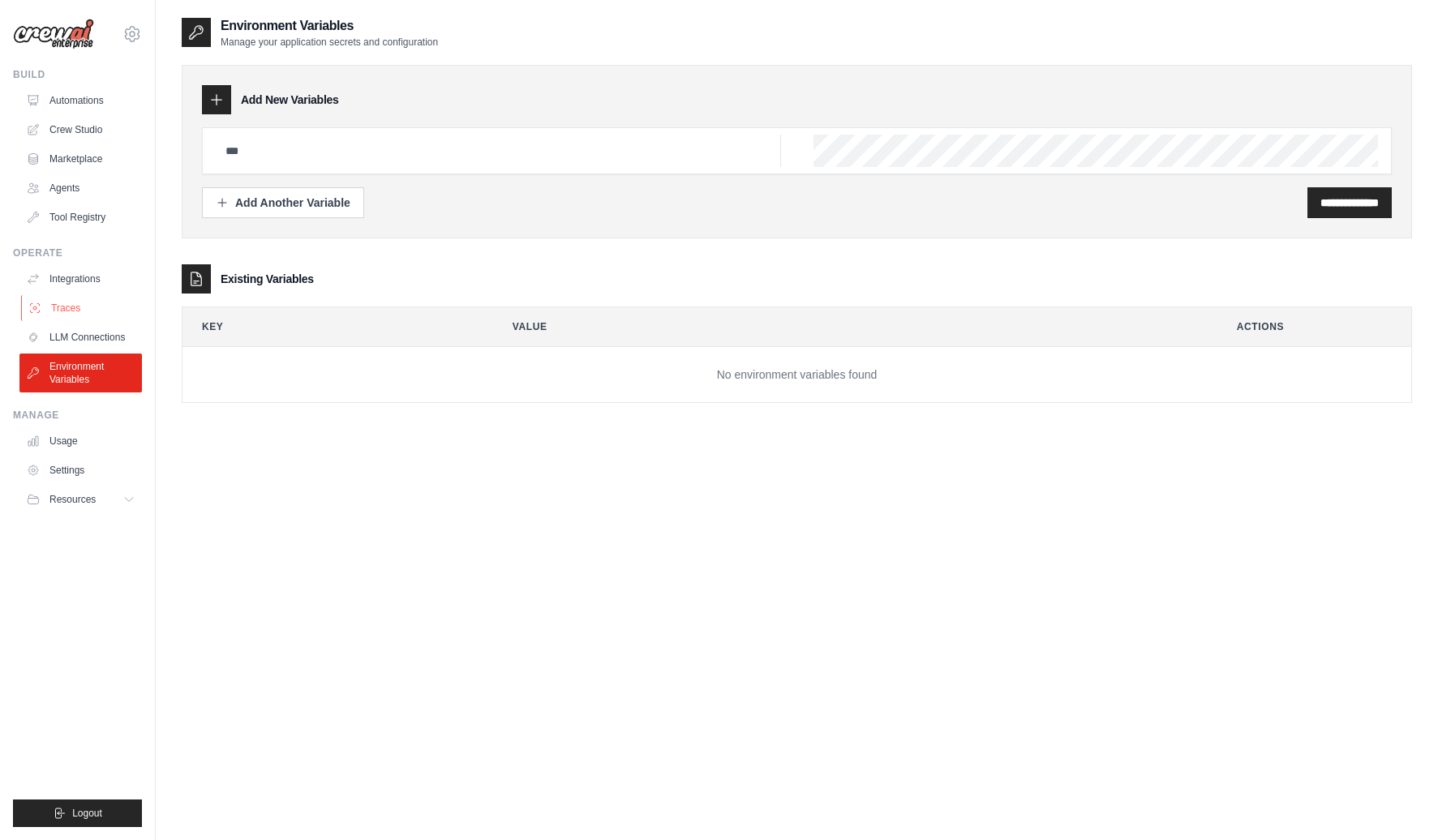
click at [72, 313] on link "Traces" at bounding box center [82, 308] width 122 height 26
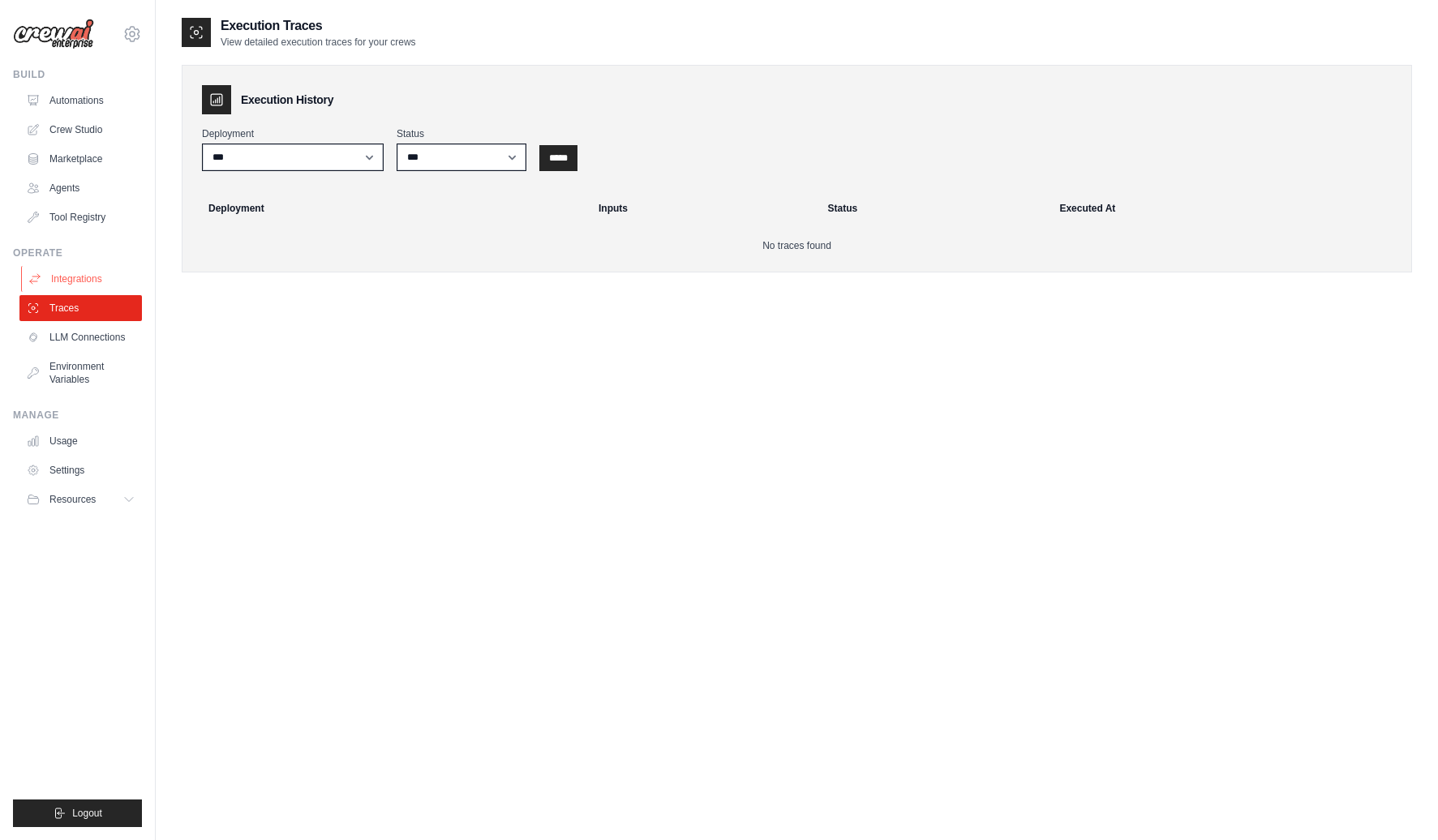
click at [84, 278] on link "Integrations" at bounding box center [82, 278] width 122 height 26
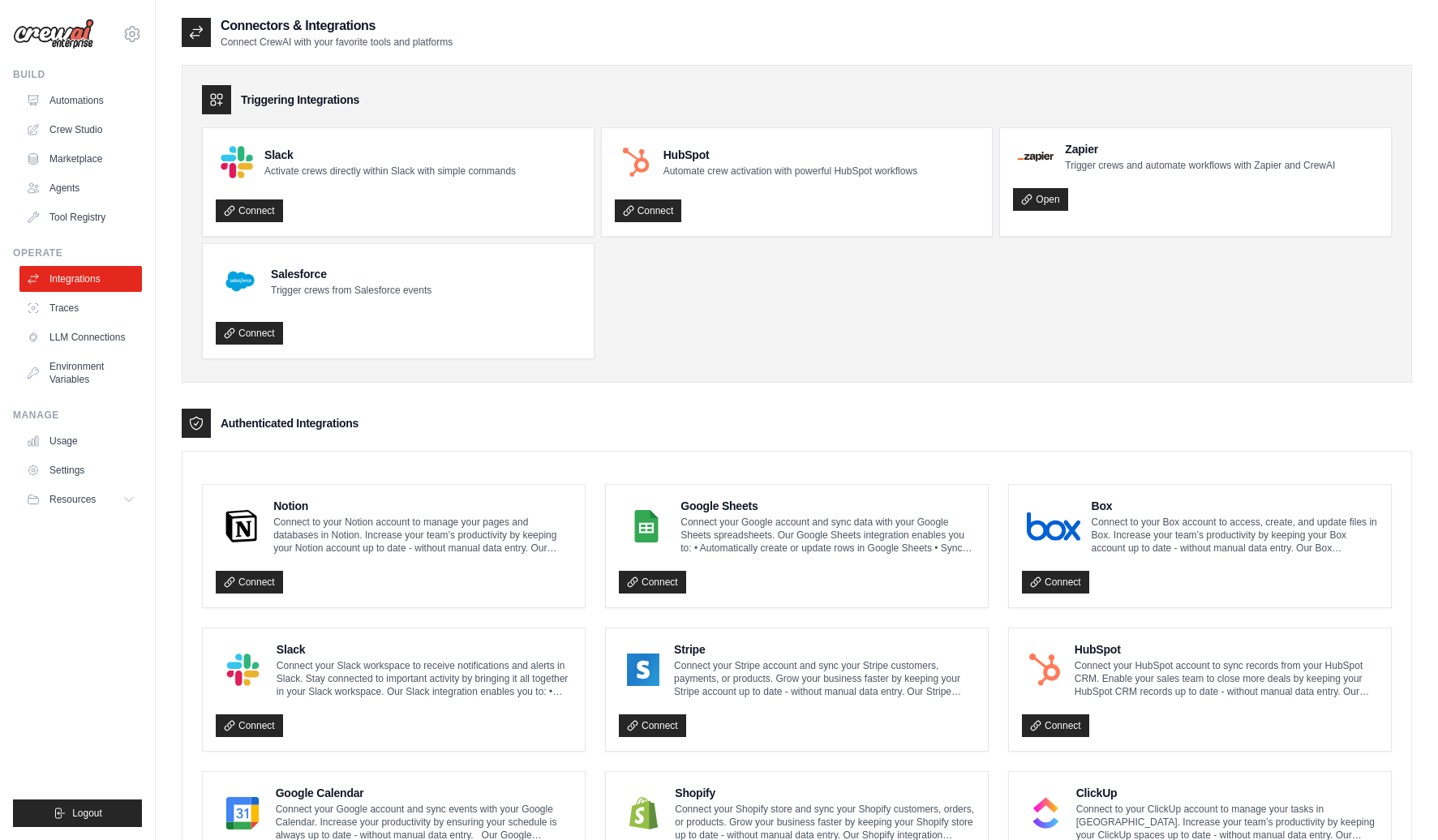
click at [718, 339] on ul "Slack Activate crews directly within Slack with simple commands Connect HubSpot…" at bounding box center [797, 243] width 1190 height 232
click at [504, 429] on div "Authenticated Integrations" at bounding box center [797, 424] width 1230 height 29
click at [708, 409] on div "Authenticated Integrations" at bounding box center [797, 424] width 1230 height 29
click at [522, 414] on div "Authenticated Integrations" at bounding box center [797, 424] width 1230 height 29
click at [709, 422] on div "Authenticated Integrations" at bounding box center [797, 424] width 1230 height 29
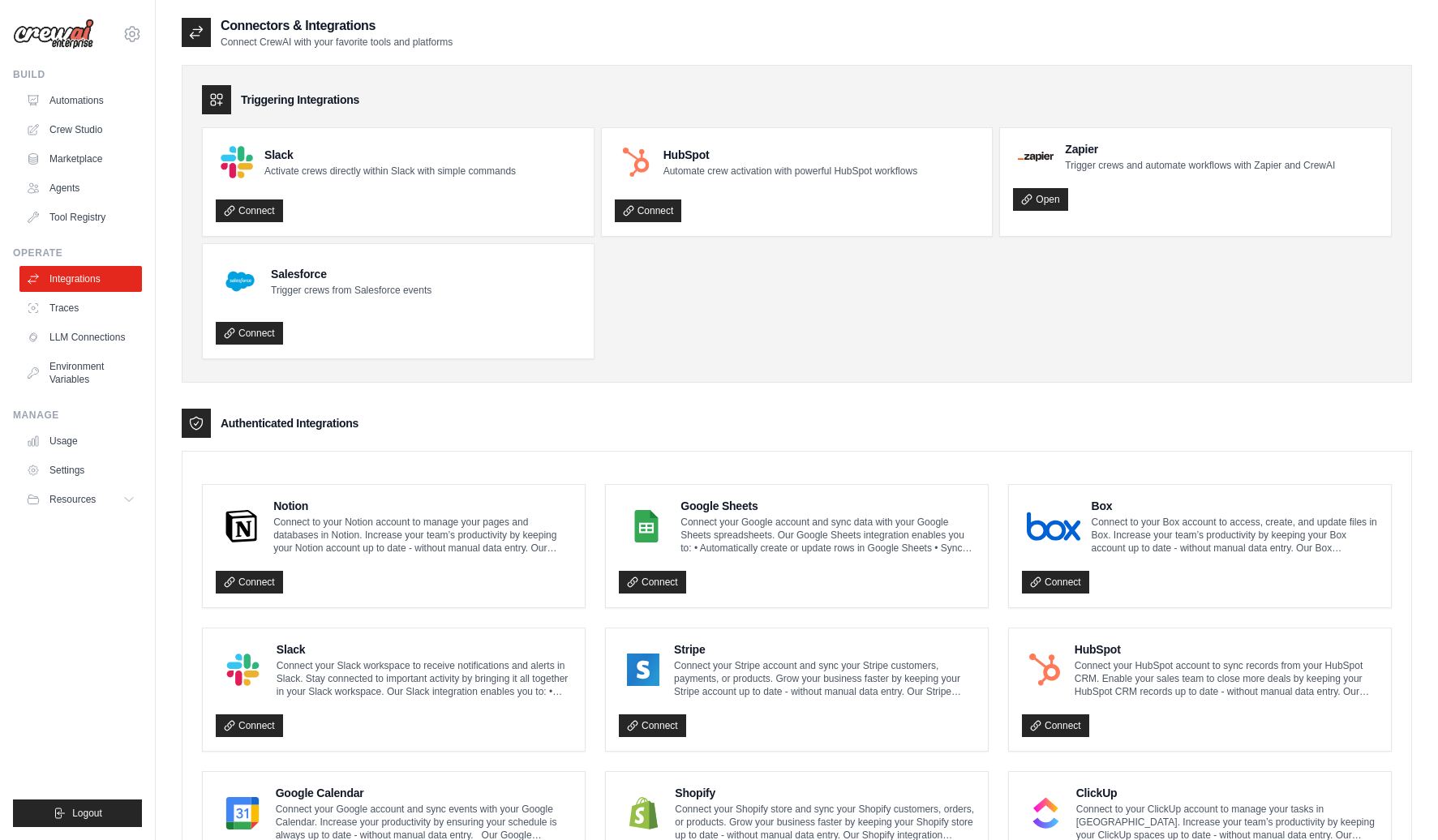
click at [547, 421] on div "Authenticated Integrations" at bounding box center [797, 424] width 1230 height 29
click at [64, 588] on ul "Build Automations Crew Studio Marketplace Agents" at bounding box center [77, 448] width 129 height 759
click at [63, 337] on link "LLM Connections" at bounding box center [82, 337] width 122 height 26
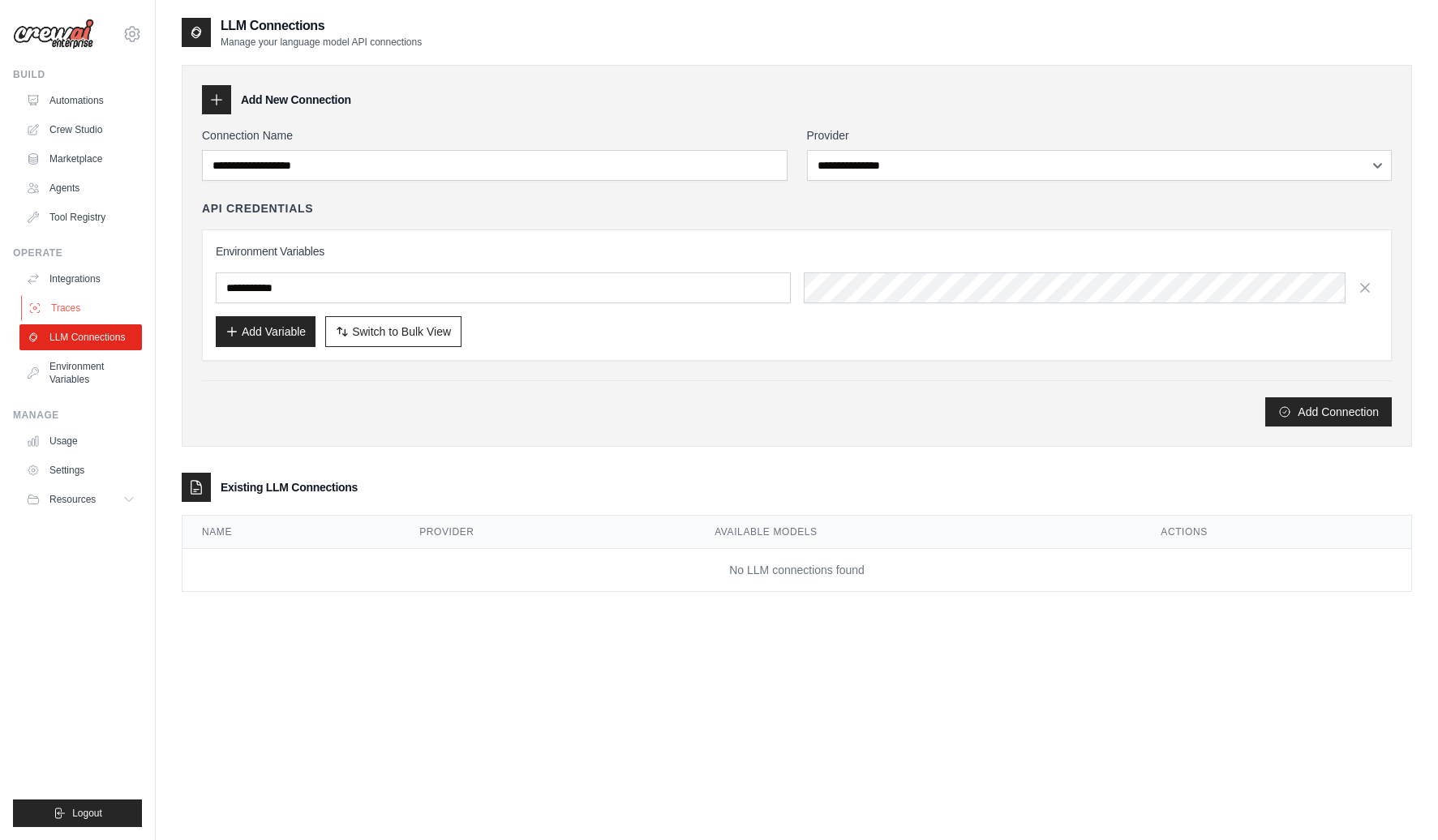
click at [66, 308] on link "Traces" at bounding box center [82, 308] width 122 height 26
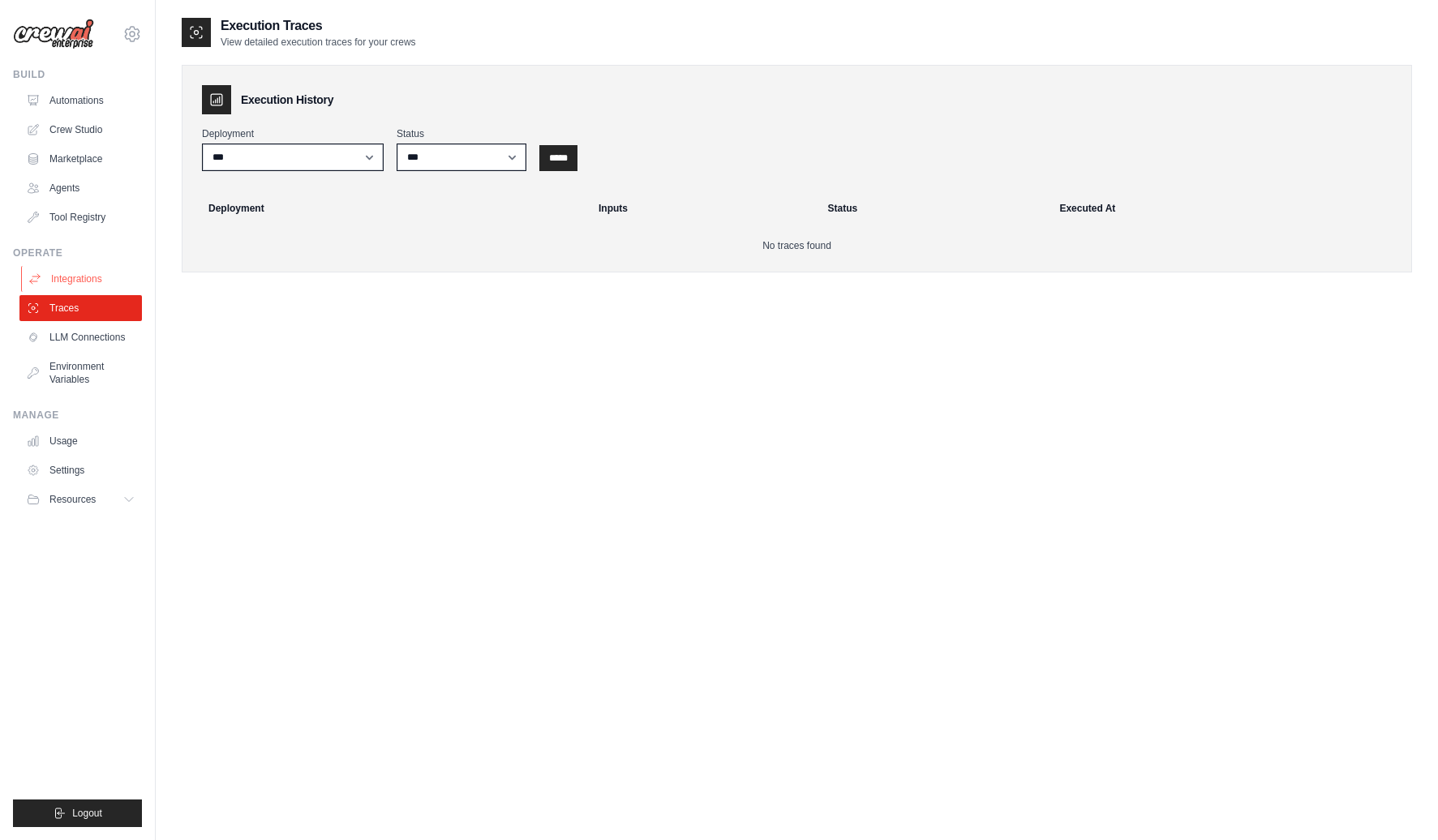
click at [68, 273] on link "Integrations" at bounding box center [82, 278] width 122 height 26
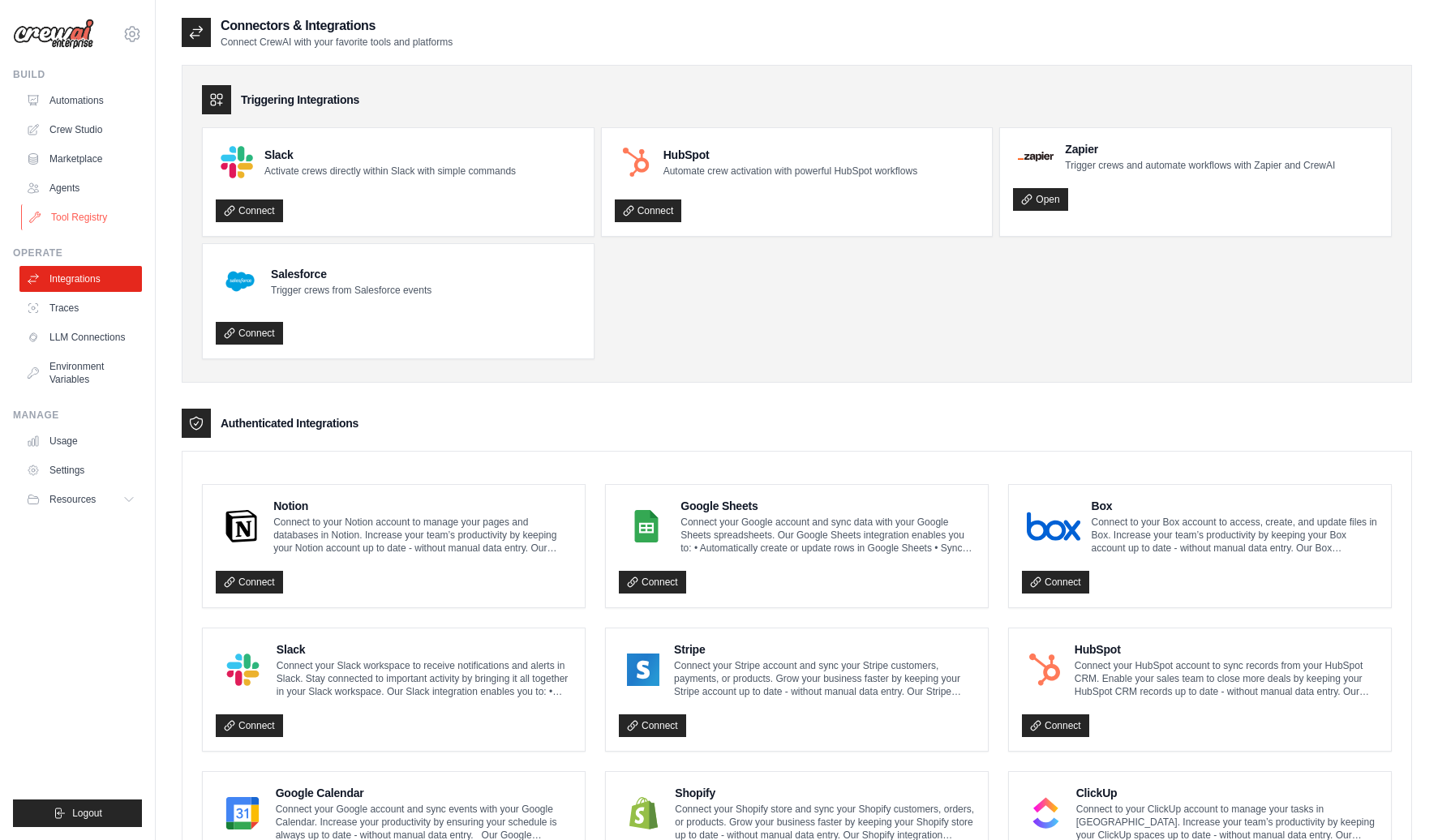
click at [71, 216] on link "Tool Registry" at bounding box center [82, 217] width 122 height 26
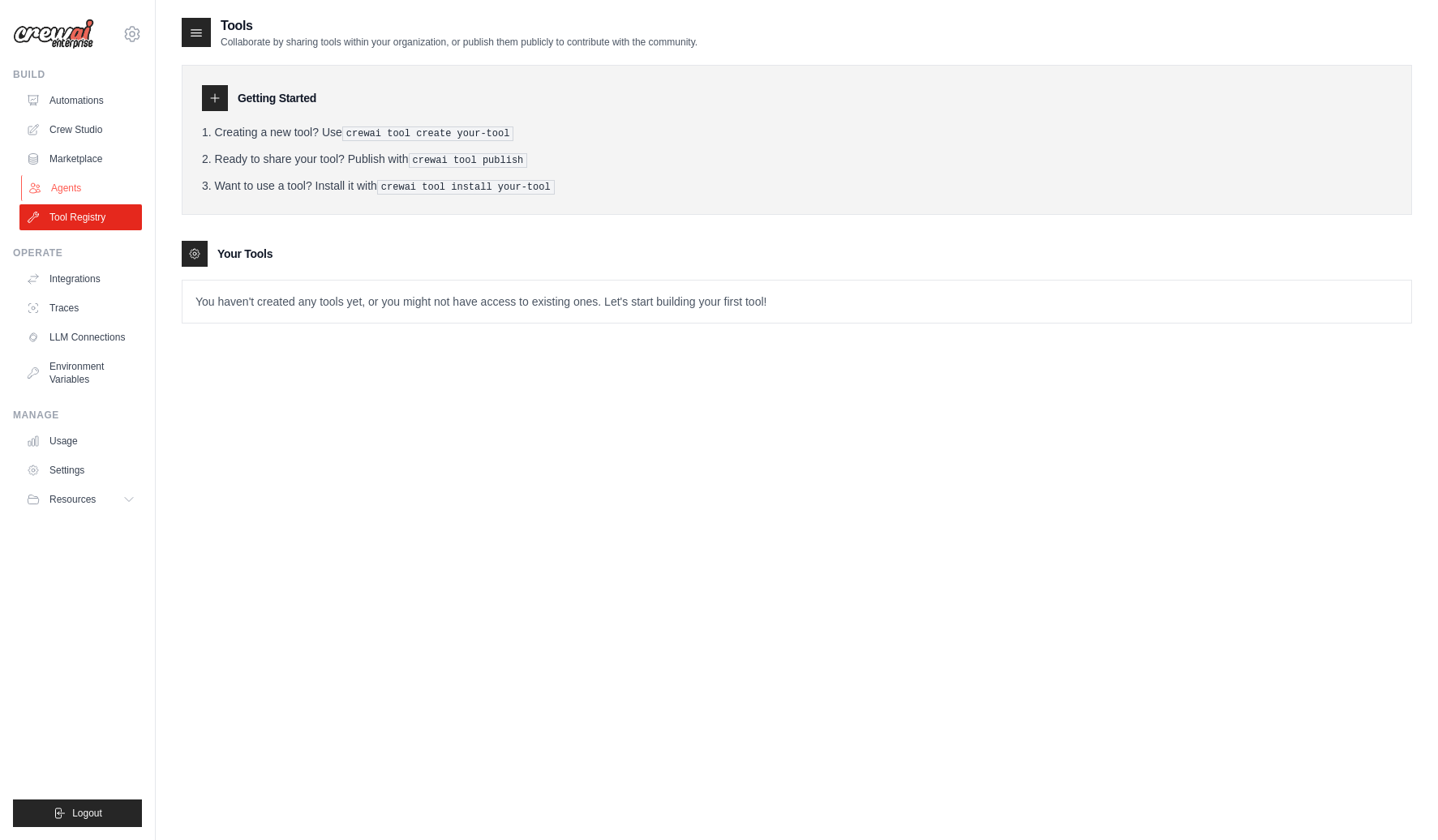
click at [68, 191] on link "Agents" at bounding box center [82, 188] width 122 height 26
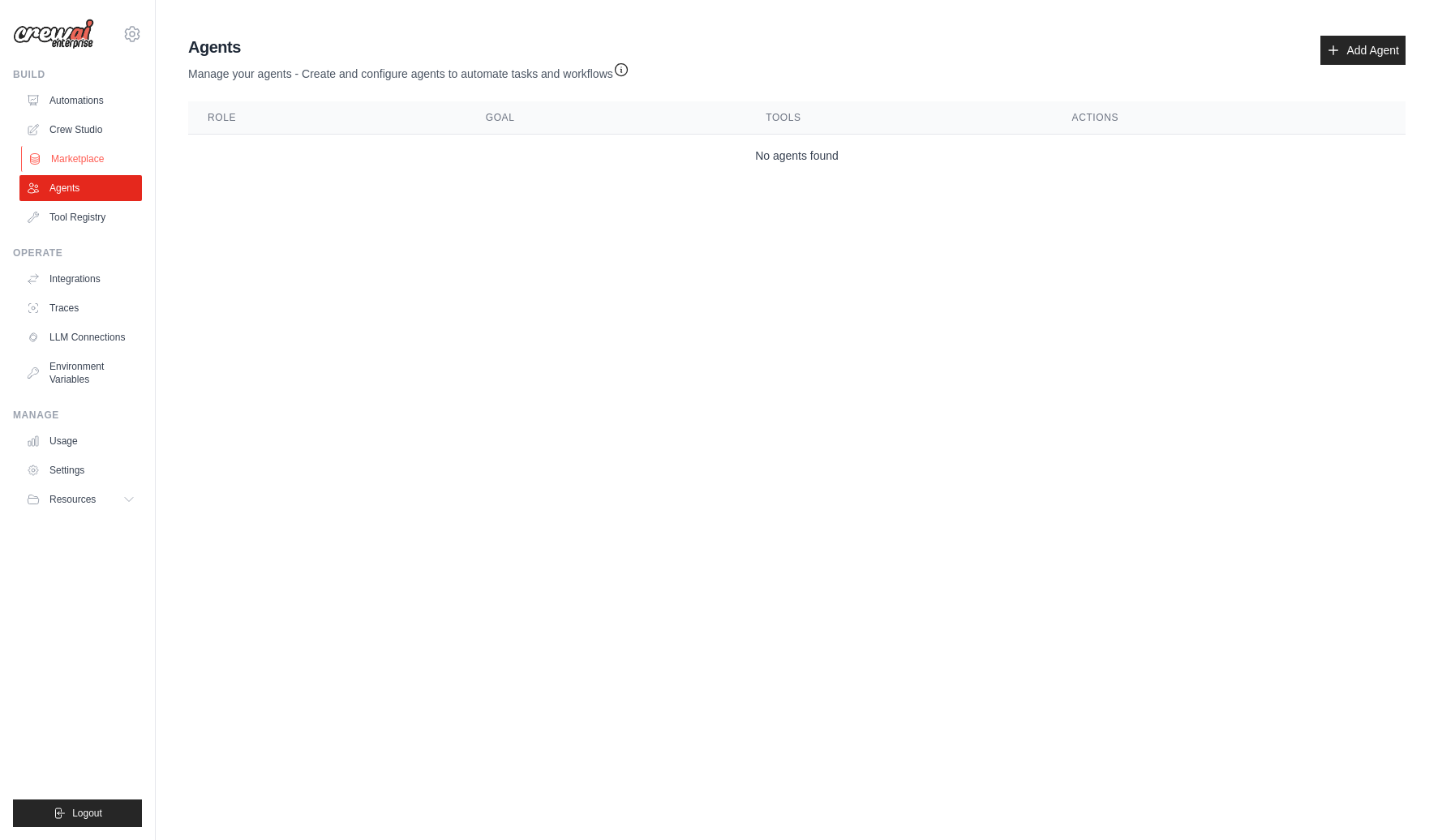
click at [72, 170] on link "Marketplace" at bounding box center [82, 159] width 122 height 26
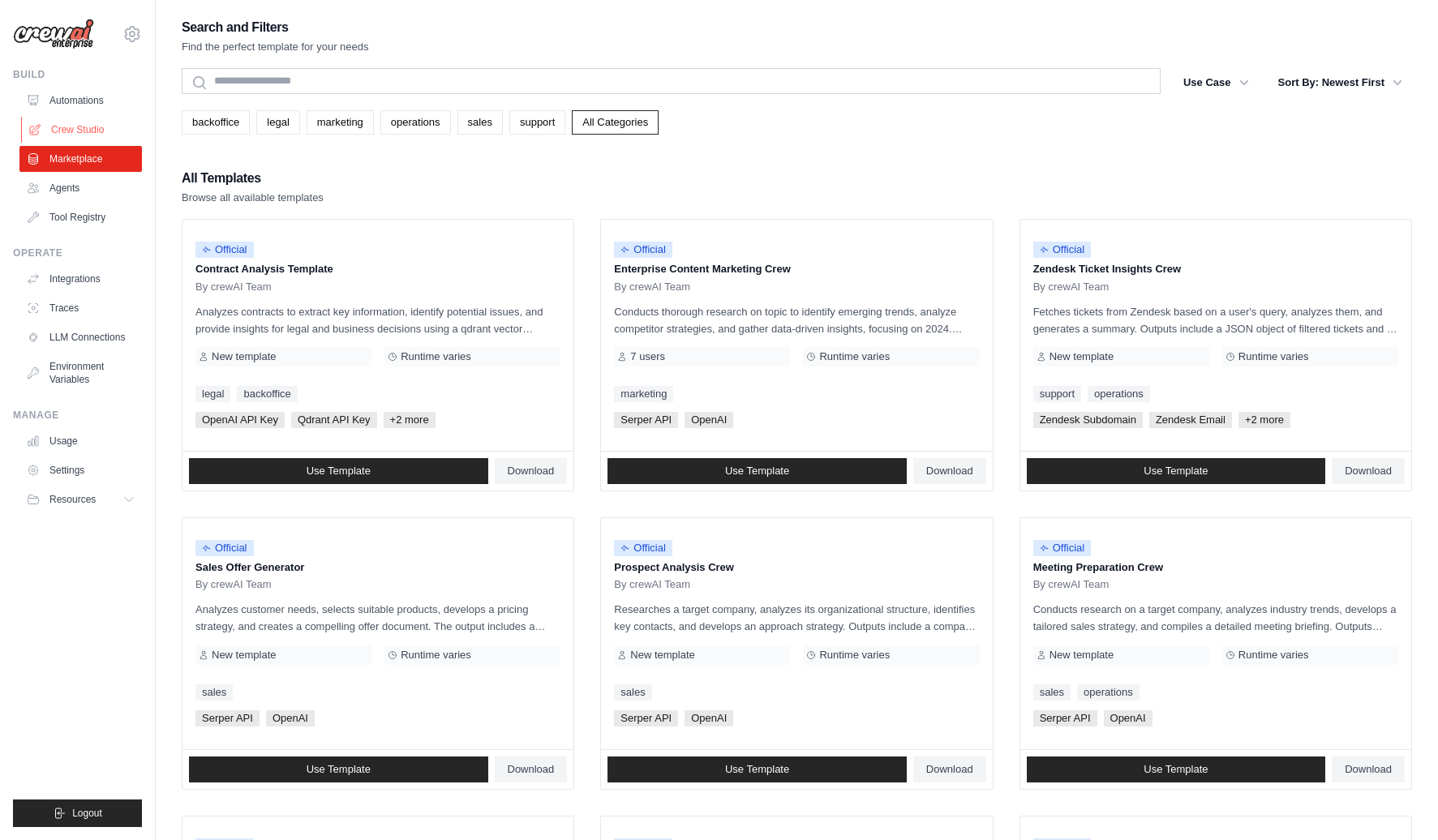
click at [73, 131] on link "Crew Studio" at bounding box center [82, 130] width 122 height 26
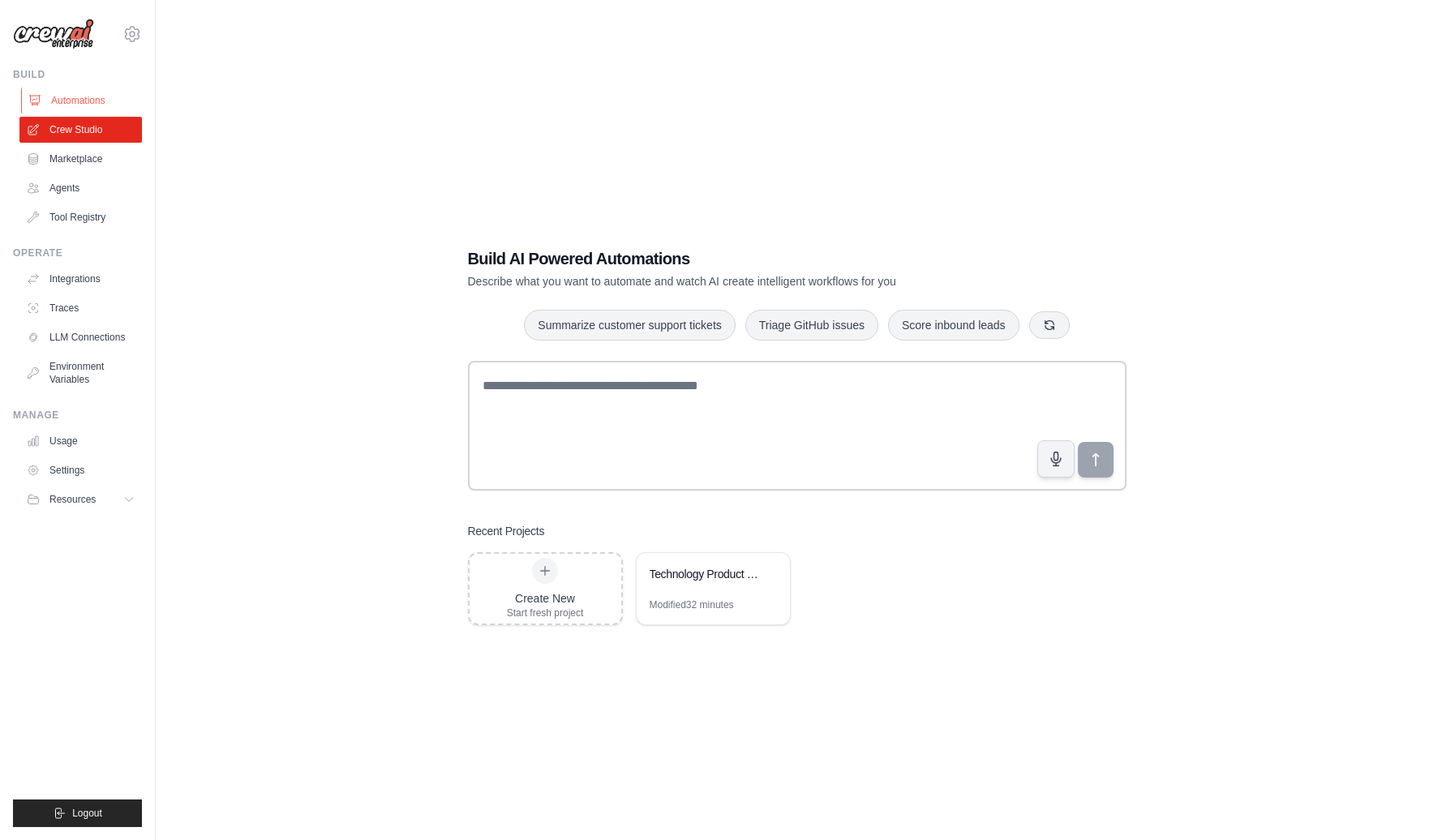
click at [74, 96] on link "Automations" at bounding box center [82, 100] width 122 height 26
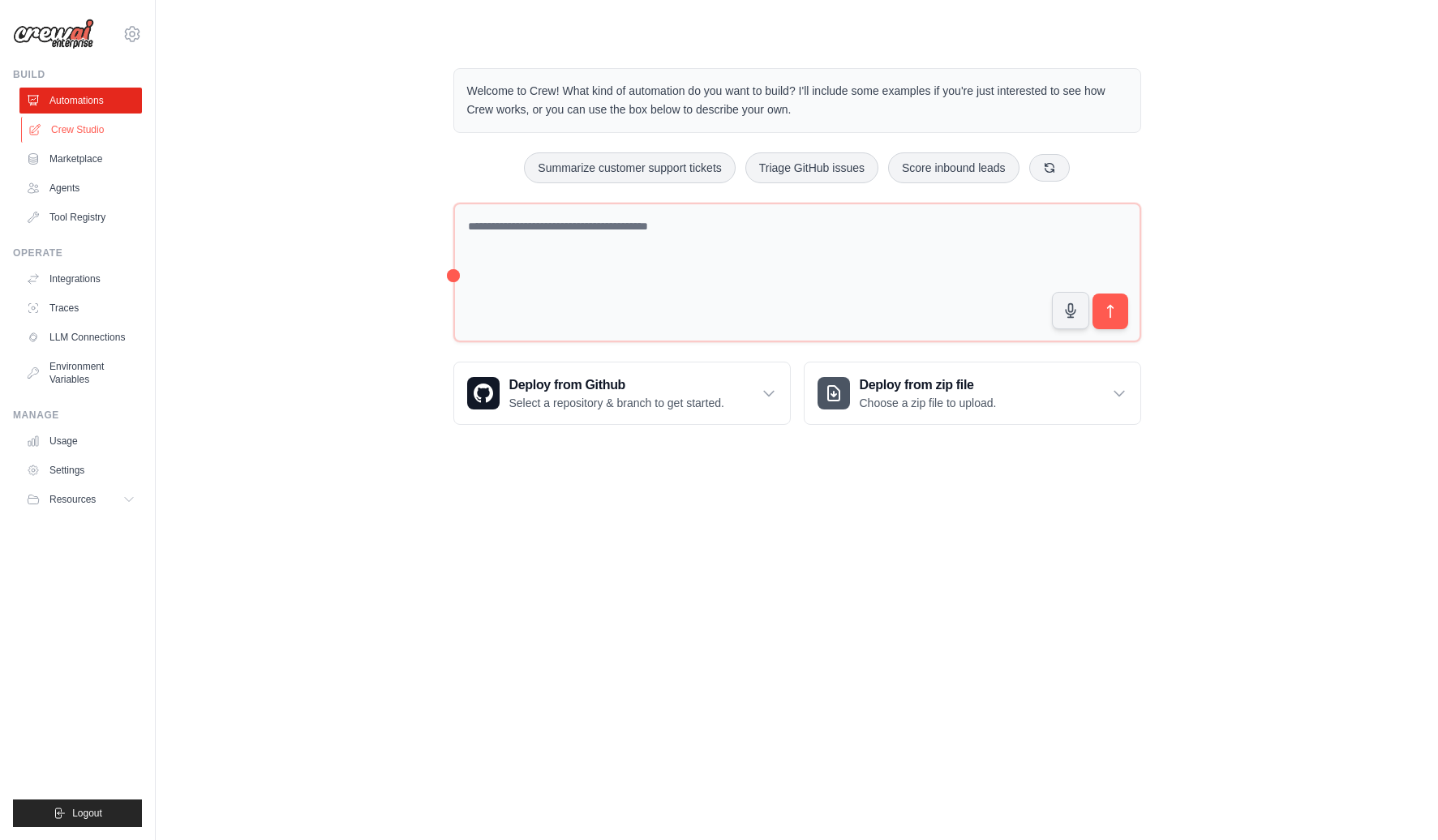
click at [63, 132] on link "Crew Studio" at bounding box center [82, 130] width 122 height 26
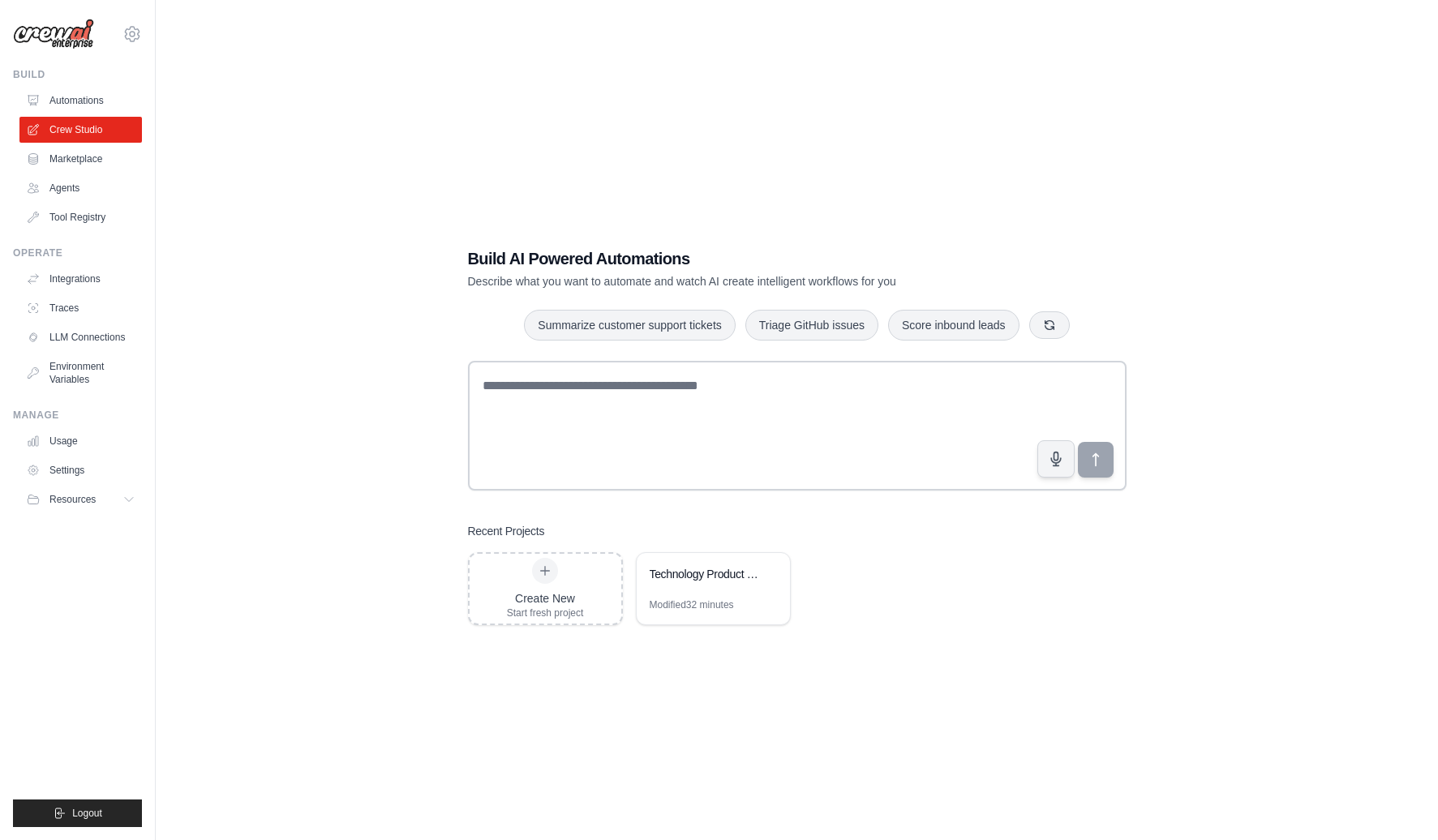
click at [277, 193] on div "Build AI Powered Automations Describe what you want to automate and watch AI cr…" at bounding box center [797, 437] width 1230 height 840
click at [1276, 153] on div "Build AI Powered Automations Describe what you want to automate and watch AI cr…" at bounding box center [797, 437] width 1230 height 840
click at [255, 288] on div "Build AI Powered Automations Describe what you want to automate and watch AI cr…" at bounding box center [797, 437] width 1230 height 840
click at [1266, 213] on div "Build AI Powered Automations Describe what you want to automate and watch AI cr…" at bounding box center [797, 437] width 1230 height 840
click at [1295, 186] on div "Build AI Powered Automations Describe what you want to automate and watch AI cr…" at bounding box center [797, 437] width 1230 height 840
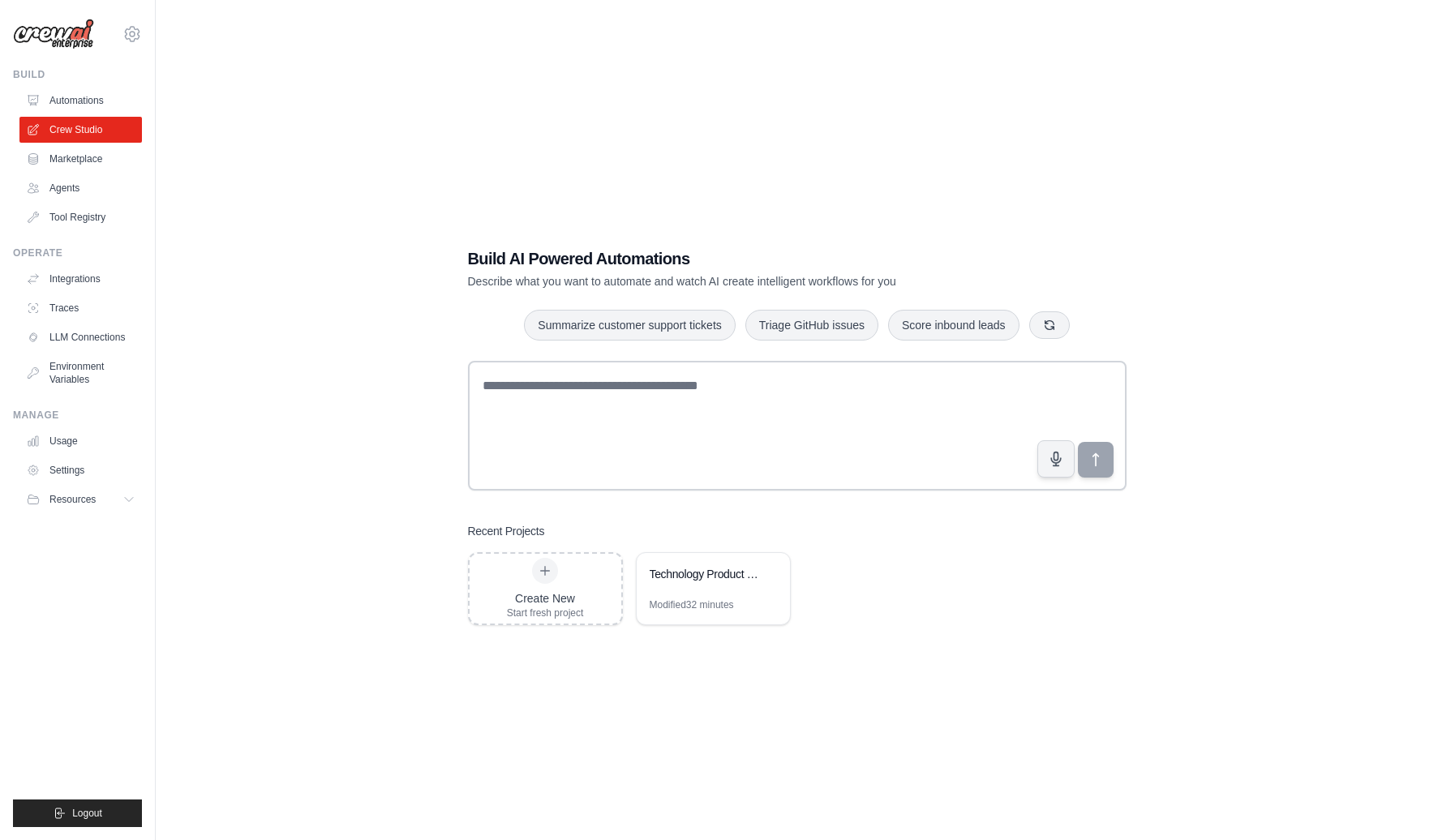
click at [1243, 163] on div "Build AI Powered Automations Describe what you want to automate and watch AI cr…" at bounding box center [797, 437] width 1230 height 840
click at [977, 136] on div "Build AI Powered Automations Describe what you want to automate and watch AI cr…" at bounding box center [797, 437] width 1230 height 840
click at [1301, 119] on div "Build AI Powered Automations Describe what you want to automate and watch AI cr…" at bounding box center [797, 437] width 1230 height 840
click at [985, 117] on div "Build AI Powered Automations Describe what you want to automate and watch AI cr…" at bounding box center [797, 437] width 1230 height 840
click at [1269, 120] on div "Build AI Powered Automations Describe what you want to automate and watch AI cr…" at bounding box center [797, 437] width 1230 height 840
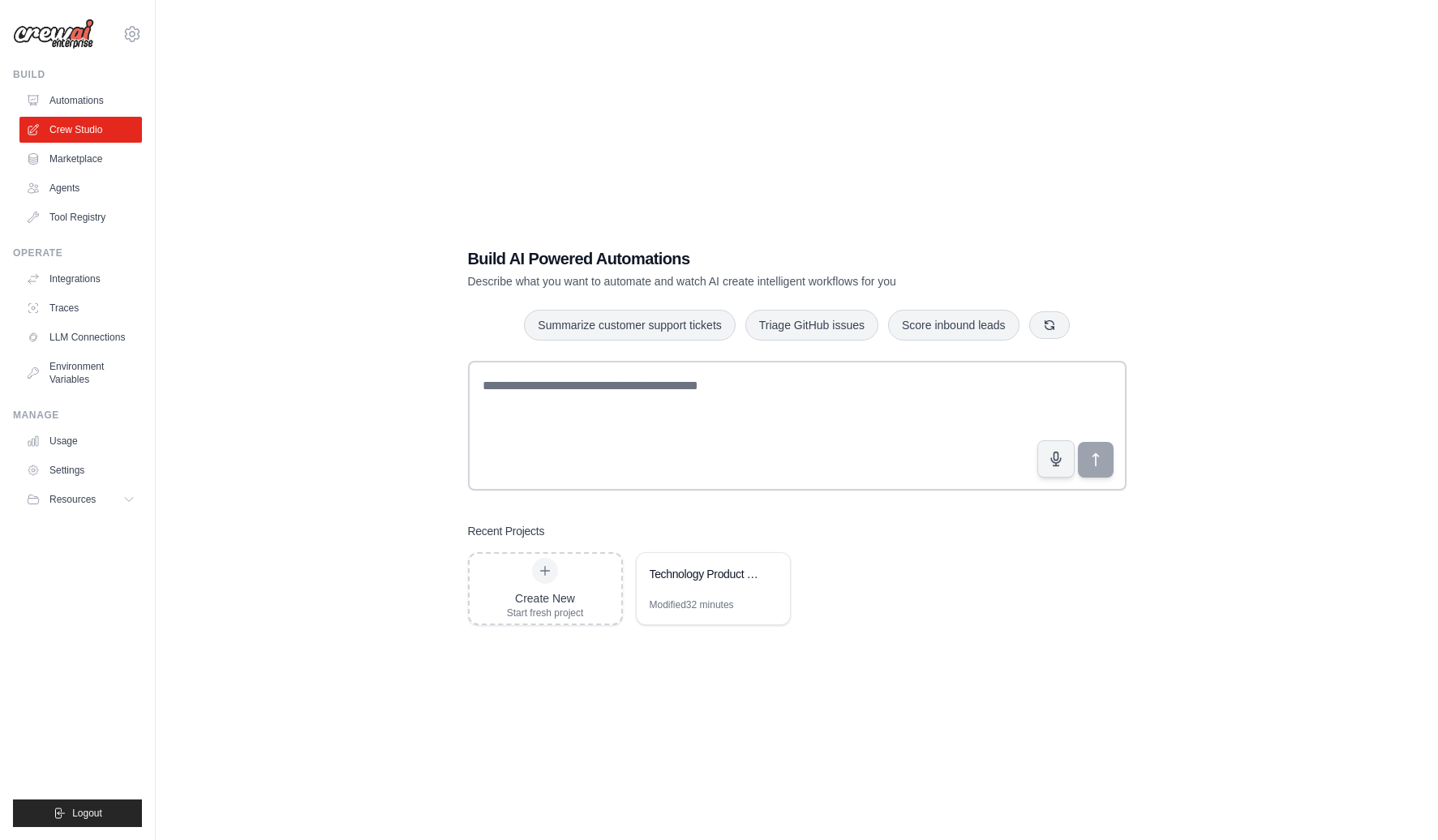
click at [1254, 136] on div "Build AI Powered Automations Describe what you want to automate and watch AI cr…" at bounding box center [797, 437] width 1230 height 840
click at [961, 138] on div "Build AI Powered Automations Describe what you want to automate and watch AI cr…" at bounding box center [797, 437] width 1230 height 840
click at [1174, 119] on div "Build AI Powered Automations Describe what you want to automate and watch AI cr…" at bounding box center [797, 437] width 1230 height 840
